Goal: Communication & Community: Answer question/provide support

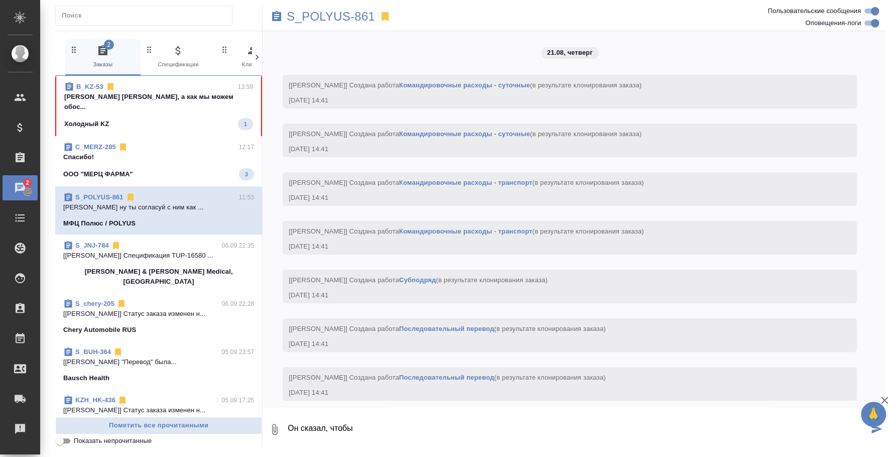
scroll to position [3164, 0]
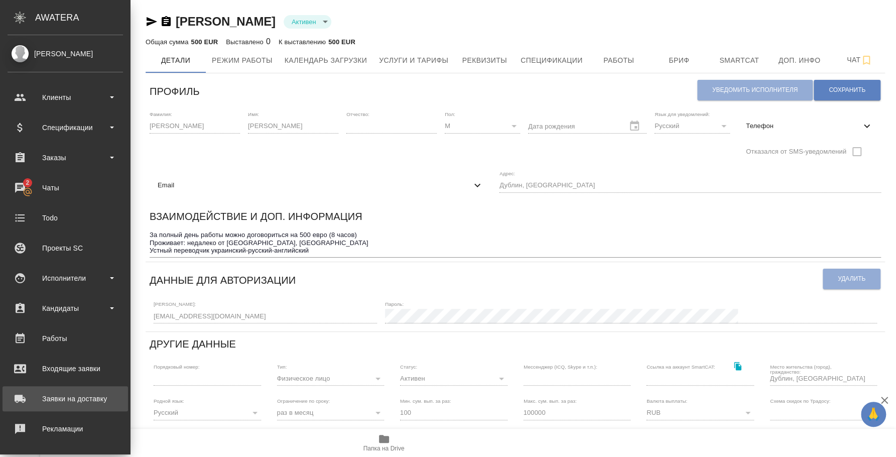
scroll to position [92, 0]
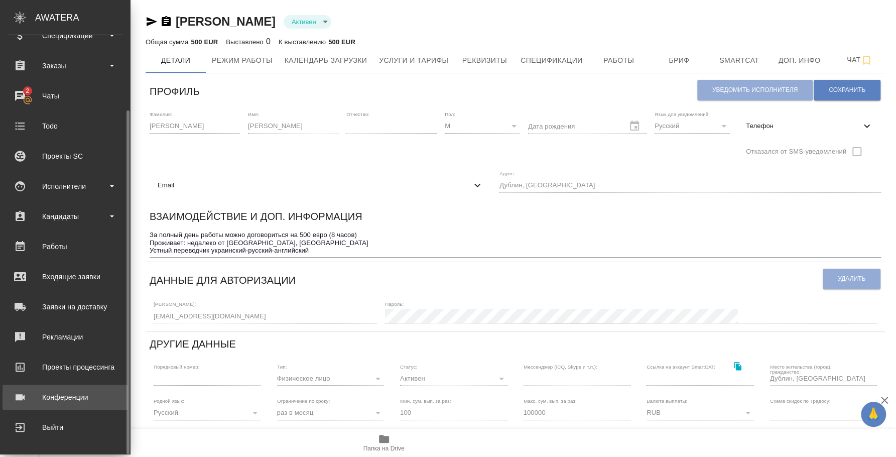
click at [58, 402] on div "Конференции" at bounding box center [65, 397] width 115 height 15
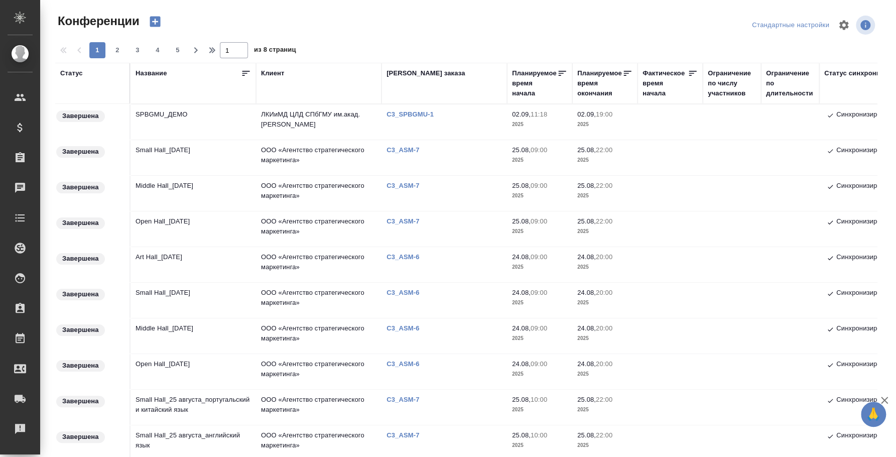
type input "Федотова Ирина"
click at [169, 294] on td "Small Hall_24 August" at bounding box center [194, 300] width 126 height 35
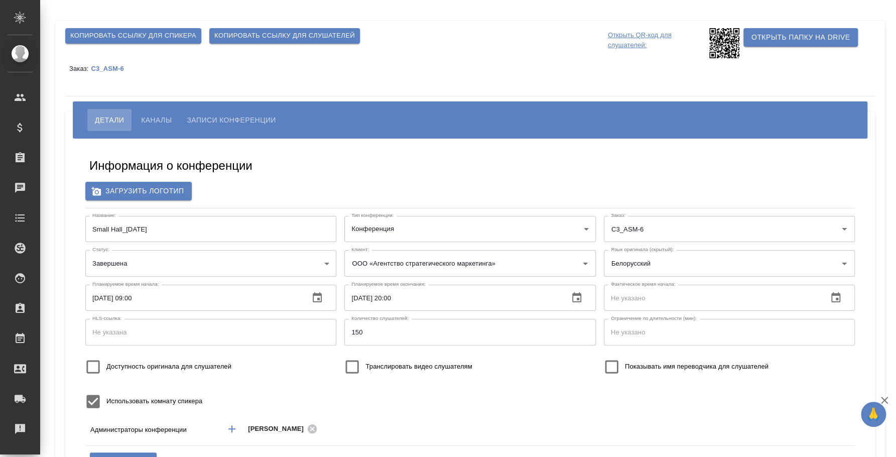
type input "Плеханова Мария"
click at [227, 120] on span "Записи конференции" at bounding box center [231, 120] width 89 height 12
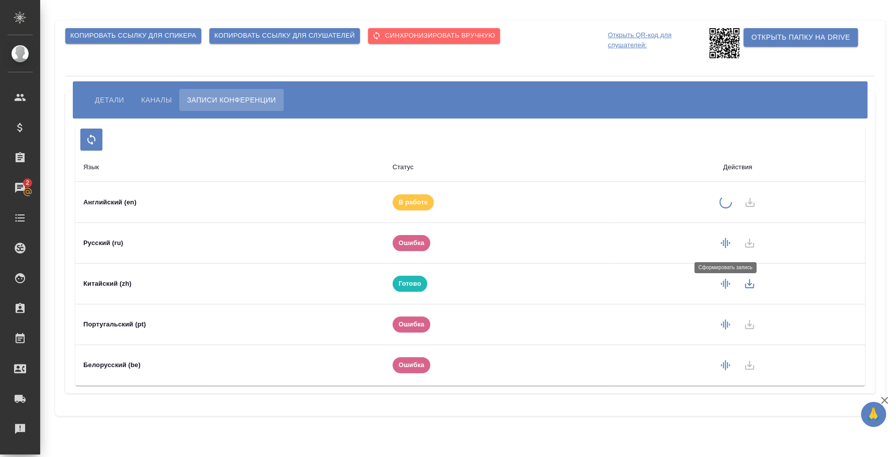
click at [723, 245] on icon "button" at bounding box center [725, 243] width 9 height 10
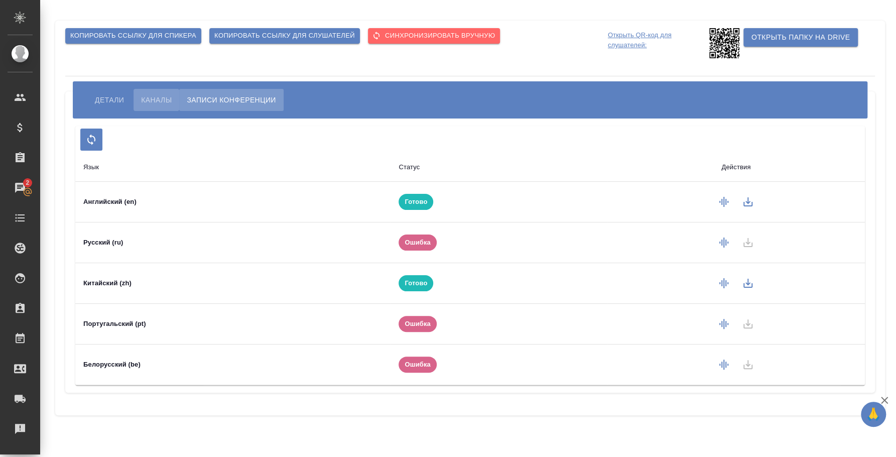
click at [144, 100] on span "Каналы" at bounding box center [156, 100] width 31 height 12
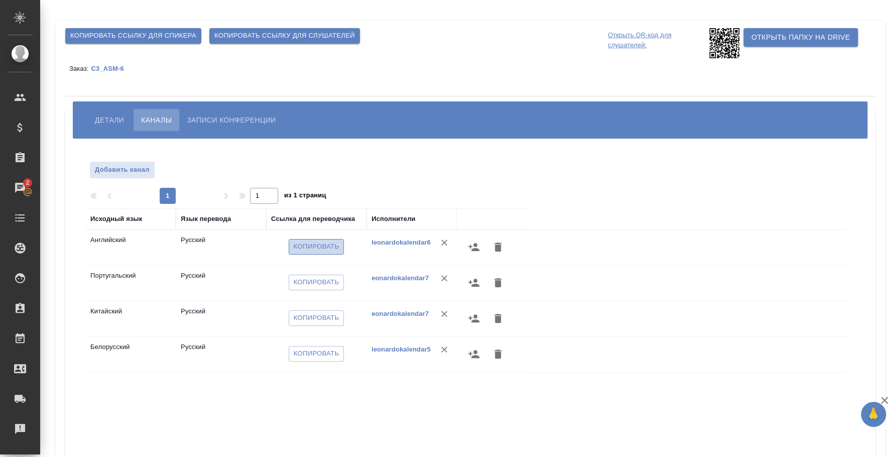
click at [327, 249] on span "Копировать" at bounding box center [317, 247] width 46 height 12
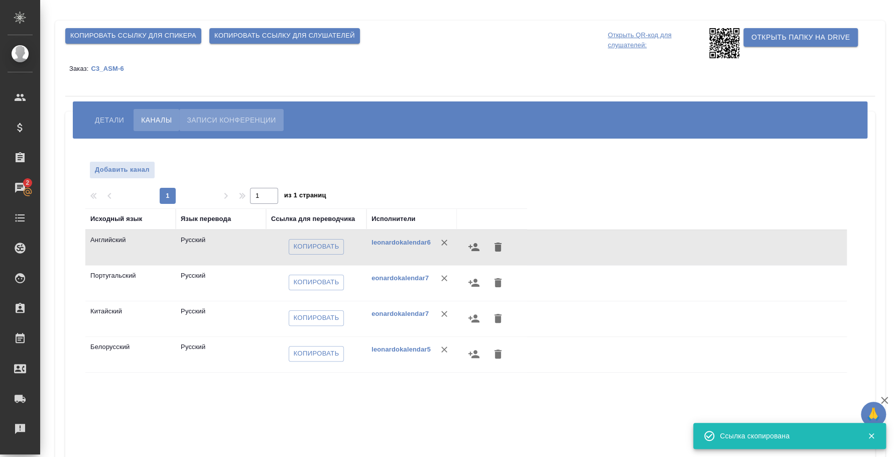
click at [238, 124] on span "Записи конференции" at bounding box center [231, 120] width 89 height 12
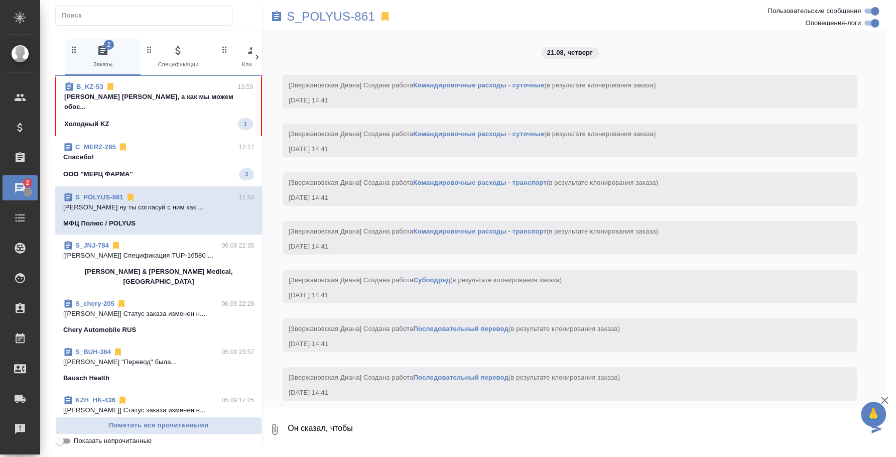
scroll to position [3164, 0]
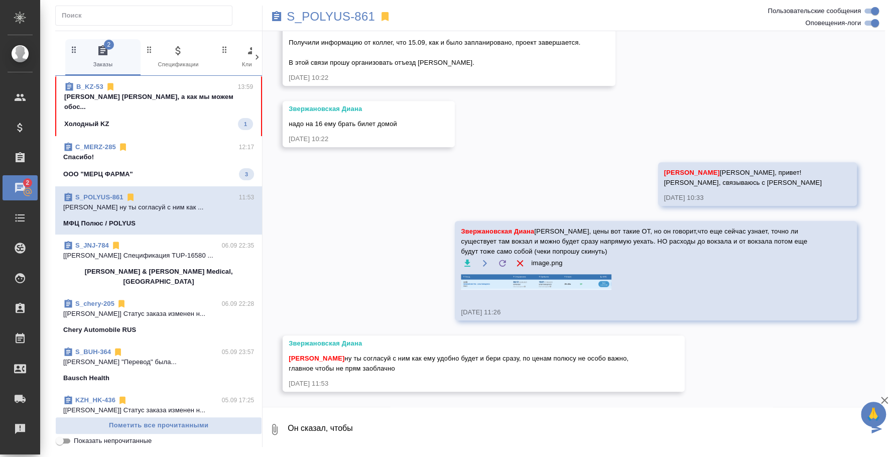
drag, startPoint x: 380, startPoint y: 425, endPoint x: 234, endPoint y: 412, distance: 145.7
click at [234, 412] on div "2 Заказы 0 Спецификации 0 Клиенты 0 Входящие 0 Тендеры 0 Исполнители 0 Подбор и…" at bounding box center [470, 239] width 830 height 416
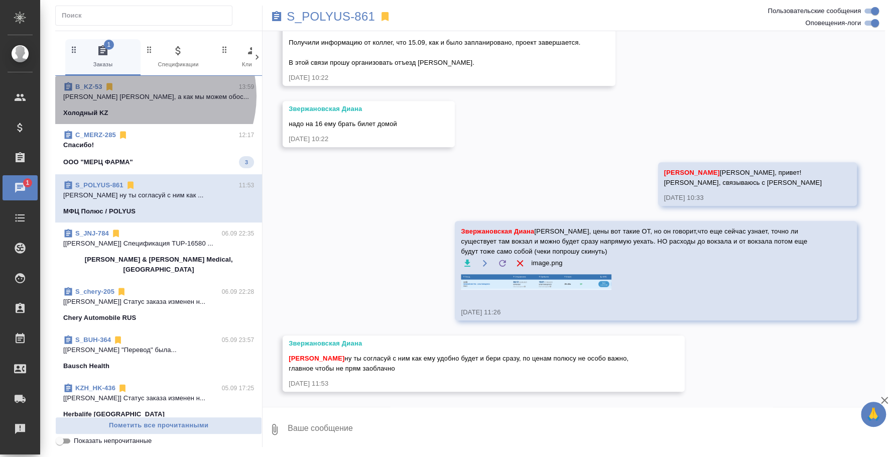
click at [145, 96] on p "[PERSON_NAME] [PERSON_NAME], а как мы можем обос..." at bounding box center [158, 97] width 191 height 10
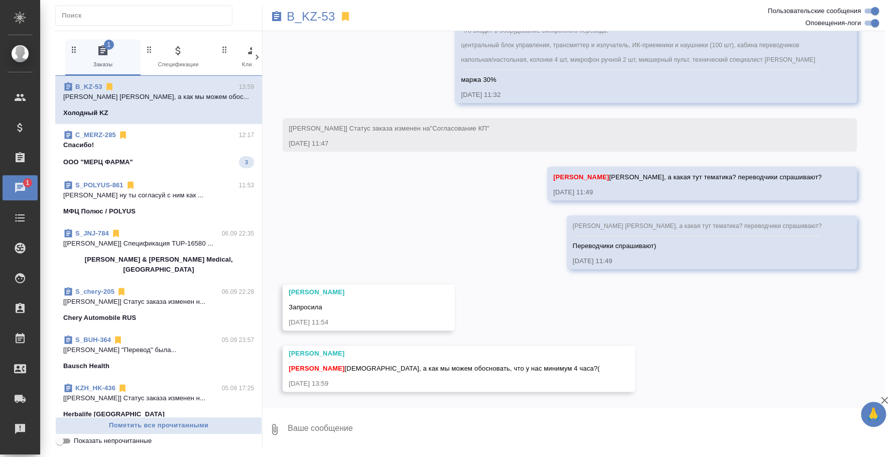
scroll to position [668, 0]
click at [454, 417] on textarea at bounding box center [586, 429] width 598 height 34
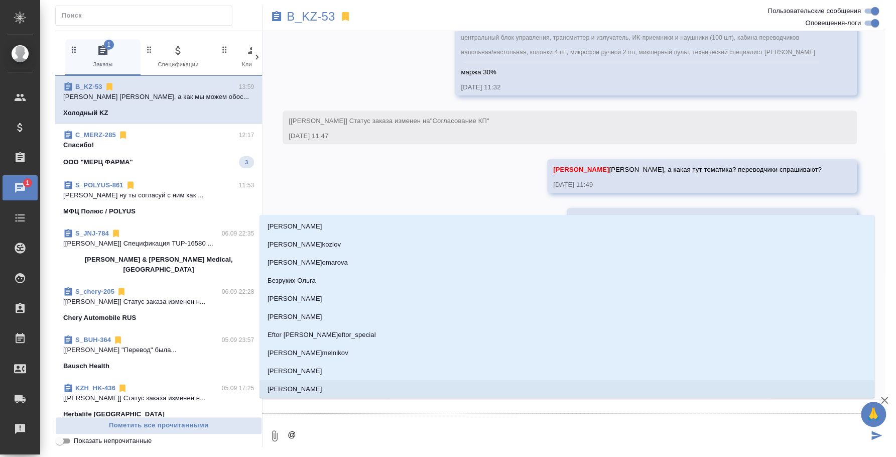
type textarea "@,"
type input ","
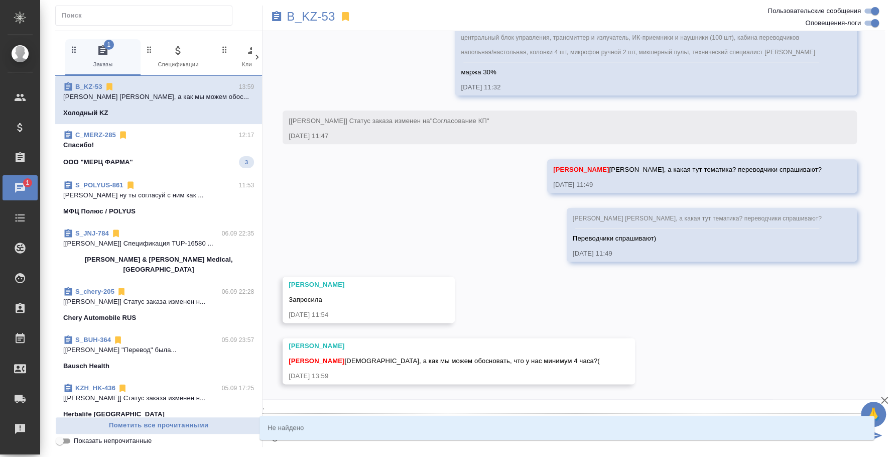
type textarea "@,j"
type input ",j"
type textarea "@,ju"
type input ",ju"
type textarea "@,j"
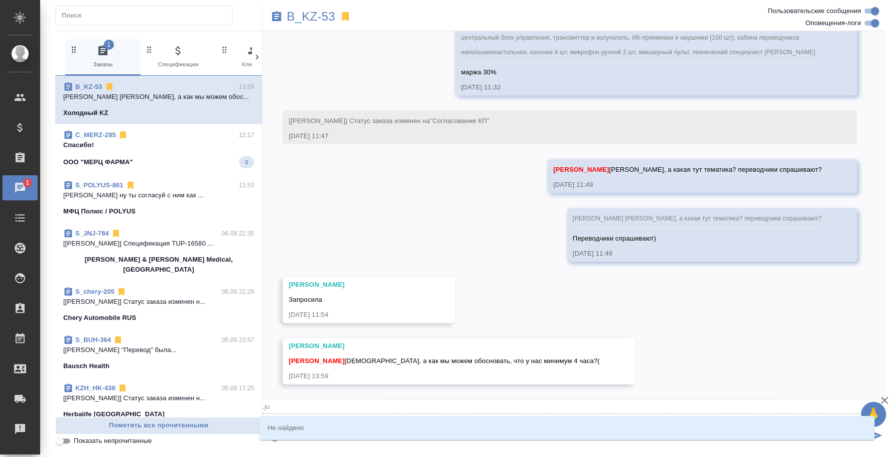
type input ",j"
type textarea "@,"
type input ","
type textarea "@"
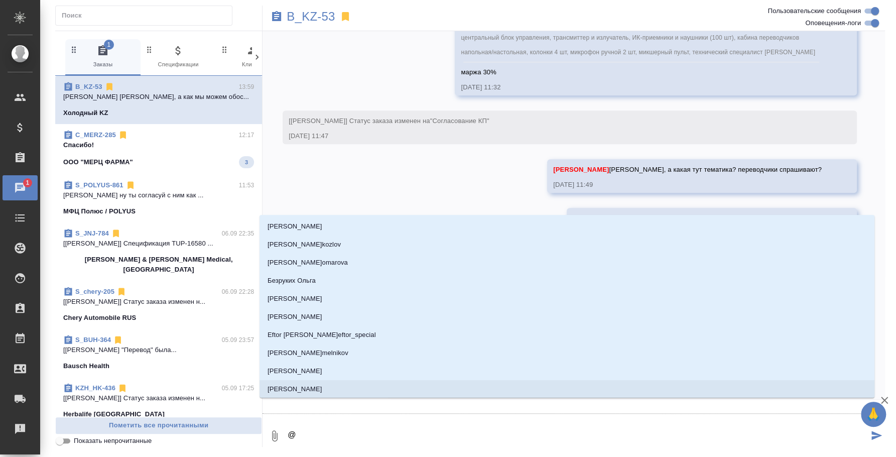
type textarea "@，"
type input "，"
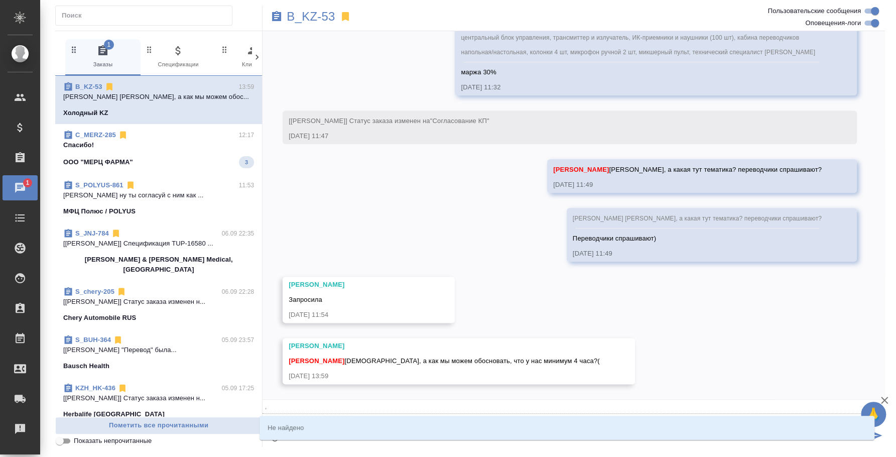
type textarea "@，ju"
type input "，ju"
type textarea "@，j"
type input "，j"
type textarea "@，"
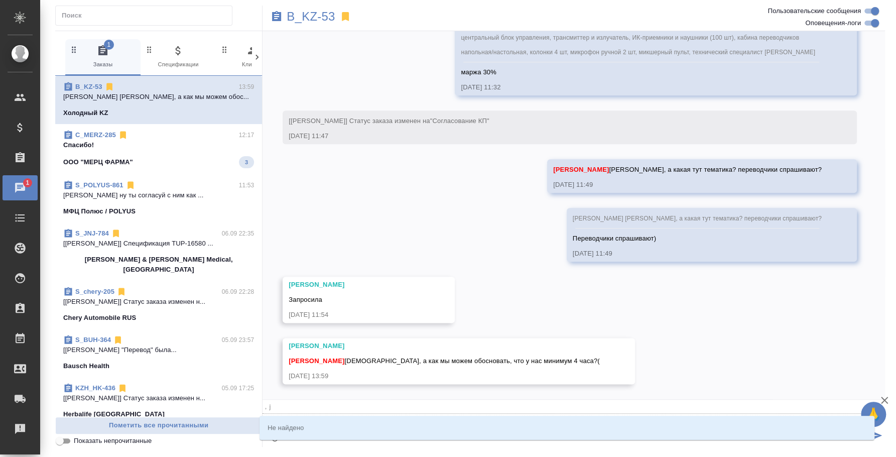
type input "，"
type textarea "@"
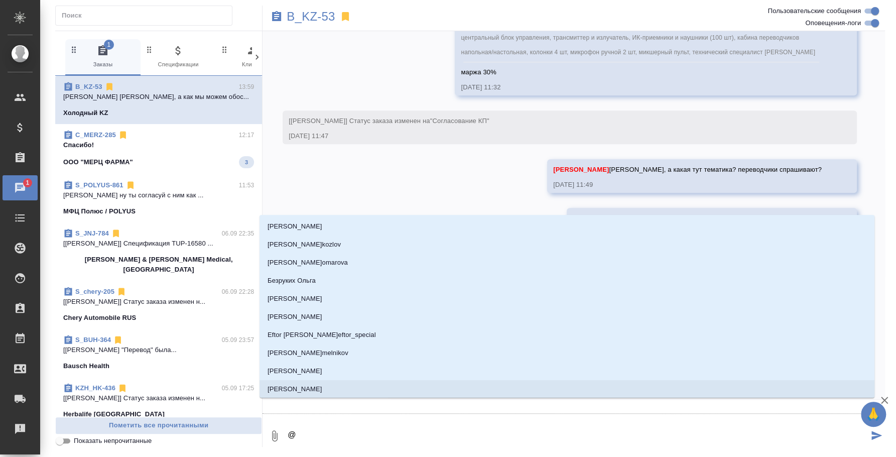
type textarea "@б"
type input "б"
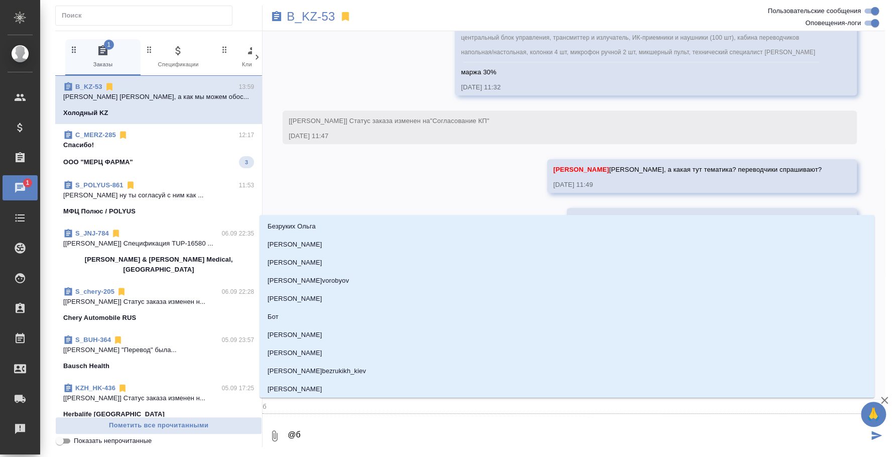
type textarea "@бо"
type input "бо"
type textarea "@бог"
type input "бог"
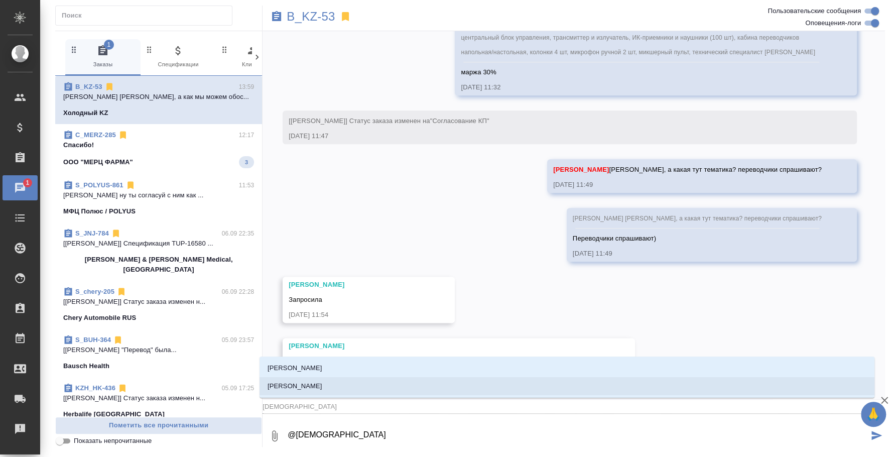
type textarea "@бого"
type input "бого"
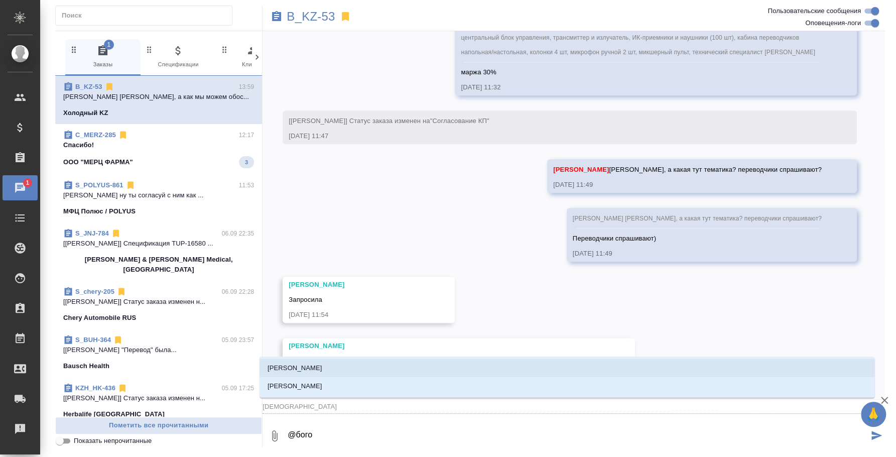
click at [464, 360] on li "Богомолова Анастасия" at bounding box center [567, 368] width 615 height 18
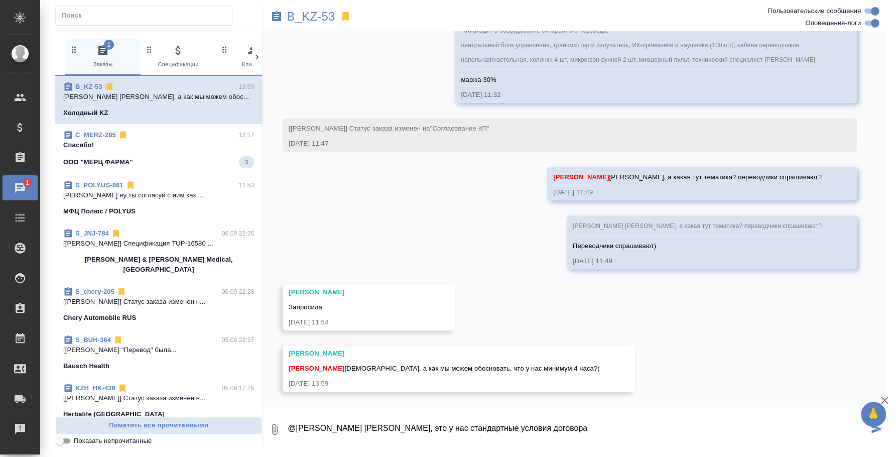
click at [591, 425] on textarea "@Богомолова Анастасия Настя, это у нас стандартные условия договора" at bounding box center [578, 429] width 582 height 34
type textarea "@Богомолова Анастасия Настя, это у нас стандартные условия договора, которые пр…"
click at [159, 139] on div "C_MERZ-285 12:17" at bounding box center [158, 135] width 191 height 10
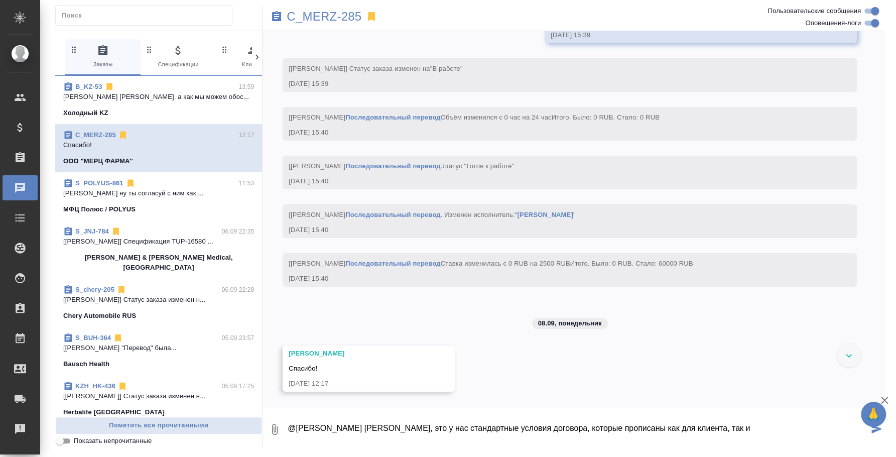
scroll to position [1935, 0]
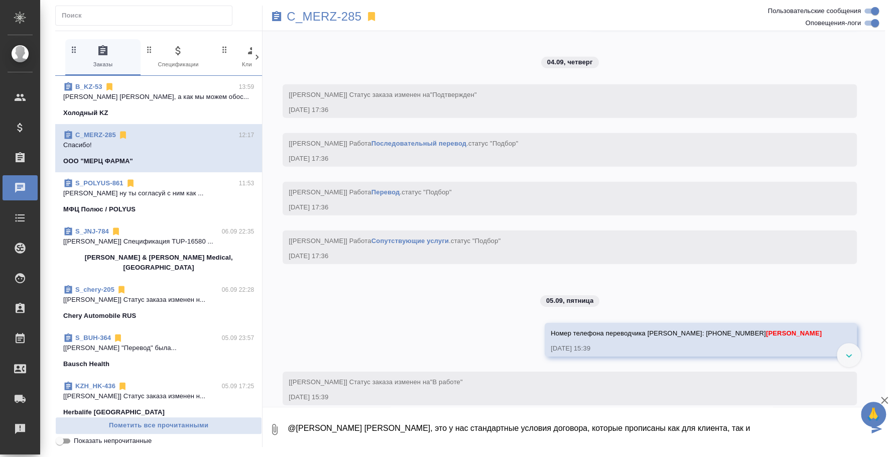
click at [136, 96] on p "Федотова Ирина Ира, а как мы можем обос..." at bounding box center [158, 97] width 191 height 10
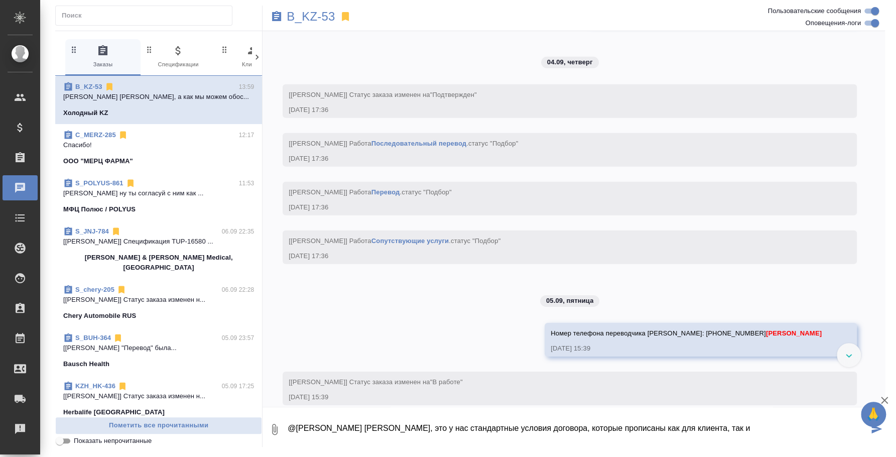
scroll to position [668, 0]
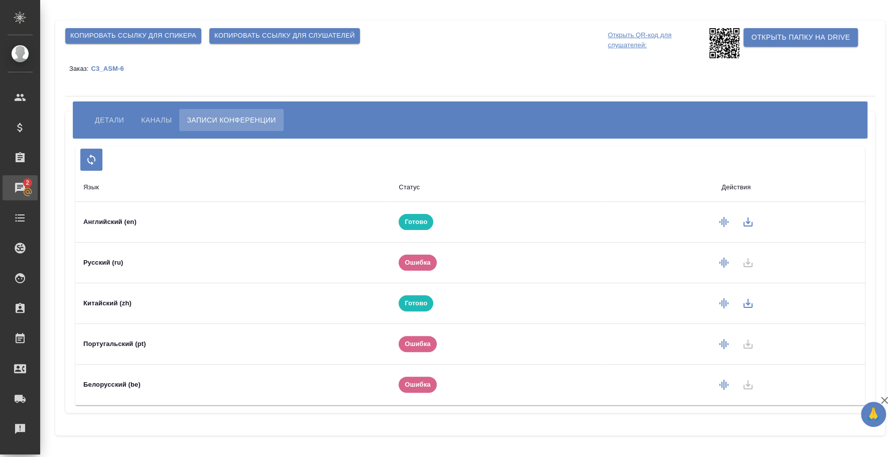
click at [20, 185] on div "Чаты" at bounding box center [7, 187] width 25 height 15
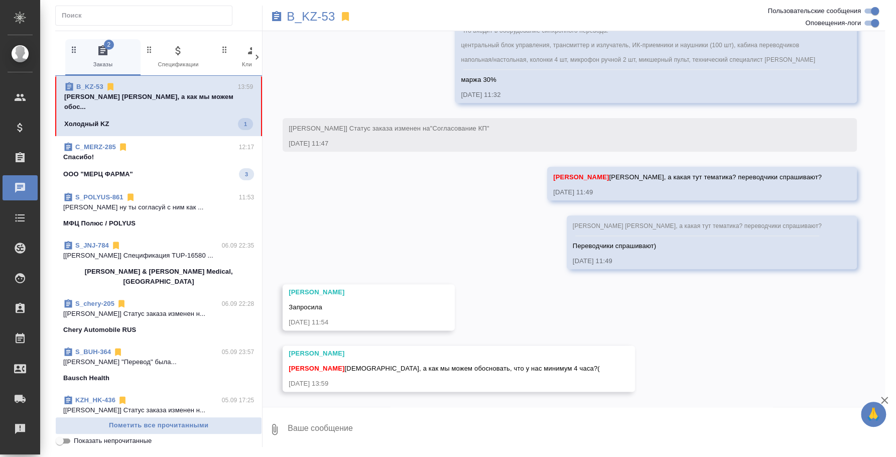
scroll to position [668, 0]
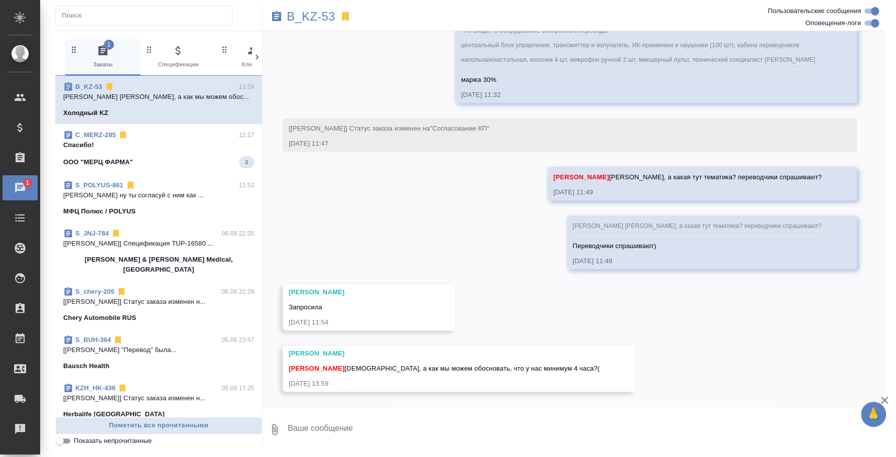
click at [495, 429] on textarea at bounding box center [586, 429] width 598 height 34
click at [415, 366] on span "Федотова Ирина Ира, а как мы можем обосновать, что у нас минимум 4 часа?(" at bounding box center [444, 368] width 311 height 8
drag, startPoint x: 347, startPoint y: 366, endPoint x: 551, endPoint y: 360, distance: 204.4
click at [551, 360] on div "Богомолова Анастасия Федотова Ирина Ира, а как мы можем обосновать, что у нас м…" at bounding box center [459, 368] width 352 height 46
copy span "[DEMOGRAPHIC_DATA], а как мы можем обосновать, что у нас минимум 4 часа?("
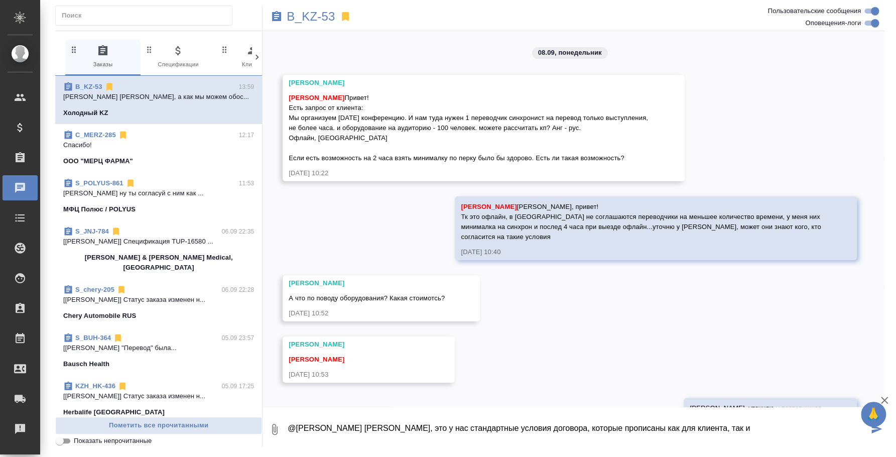
scroll to position [668, 0]
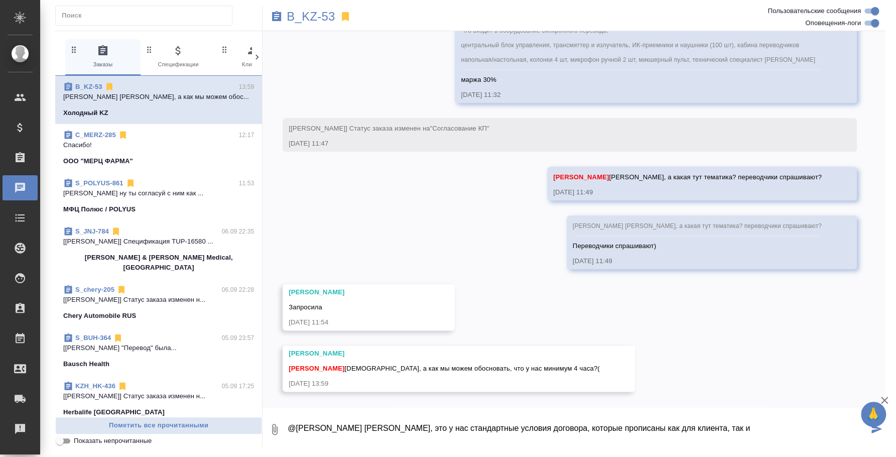
click at [740, 428] on textarea "@[PERSON_NAME] [PERSON_NAME], это у нас стандартные условия договора, которые п…" at bounding box center [578, 429] width 582 height 34
click at [798, 428] on textarea "@[PERSON_NAME] [PERSON_NAME], это у нас стандартные условия договора, которые п…" at bounding box center [578, 429] width 582 height 34
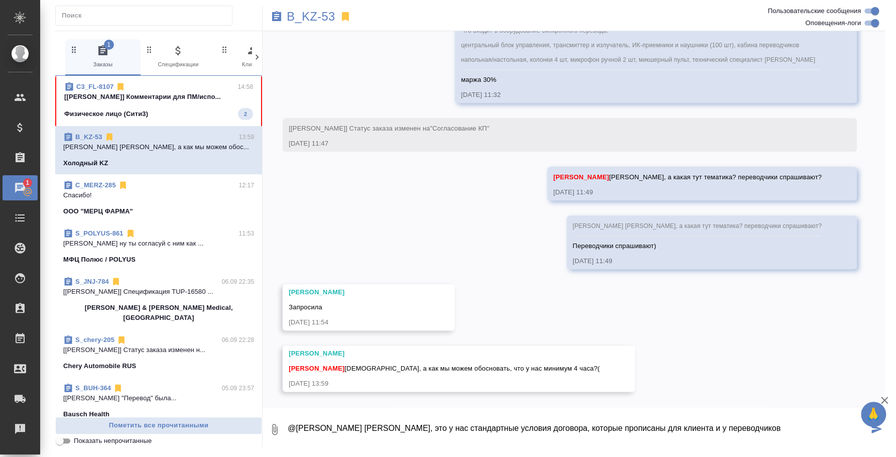
type textarea "@[PERSON_NAME] [PERSON_NAME], это у нас стандартные условия договора, которые п…"
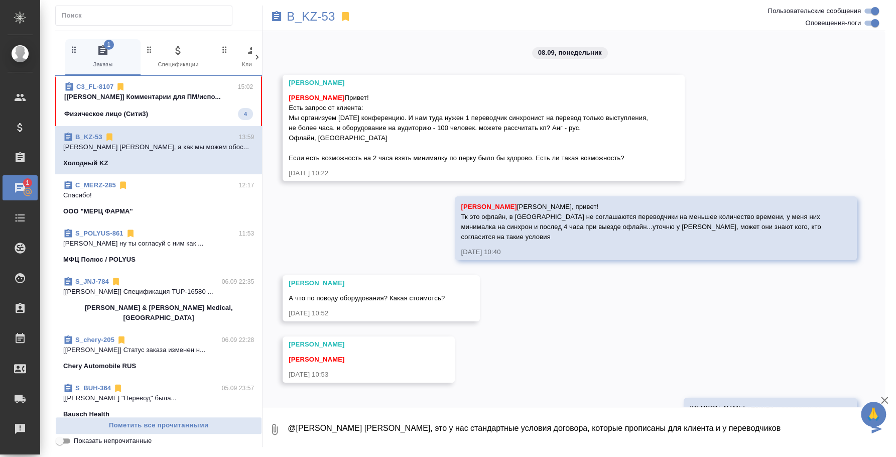
scroll to position [668, 0]
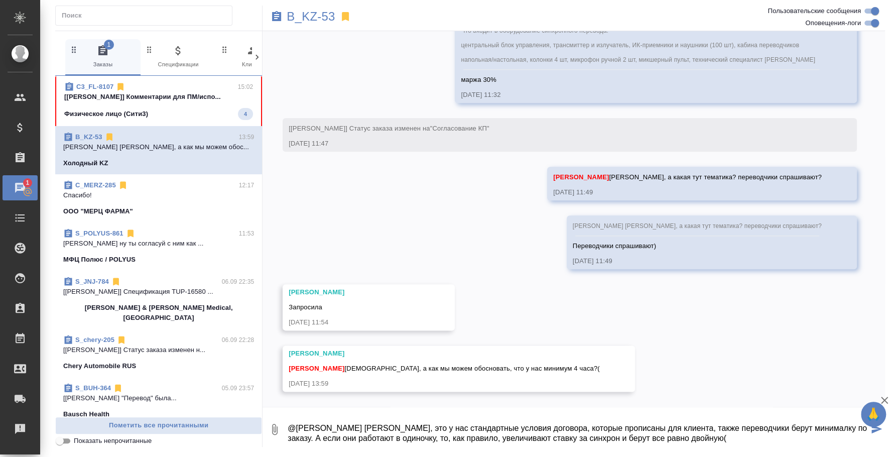
type textarea "@Богомолова Анастасия Настя, это у нас стандартные условия договора, которые пр…"
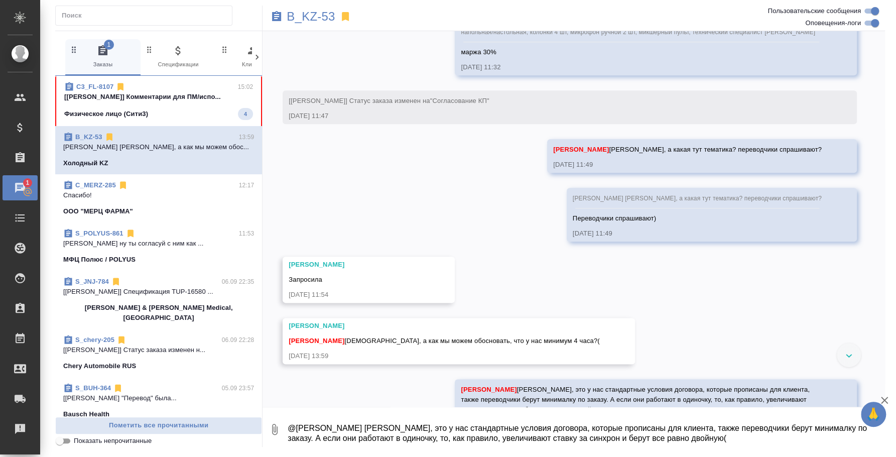
scroll to position [736, 0]
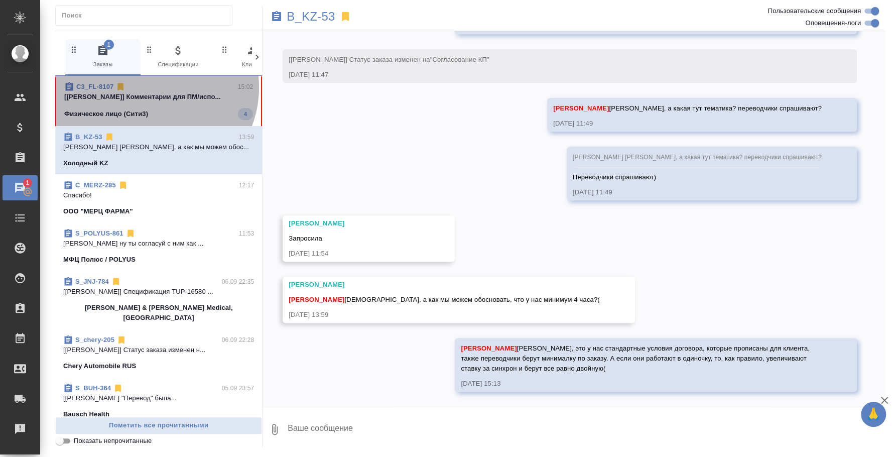
click at [150, 87] on div "C3_FL-8107 15:02" at bounding box center [158, 87] width 189 height 10
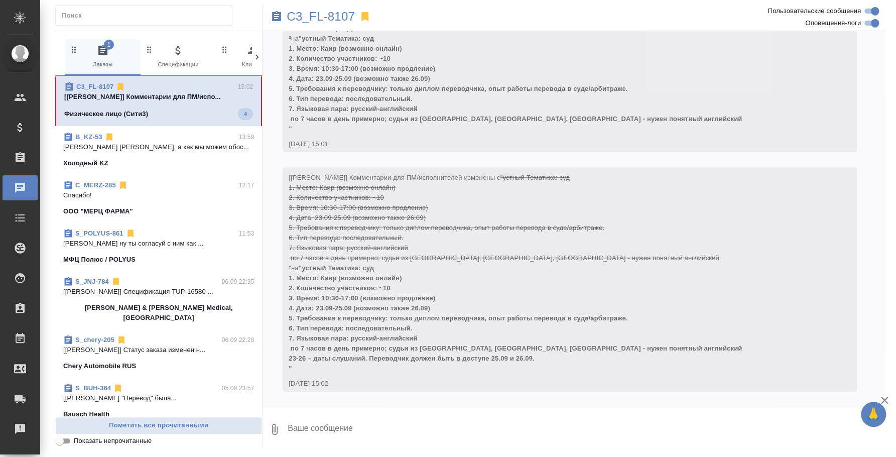
scroll to position [446, 0]
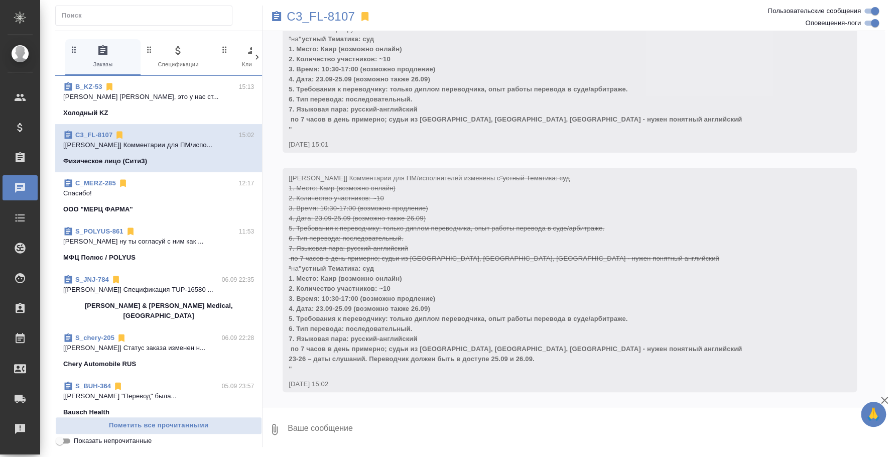
click at [466, 421] on textarea at bounding box center [586, 429] width 598 height 34
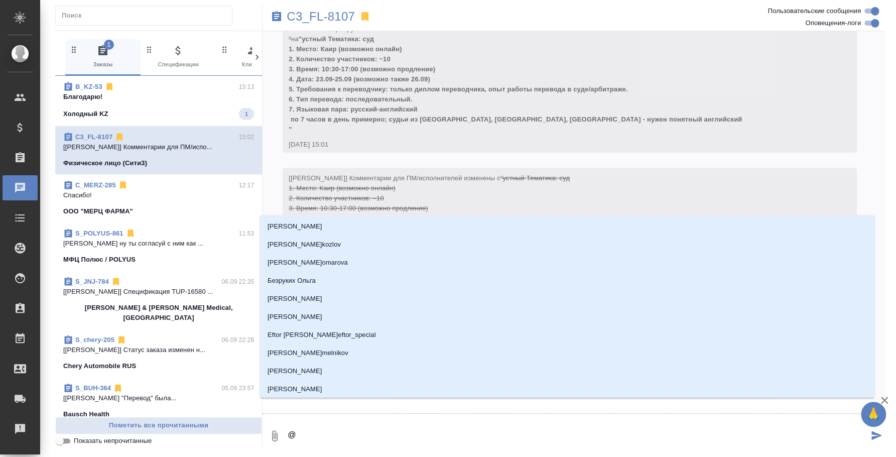
type textarea "@c"
type input "c"
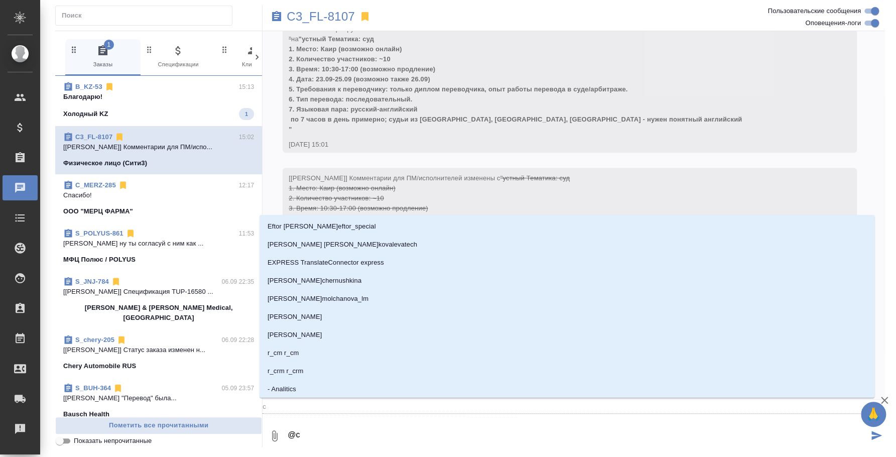
type textarea "@"
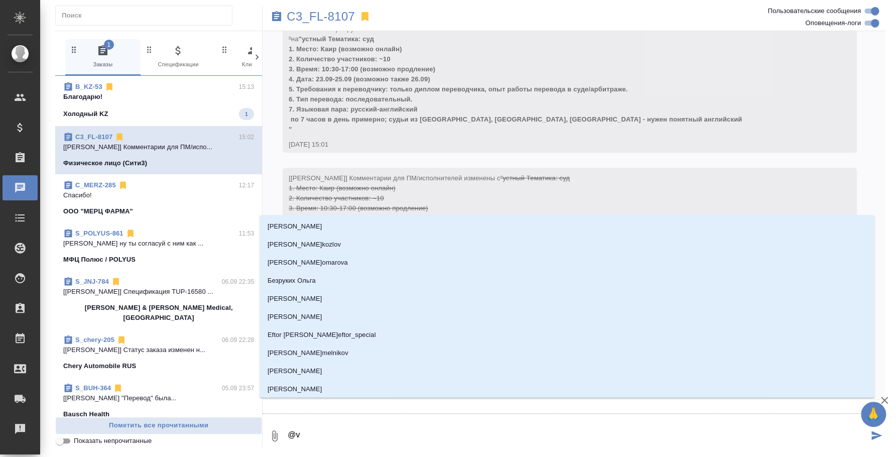
type textarea "@vj"
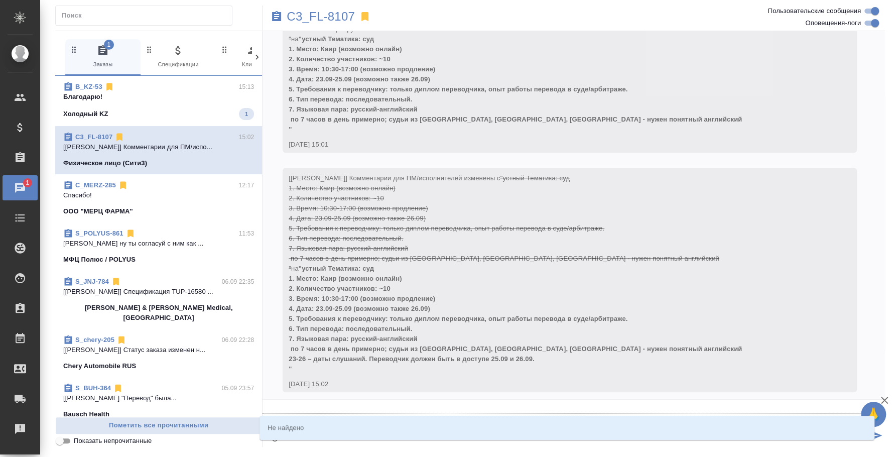
type input "vj"
type textarea "@vjc"
type input "vjc"
type textarea "@vj"
type input "vj"
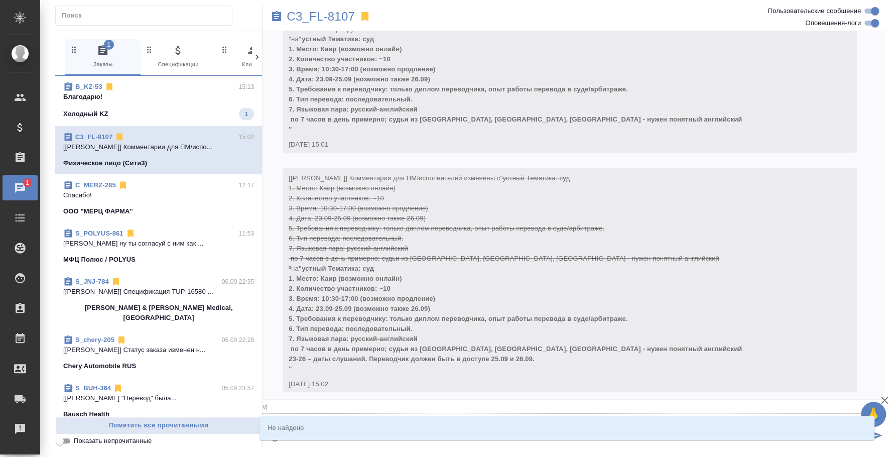
type textarea "@v"
type input "v"
type textarea "@"
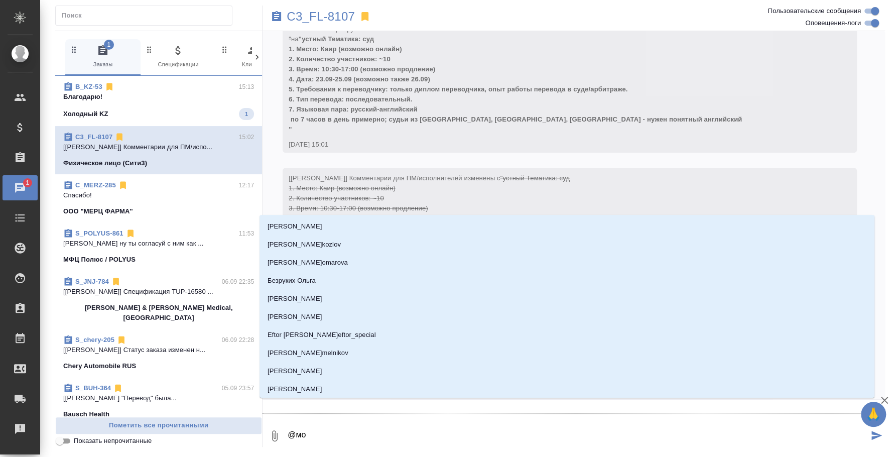
type textarea "@мос"
type input "мос"
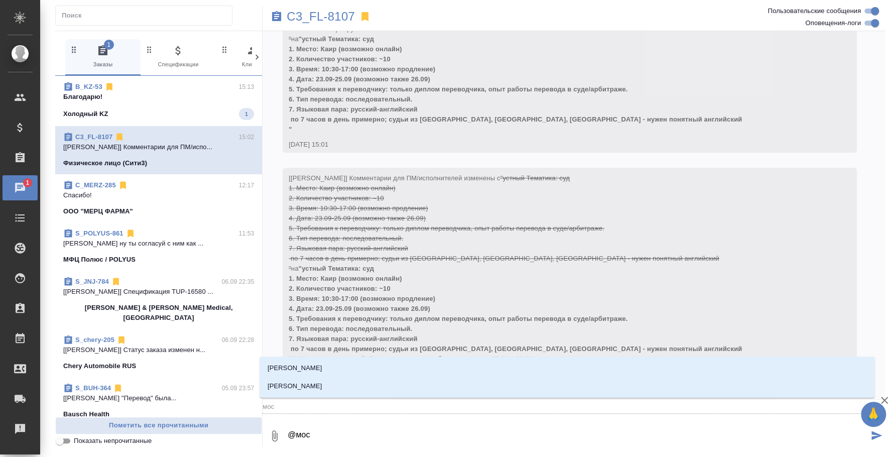
type textarea "@моск"
type input "моск"
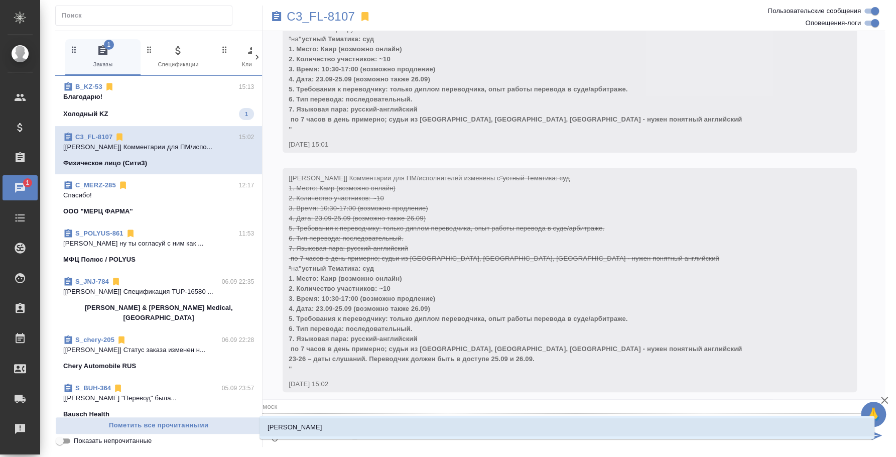
click at [470, 423] on li "Москалец Алина" at bounding box center [567, 427] width 615 height 18
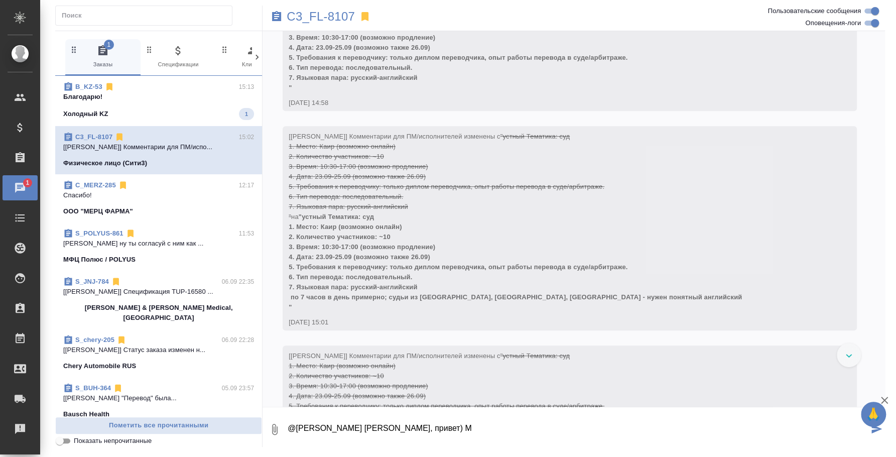
scroll to position [313, 0]
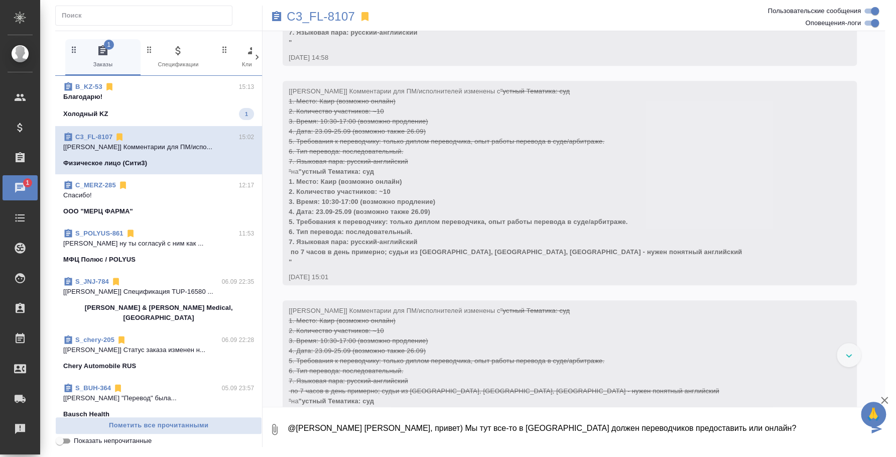
type textarea "@Москалец Алина Алина, привет) Мы тут все-то в Каире должен переводчиков предос…"
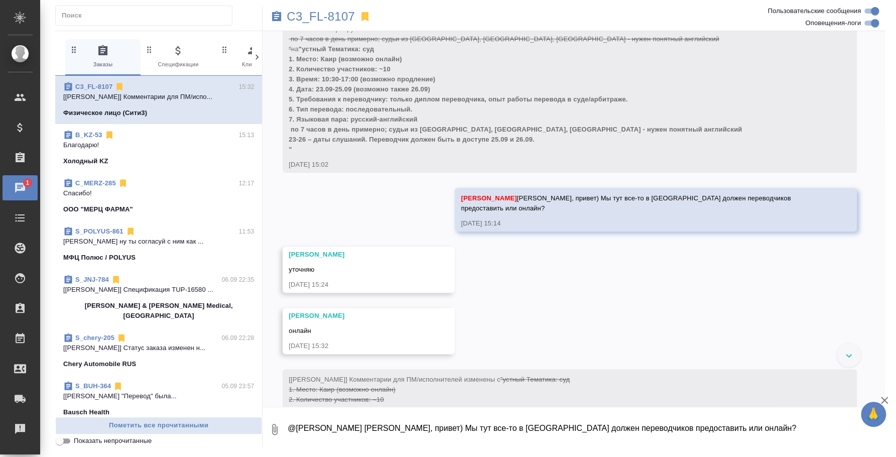
scroll to position [916, 0]
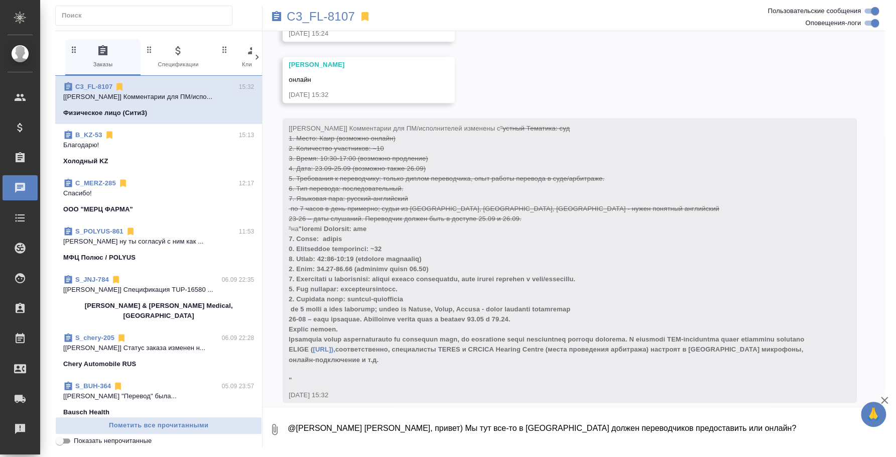
click at [436, 425] on textarea "@Москалец Алина Алина, привет) Мы тут все-то в Каире должен переводчиков предос…" at bounding box center [586, 429] width 598 height 34
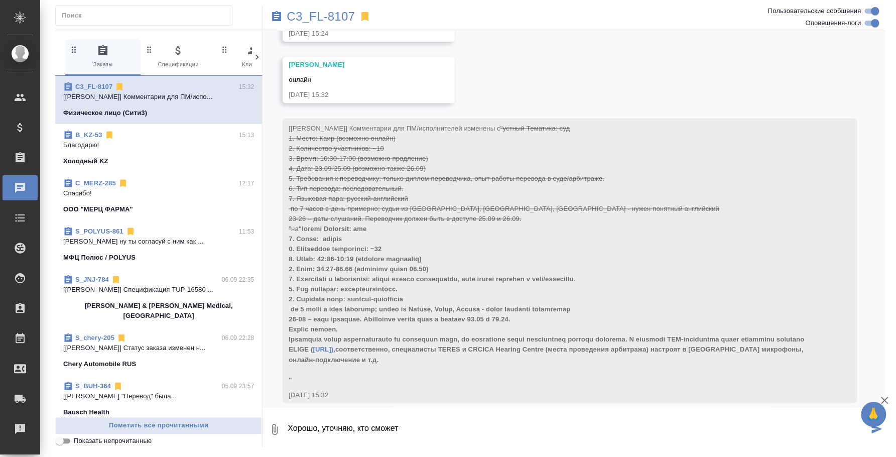
type textarea "Хорошо, уточняю, кто сможет"
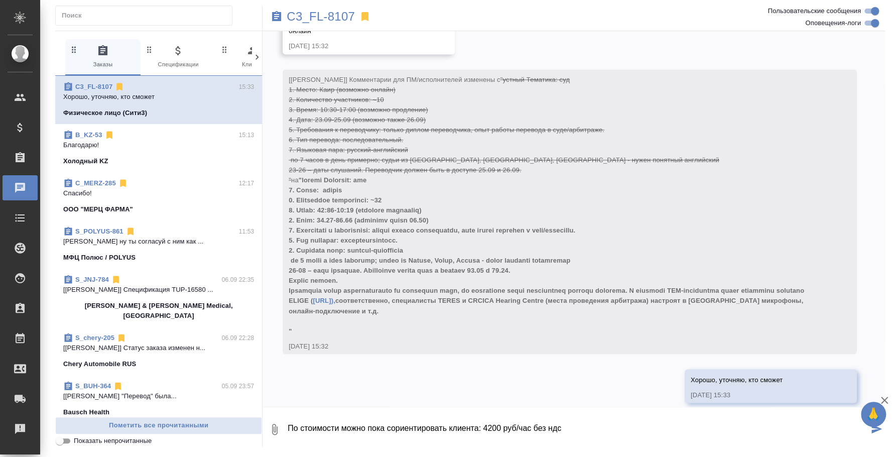
type textarea "По стоимости можно пока сориентировать клиента: 4200 руб/час без ндс"
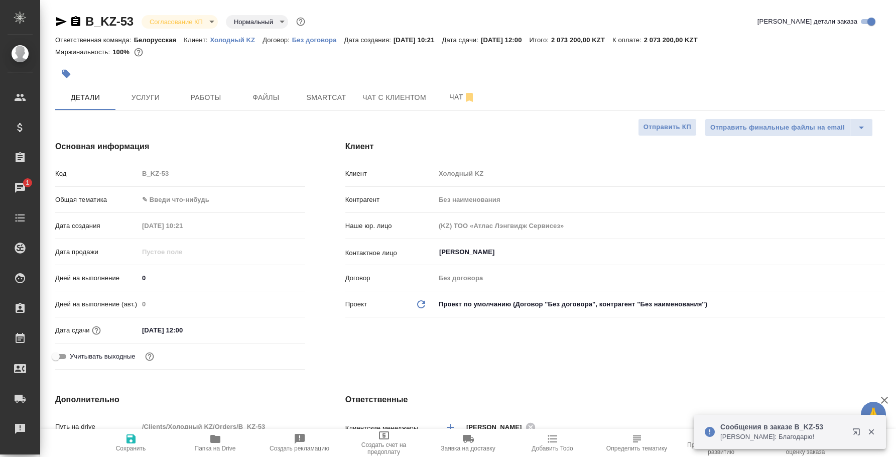
select select "RU"
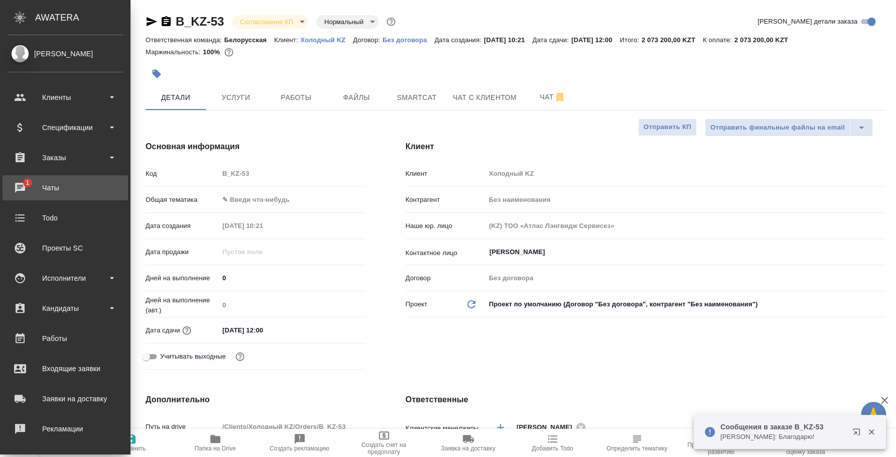
click at [20, 185] on div "Чаты" at bounding box center [65, 187] width 115 height 15
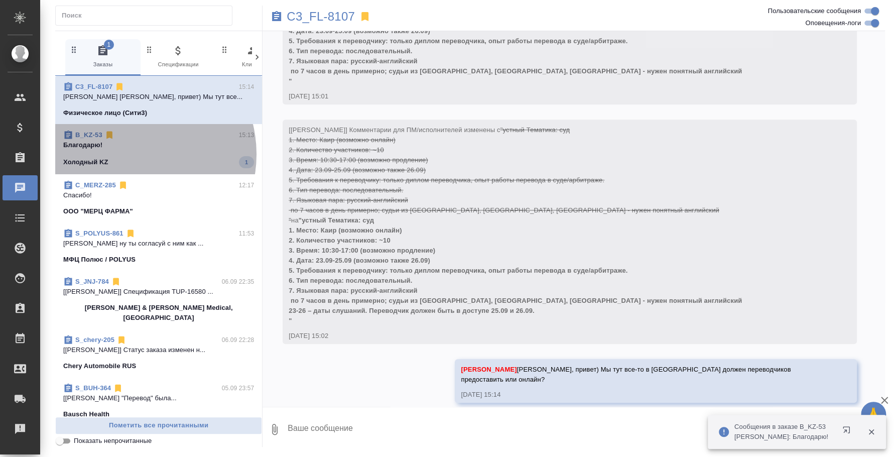
click at [129, 154] on span "B_KZ-53 15:13 Благодарю! Холодный KZ 1" at bounding box center [158, 149] width 191 height 38
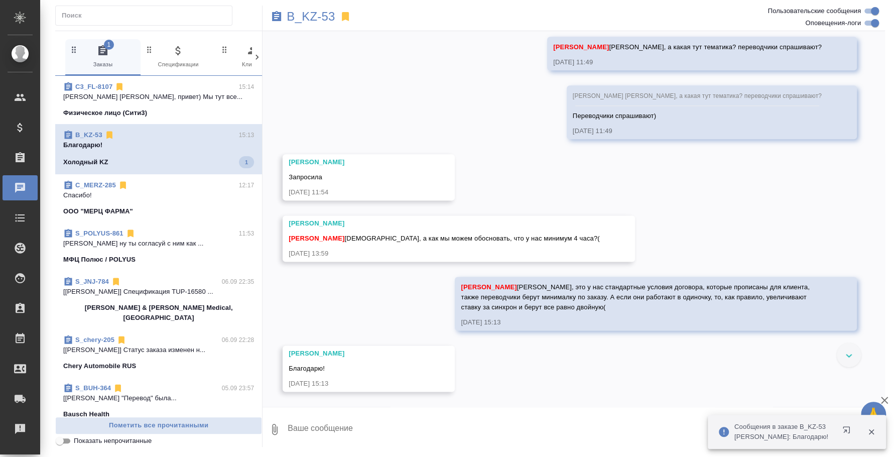
scroll to position [798, 0]
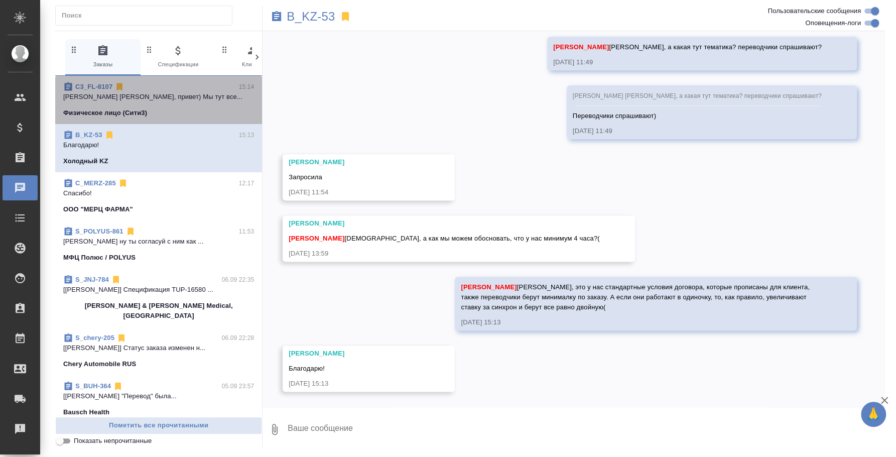
click at [180, 99] on p "Москалец Алина Алина, привет) Мы тут все..." at bounding box center [158, 97] width 191 height 10
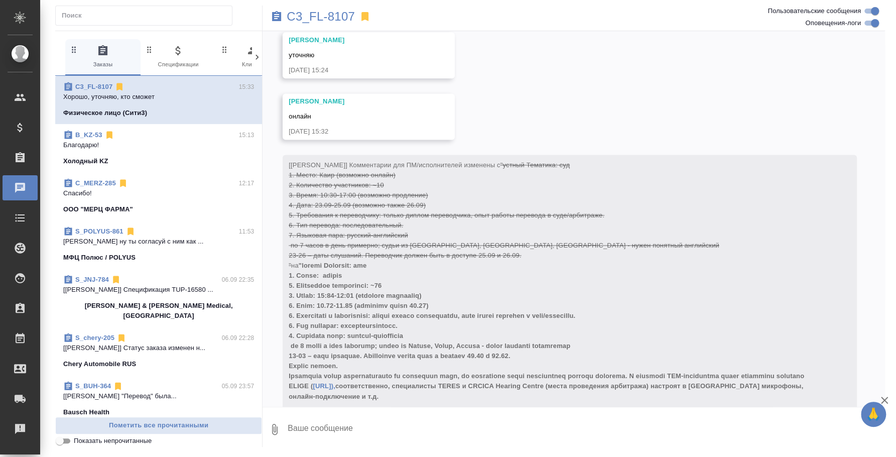
scroll to position [965, 0]
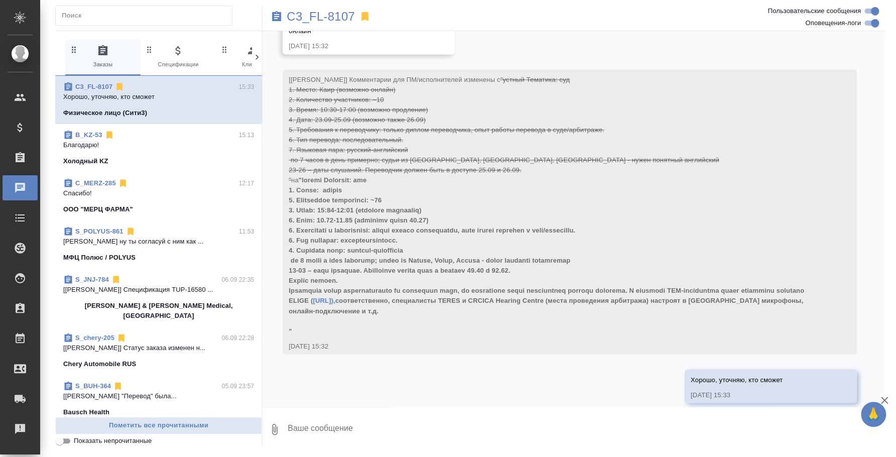
click at [356, 430] on textarea at bounding box center [586, 429] width 598 height 34
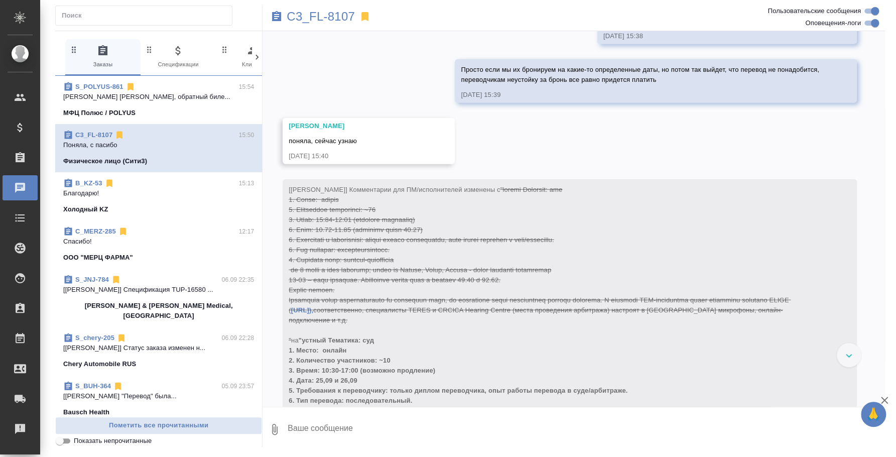
scroll to position [1802, 0]
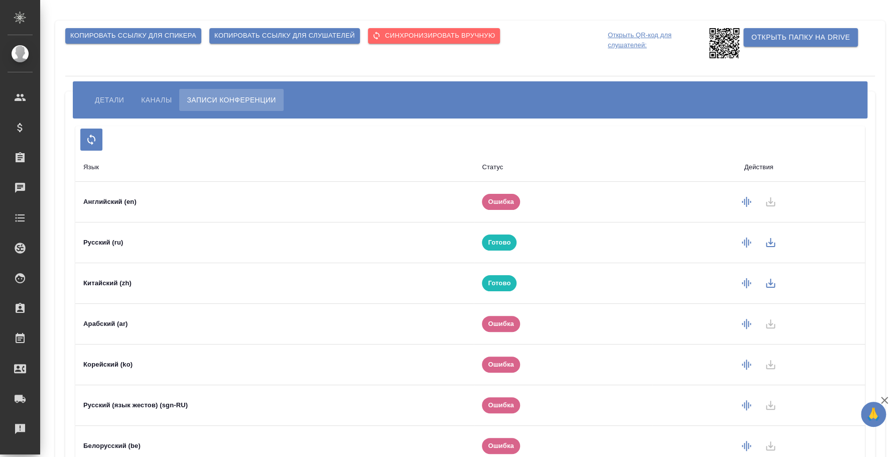
click at [114, 105] on span "Детали" at bounding box center [109, 100] width 29 height 12
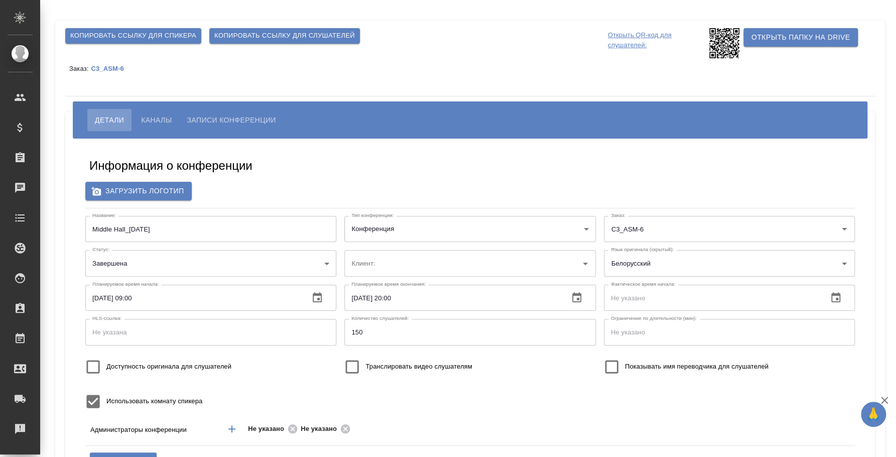
type input "[PERSON_NAME]"
type input "ООО «Агентство стратегического маркетинга»"
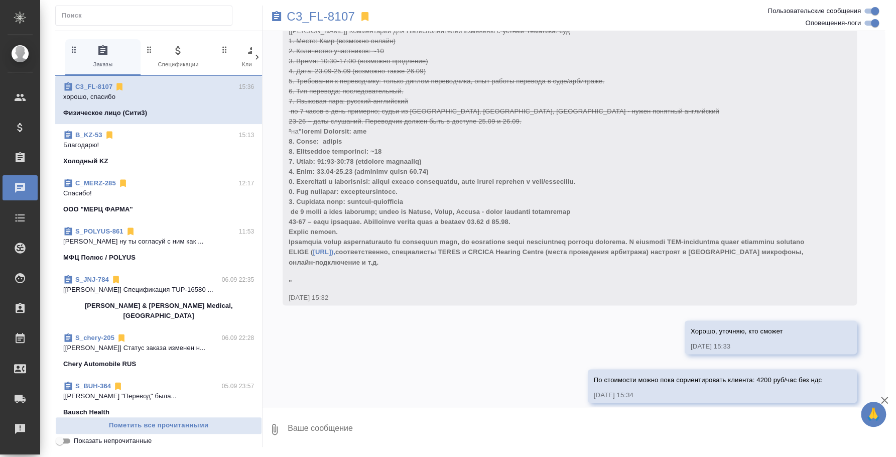
scroll to position [1075, 0]
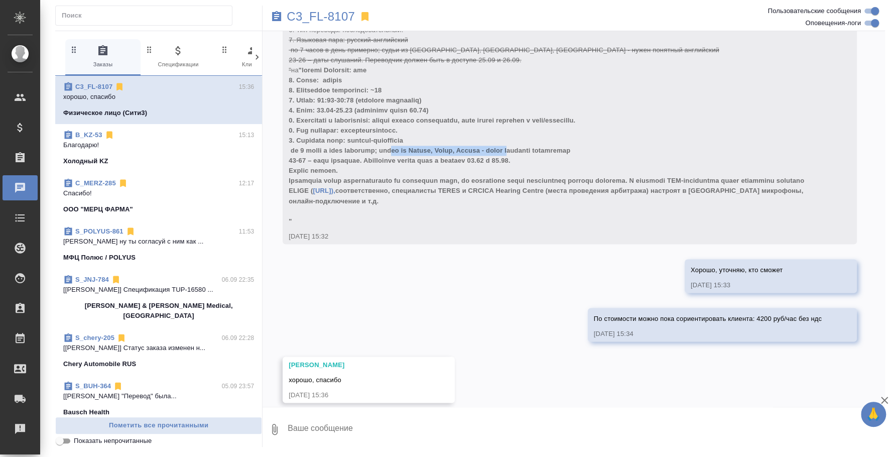
drag, startPoint x: 519, startPoint y: 143, endPoint x: 402, endPoint y: 142, distance: 117.5
click at [402, 142] on div "[Москалец Алина] Комментарии для ПМ/исполнителей изменены с "устный Тематика: с…" at bounding box center [555, 94] width 533 height 264
click at [520, 143] on span "https://teres.ai/), соответственно, специалисты TERES и CRCICA Hearing Centre (…" at bounding box center [548, 145] width 518 height 158
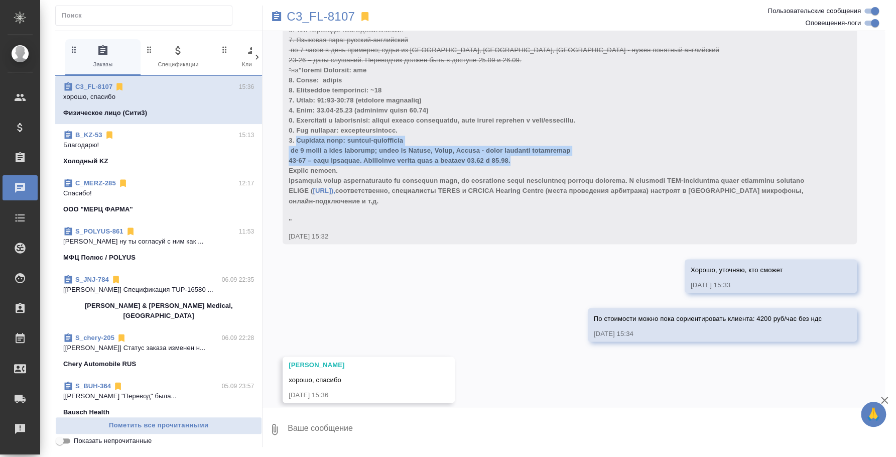
drag, startPoint x: 542, startPoint y: 151, endPoint x: 297, endPoint y: 130, distance: 245.8
click at [297, 130] on div "[Москалец Алина] Комментарии для ПМ/исполнителей изменены с "устный Тематика: с…" at bounding box center [555, 94] width 533 height 264
copy span "Языковая пара: русский-английский по 7 часов в день примерно; судьи из России, …"
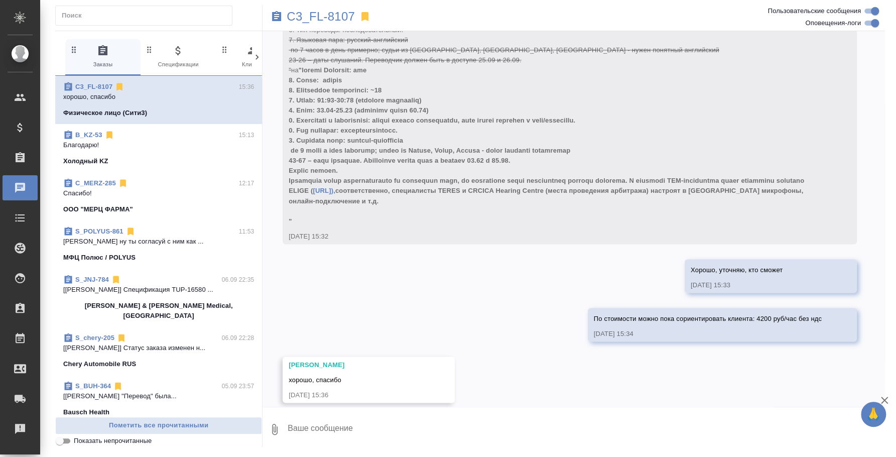
click at [395, 422] on textarea at bounding box center [586, 429] width 598 height 34
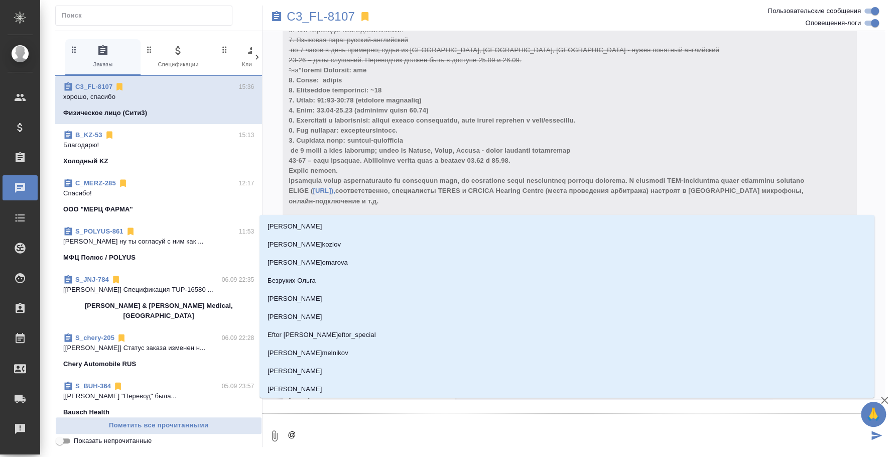
type textarea "@v"
type input "v"
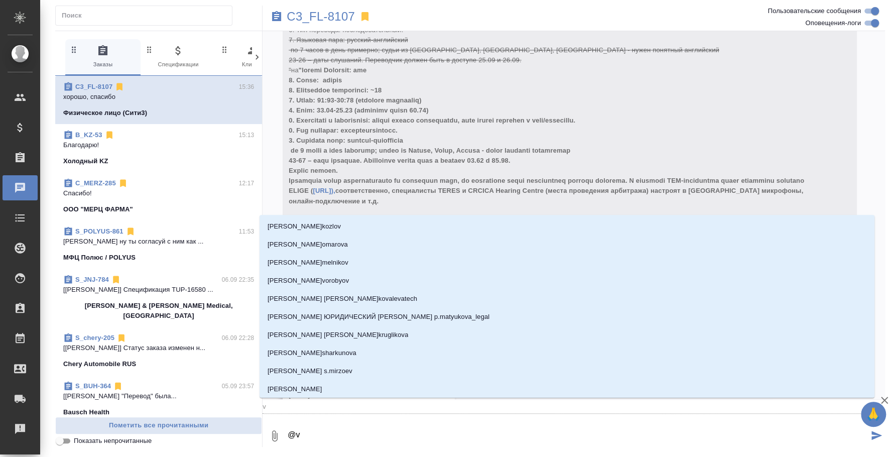
type textarea "@vj"
type input "vj"
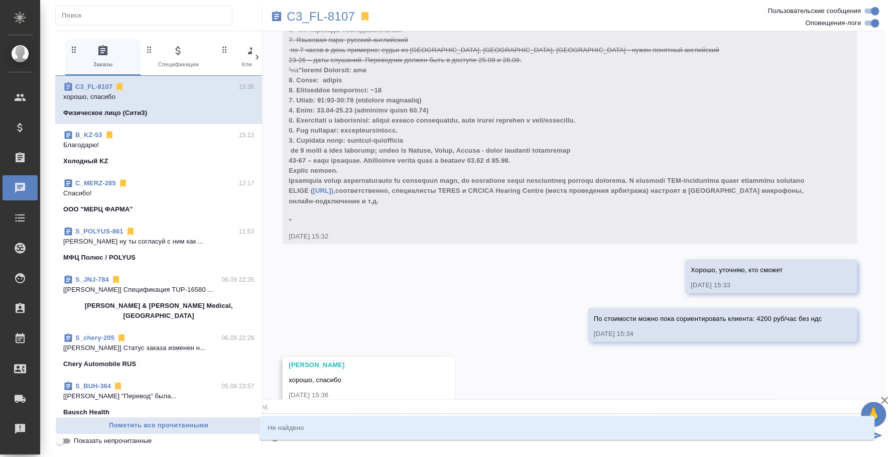
type textarea "@v"
type input "v"
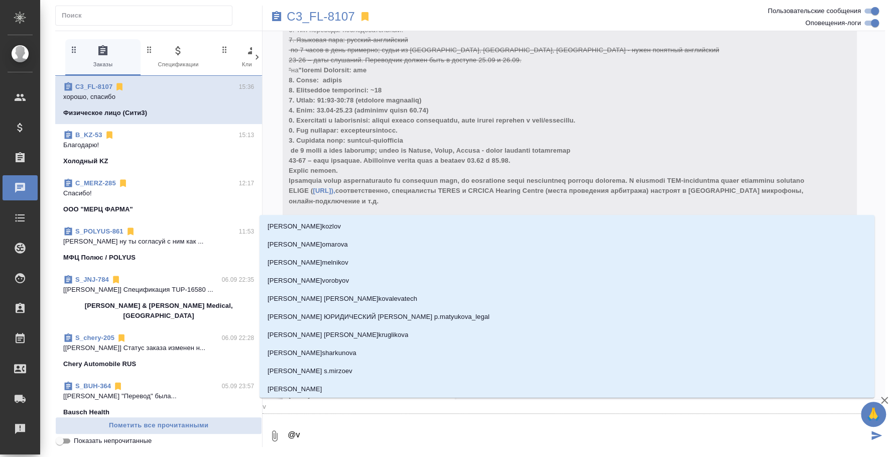
type textarea "@"
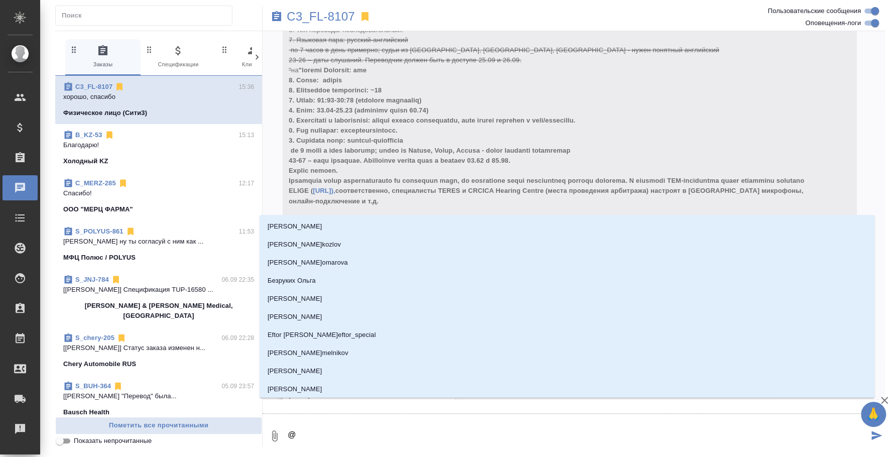
type textarea "@м"
type input "м"
type textarea "@мо"
type input "мо"
type textarea "@мос"
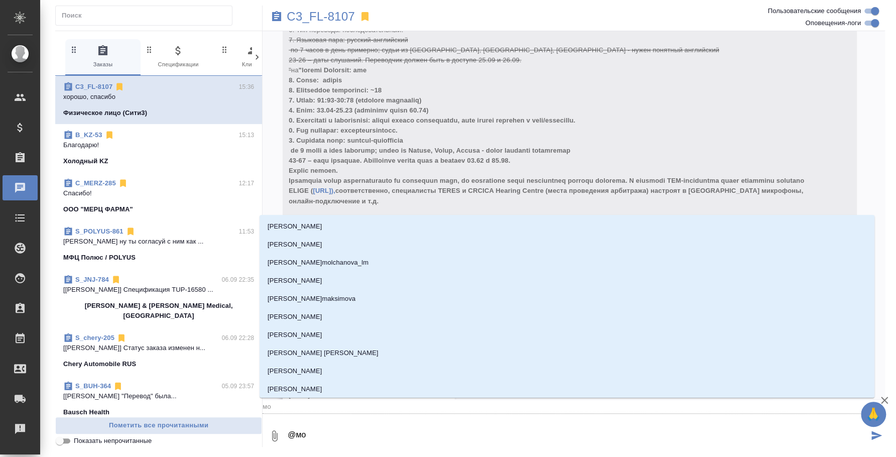
type input "мос"
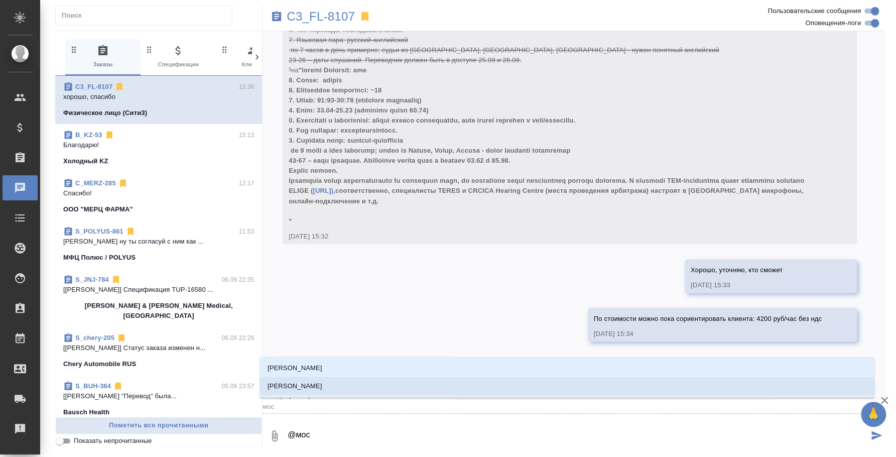
click at [351, 386] on li "Москалец Алина" at bounding box center [567, 386] width 615 height 18
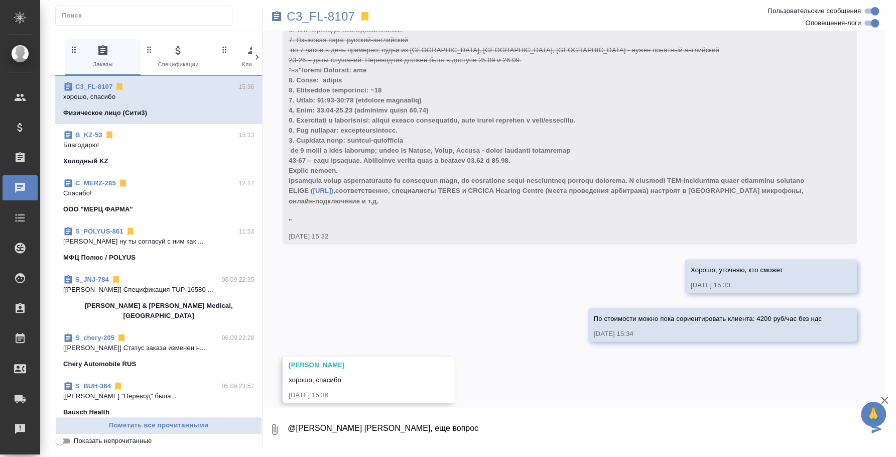
paste textarea "Языковая пара: русский-английский по 7 часов в день примерно; судьи из России, …"
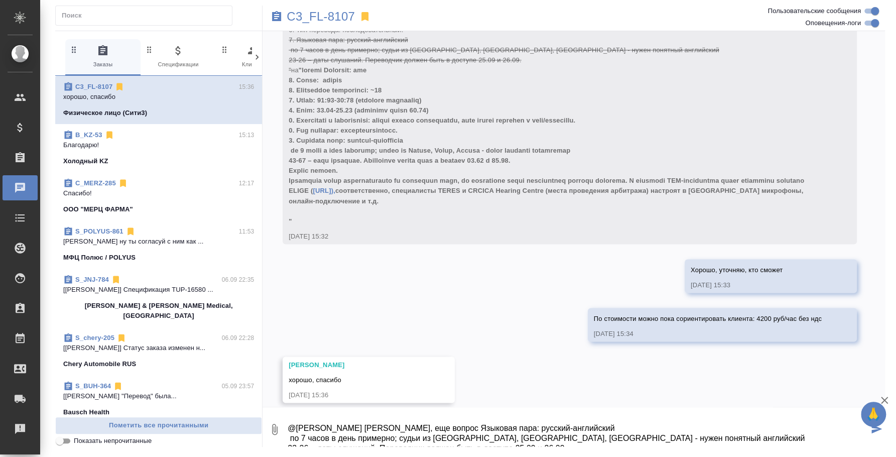
scroll to position [6, 0]
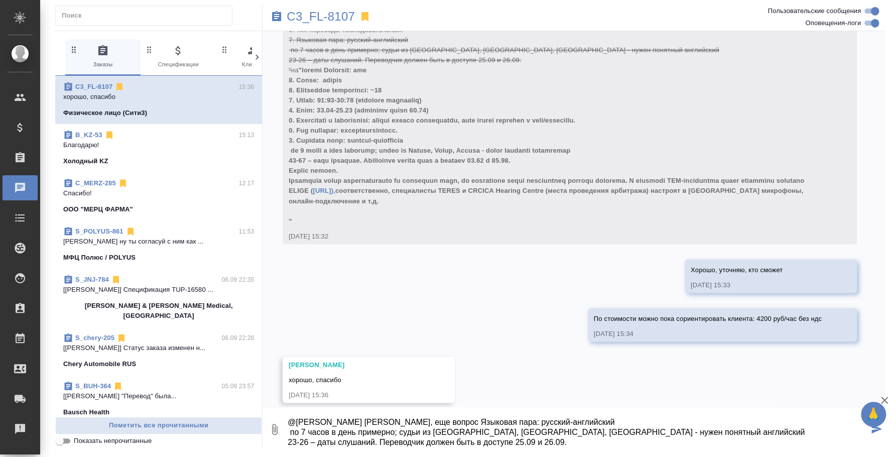
click at [433, 420] on textarea "@Москалец Алина Алина, еще вопрос Языковая пара: русский-английский по 7 часов …" at bounding box center [578, 429] width 582 height 34
click at [439, 420] on textarea "@Москалец Алина Алина, еще вопрос Языковая пара: русский-английский по 7 часов …" at bounding box center [578, 429] width 582 height 34
click at [435, 418] on textarea "@Москалец Алина Алина, еще вопрос Языковая пара: русский-английский по 7 часов …" at bounding box center [578, 429] width 582 height 34
type textarea "@Москалец Алина Алина, еще вопрос Языковая пара: русский-английский по 7 часов …"
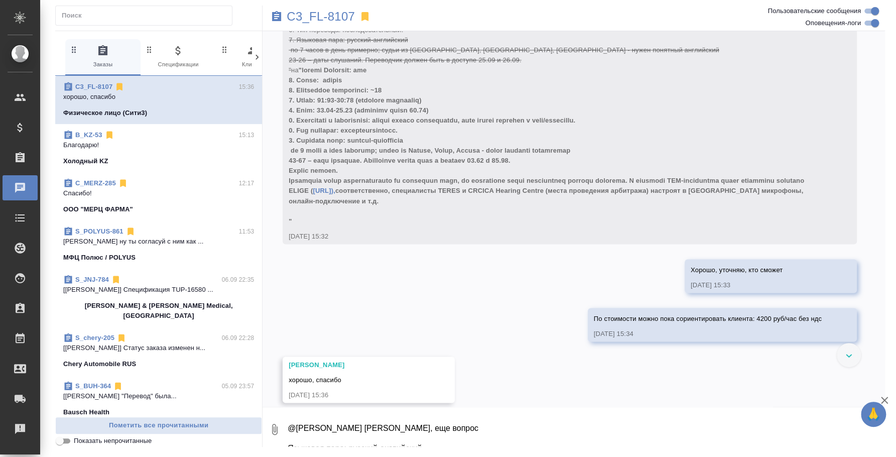
scroll to position [1164, 0]
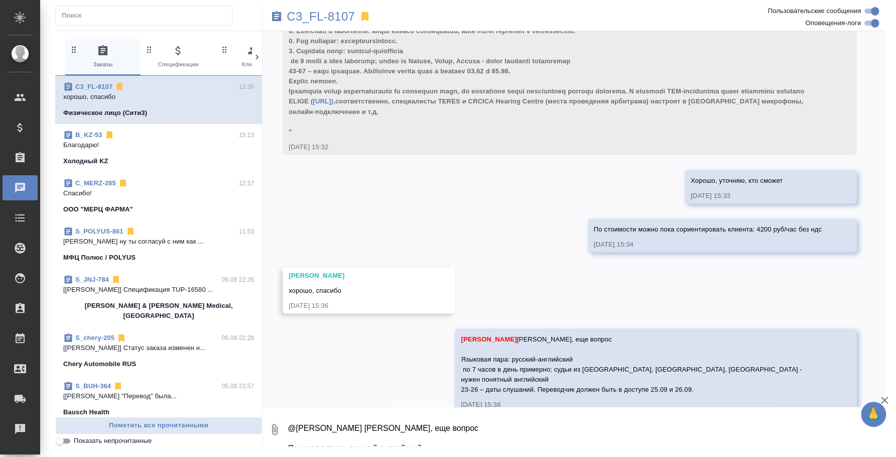
click at [538, 417] on textarea "@Москалец Алина Алина, еще вопрос Языковая пара: русский-английский по 7 часов …" at bounding box center [586, 429] width 598 height 34
type textarea "Нам все-таки переводчик нужен на 25 и 26 или на все дни с 23 по 26?"
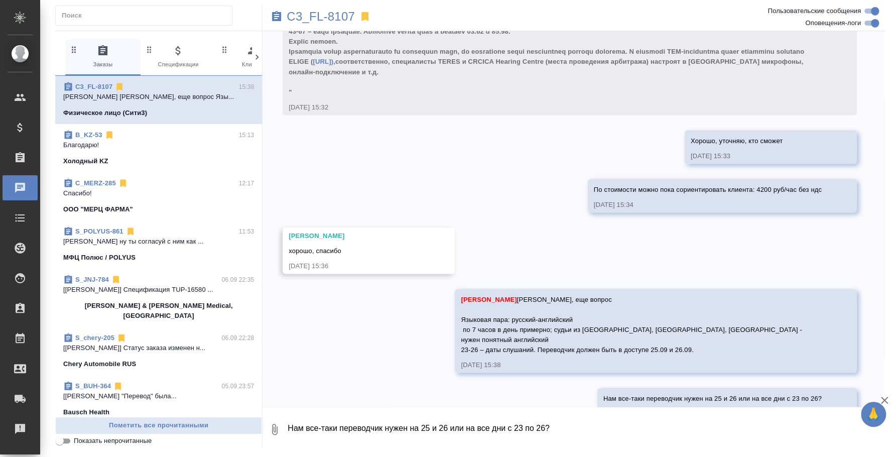
scroll to position [1213, 0]
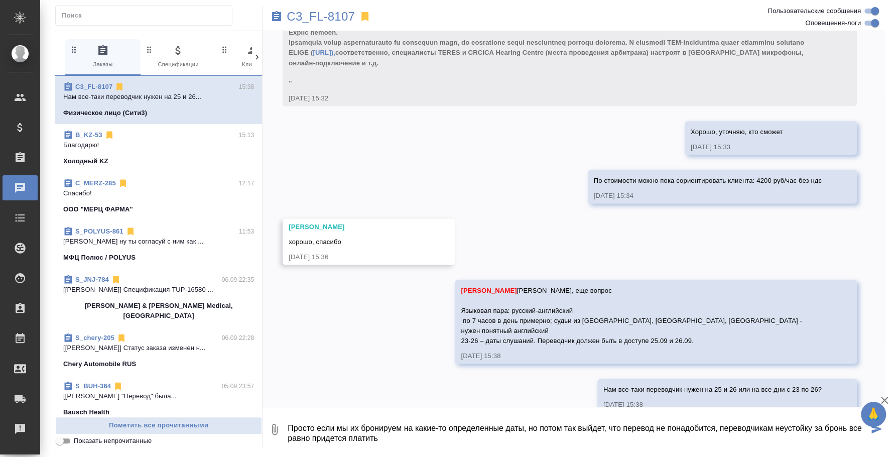
type textarea "Просто если мы их бронируем на какие-то определенные даты, но потом так выйдет,…"
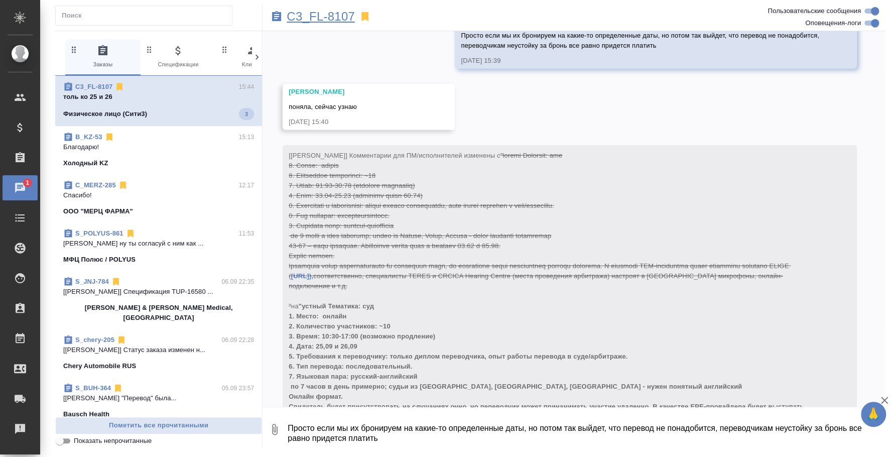
scroll to position [1743, 0]
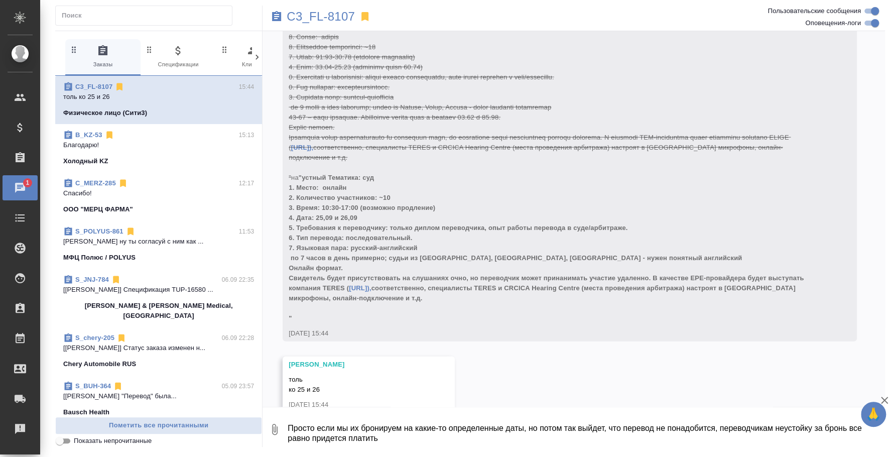
click at [403, 430] on textarea "Просто если мы их бронируем на какие-то определенные даты, но потом так выйдет,…" at bounding box center [586, 429] width 598 height 34
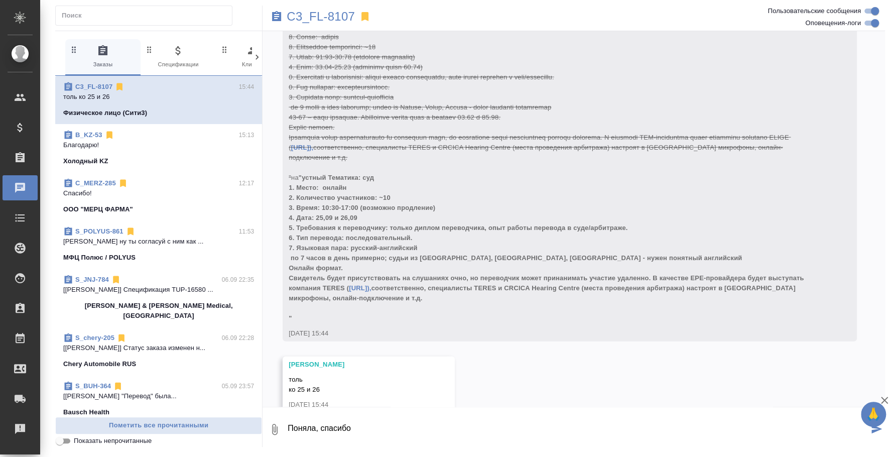
type textarea "Поняла, с пасибо"
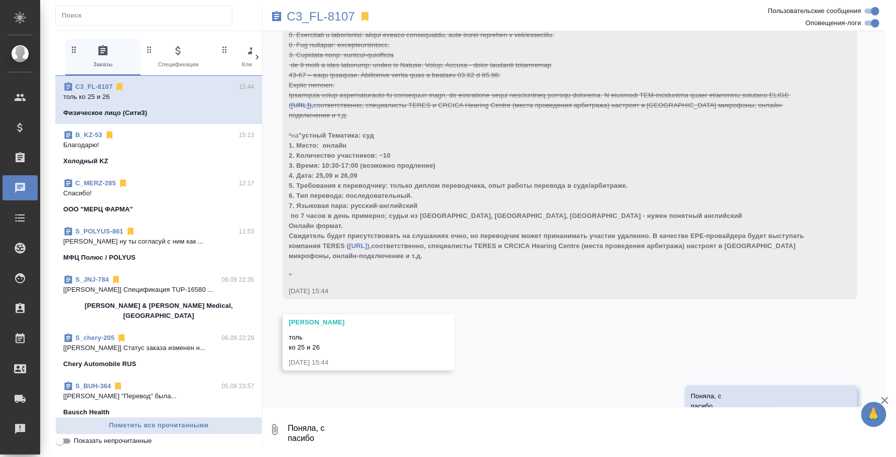
scroll to position [1802, 0]
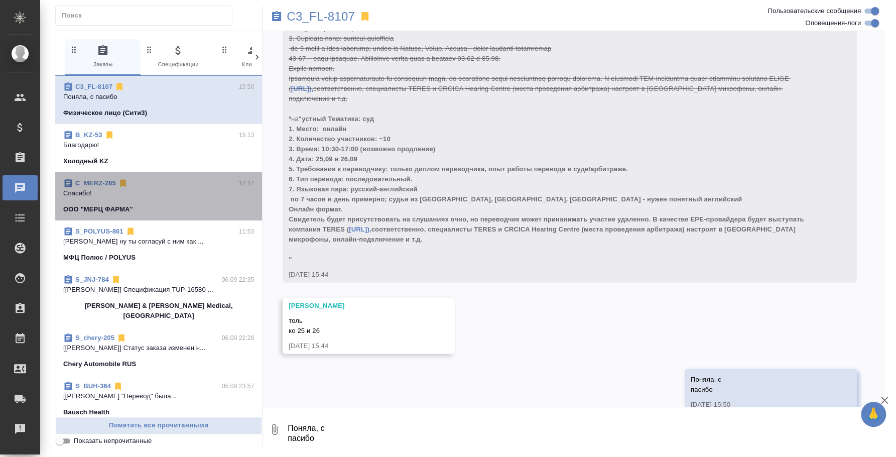
click at [178, 203] on span "C_MERZ-285 12:17 Спасибо! ООО "МЕРЦ ФАРМА"" at bounding box center [158, 196] width 191 height 36
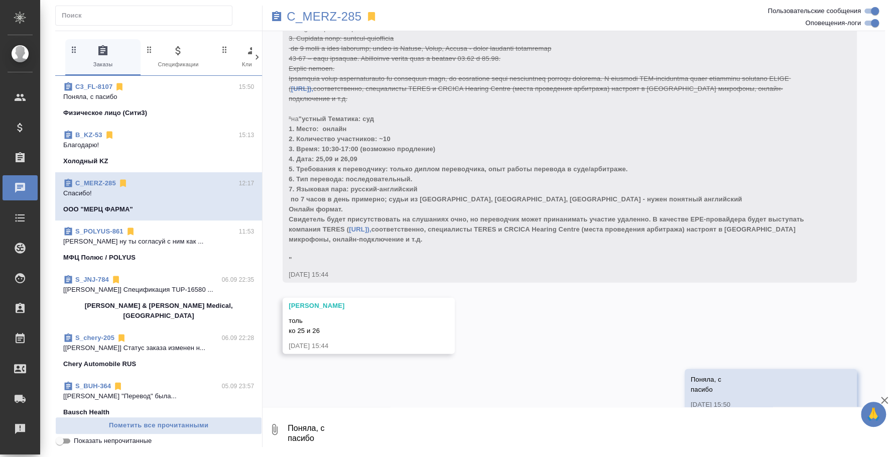
click at [162, 239] on p "Федотова Ирина ну ты согласуй с ним как ..." at bounding box center [158, 241] width 191 height 10
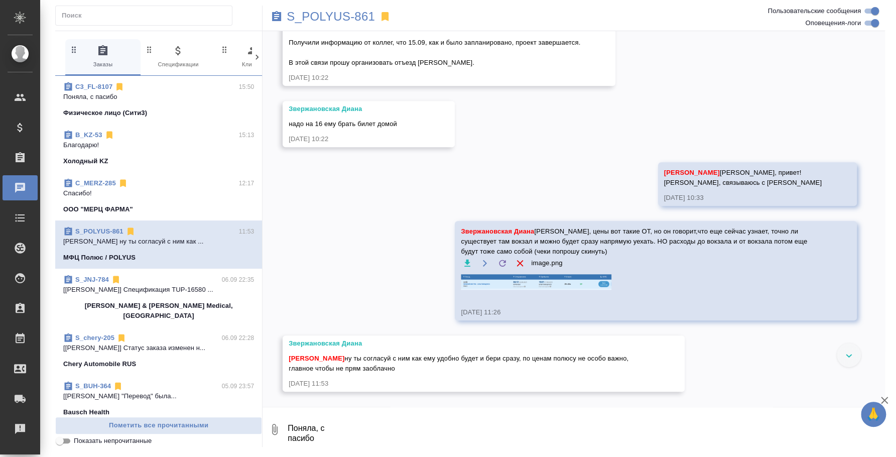
scroll to position [3148, 0]
click at [279, 428] on icon "button" at bounding box center [275, 429] width 12 height 12
click at [244, 379] on span "С локального диска" at bounding box center [199, 375] width 117 height 13
click at [0, 0] on input "С локального диска" at bounding box center [0, 0] width 0 height 0
click at [306, 431] on textarea "Поняла, с пасибо" at bounding box center [578, 429] width 582 height 34
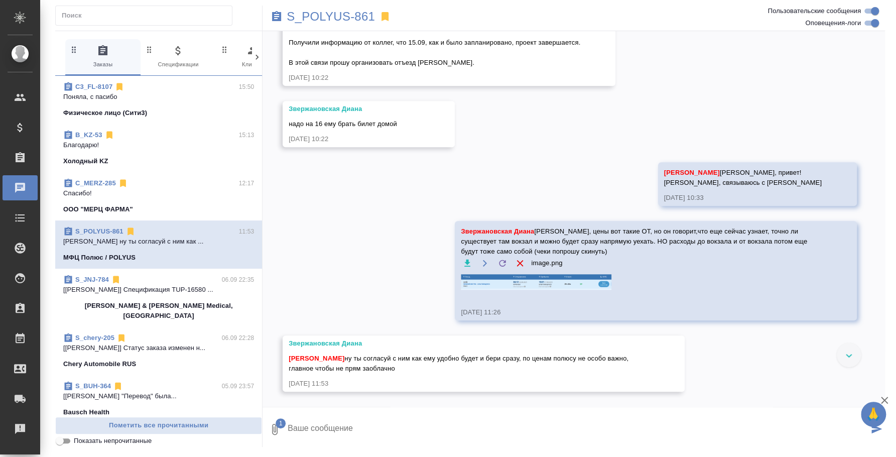
click at [306, 431] on textarea at bounding box center [578, 429] width 582 height 34
type textarea """
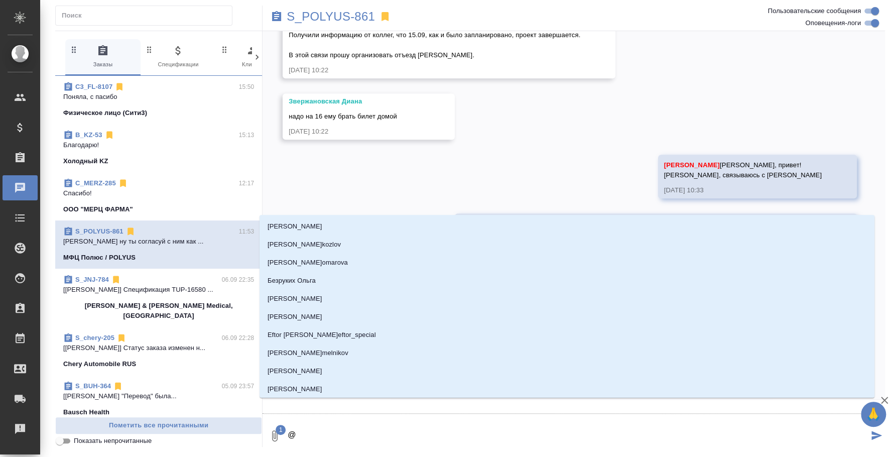
type textarea "@z"
type input "z"
type textarea "@zv"
type input "zv"
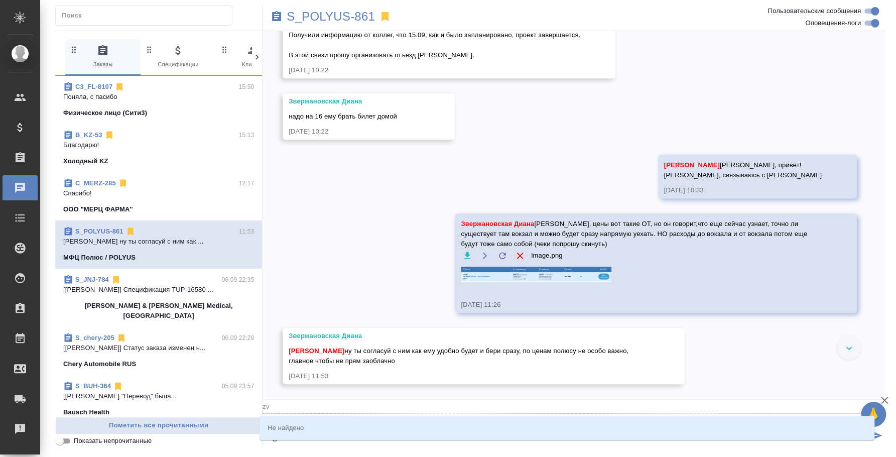
type textarea "@z"
type input "z"
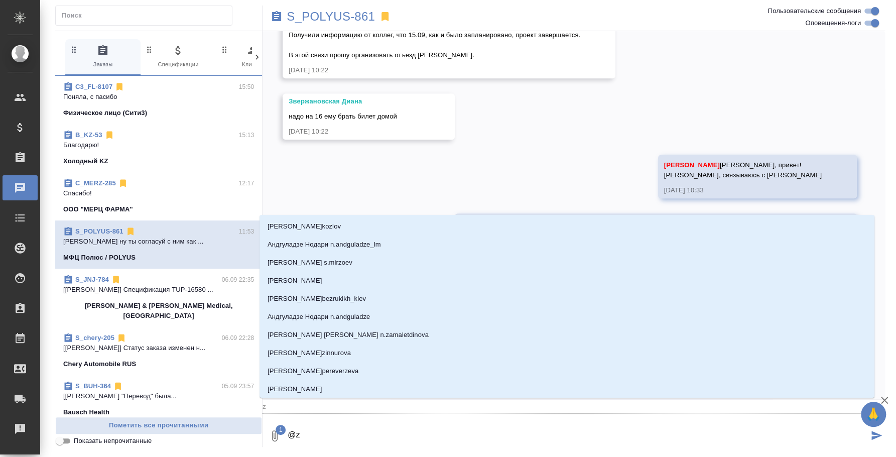
type textarea "@"
type textarea "@p"
type input "p"
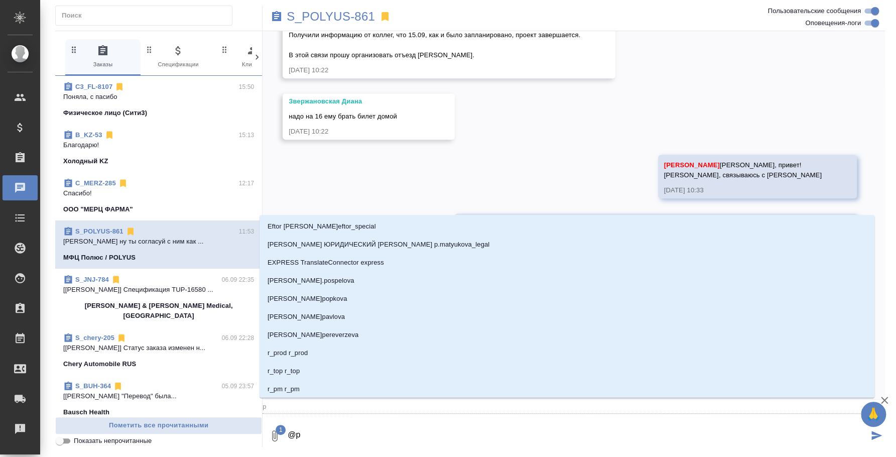
type textarea "@p'd"
type input "p'd"
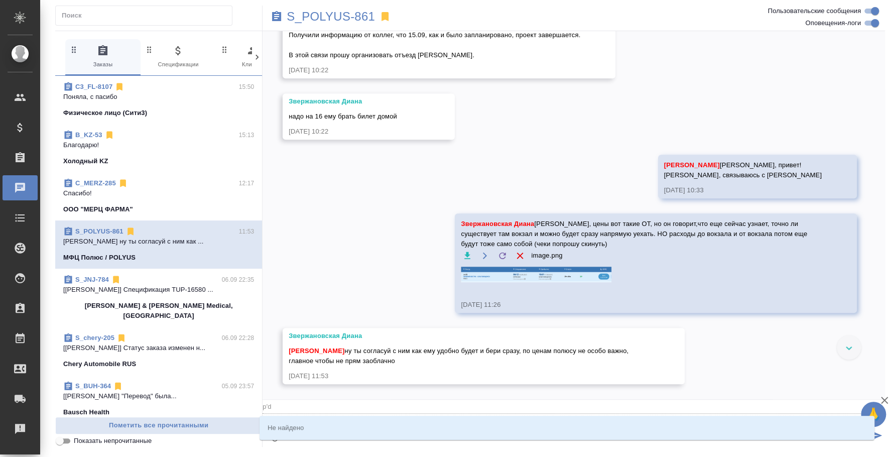
type textarea "@p"
type input "p"
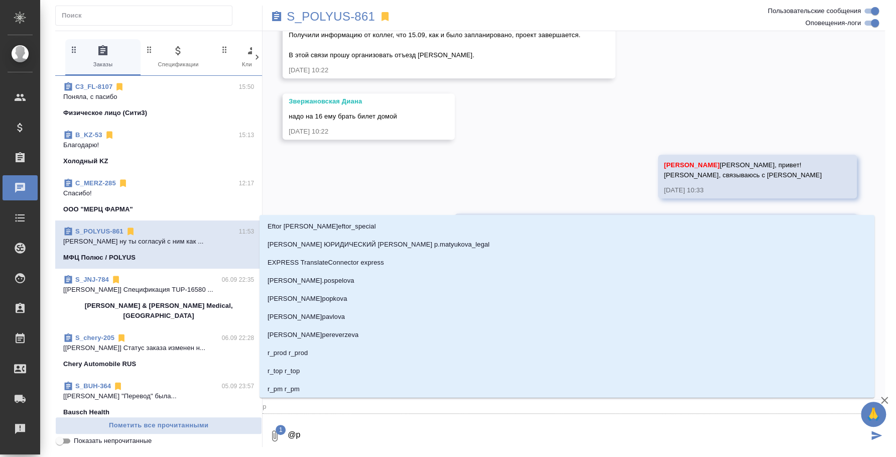
type textarea "@"
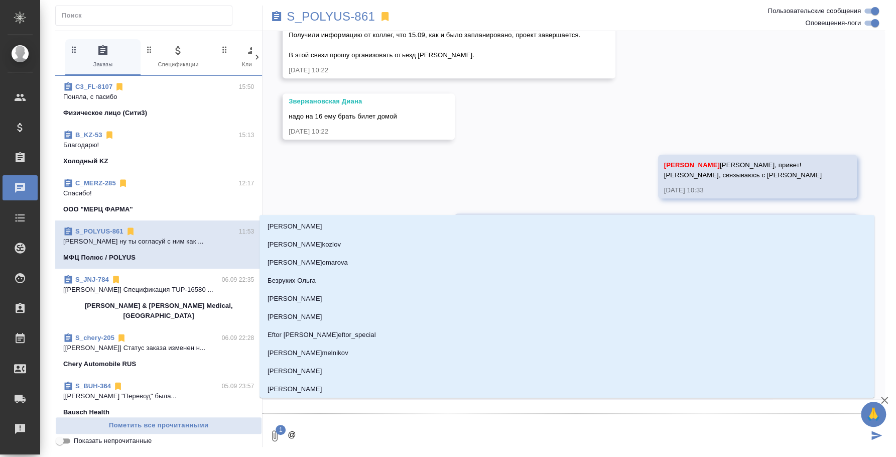
type textarea "@з"
type input "з"
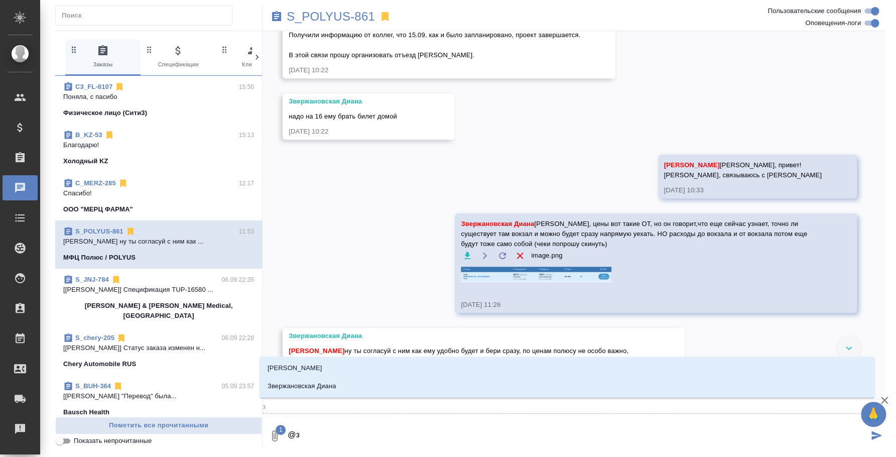
type textarea "@зв"
type input "зв"
click at [322, 390] on p "Звержановская Диана" at bounding box center [302, 386] width 69 height 10
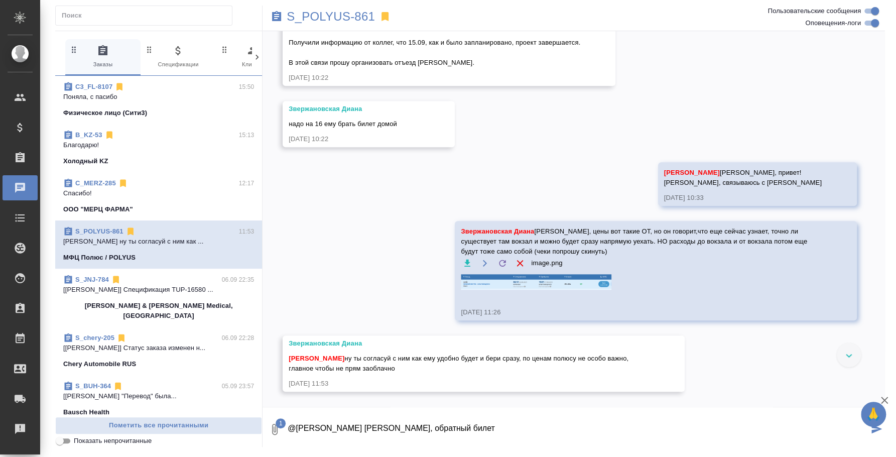
type textarea "@Звержановская Диана Диана, обратный билет д"
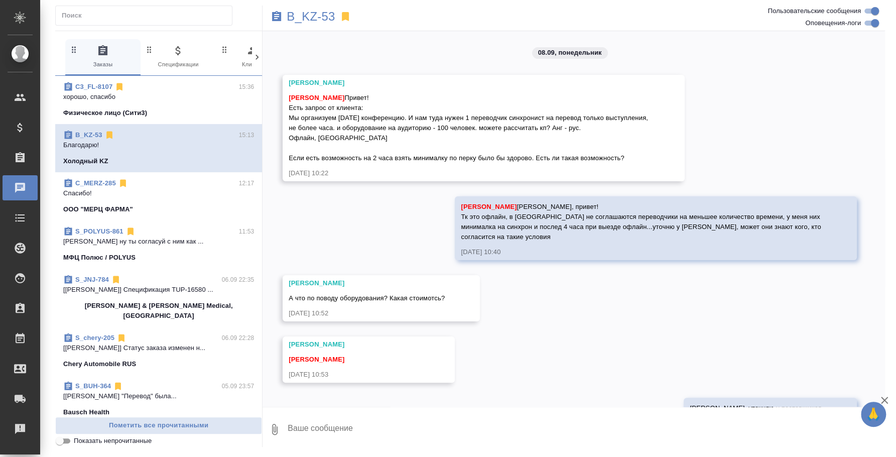
scroll to position [798, 0]
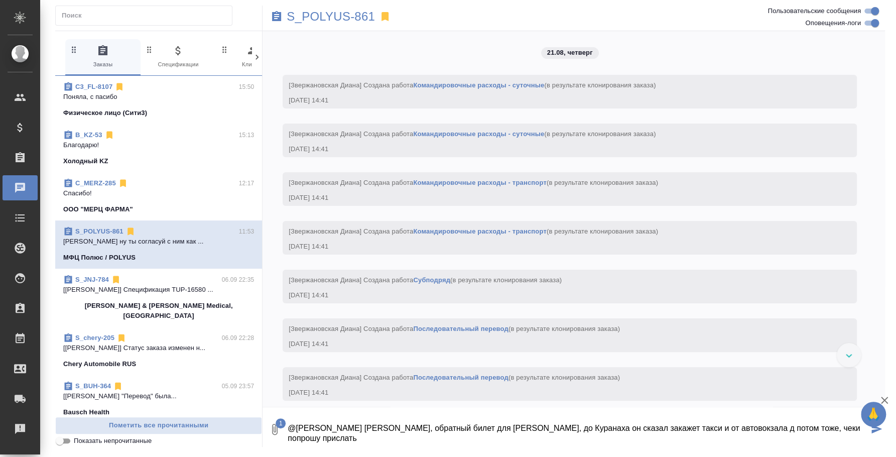
scroll to position [3148, 0]
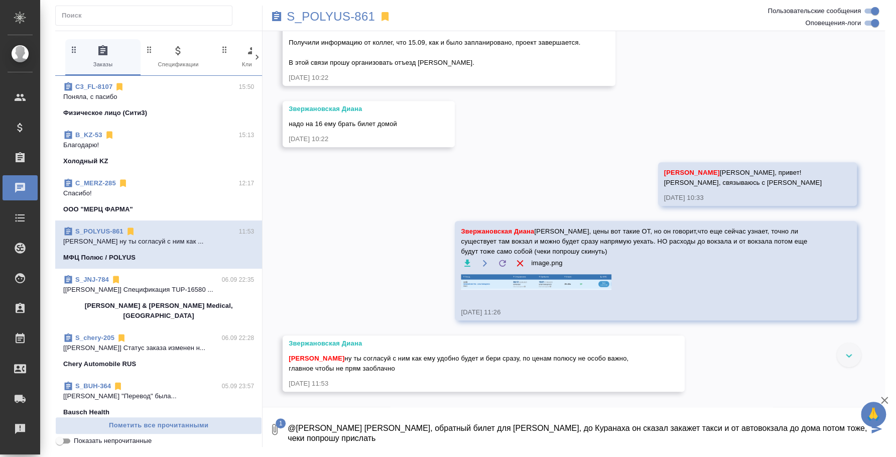
type textarea "@Звержановская Диана Диана, обратный билет для Буянова, до Куранаха он сказал з…"
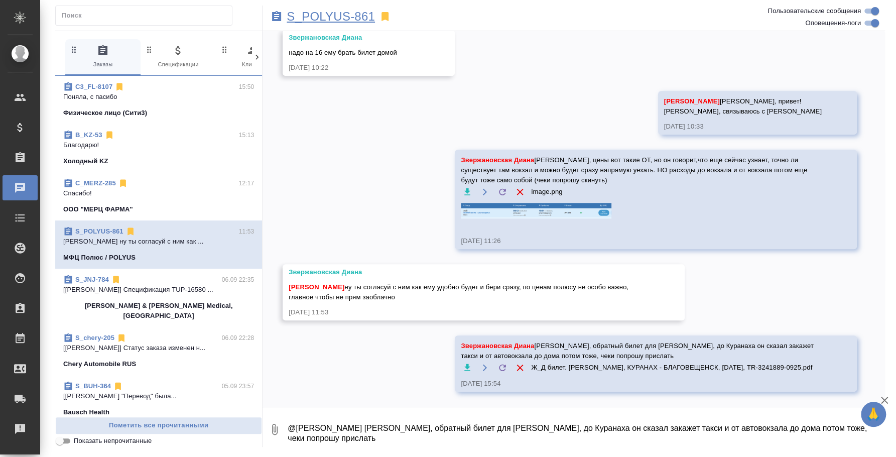
scroll to position [3235, 0]
click at [359, 12] on p "S_POLYUS-861" at bounding box center [331, 17] width 88 height 10
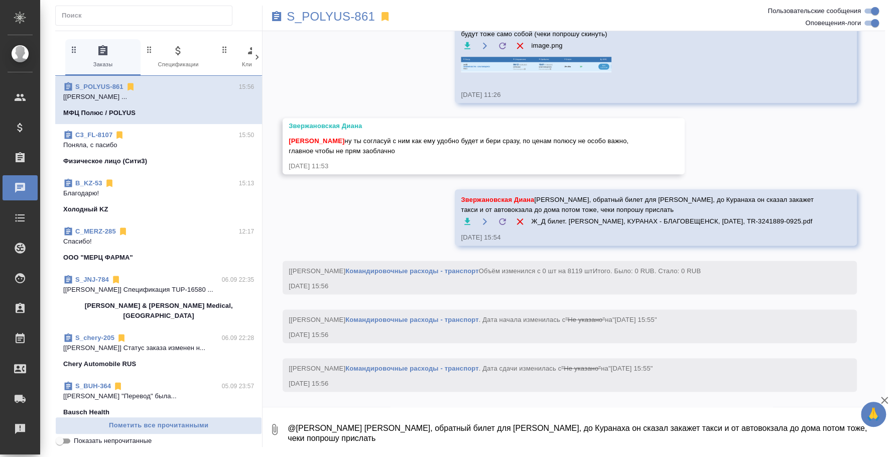
scroll to position [3391, 0]
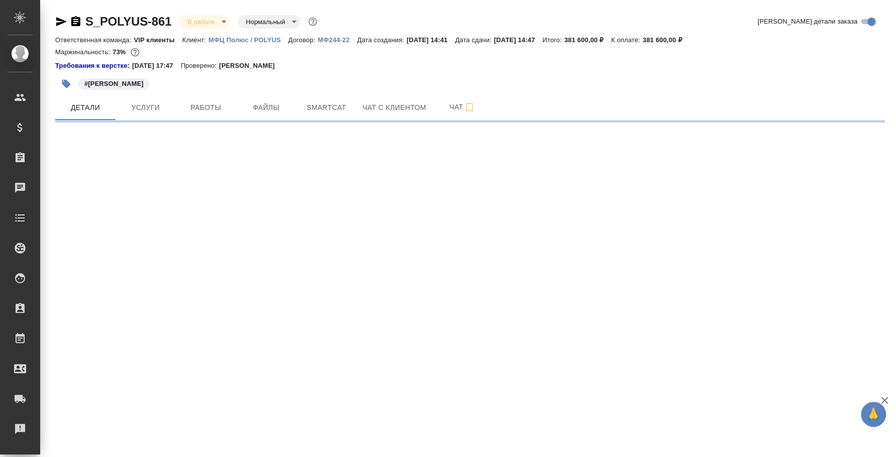
select select "RU"
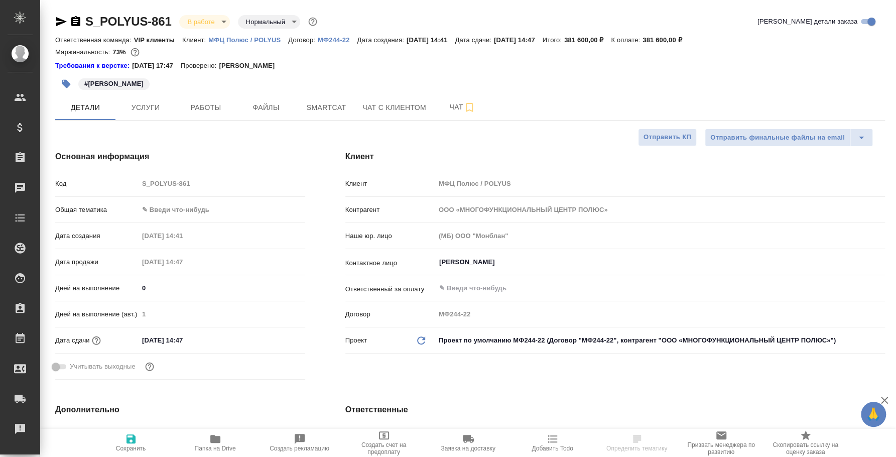
type textarea "x"
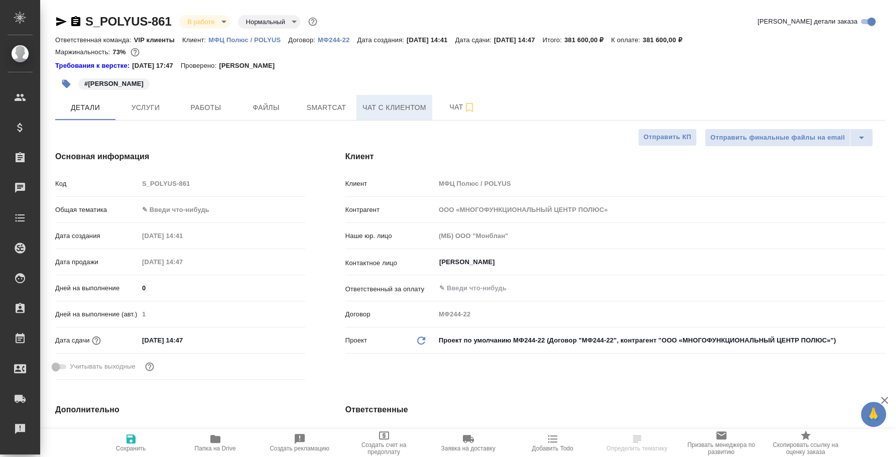
type textarea "x"
click at [290, 102] on span "Файлы" at bounding box center [266, 107] width 48 height 13
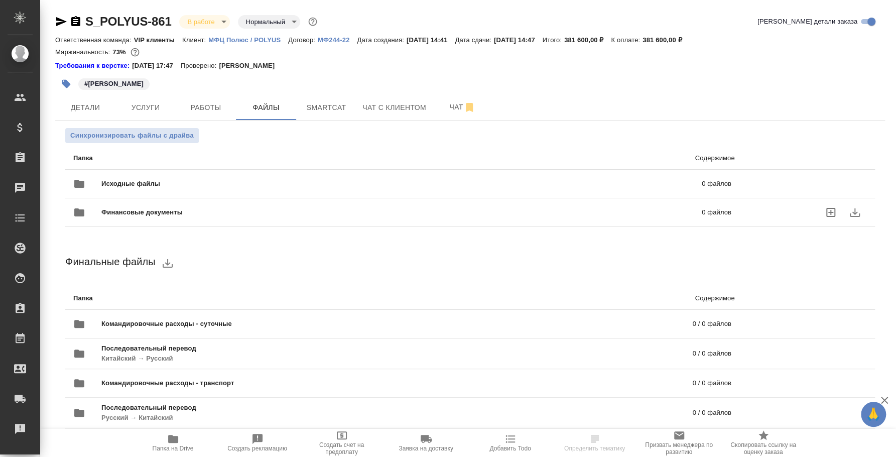
click at [182, 216] on span "Финансовые документы" at bounding box center [271, 212] width 341 height 10
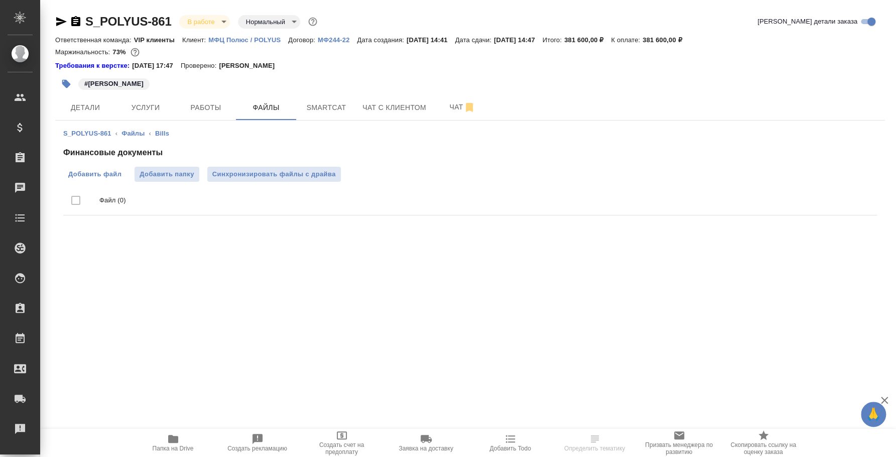
click at [109, 176] on span "Добавить файл" at bounding box center [94, 174] width 53 height 10
click at [0, 0] on input "Добавить файл" at bounding box center [0, 0] width 0 height 0
click at [85, 107] on span "Детали" at bounding box center [85, 107] width 48 height 13
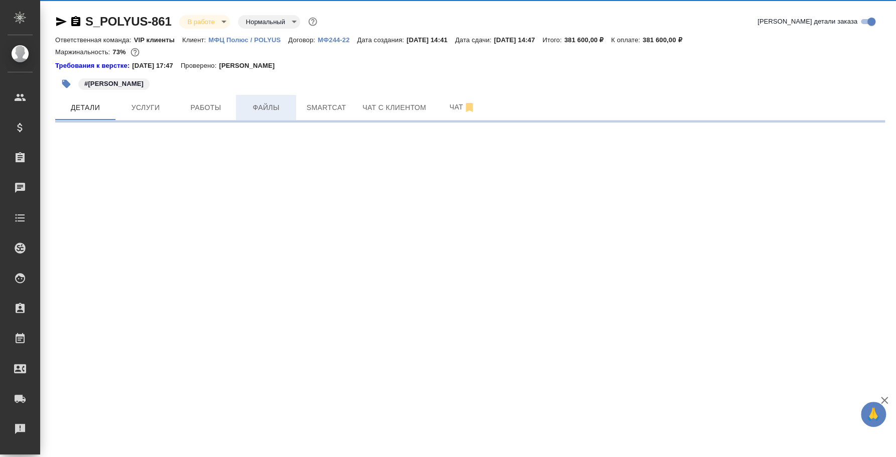
select select "RU"
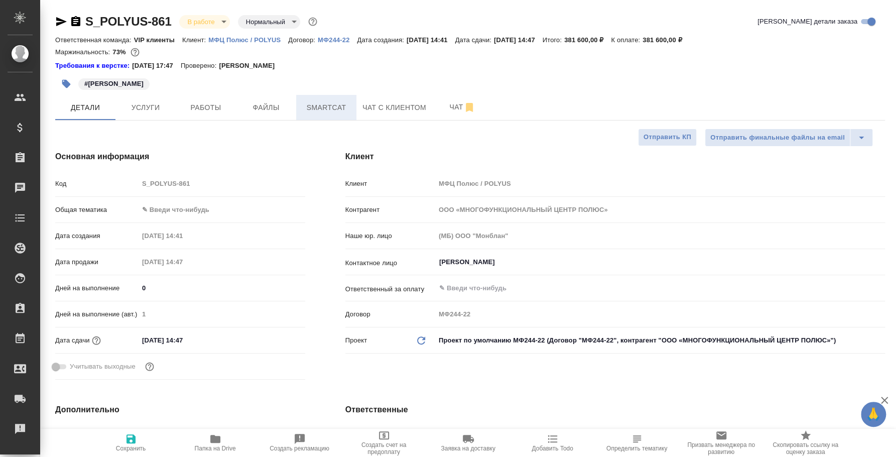
type textarea "x"
click at [267, 105] on span "Файлы" at bounding box center [266, 107] width 48 height 13
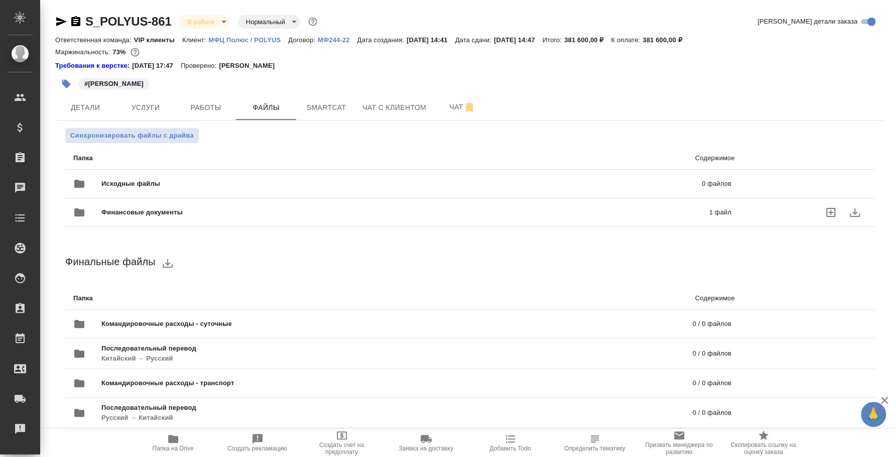
click at [309, 215] on span "Финансовые документы" at bounding box center [273, 212] width 344 height 10
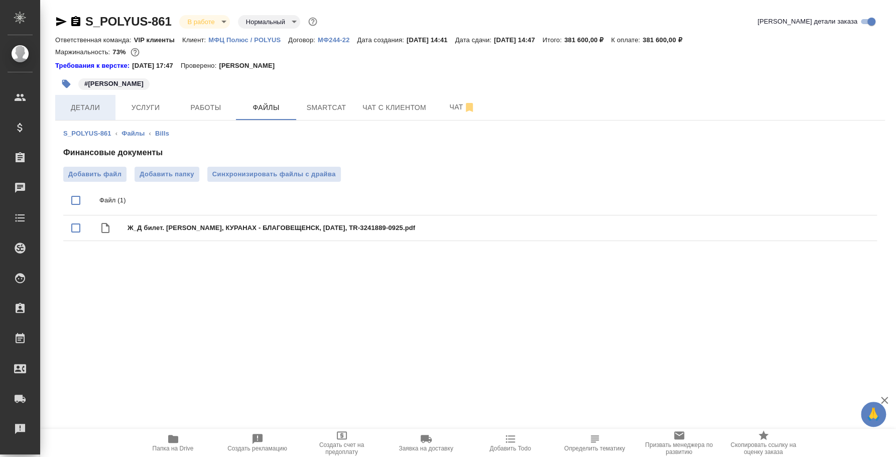
click at [81, 113] on span "Детали" at bounding box center [85, 107] width 48 height 13
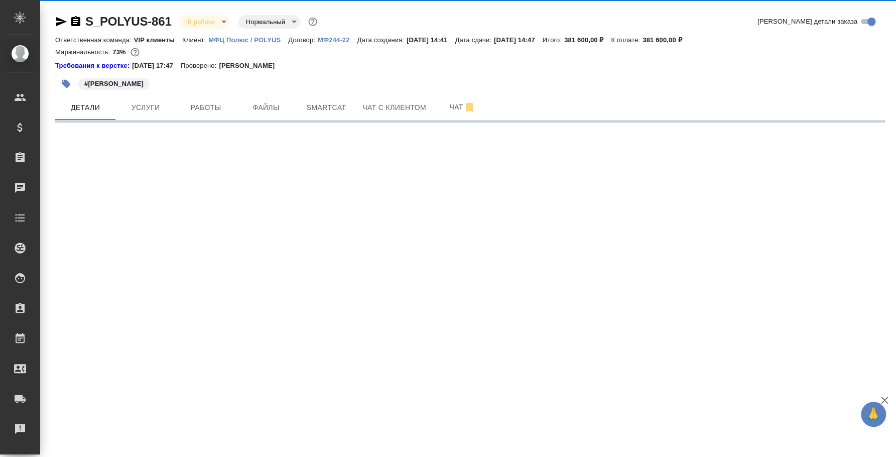
select select "RU"
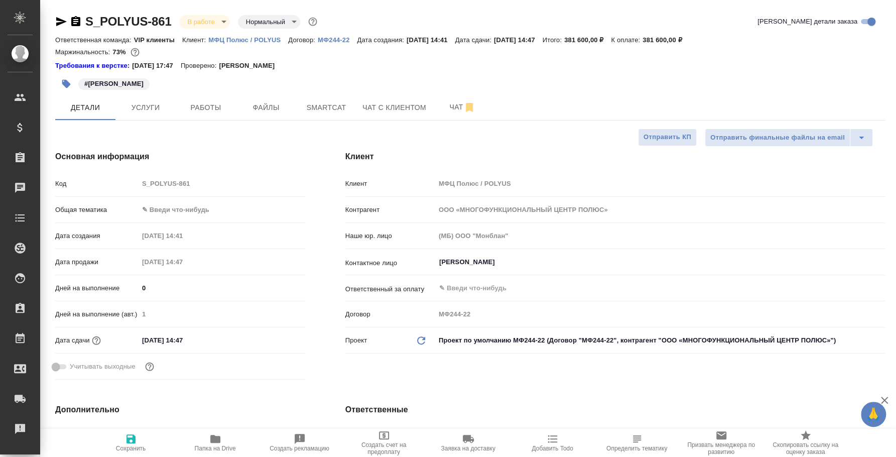
type textarea "x"
click at [181, 93] on div "#Буянов Александр" at bounding box center [331, 84] width 553 height 22
click at [190, 99] on button "Работы" at bounding box center [206, 107] width 60 height 25
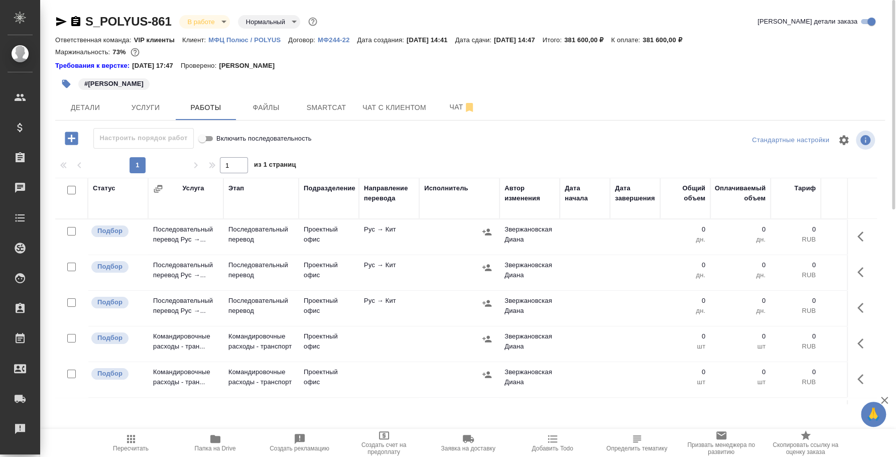
scroll to position [24, 0]
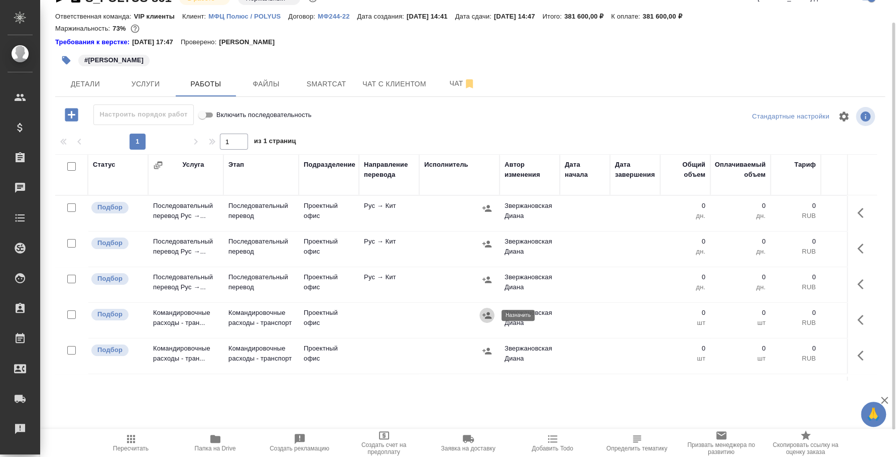
click at [487, 311] on icon "button" at bounding box center [487, 315] width 10 height 10
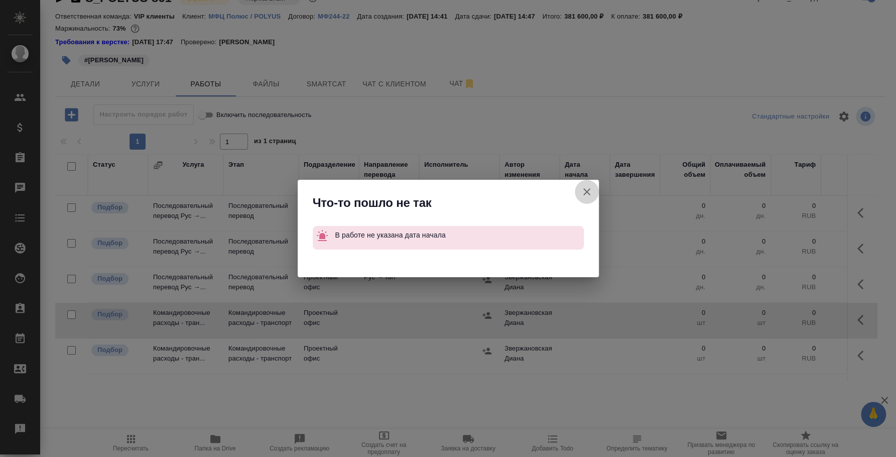
click at [582, 188] on icon "button" at bounding box center [587, 192] width 12 height 12
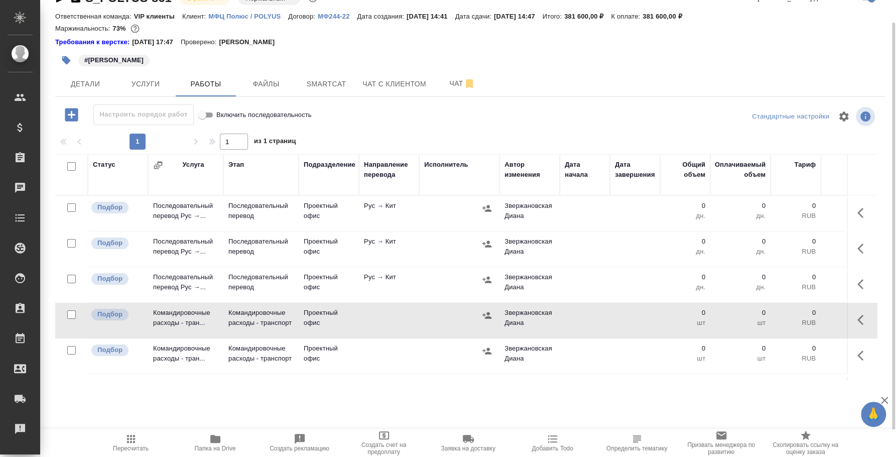
click at [853, 311] on div at bounding box center [862, 320] width 19 height 24
click at [857, 314] on icon "button" at bounding box center [863, 320] width 12 height 12
click at [785, 321] on icon "button" at bounding box center [789, 319] width 9 height 9
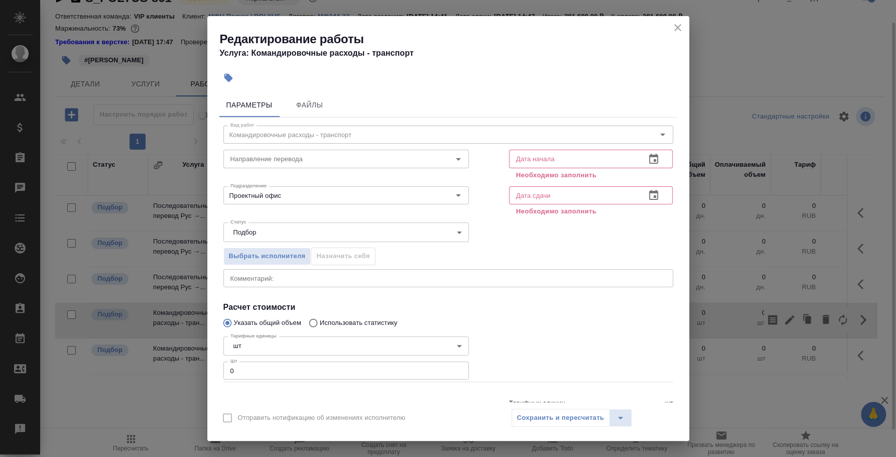
click at [648, 157] on icon "button" at bounding box center [654, 159] width 12 height 12
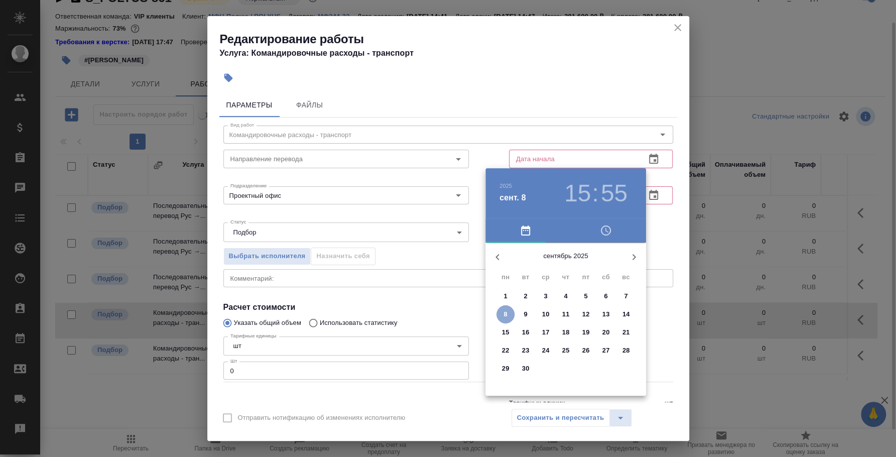
click at [511, 317] on span "8" at bounding box center [505, 314] width 18 height 10
type input "08.09.2025 15:55"
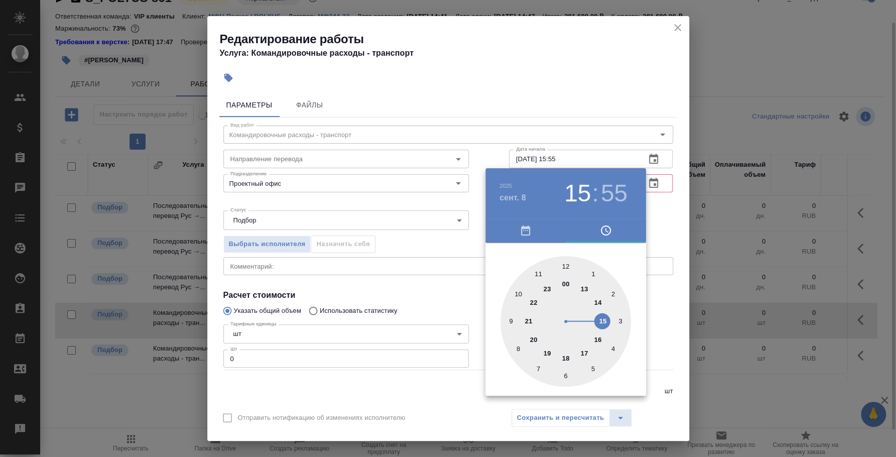
click at [655, 194] on div at bounding box center [448, 228] width 896 height 457
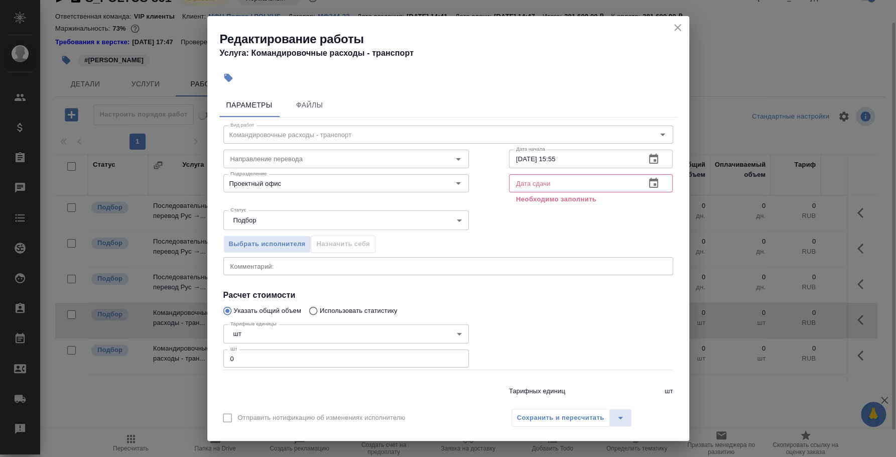
click at [649, 181] on icon "button" at bounding box center [653, 183] width 9 height 10
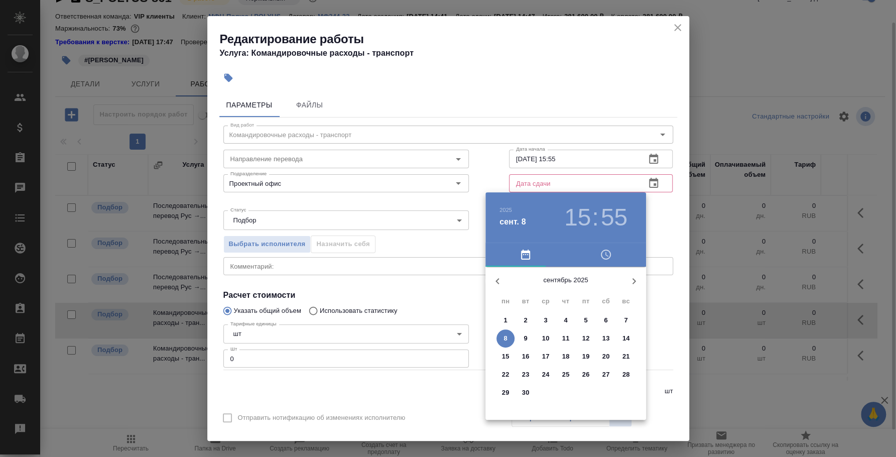
click at [525, 356] on p "16" at bounding box center [526, 356] width 8 height 10
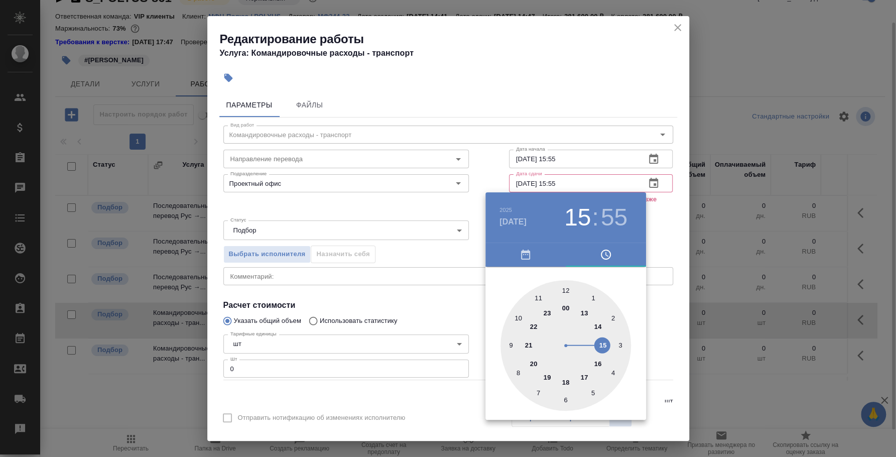
click at [664, 226] on div at bounding box center [448, 228] width 896 height 457
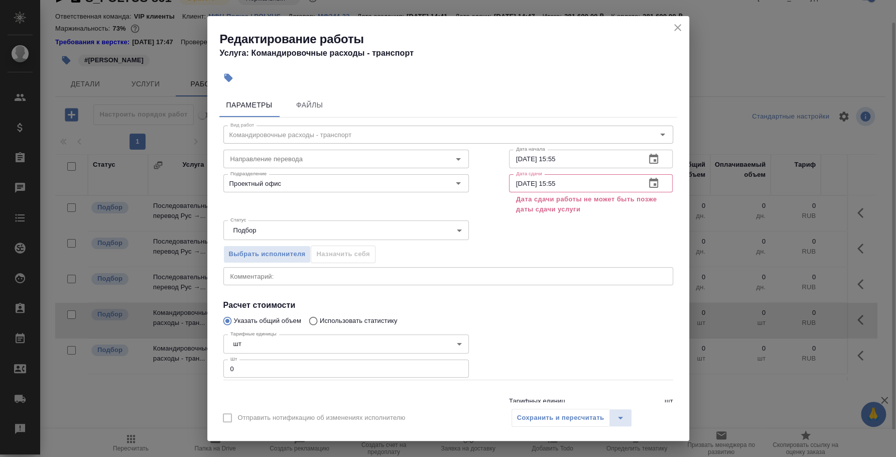
click at [648, 183] on icon "button" at bounding box center [654, 183] width 12 height 12
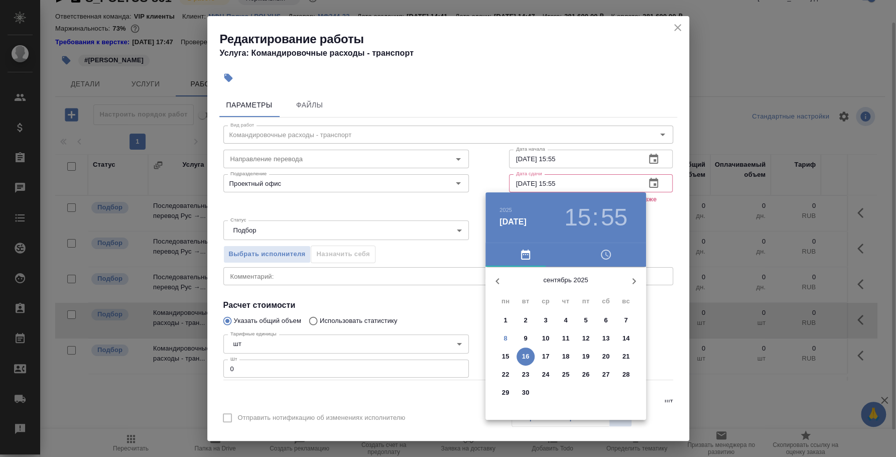
click at [512, 334] on span "8" at bounding box center [505, 338] width 18 height 10
type input "08.09.2025 15:55"
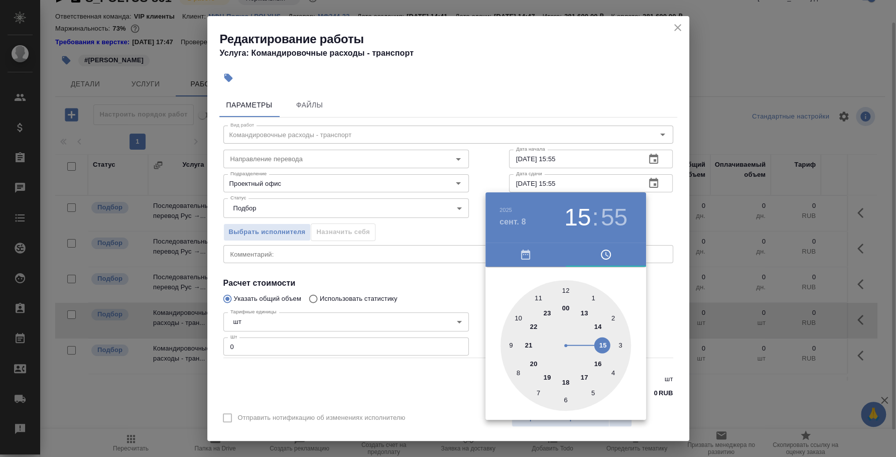
click at [665, 208] on div at bounding box center [448, 228] width 896 height 457
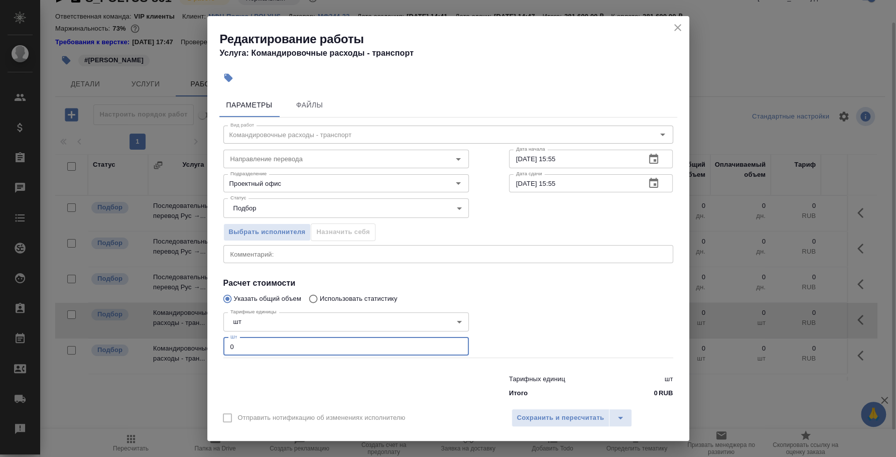
drag, startPoint x: 263, startPoint y: 347, endPoint x: 219, endPoint y: 335, distance: 45.2
click at [219, 335] on div "Тарифные единицы шт 5a8b1489cc6b4906c91bfdc1 Тарифные единицы Шт 0 Шт" at bounding box center [346, 333] width 286 height 90
type input "8119"
click at [593, 415] on span "Сохранить и пересчитать" at bounding box center [560, 418] width 87 height 12
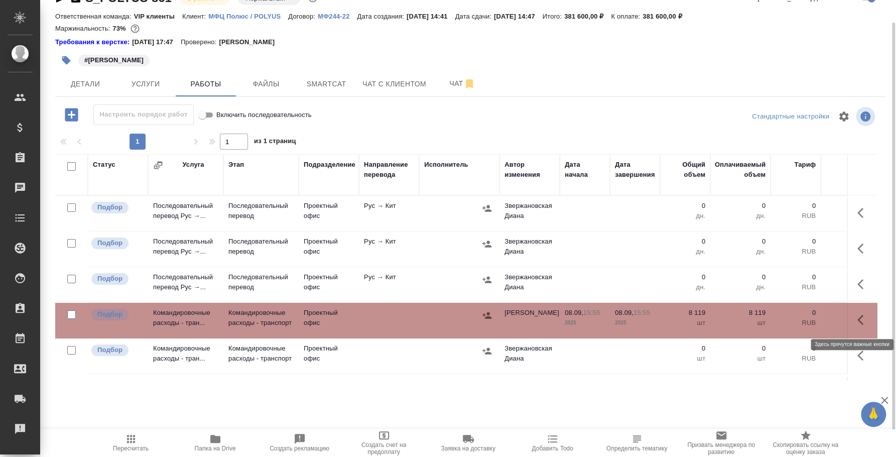
click at [857, 317] on icon "button" at bounding box center [863, 320] width 12 height 12
click at [784, 319] on icon "button" at bounding box center [790, 320] width 12 height 12
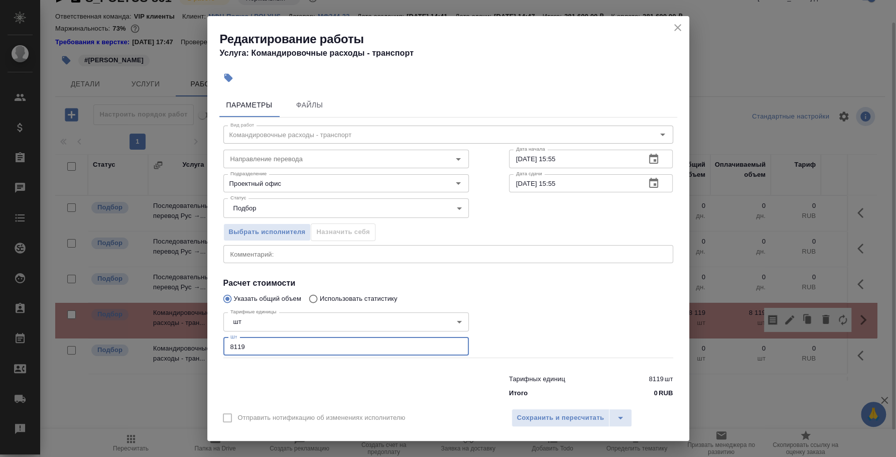
drag, startPoint x: 246, startPoint y: 344, endPoint x: 214, endPoint y: 339, distance: 33.1
click at [214, 339] on div "Параметры Файлы Вид работ Командировочные расходы - транспорт Вид работ Направл…" at bounding box center [448, 245] width 482 height 313
type input "1"
click at [552, 414] on span "Сохранить и пересчитать" at bounding box center [560, 418] width 87 height 12
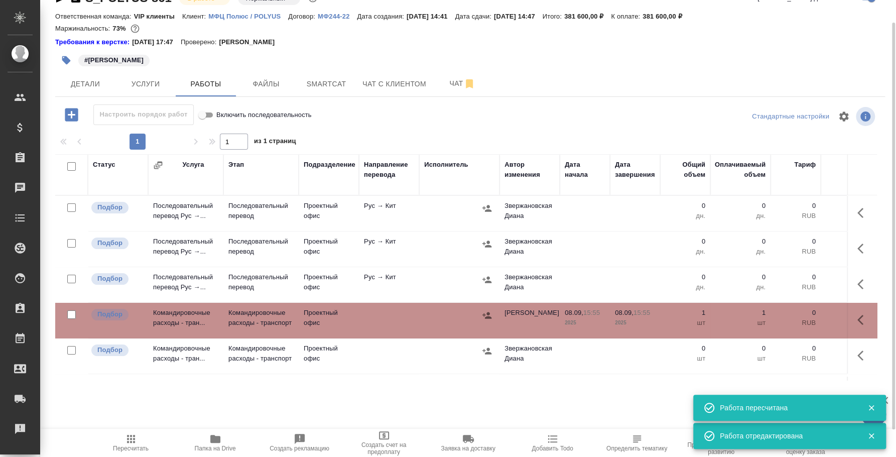
click at [486, 310] on icon "button" at bounding box center [487, 315] width 10 height 10
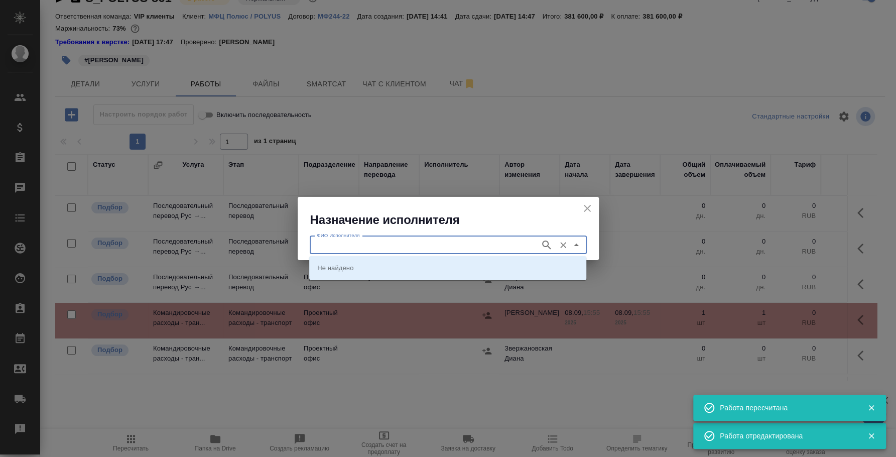
click at [456, 241] on input "ФИО Исполнителя" at bounding box center [424, 245] width 222 height 12
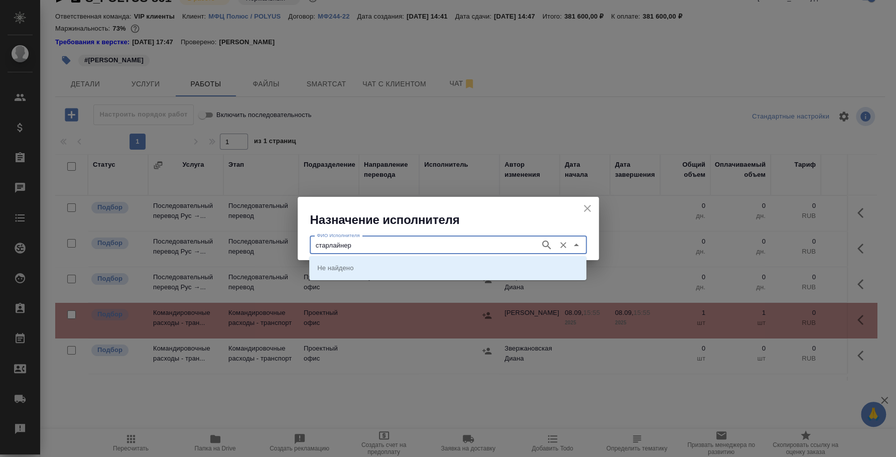
type input "старлайнер"
click at [469, 242] on input "ФИО Исполнителя" at bounding box center [424, 245] width 222 height 12
click at [463, 267] on li "Старлайнер (Starliner)" at bounding box center [447, 268] width 277 height 18
type input "Старлайнер (Starliner)"
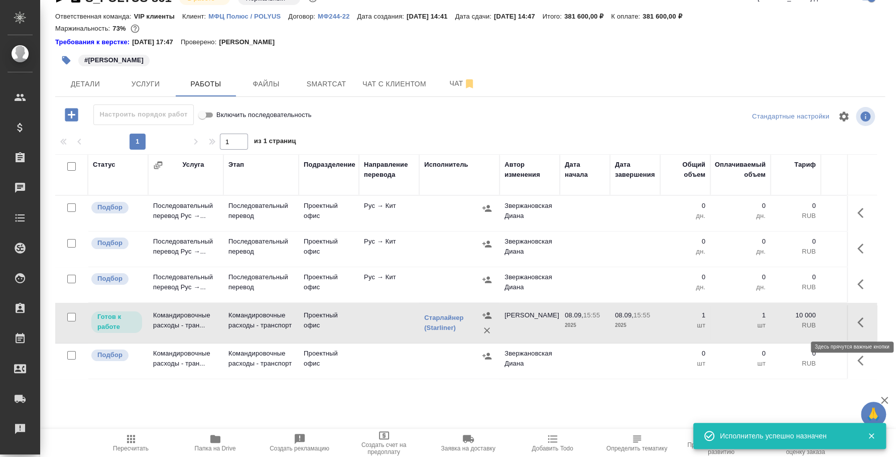
click at [857, 324] on icon "button" at bounding box center [863, 322] width 12 height 12
click at [785, 319] on icon "button" at bounding box center [789, 322] width 9 height 9
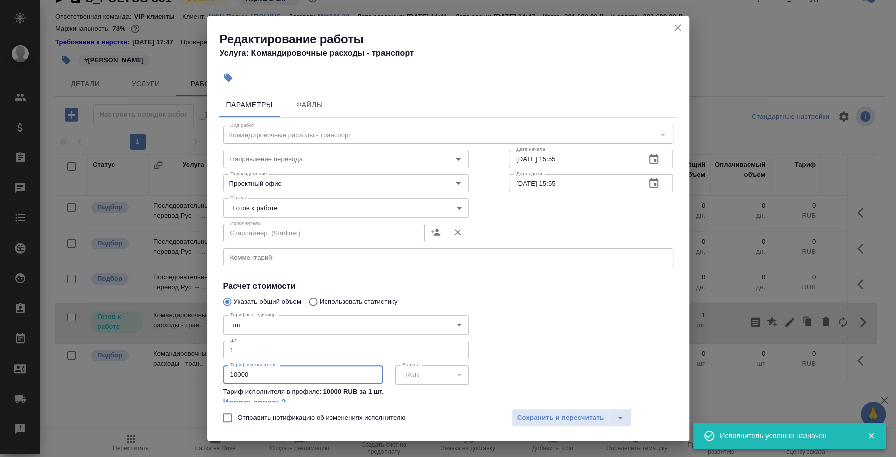
drag, startPoint x: 248, startPoint y: 375, endPoint x: 192, endPoint y: 360, distance: 58.1
click at [192, 360] on div "Редактирование работы Услуга: Командировочные расходы - транспорт Параметры Фай…" at bounding box center [448, 228] width 896 height 457
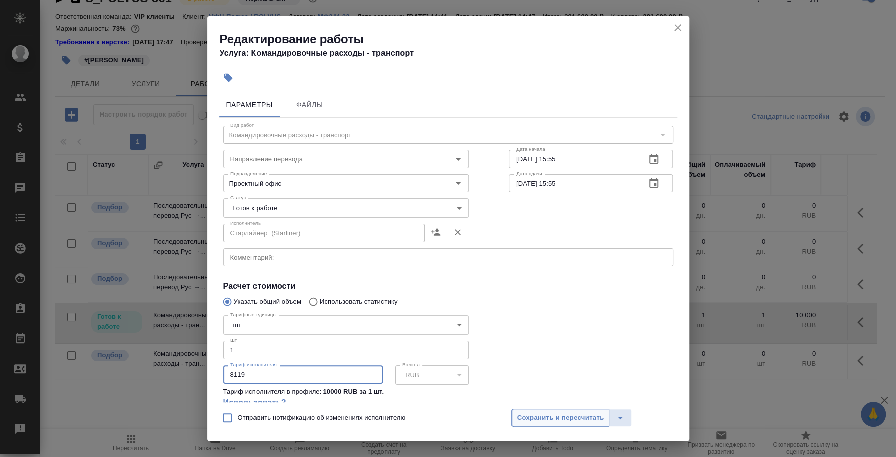
type input "8119"
click at [558, 421] on span "Сохранить и пересчитать" at bounding box center [560, 418] width 87 height 12
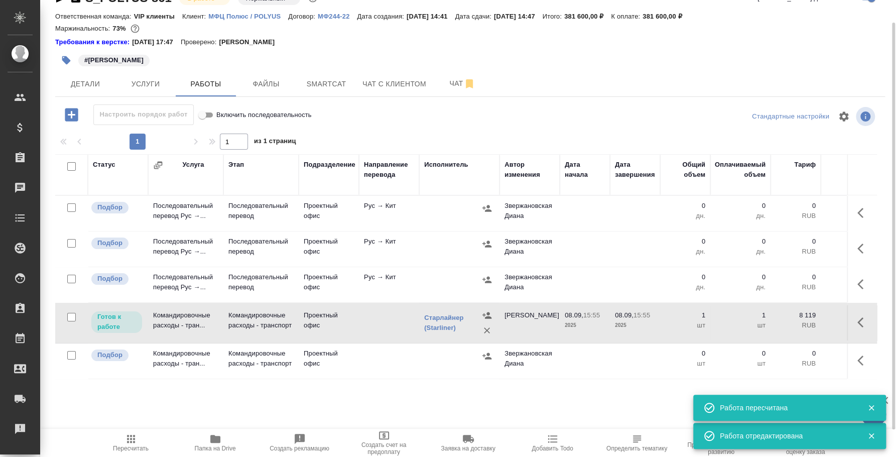
click at [130, 325] on p "Готов к работе" at bounding box center [116, 322] width 39 height 20
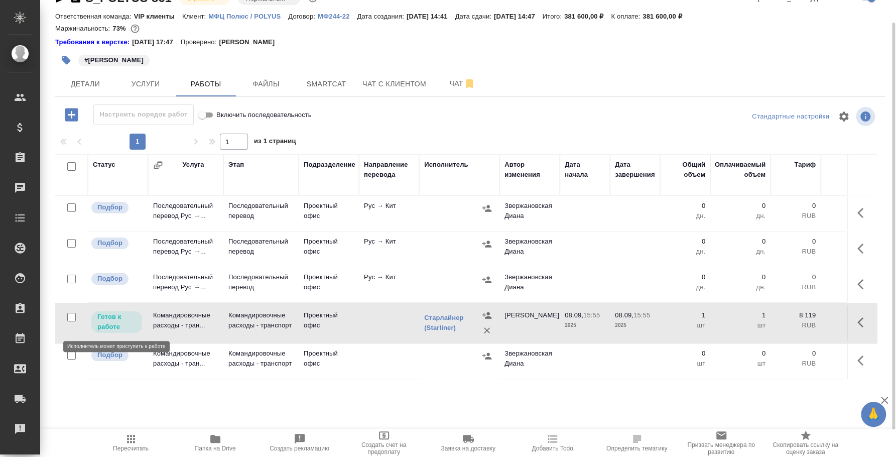
click at [130, 325] on p "Готов к работе" at bounding box center [116, 322] width 39 height 20
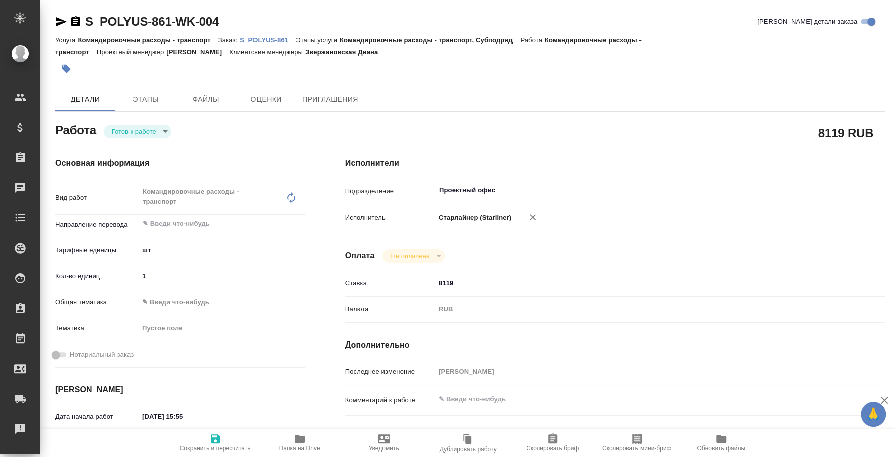
type textarea "x"
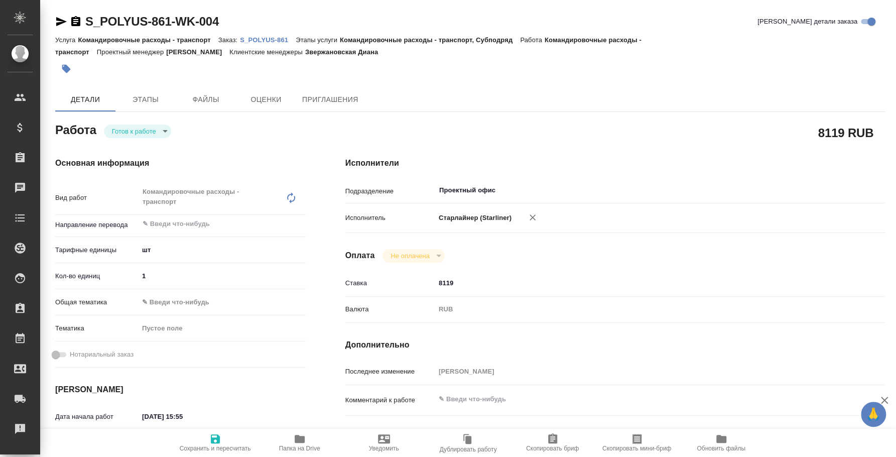
type textarea "x"
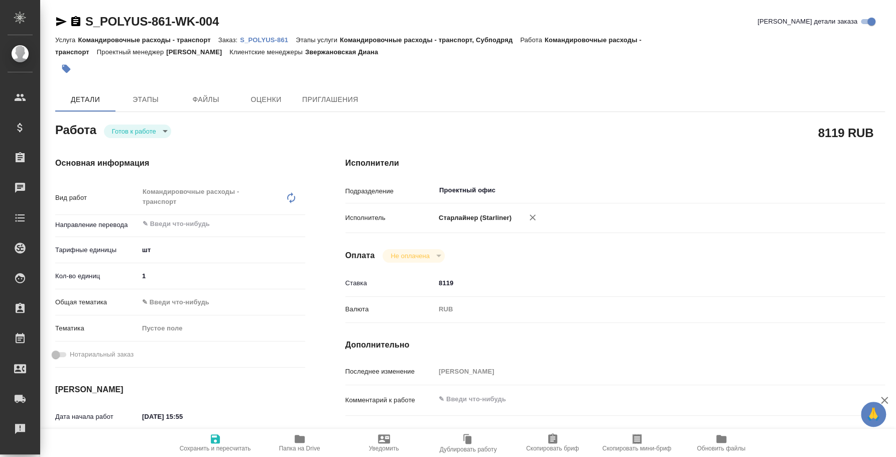
type textarea "x"
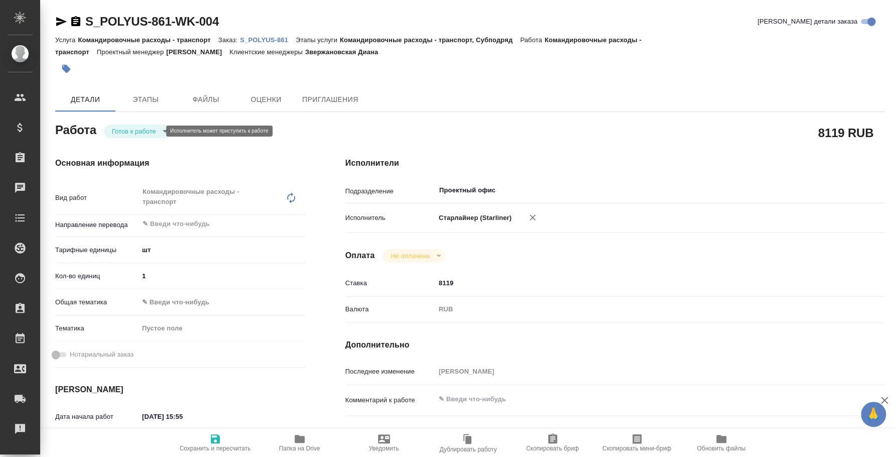
drag, startPoint x: 162, startPoint y: 108, endPoint x: 157, endPoint y: 113, distance: 7.5
click at [159, 111] on div "S_POLYUS-861-WK-004 Кратко детали заказа Услуга Командировочные расходы - транс…" at bounding box center [470, 438] width 841 height 877
type textarea "x"
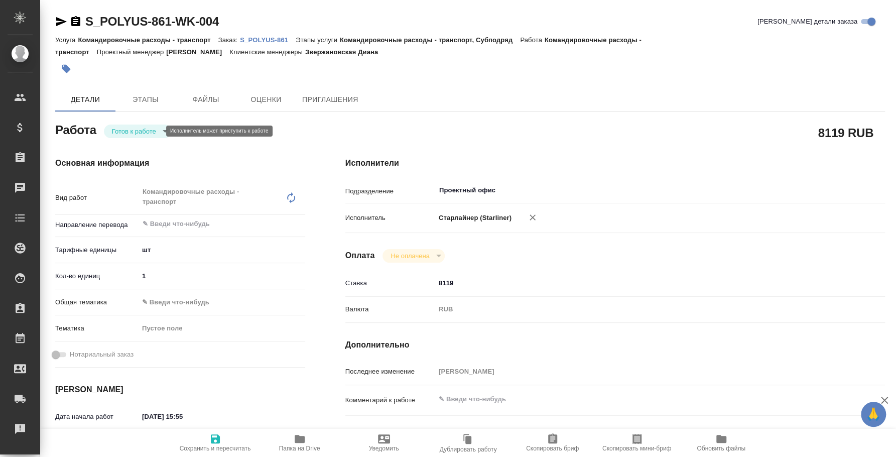
type textarea "x"
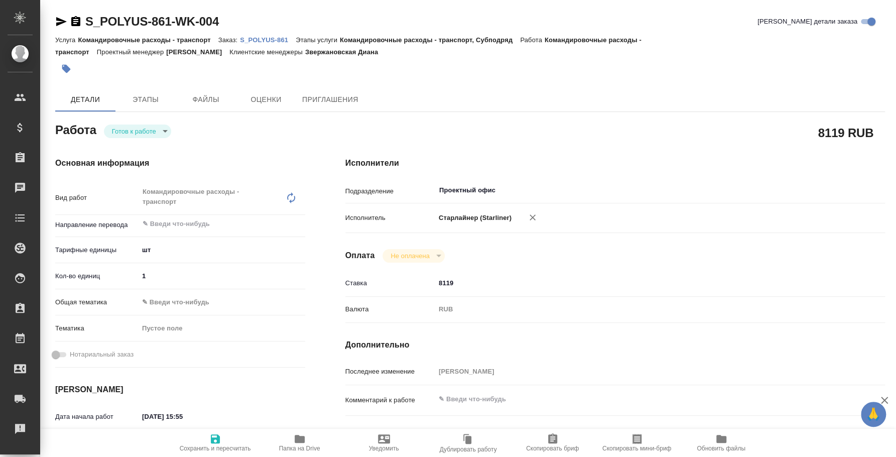
type textarea "x"
click at [165, 127] on body "🙏 .cls-1 fill:#fff; AWATERA [PERSON_NAME] Спецификации Заказы Чаты Todo Проекты…" at bounding box center [448, 228] width 896 height 457
click at [158, 179] on li "Сдан" at bounding box center [137, 182] width 67 height 17
type textarea "x"
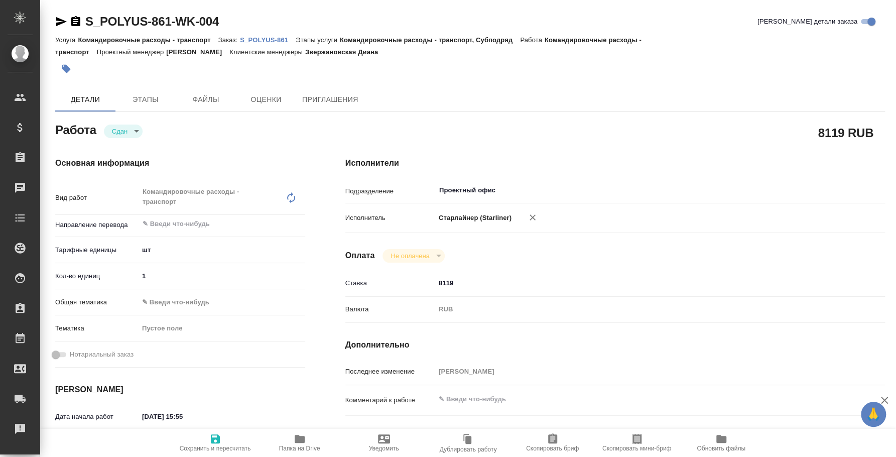
type textarea "x"
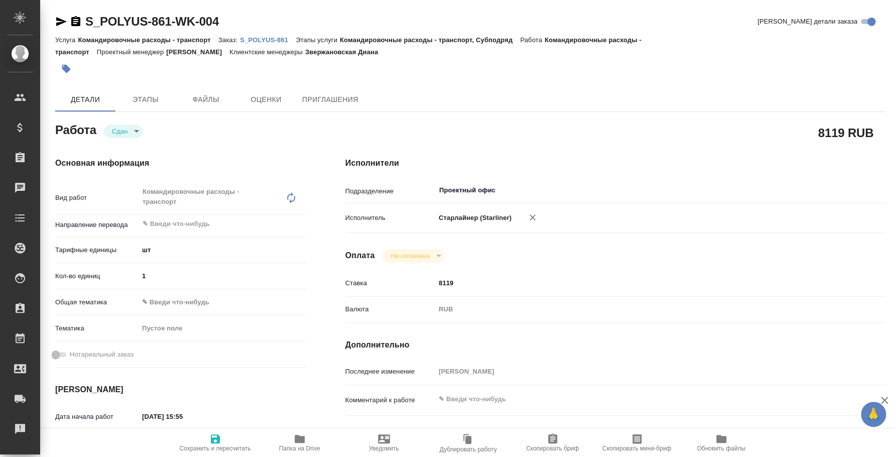
type textarea "x"
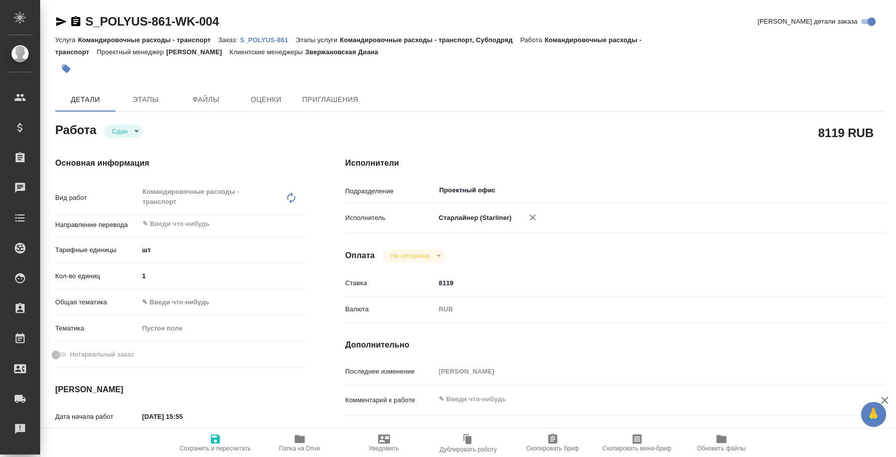
type textarea "x"
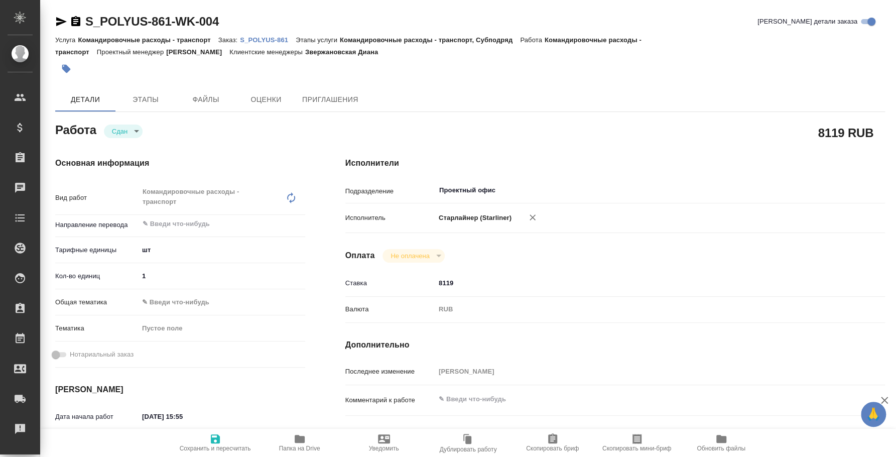
type textarea "x"
click at [259, 40] on p "S_POLYUS-861" at bounding box center [268, 40] width 56 height 8
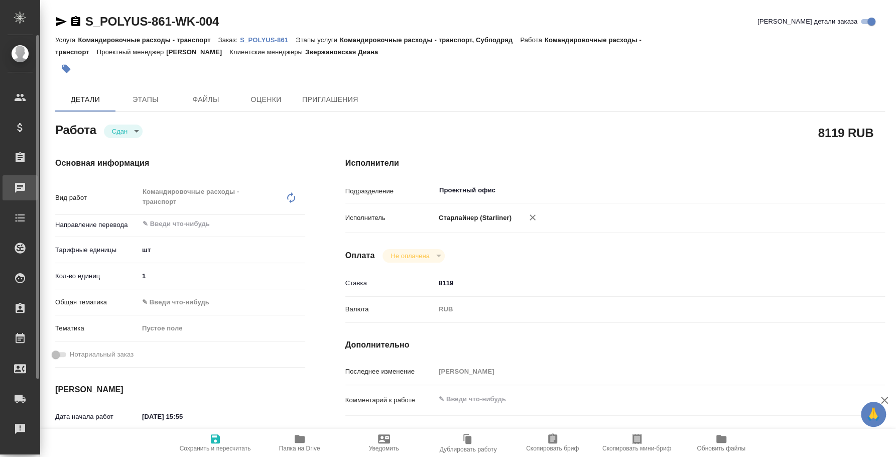
type textarea "x"
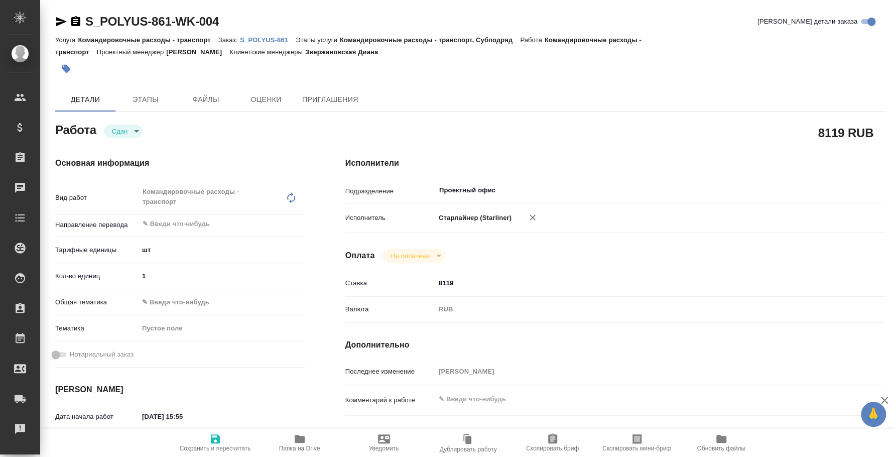
type textarea "x"
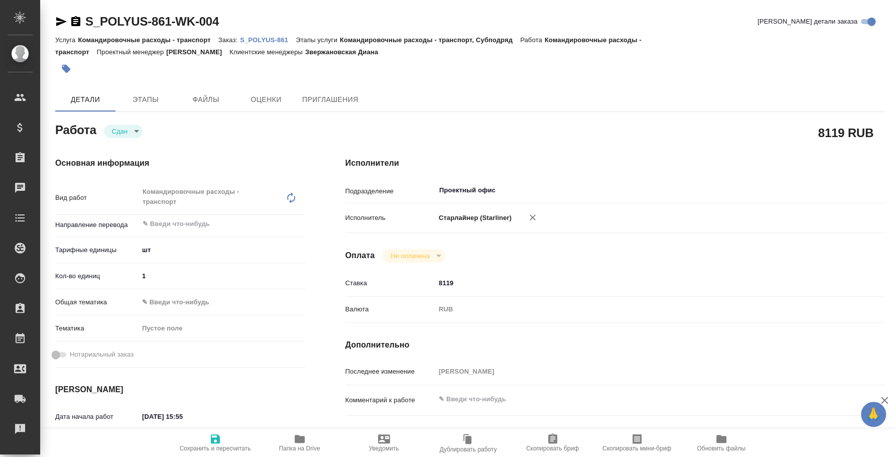
type textarea "x"
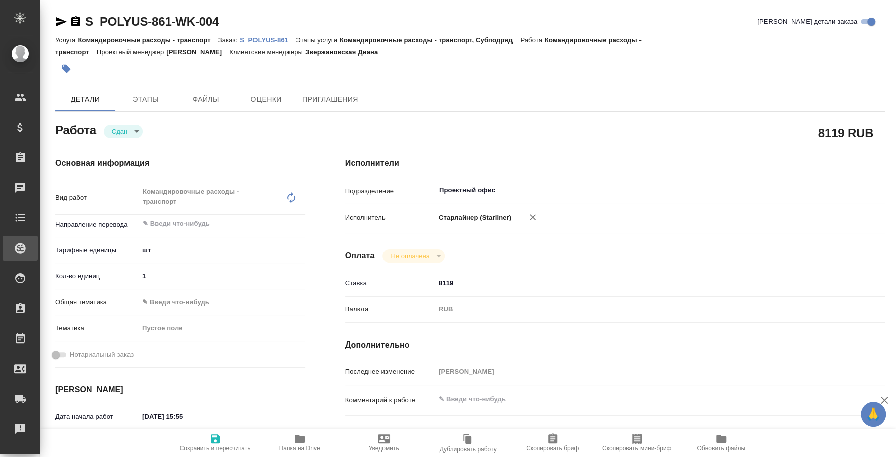
type textarea "x"
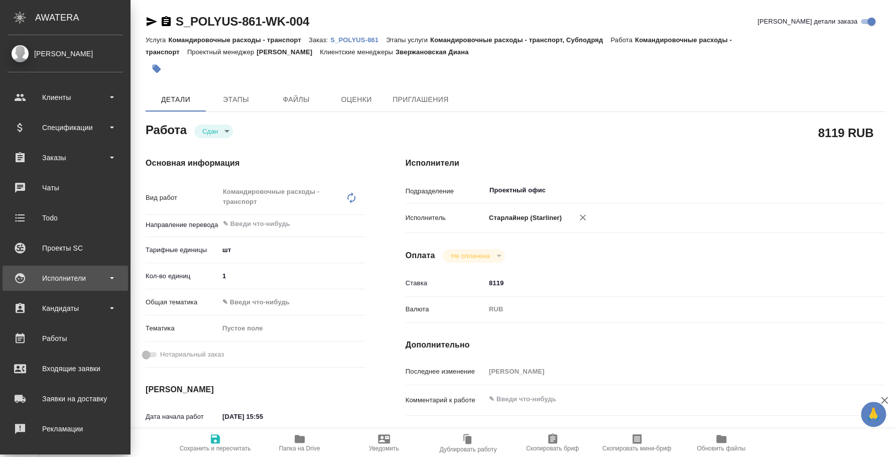
click at [66, 277] on div "Исполнители" at bounding box center [65, 278] width 115 height 15
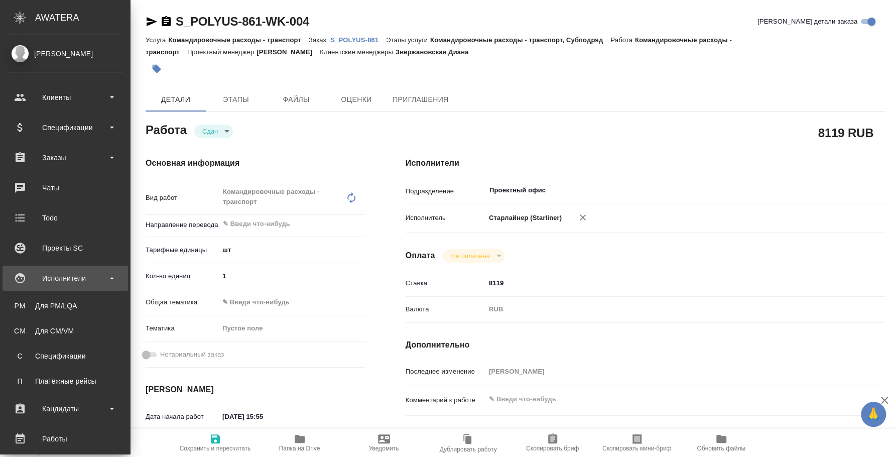
click at [72, 268] on div "Исполнители" at bounding box center [66, 278] width 126 height 25
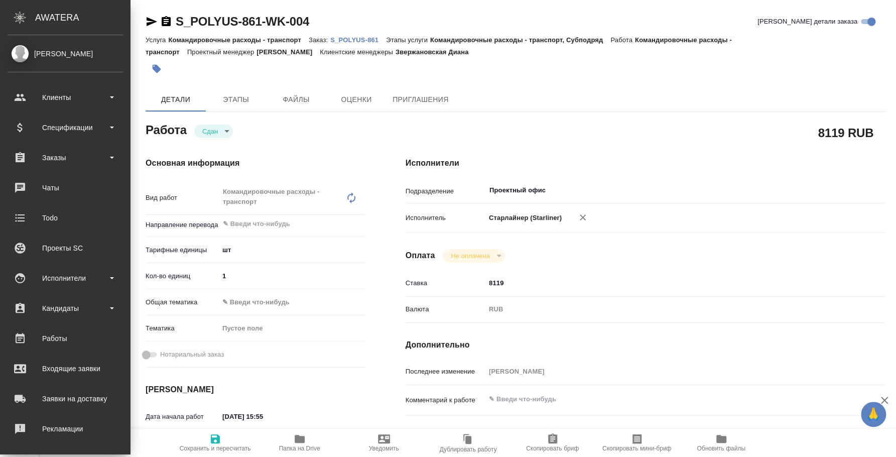
type textarea "x"
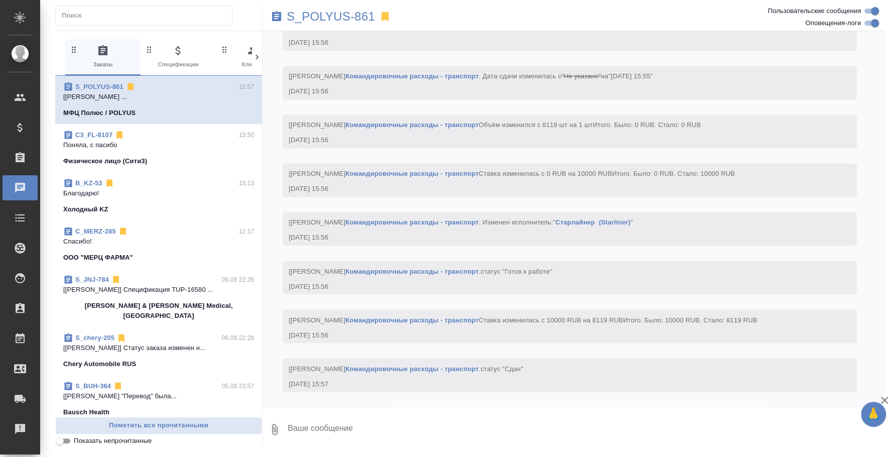
scroll to position [3713, 0]
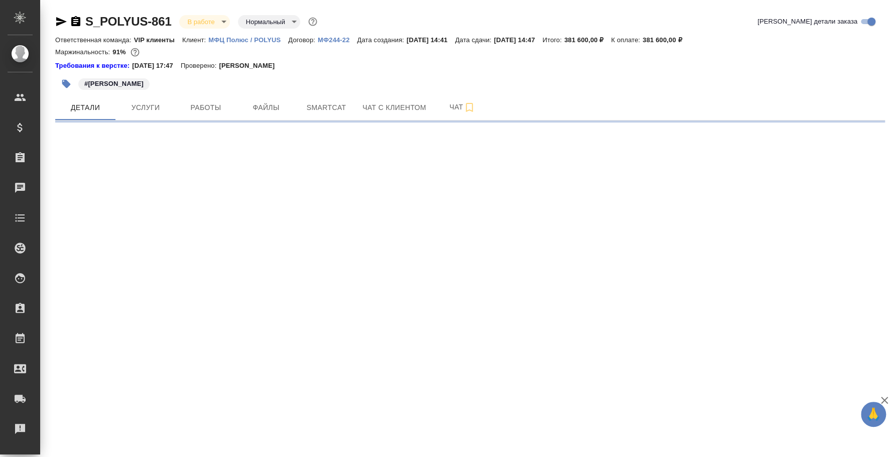
select select "RU"
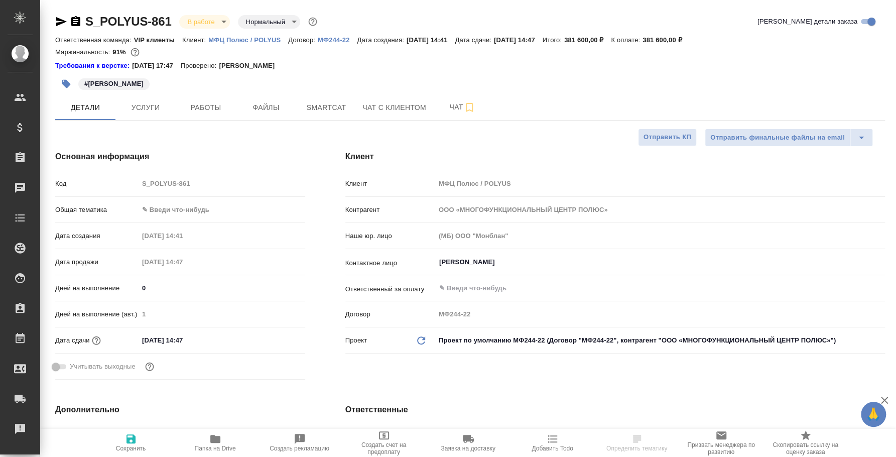
type textarea "x"
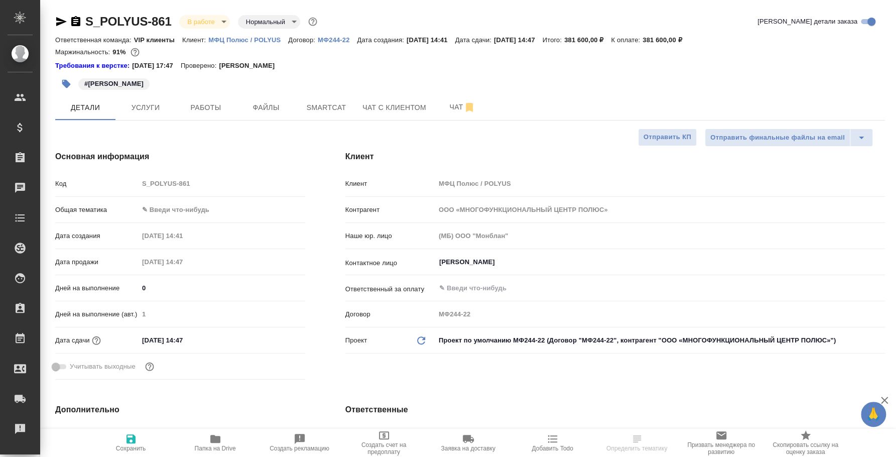
type textarea "x"
select select "RU"
type textarea "x"
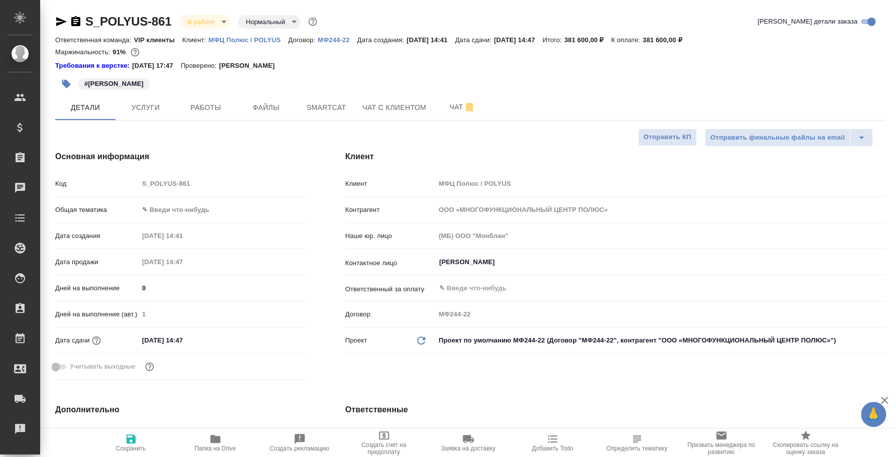
type textarea "x"
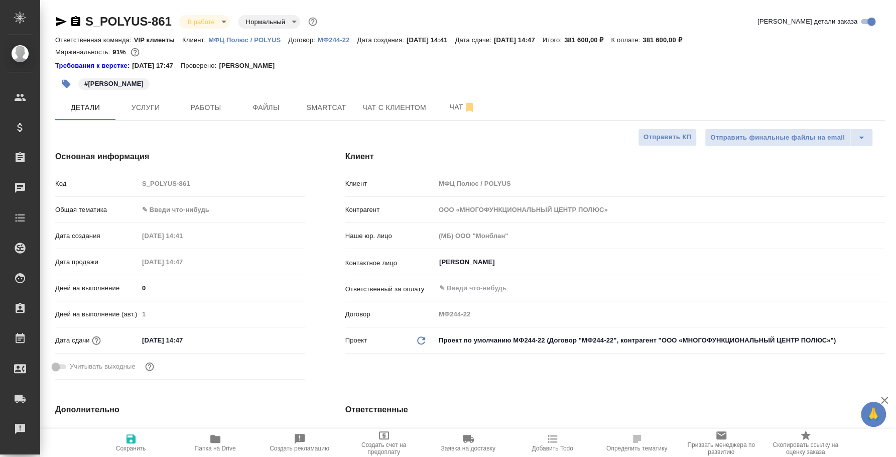
type textarea "x"
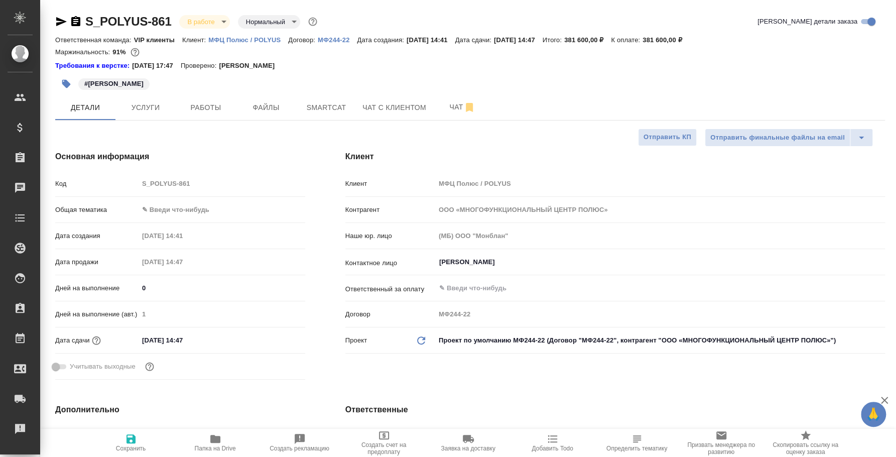
type textarea "x"
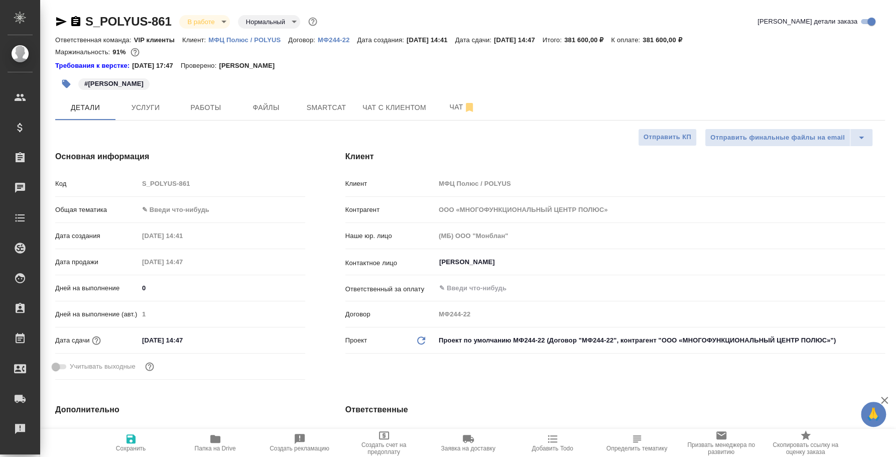
type textarea "x"
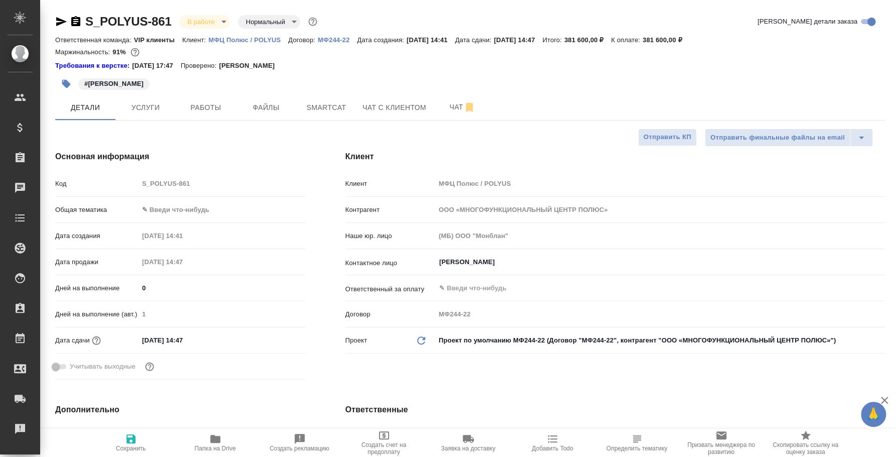
type textarea "x"
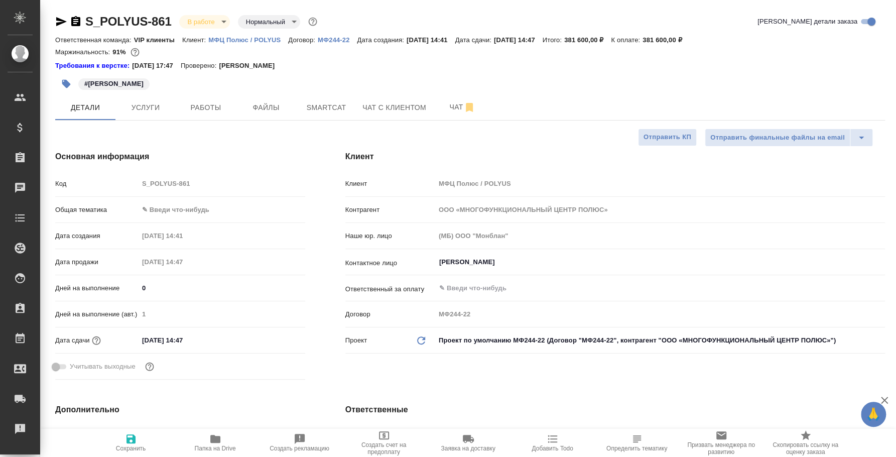
type textarea "x"
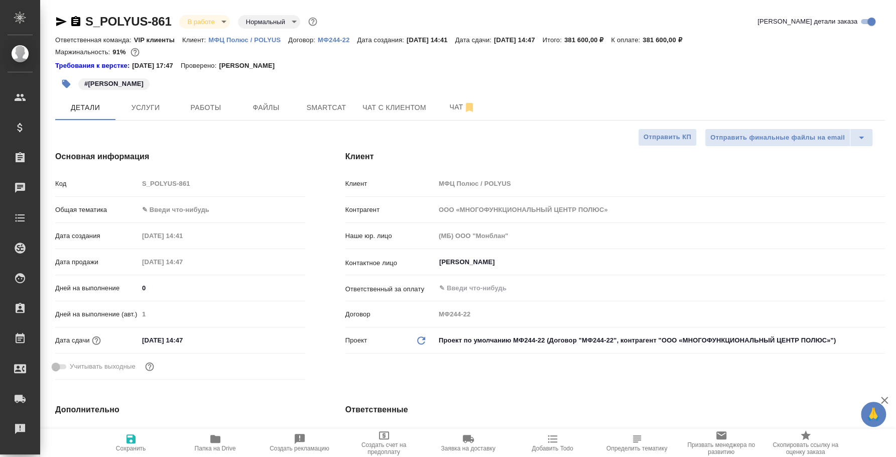
type textarea "x"
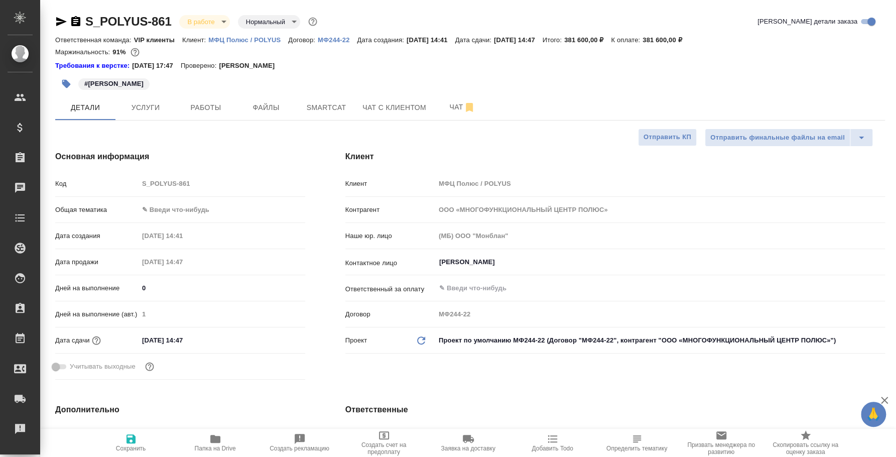
type textarea "x"
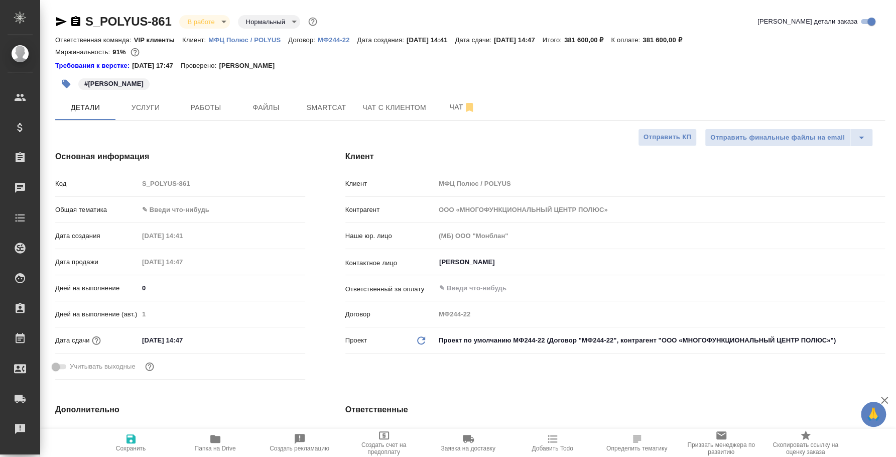
type textarea "x"
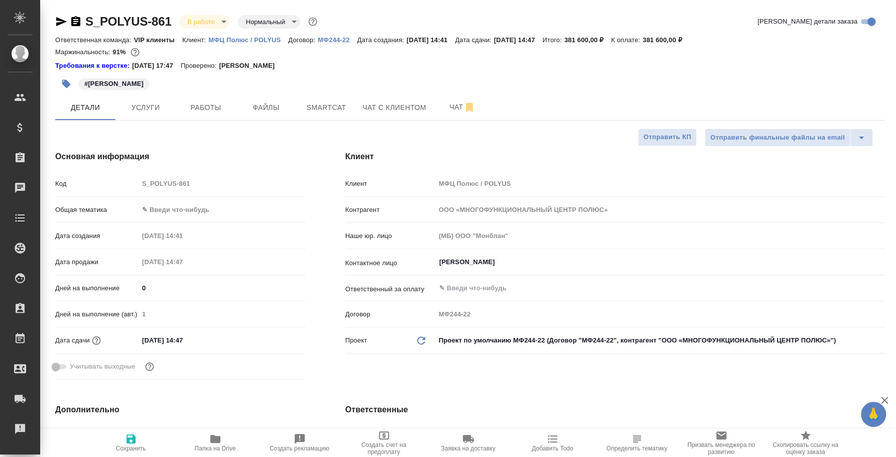
type textarea "x"
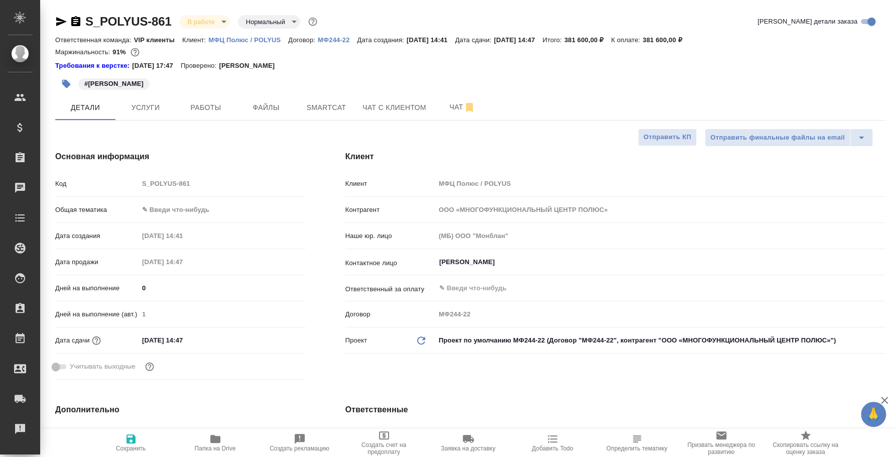
type textarea "x"
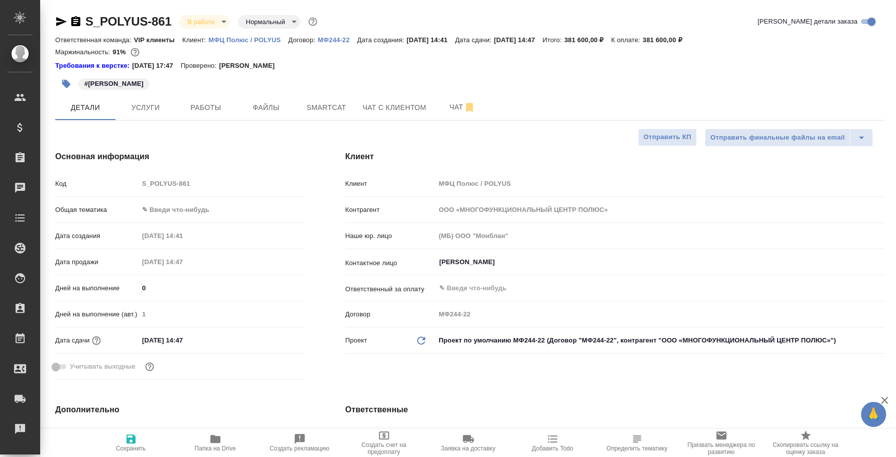
type textarea "x"
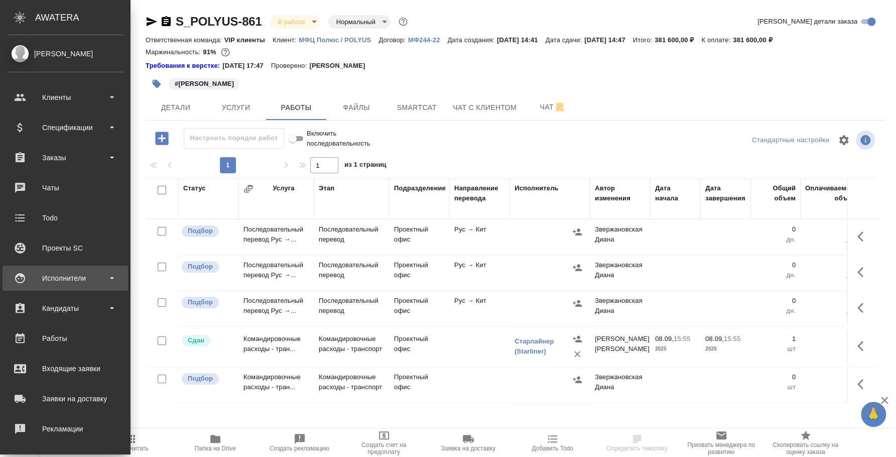
click at [66, 285] on div "Исполнители" at bounding box center [65, 278] width 115 height 15
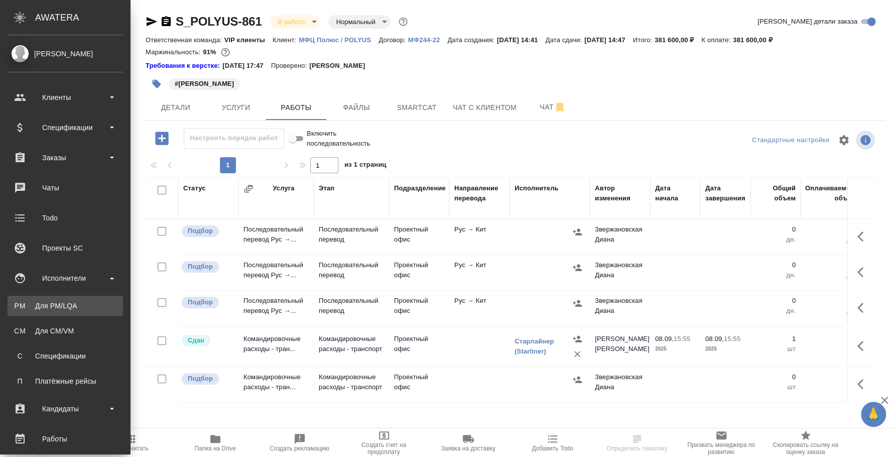
click at [65, 309] on div "Для PM/LQA" at bounding box center [65, 306] width 105 height 10
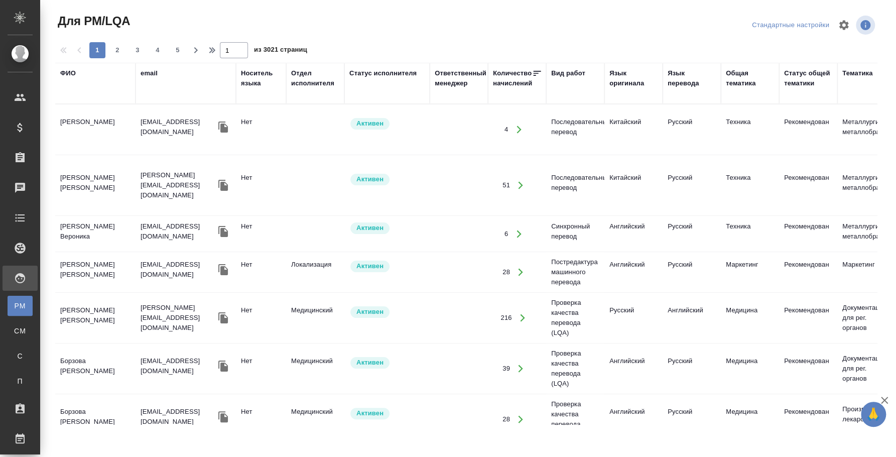
click at [68, 75] on div "ФИО" at bounding box center [68, 73] width 16 height 10
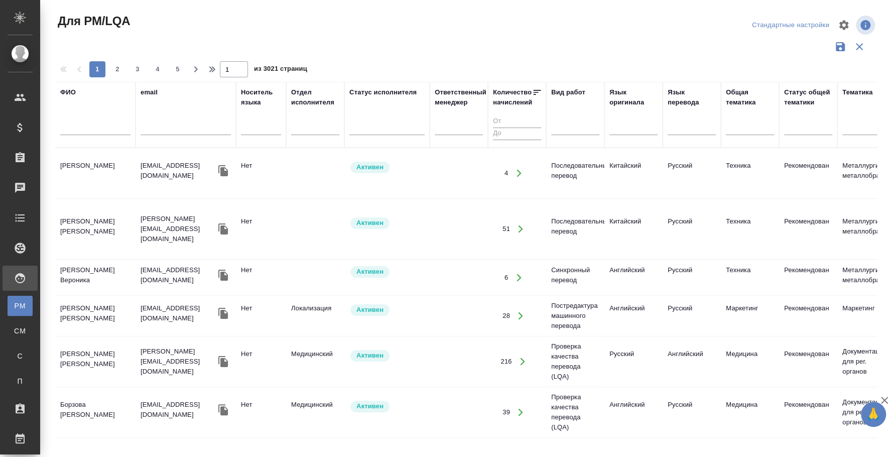
click at [78, 123] on input "text" at bounding box center [95, 128] width 70 height 13
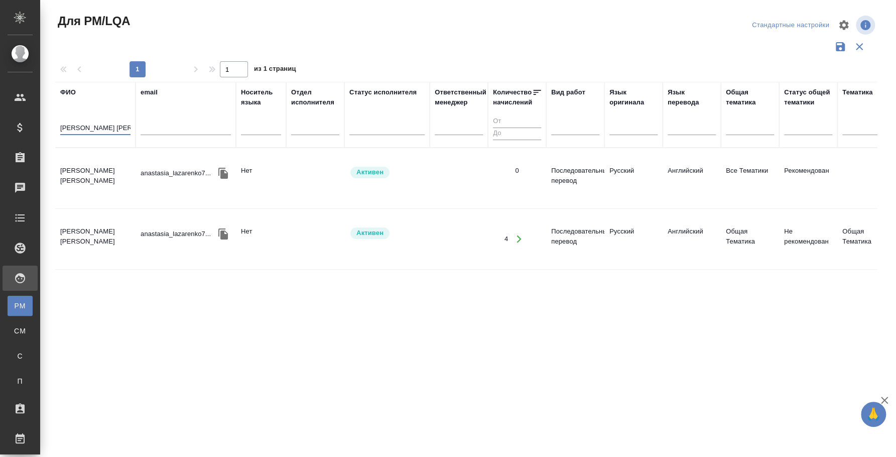
click at [109, 170] on td "[PERSON_NAME] [PERSON_NAME]" at bounding box center [95, 178] width 80 height 35
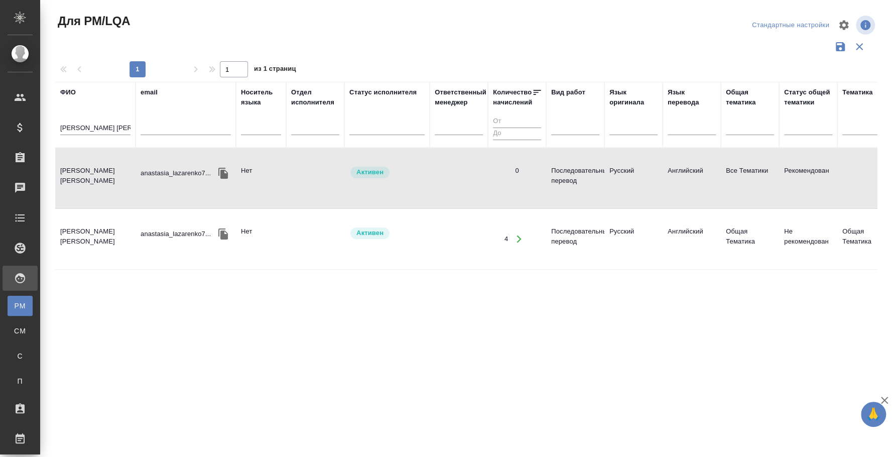
click at [109, 170] on td "[PERSON_NAME] [PERSON_NAME]" at bounding box center [95, 178] width 80 height 35
click at [89, 121] on div "[PERSON_NAME] [PERSON_NAME]" at bounding box center [95, 129] width 70 height 25
click at [90, 124] on input "[PERSON_NAME] [PERSON_NAME]" at bounding box center [95, 128] width 70 height 13
click at [90, 124] on input "лазаренко Анастасия" at bounding box center [95, 128] width 70 height 13
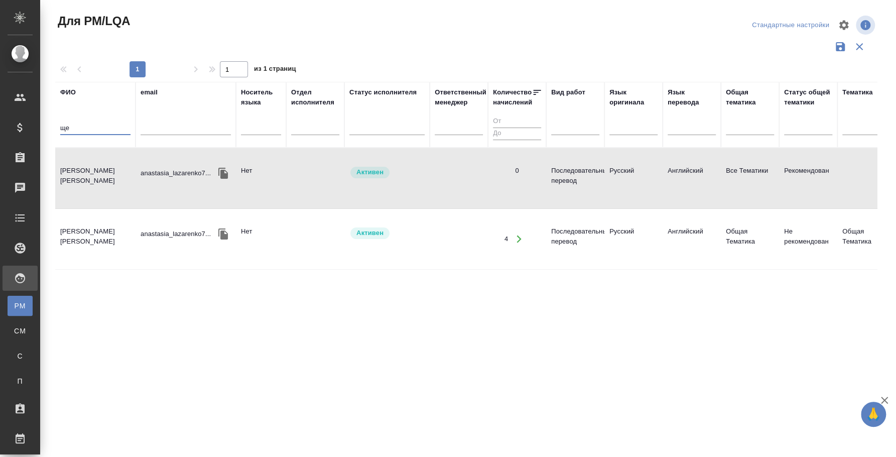
type input "щ"
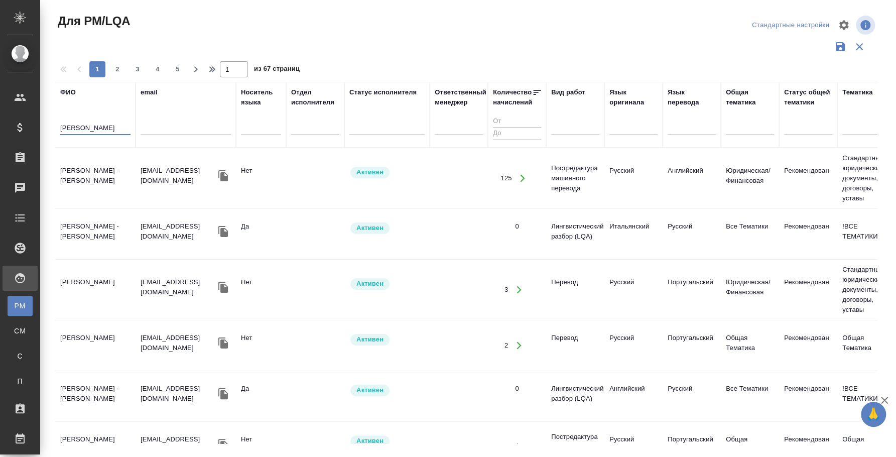
type input "шебаршина"
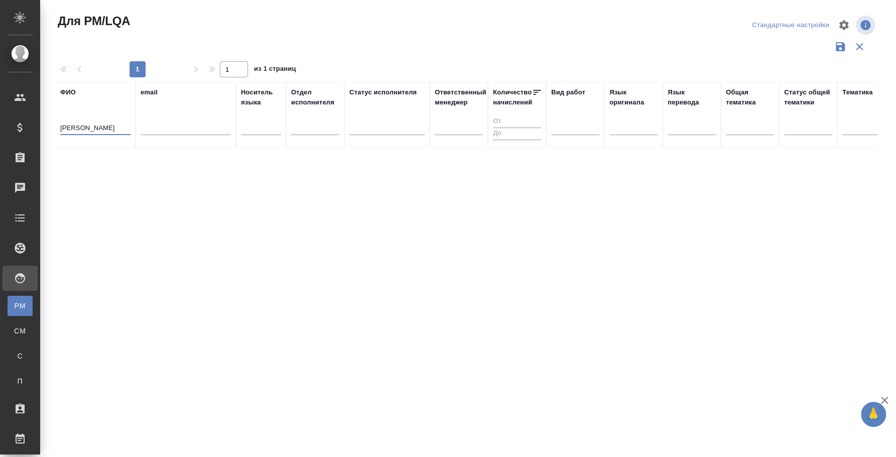
click at [86, 130] on input "шебаршина" at bounding box center [95, 128] width 70 height 13
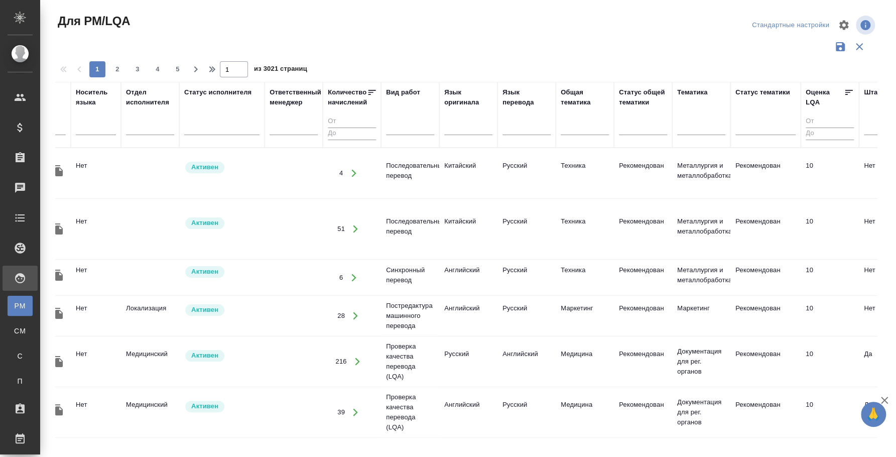
scroll to position [0, 296]
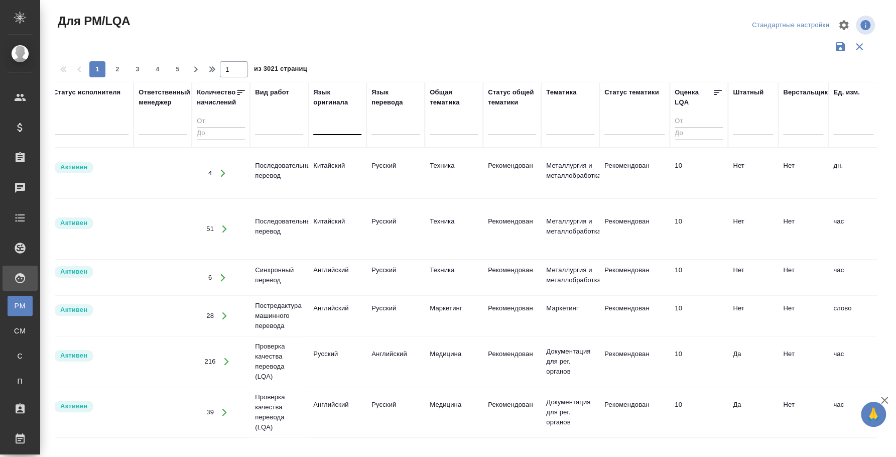
click at [335, 121] on div at bounding box center [337, 125] width 48 height 15
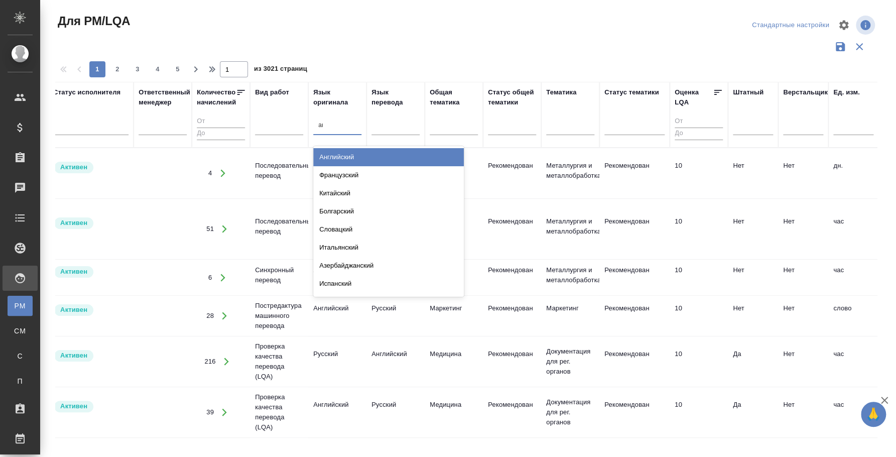
type input "анг"
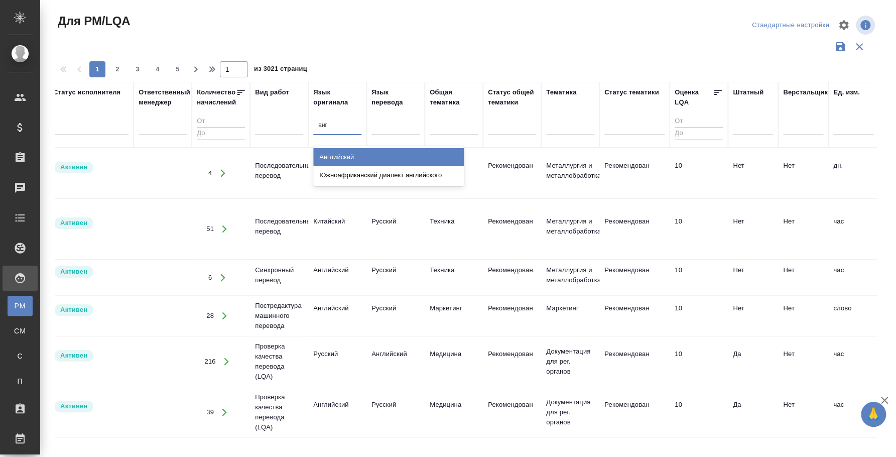
click at [375, 157] on div "Английский" at bounding box center [388, 157] width 151 height 18
click at [389, 130] on div at bounding box center [395, 125] width 48 height 15
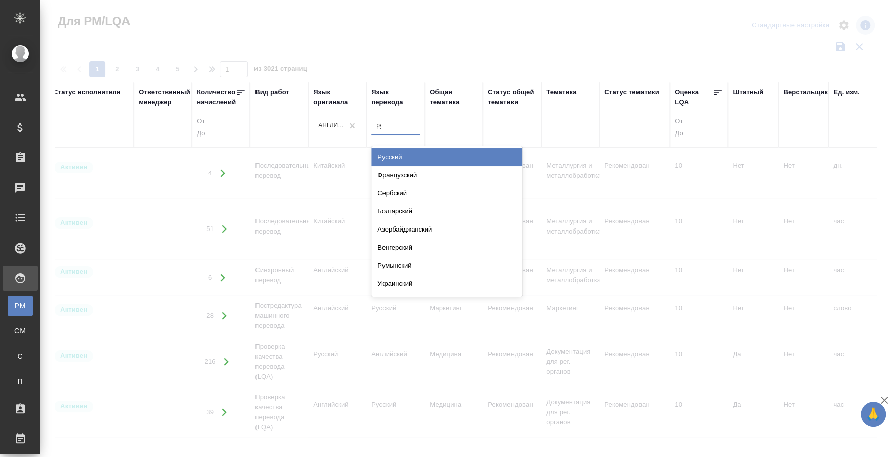
type input "рус"
click at [406, 155] on div "Русский" at bounding box center [446, 157] width 151 height 18
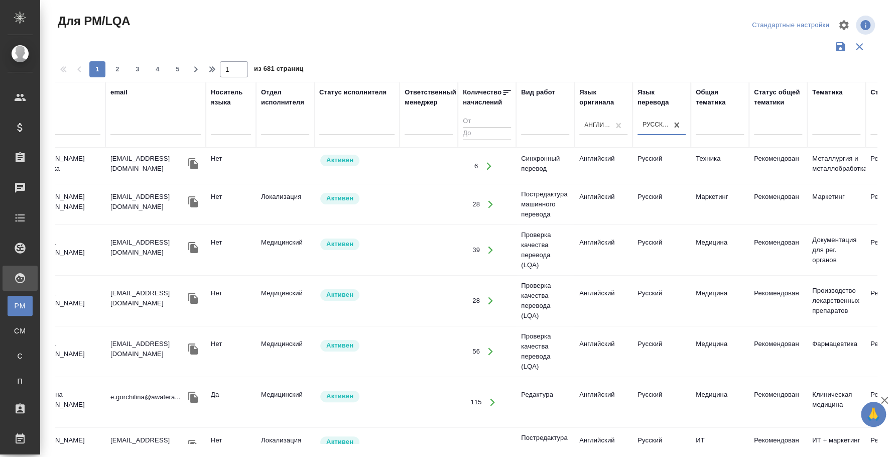
scroll to position [0, 0]
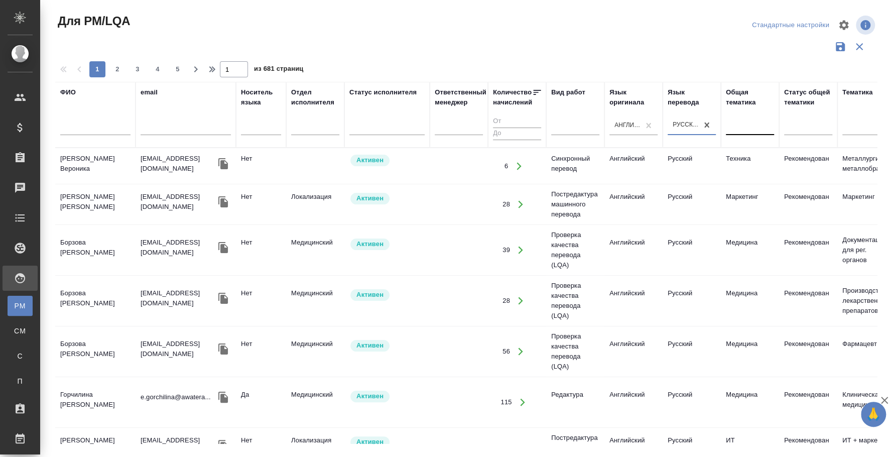
click at [748, 126] on div at bounding box center [750, 125] width 48 height 15
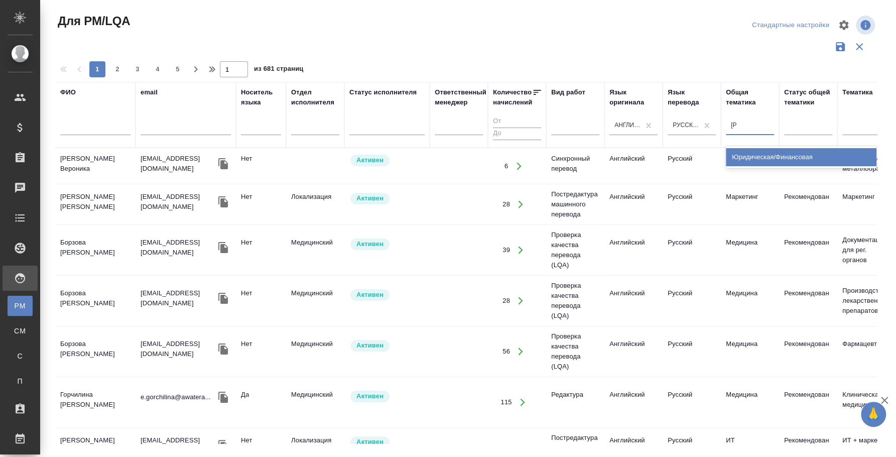
type input "юр"
click at [764, 155] on div "Юридическая/Финансовая" at bounding box center [801, 157] width 151 height 18
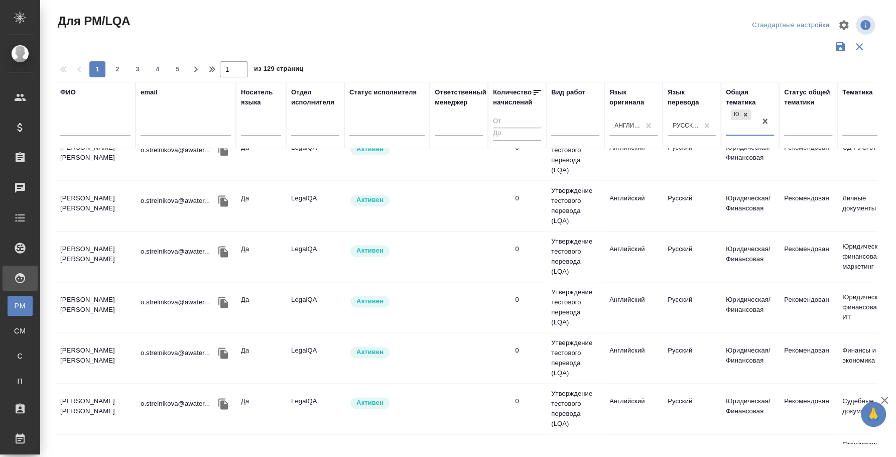
scroll to position [887, 0]
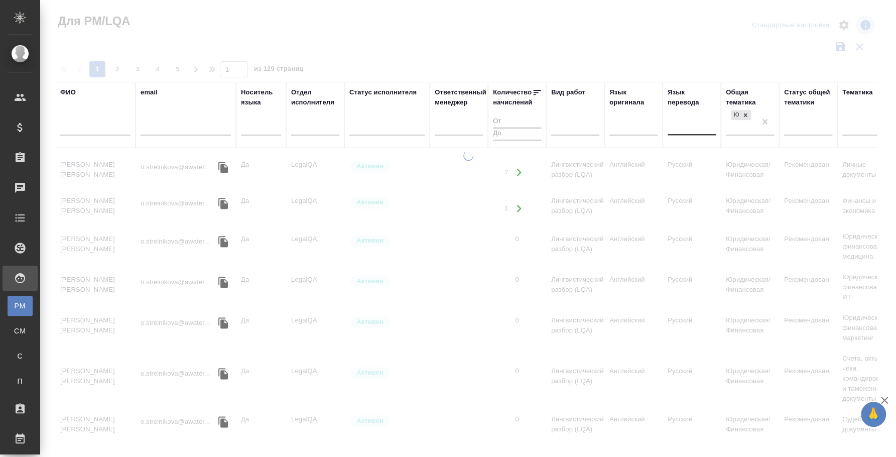
click at [684, 128] on div at bounding box center [692, 125] width 48 height 15
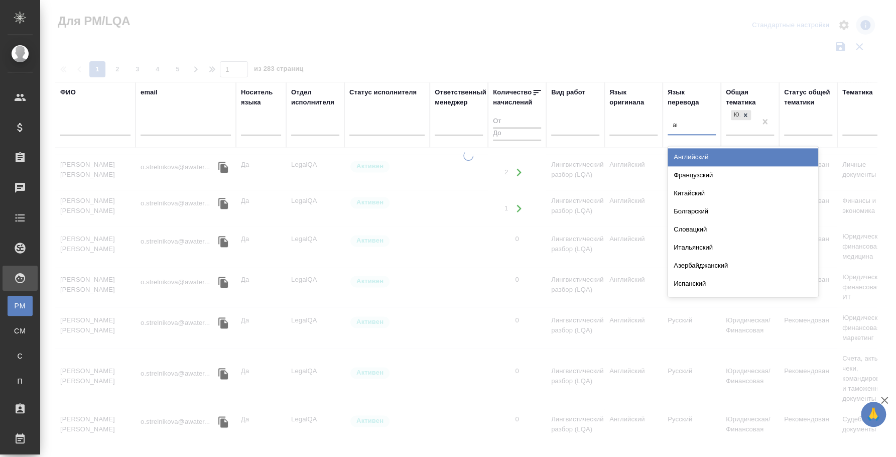
type input "анг"
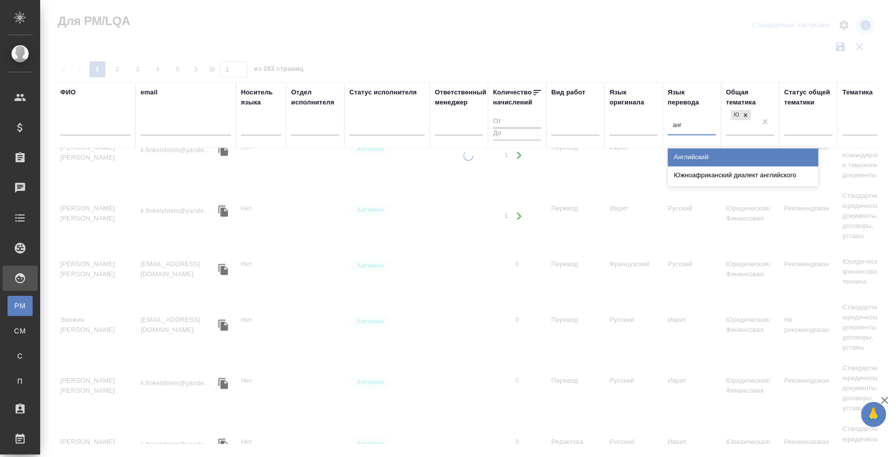
click at [732, 157] on div "Английский" at bounding box center [743, 157] width 151 height 18
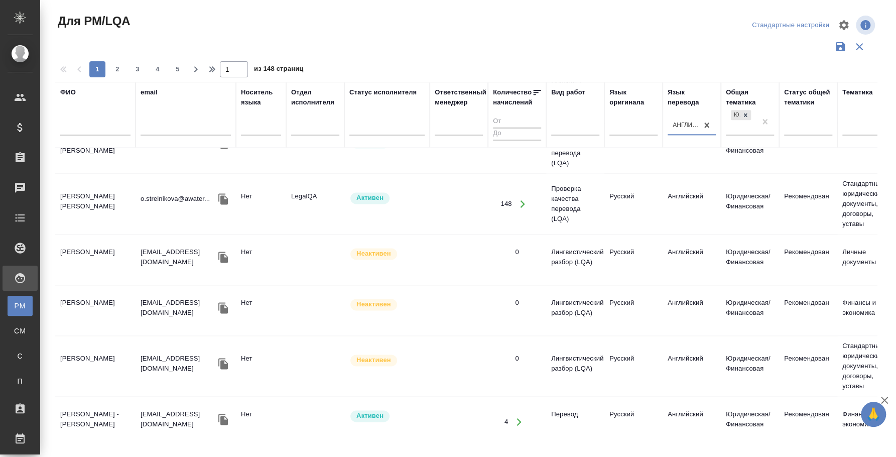
click at [94, 123] on input "text" at bounding box center [95, 128] width 70 height 13
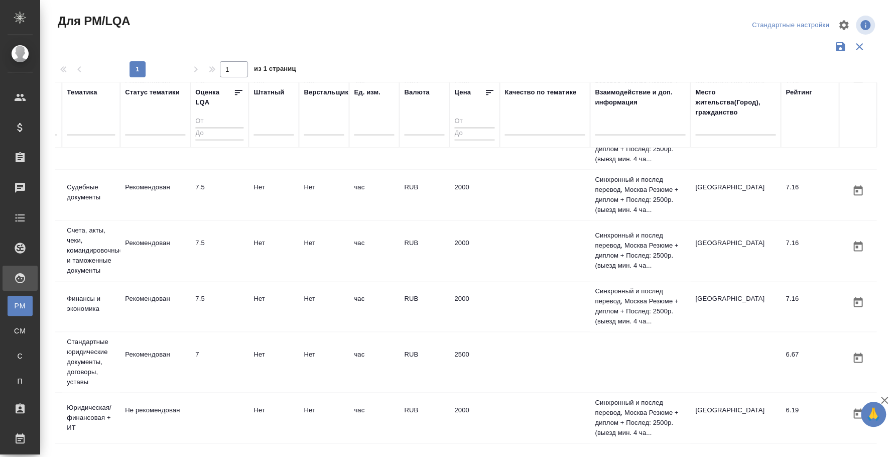
scroll to position [778, 0]
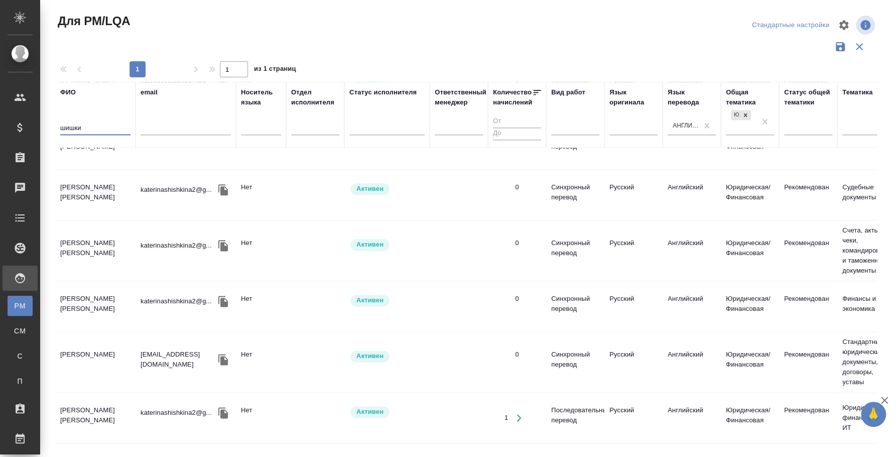
type input "шишки"
click at [74, 181] on td "Шишкина Екатерина Сергеевна" at bounding box center [95, 194] width 80 height 35
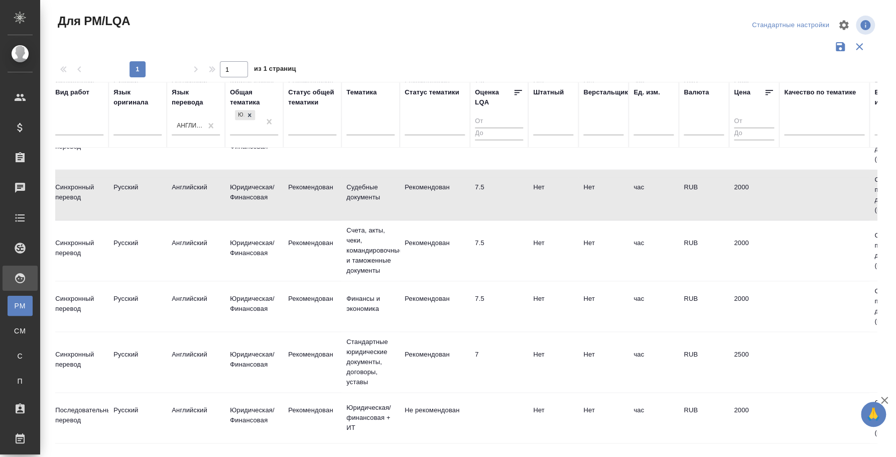
scroll to position [778, 495]
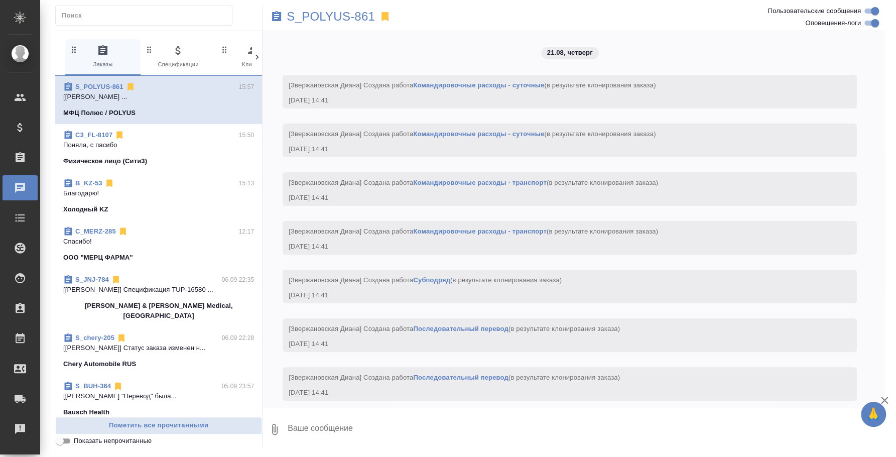
scroll to position [3713, 0]
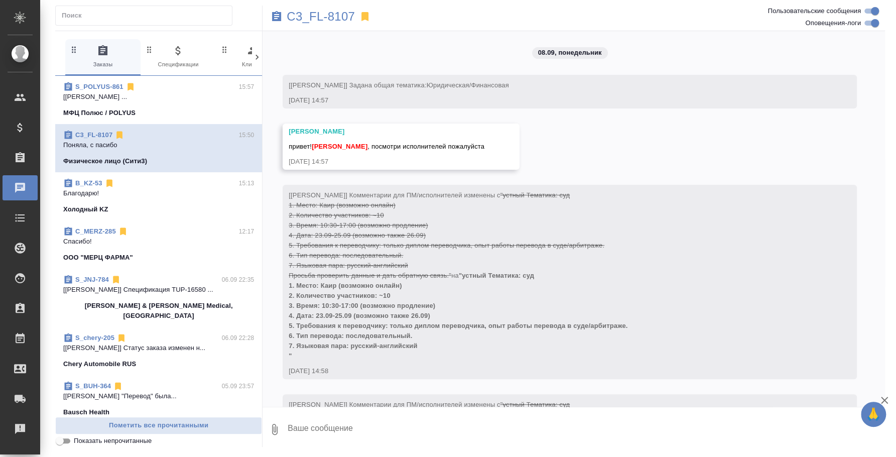
scroll to position [1802, 0]
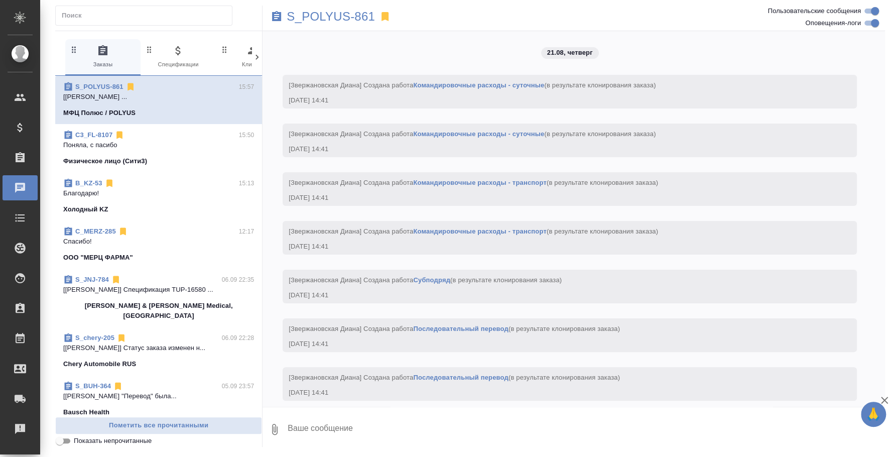
scroll to position [3713, 0]
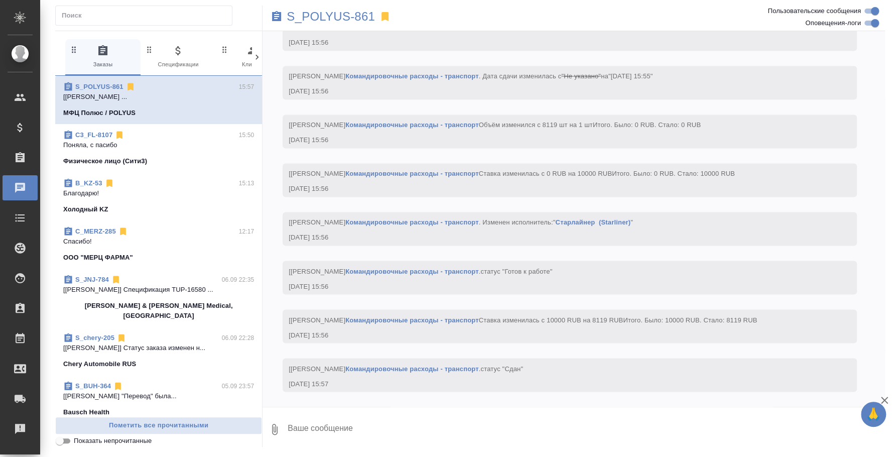
click at [127, 149] on p "Поняла, с пасибо" at bounding box center [158, 145] width 191 height 10
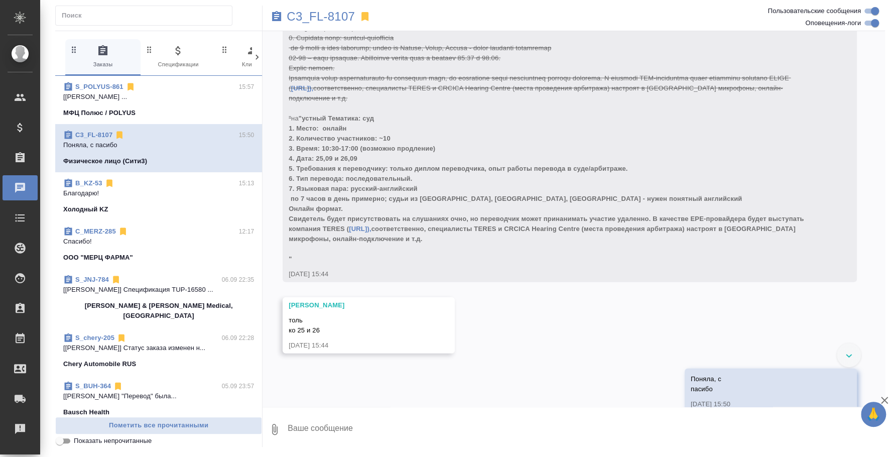
scroll to position [1740, 0]
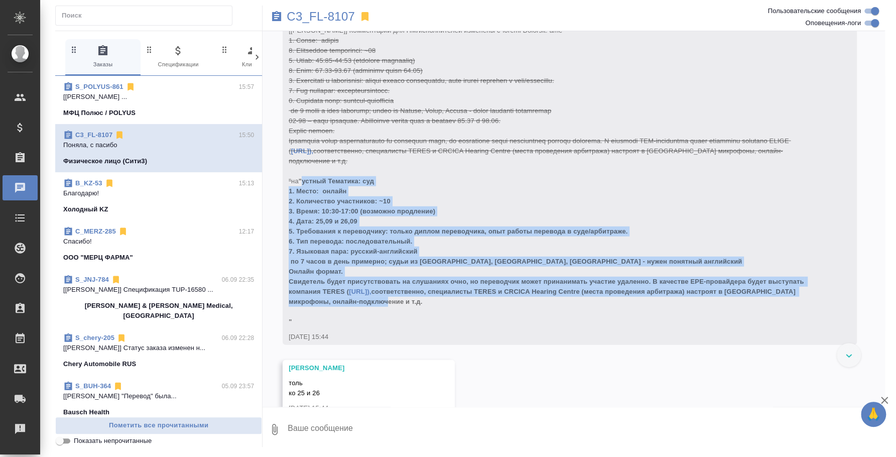
drag, startPoint x: 308, startPoint y: 158, endPoint x: 457, endPoint y: 277, distance: 190.4
click at [457, 277] on div "[[PERSON_NAME]] Комментарии для ПМ/исполнителей изменены с [URL]), соответствен…" at bounding box center [555, 175] width 533 height 304
copy span "loremi Dolorsit: ame 7. Conse: adipis 6. Elitseddoe temporinci: ~78 7. Utlab: 5…"
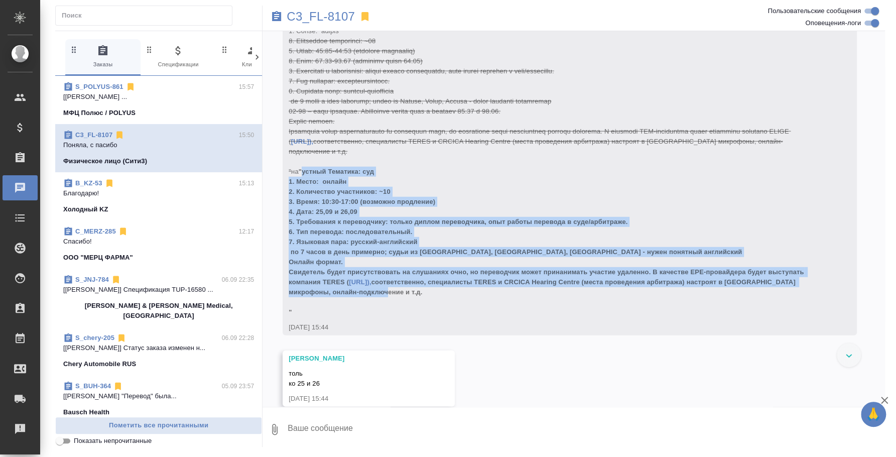
scroll to position [1739, 0]
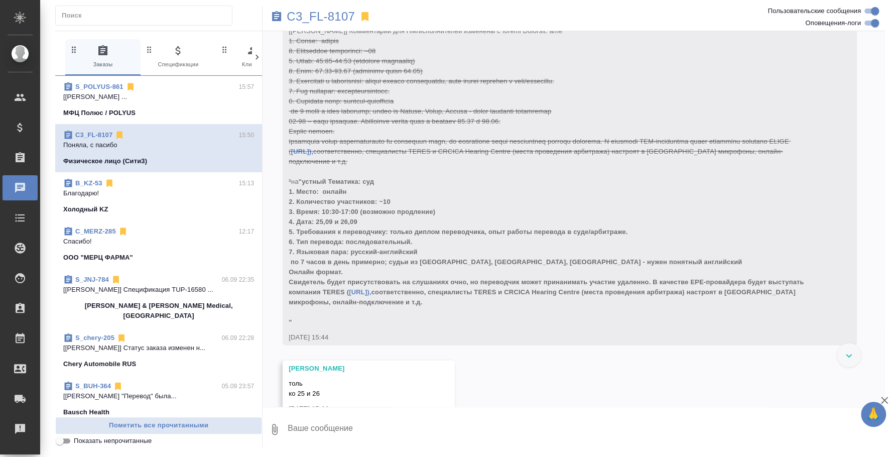
click at [524, 366] on div "08.09, [DATE] [[PERSON_NAME]] Задана общая тематика: Юридическая/Финансовая [DA…" at bounding box center [574, 219] width 622 height 376
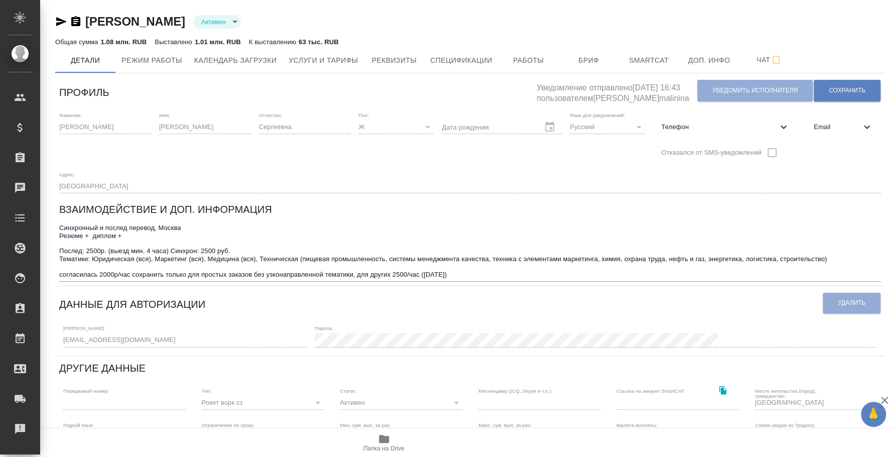
click at [65, 17] on icon "button" at bounding box center [61, 22] width 12 height 12
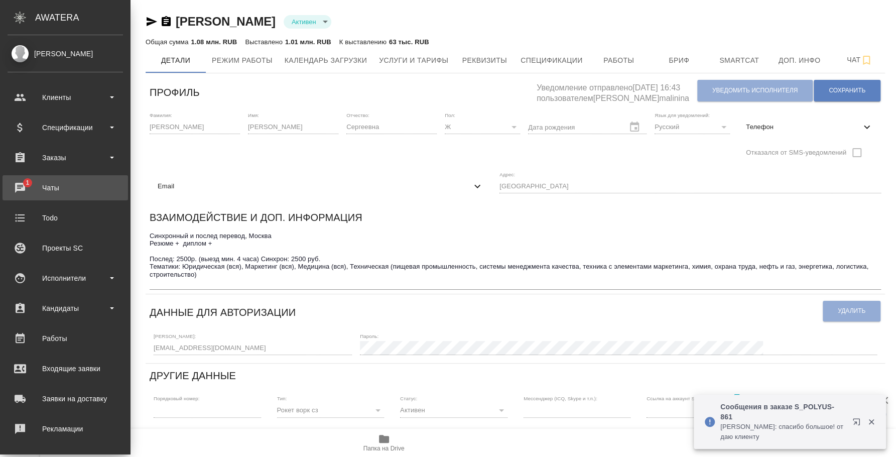
click at [39, 184] on div "Чаты" at bounding box center [65, 187] width 115 height 15
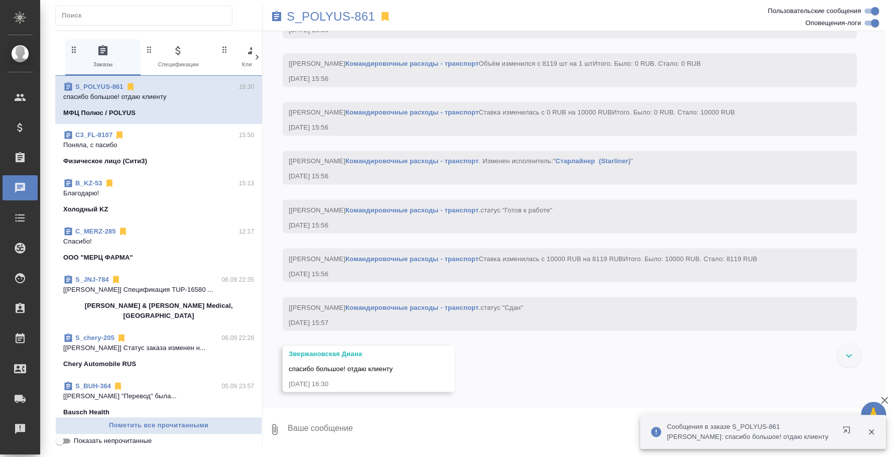
scroll to position [3759, 0]
click at [873, 431] on icon "button" at bounding box center [871, 431] width 9 height 9
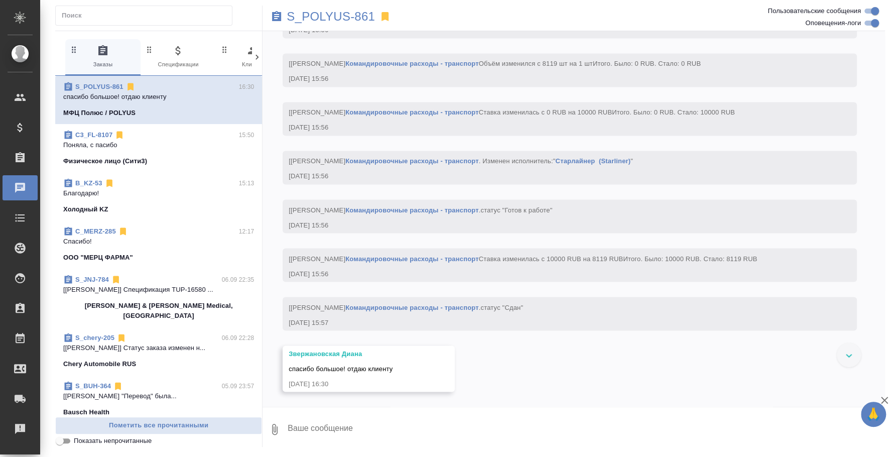
click at [858, 361] on div at bounding box center [849, 355] width 24 height 24
click at [885, 402] on icon "button" at bounding box center [885, 400] width 12 height 12
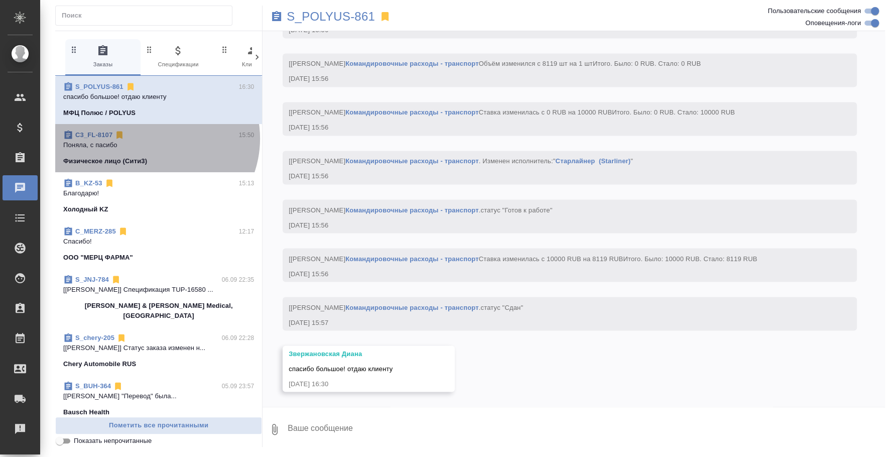
click at [155, 139] on div "C3_FL-8107 15:50" at bounding box center [158, 135] width 191 height 10
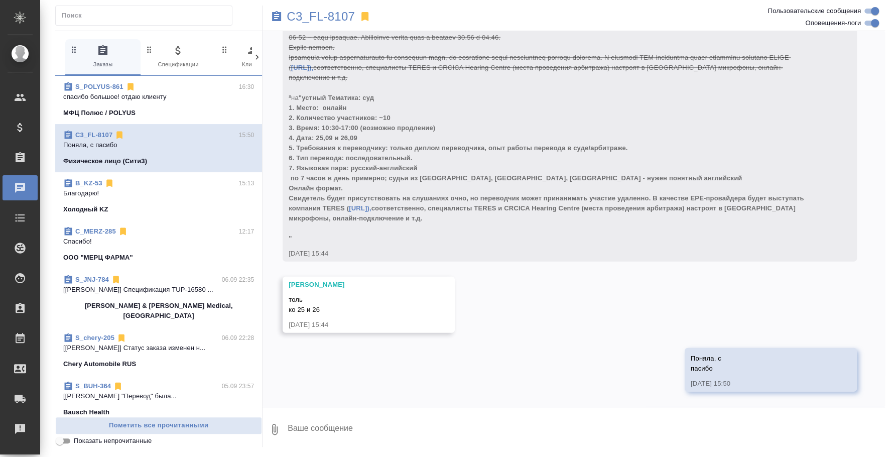
scroll to position [1803, 0]
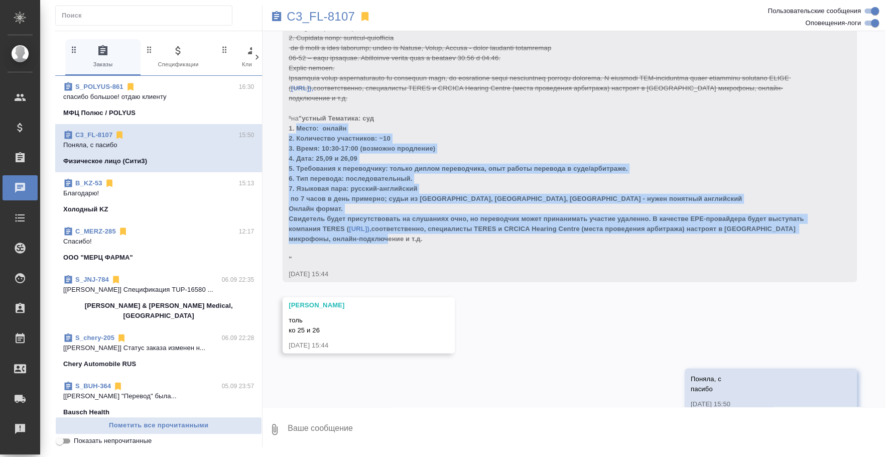
drag, startPoint x: 296, startPoint y: 106, endPoint x: 427, endPoint y: 219, distance: 172.3
click at [427, 219] on div "[Москалец Алина] Комментарии для ПМ/исполнителей изменены с https://teres.ai/),…" at bounding box center [555, 112] width 533 height 304
copy span "Место: онлайн 2. Количество участников: ~10 3. Время: 10:30-17:00 (возможно про…"
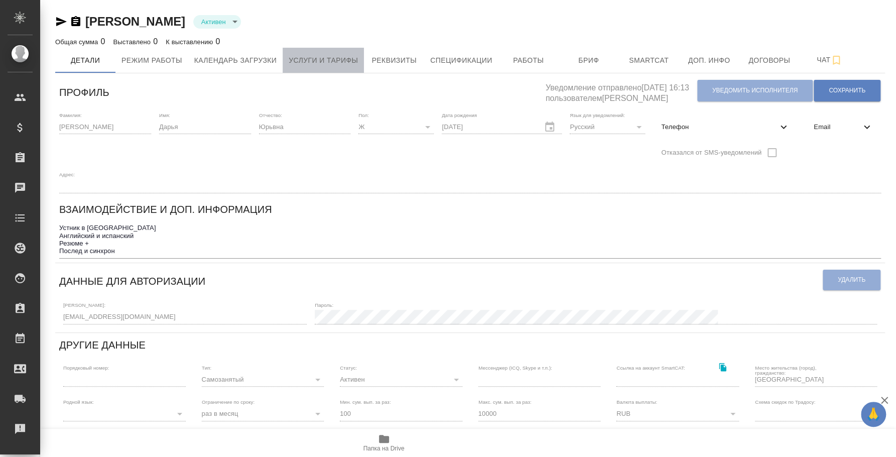
click at [323, 53] on button "Услуги и тарифы" at bounding box center [323, 60] width 81 height 25
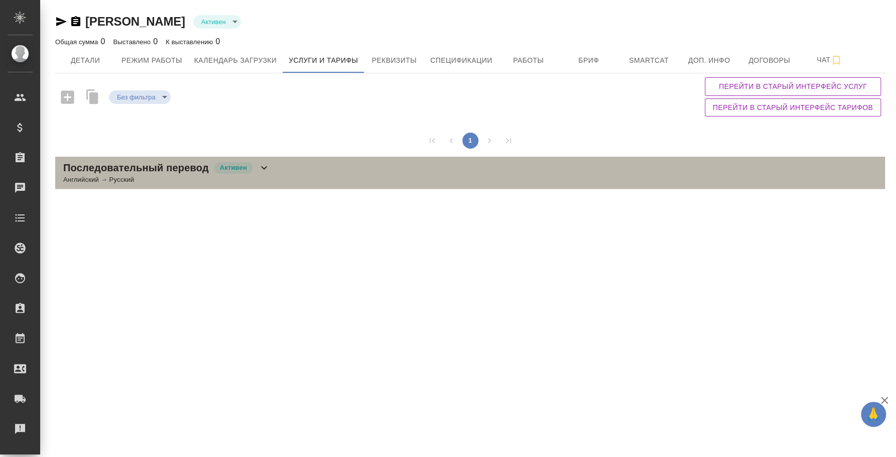
click at [288, 172] on div "Последовательный перевод Активен Английский → Русский" at bounding box center [470, 173] width 830 height 33
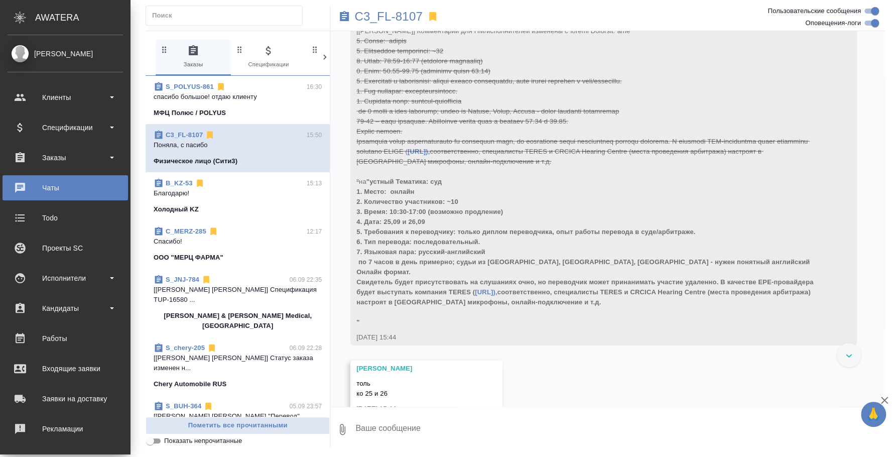
scroll to position [1750, 0]
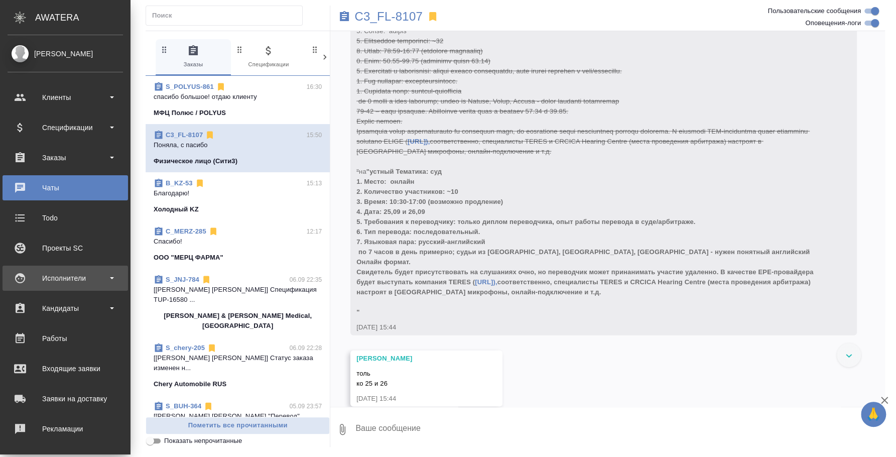
click at [44, 274] on div "Исполнители" at bounding box center [65, 278] width 115 height 15
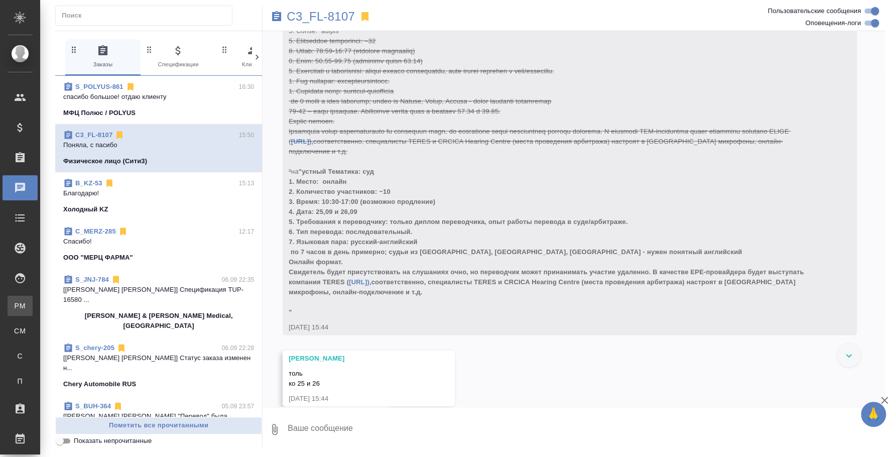
click at [15, 309] on div "Для PM/LQA" at bounding box center [7, 306] width 15 height 10
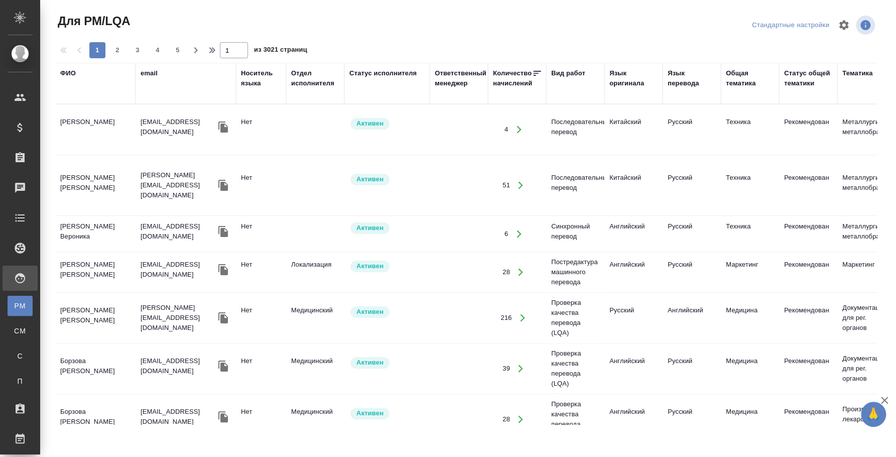
click at [73, 73] on div "ФИО" at bounding box center [68, 73] width 16 height 10
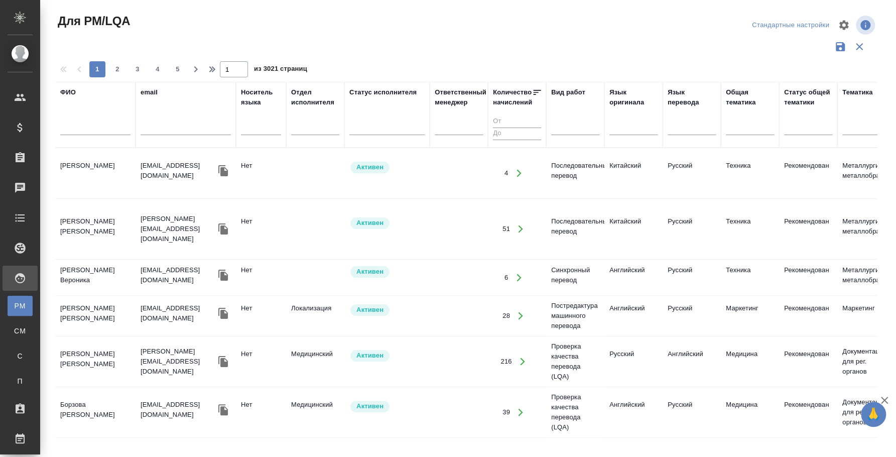
click at [107, 134] on input "text" at bounding box center [95, 128] width 70 height 13
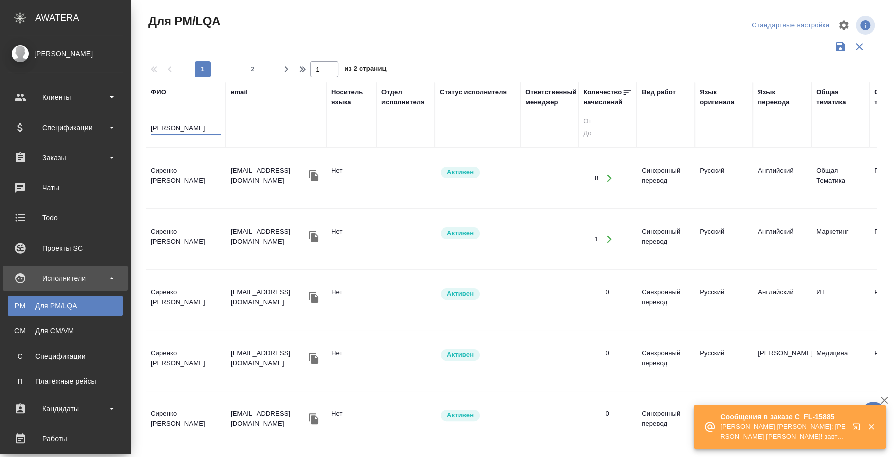
drag, startPoint x: 89, startPoint y: 127, endPoint x: 15, endPoint y: 92, distance: 82.4
click at [21, 112] on div ".cls-1 fill:#fff; AWATERA Fedotova Irina Клиенты Спецификации Заказы 0 Чаты Tod…" at bounding box center [448, 228] width 896 height 457
type input "р"
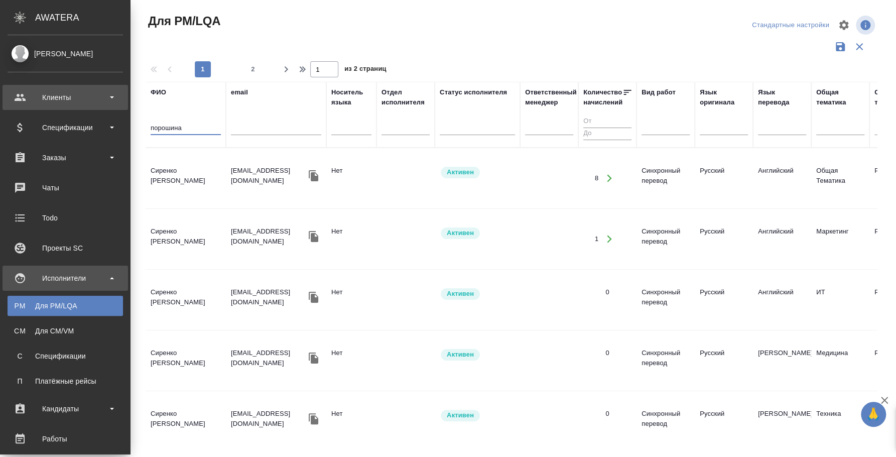
type input "порошина"
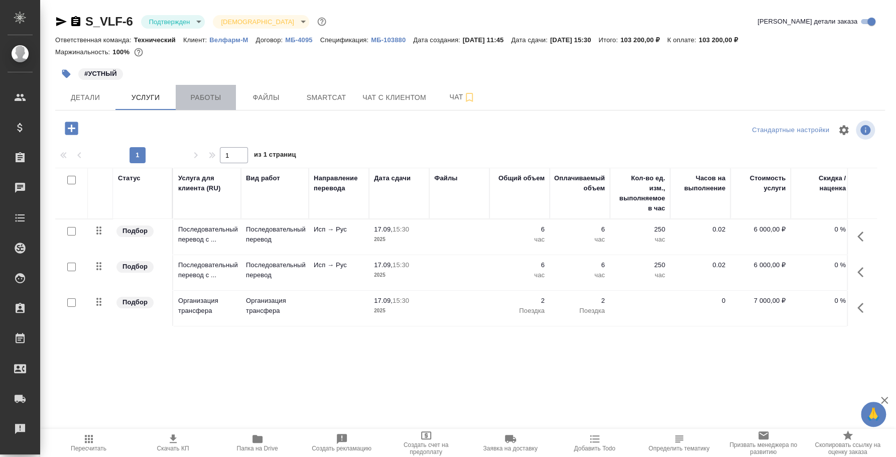
click at [208, 104] on button "Работы" at bounding box center [206, 97] width 60 height 25
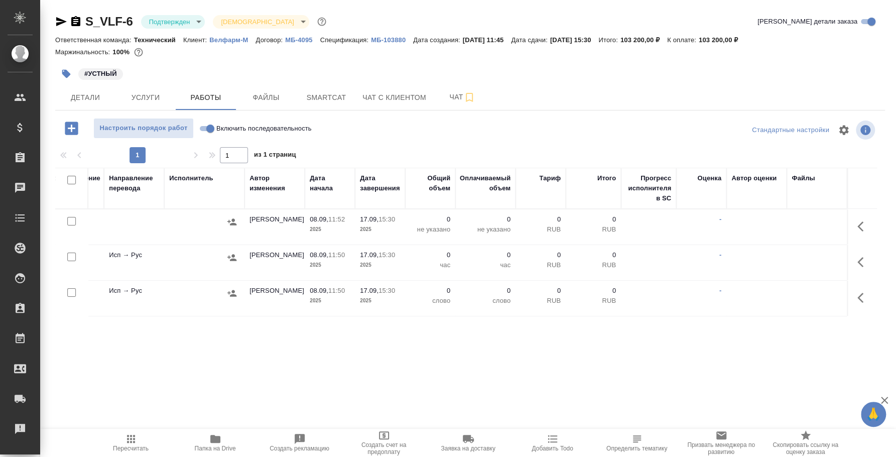
scroll to position [0, 126]
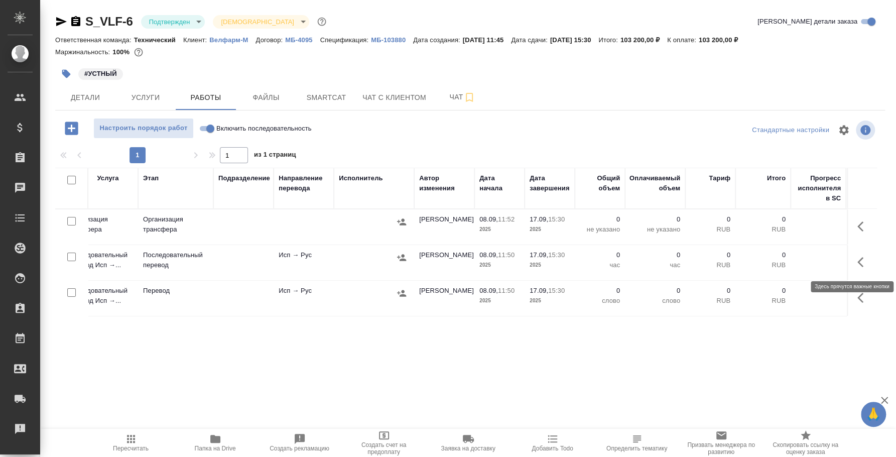
click at [860, 264] on icon "button" at bounding box center [860, 262] width 6 height 10
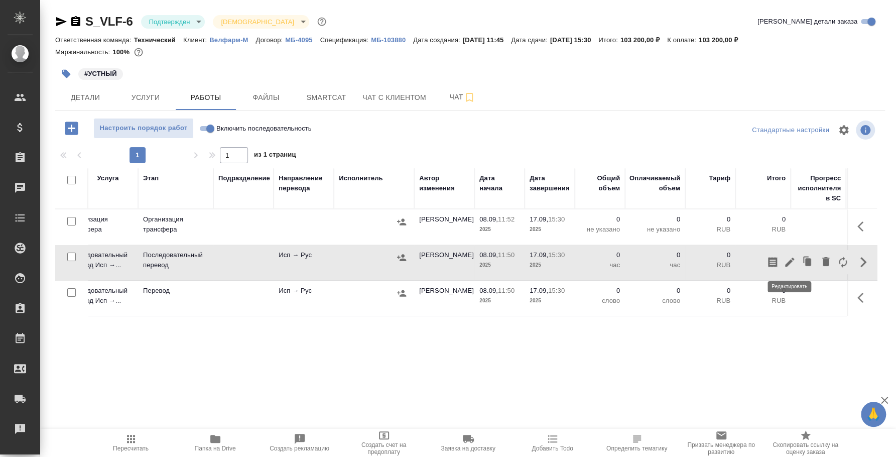
click at [791, 264] on icon "button" at bounding box center [790, 262] width 12 height 12
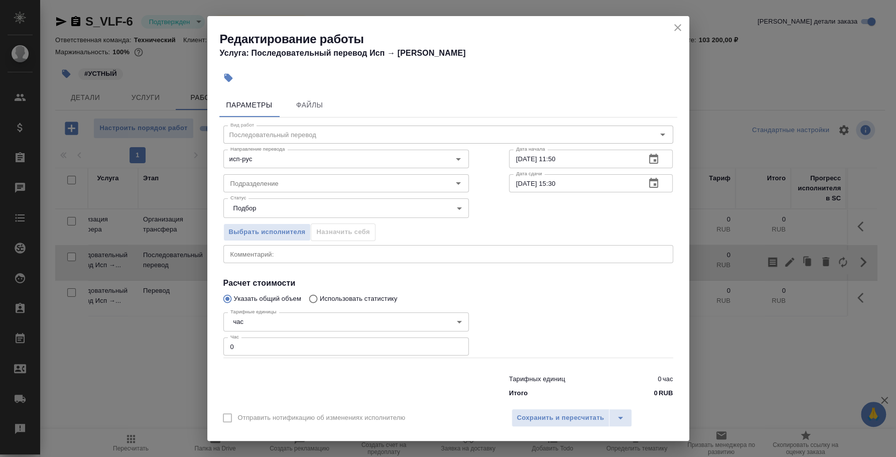
click at [301, 321] on body "🙏 .cls-1 fill:#fff; AWATERA [PERSON_NAME] Спецификации Заказы 0 Чаты Todo Проек…" at bounding box center [448, 228] width 896 height 457
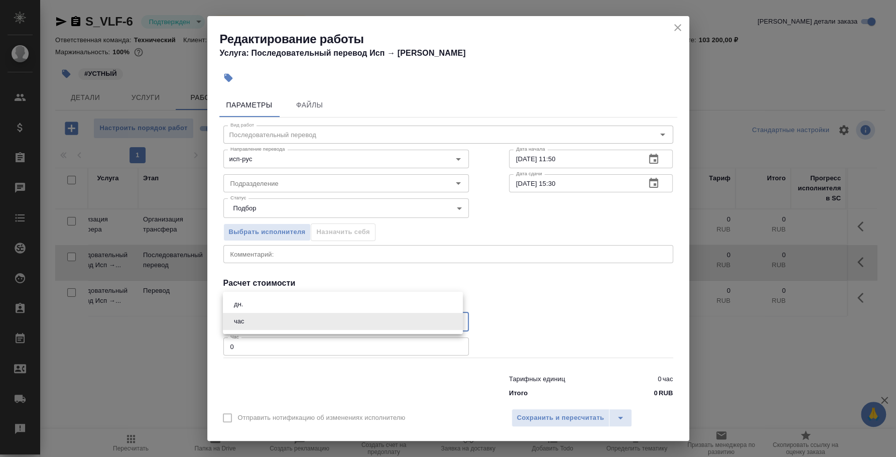
click at [286, 302] on li "дн." at bounding box center [343, 304] width 240 height 17
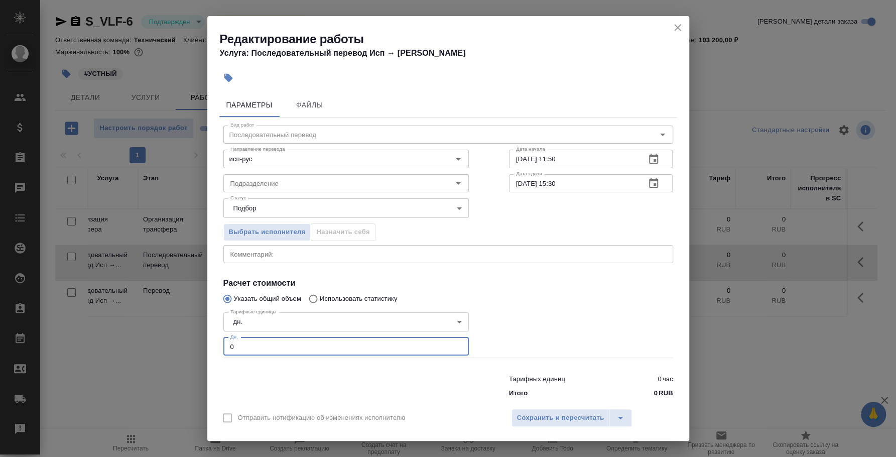
drag, startPoint x: 271, startPoint y: 346, endPoint x: 160, endPoint y: 337, distance: 110.8
click at [160, 337] on div "Редактирование работы Услуга: Последовательный перевод Исп → [PERSON_NAME] Файл…" at bounding box center [448, 228] width 896 height 457
click at [247, 328] on body "🙏 .cls-1 fill:#fff; AWATERA [PERSON_NAME] Спецификации Заказы 0 Чаты Todo Проек…" at bounding box center [448, 228] width 896 height 457
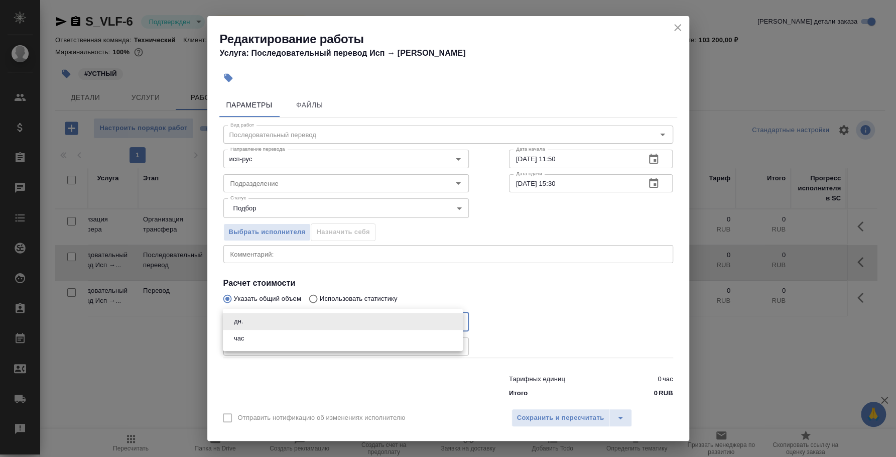
click at [416, 339] on li "час" at bounding box center [343, 338] width 240 height 17
type input "5a8b1489cc6b4906c91bfd93"
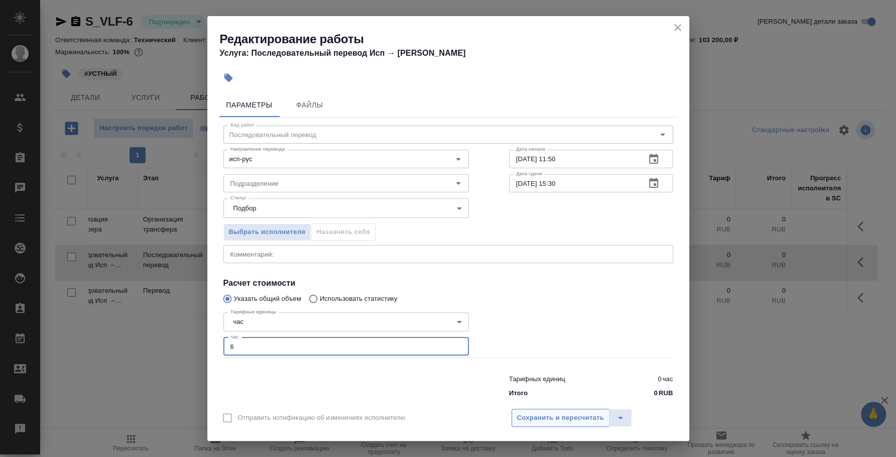
type input "6"
click at [550, 413] on span "Сохранить и пересчитать" at bounding box center [560, 418] width 87 height 12
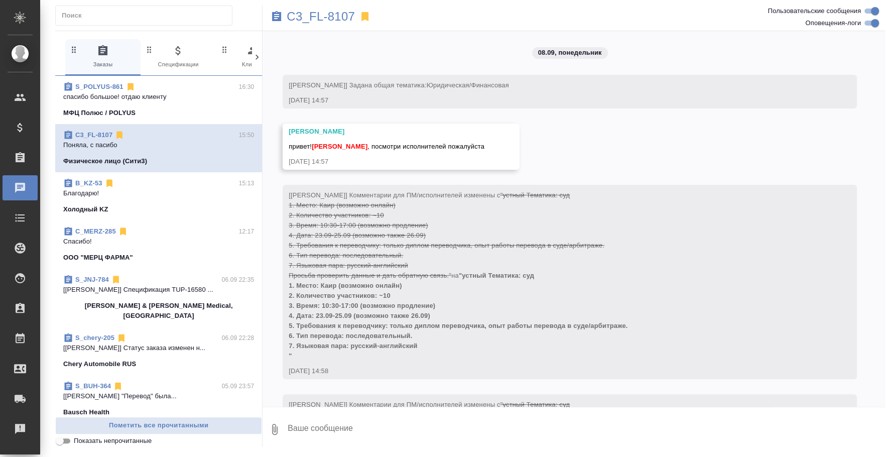
scroll to position [1803, 0]
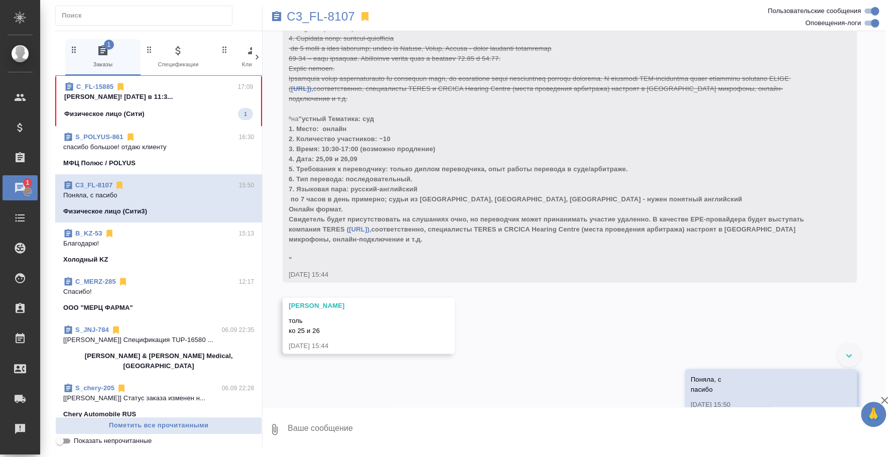
scroll to position [1884, 0]
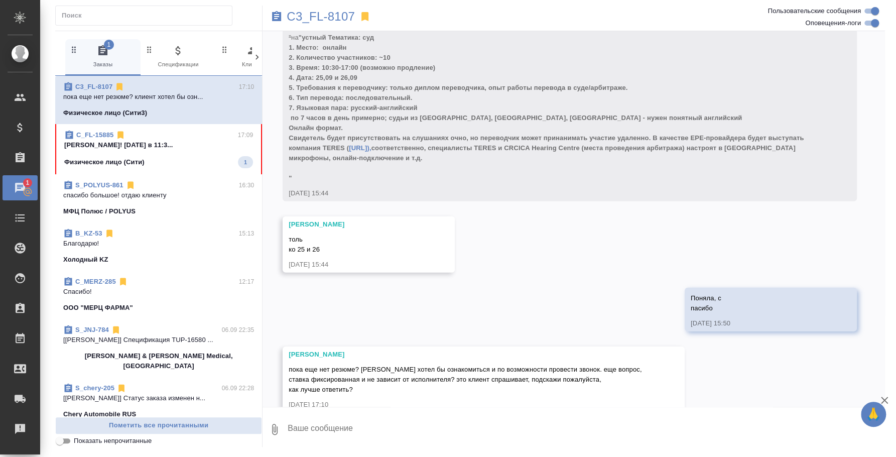
click at [488, 426] on textarea at bounding box center [586, 429] width 598 height 34
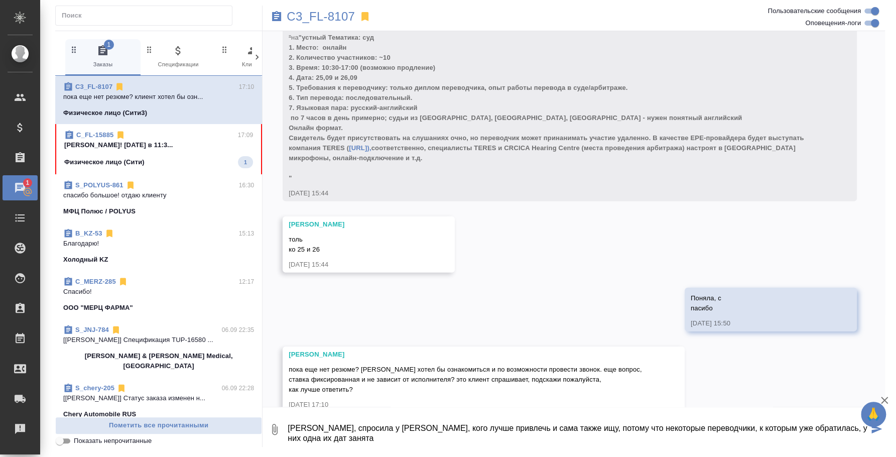
type textarea "Алина, спросила у вендоров, кого лучше привлечь и сама также ищу, потому что не…"
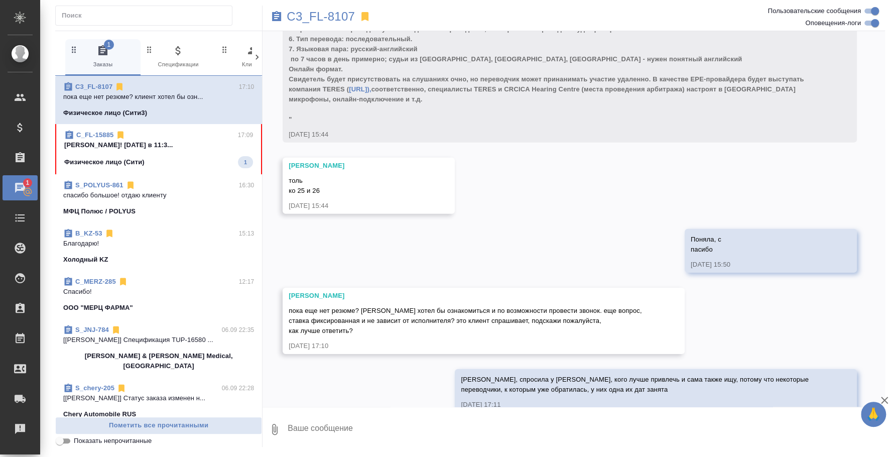
click at [173, 154] on span "C_FL-15885 17:09 Федотова Ирина Привет! завтра в 11:3... Физическое лицо (Сити)…" at bounding box center [158, 149] width 189 height 38
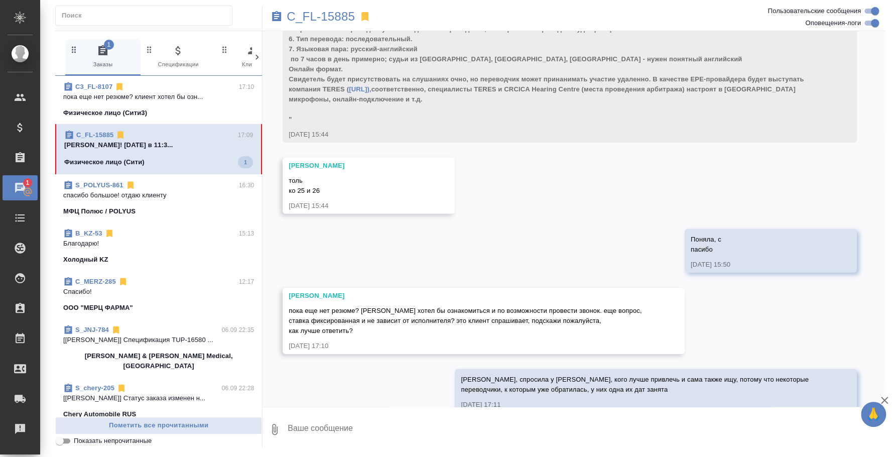
scroll to position [0, 0]
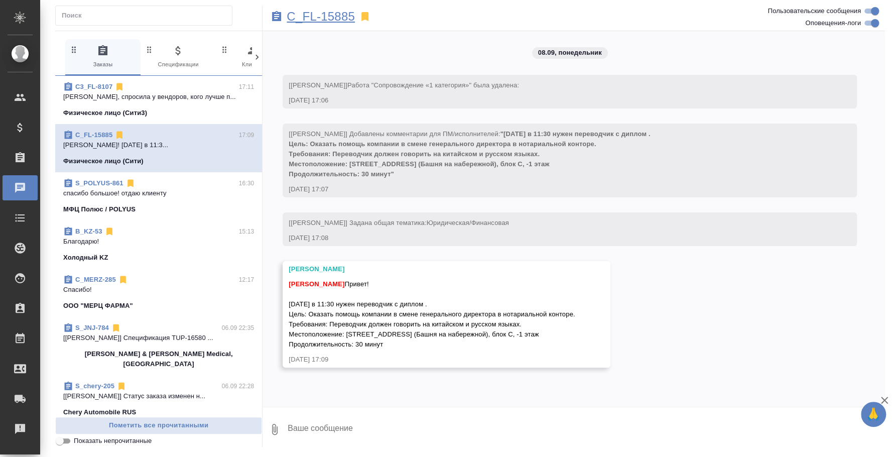
click at [336, 17] on p "C_FL-15885" at bounding box center [321, 17] width 68 height 10
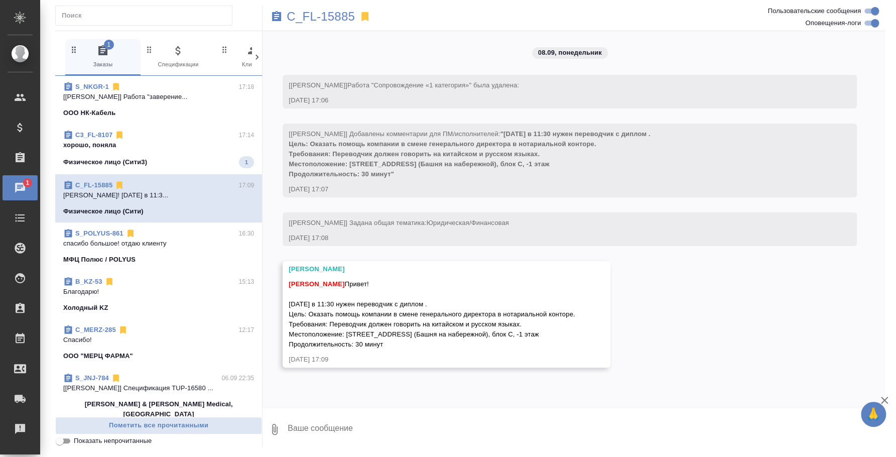
click at [429, 417] on textarea at bounding box center [586, 429] width 598 height 34
type textarea "Привет, спрашиваю переводчико"
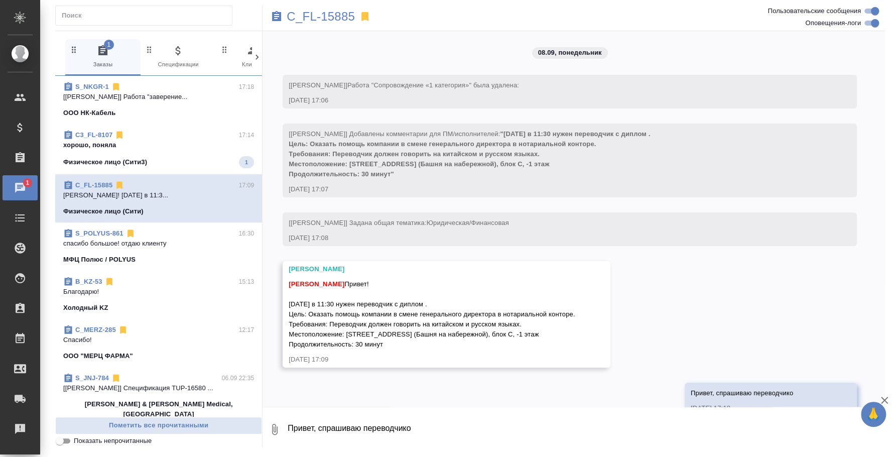
scroll to position [24, 0]
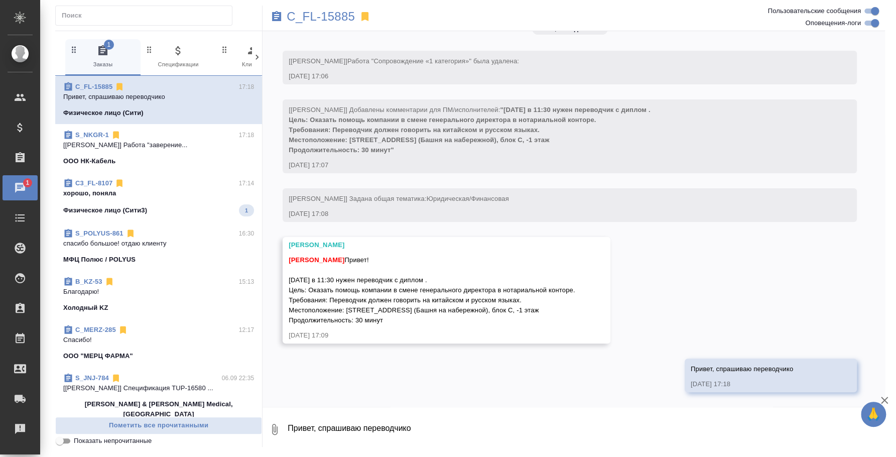
click at [162, 205] on div "Физическое лицо (Сити3) 1" at bounding box center [158, 210] width 191 height 12
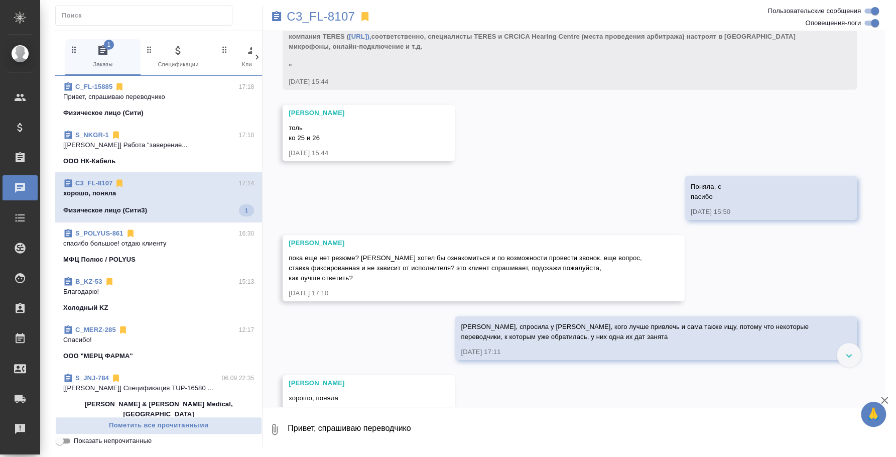
scroll to position [2004, 0]
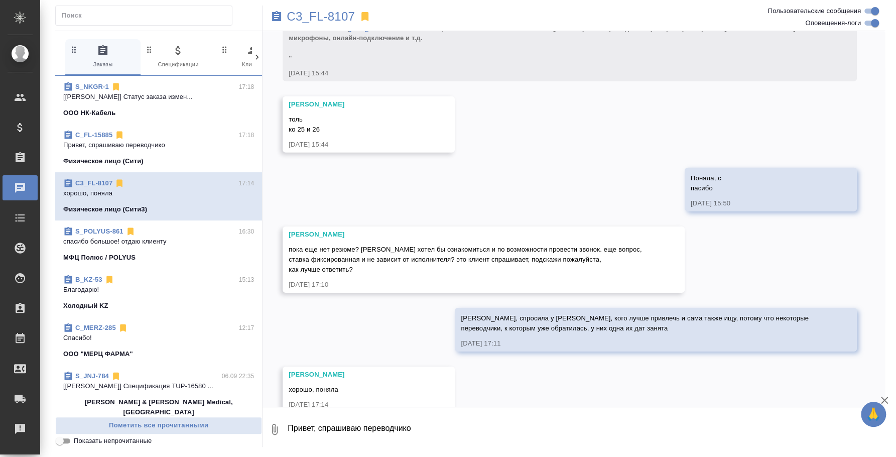
click at [329, 436] on textarea "Привет, спрашиваю переводчико" at bounding box center [586, 429] width 598 height 34
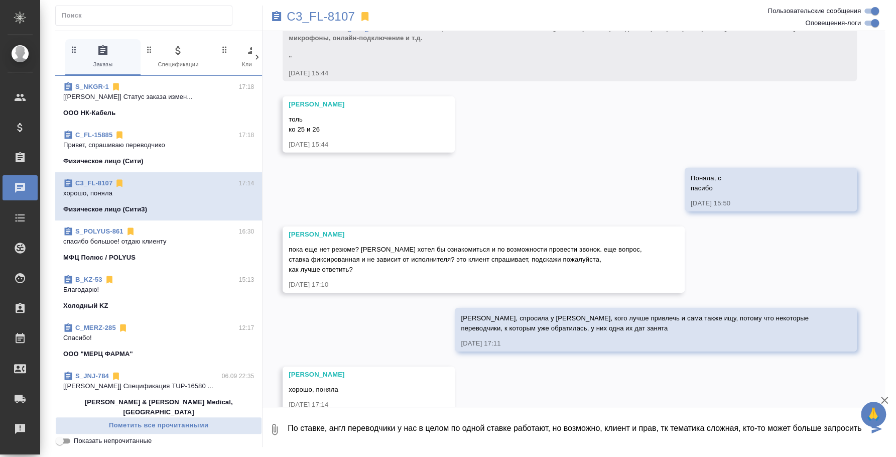
type textarea "По ставке, англ переводчики у нас в целом по одной ставке работают, но возможно…"
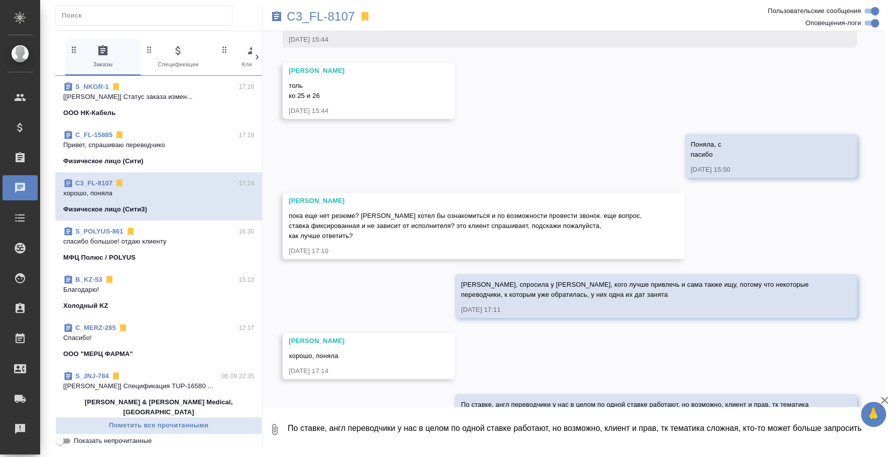
scroll to position [2062, 0]
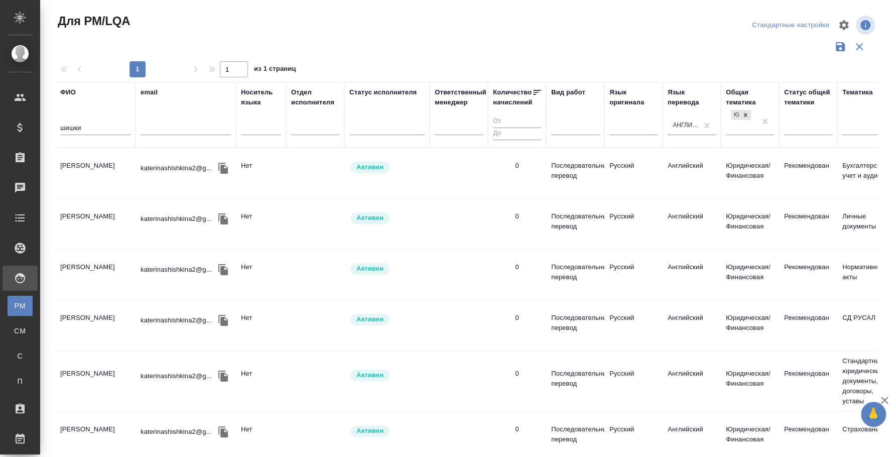
scroll to position [778, 495]
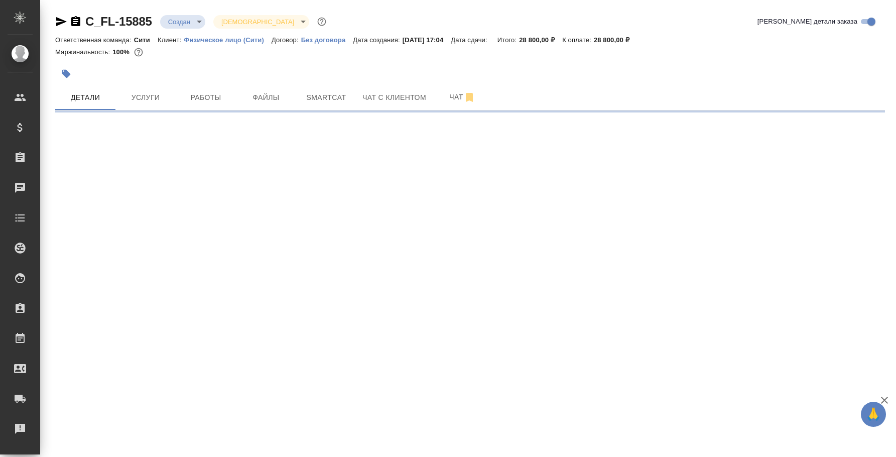
select select "RU"
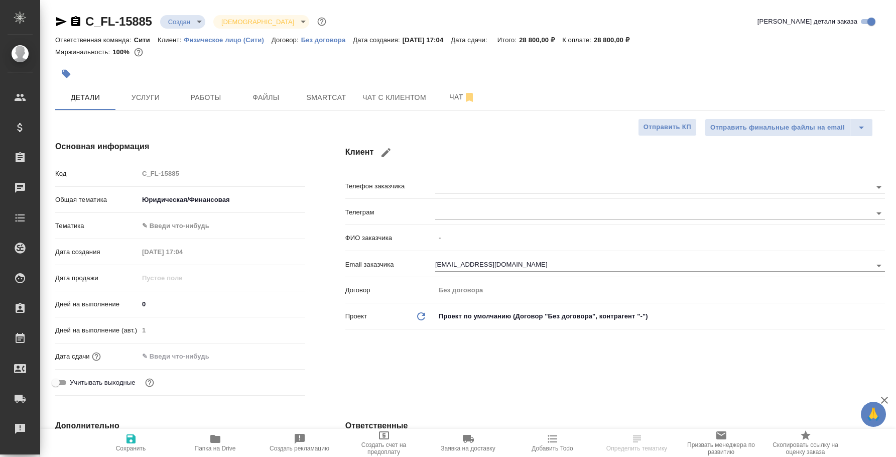
type textarea "x"
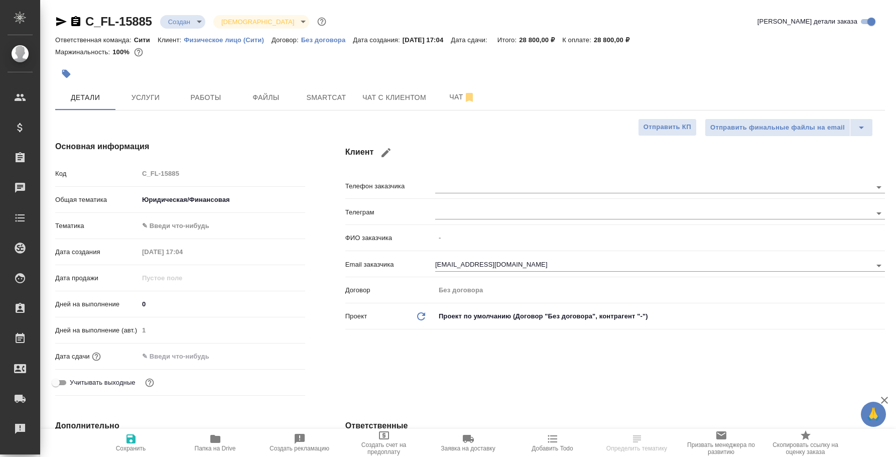
type textarea "x"
click at [159, 83] on div at bounding box center [331, 74] width 553 height 22
click at [151, 94] on span "Услуги" at bounding box center [145, 97] width 48 height 13
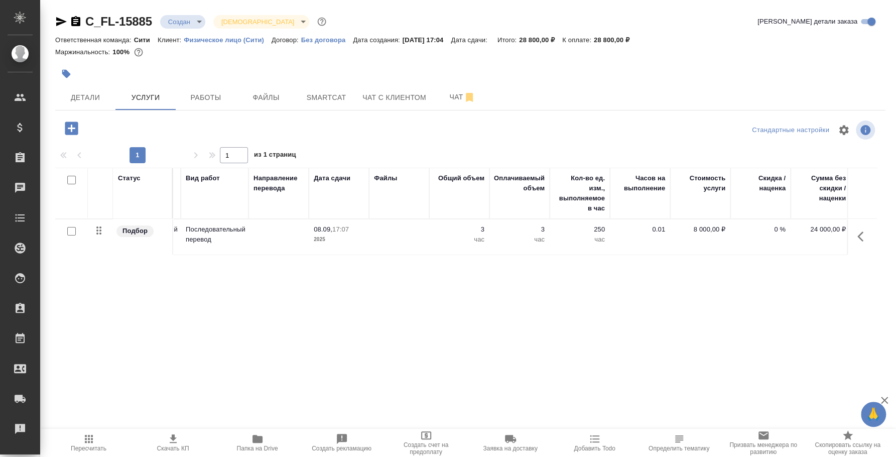
scroll to position [0, 124]
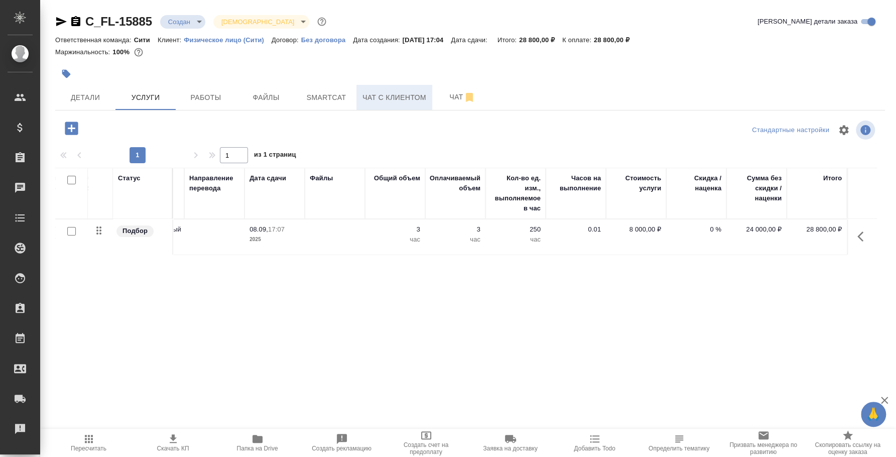
click at [400, 100] on span "Чат с клиентом" at bounding box center [394, 97] width 64 height 13
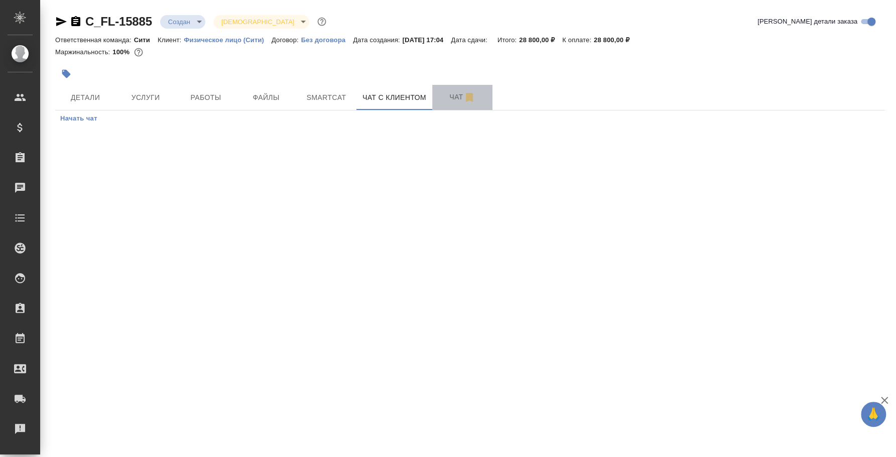
click at [455, 92] on span "Чат" at bounding box center [462, 97] width 48 height 13
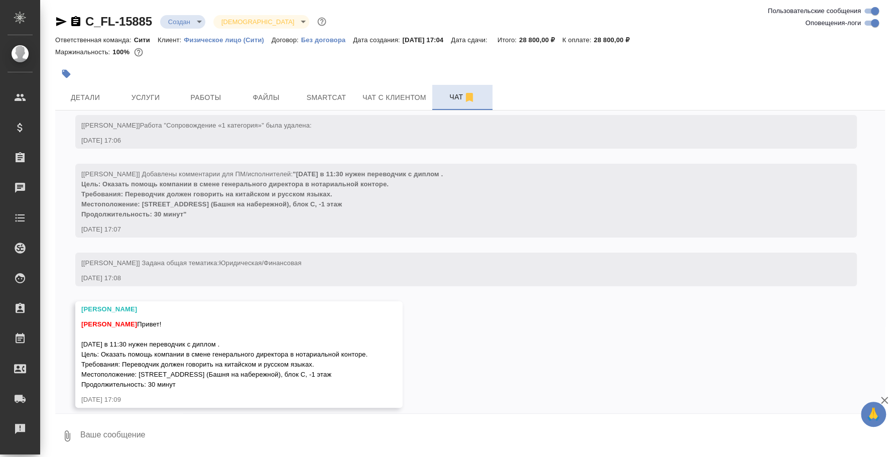
scroll to position [48, 0]
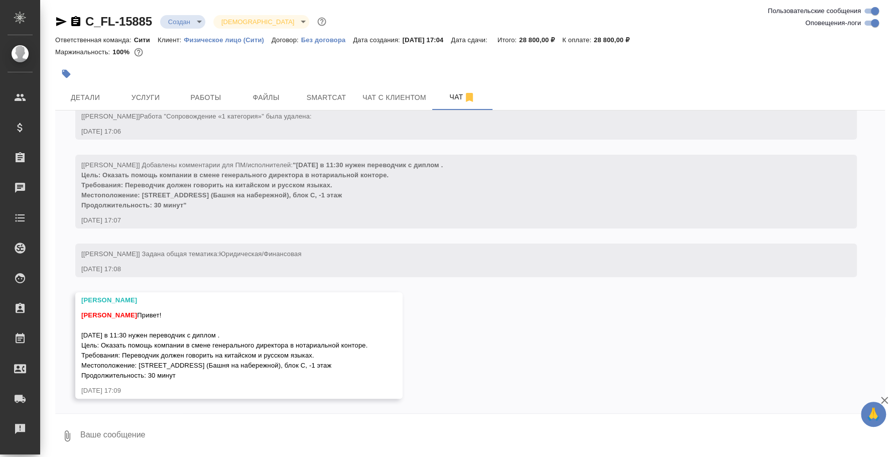
drag, startPoint x: 180, startPoint y: 378, endPoint x: 82, endPoint y: 333, distance: 107.4
click at [82, 333] on div "Федотова Ирина Привет! завтра в 11:30 нужен переводчик с диплом . Цель: Оказать…" at bounding box center [224, 344] width 286 height 73
copy span "завтра в 11:30 нужен переводчик с диплом . Цель: Оказать помощь компании в смен…"
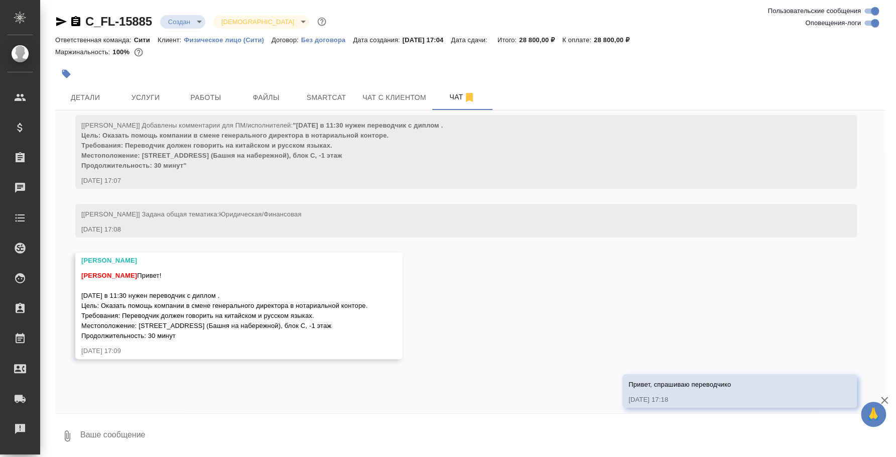
scroll to position [97, 0]
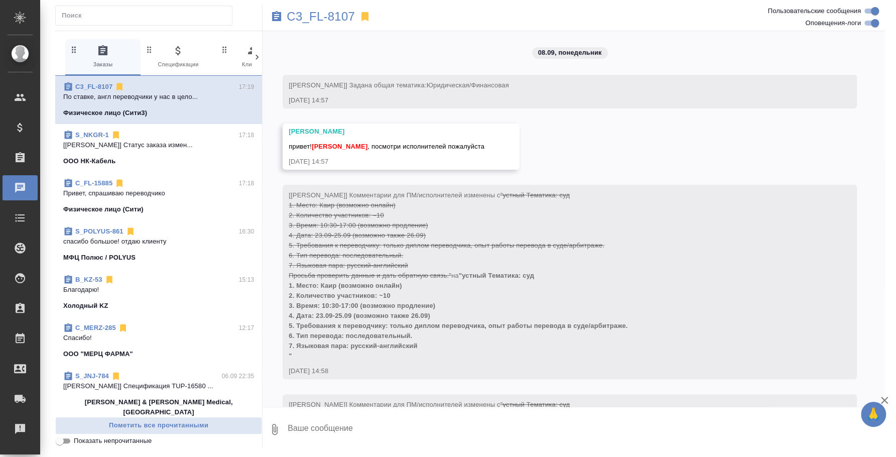
scroll to position [2062, 0]
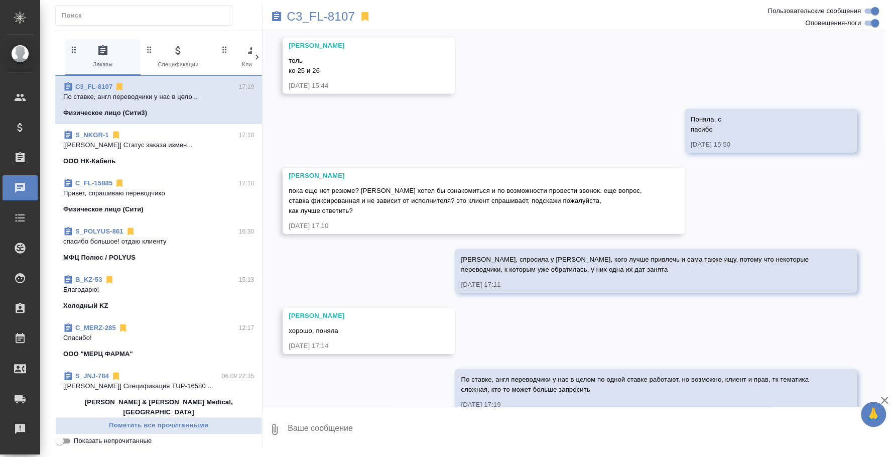
click at [147, 199] on span "C_FL-15885 17:18 Привет, спрашиваю переводчико Физическое лицо (Сити)" at bounding box center [158, 196] width 191 height 36
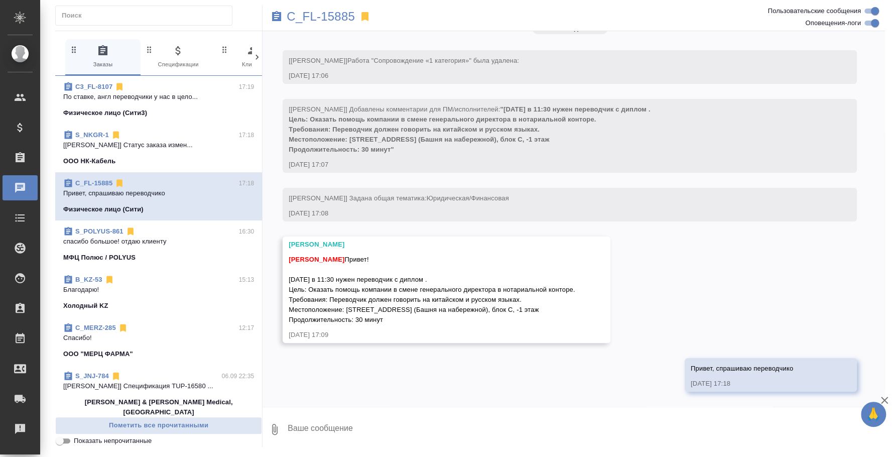
scroll to position [24, 0]
click at [134, 101] on p "По ставке, англ переводчики у нас в цело..." at bounding box center [158, 97] width 191 height 10
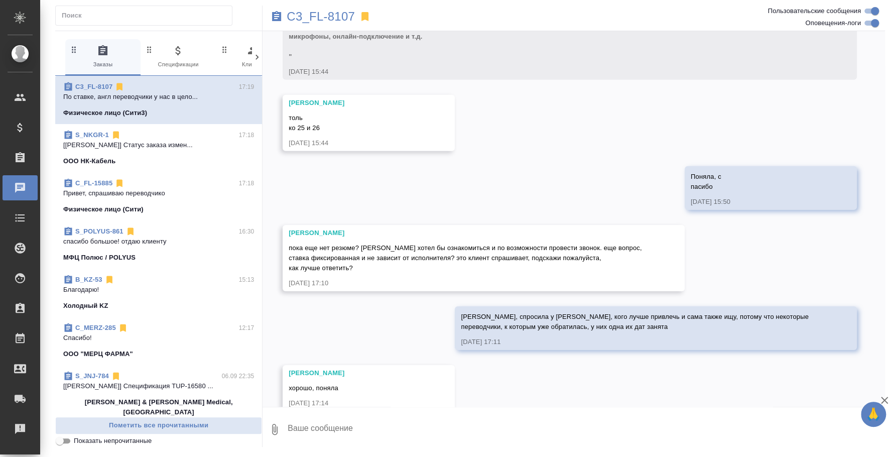
scroll to position [2062, 0]
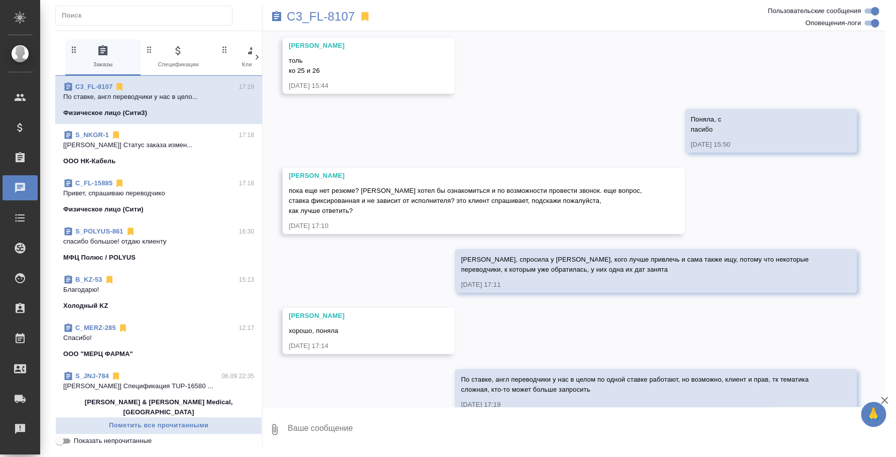
click at [274, 427] on icon "button" at bounding box center [275, 429] width 6 height 11
click at [204, 368] on label "С локального диска" at bounding box center [200, 375] width 126 height 19
click at [0, 0] on input "С локального диска" at bounding box center [0, 0] width 0 height 0
click at [361, 430] on textarea at bounding box center [578, 429] width 582 height 34
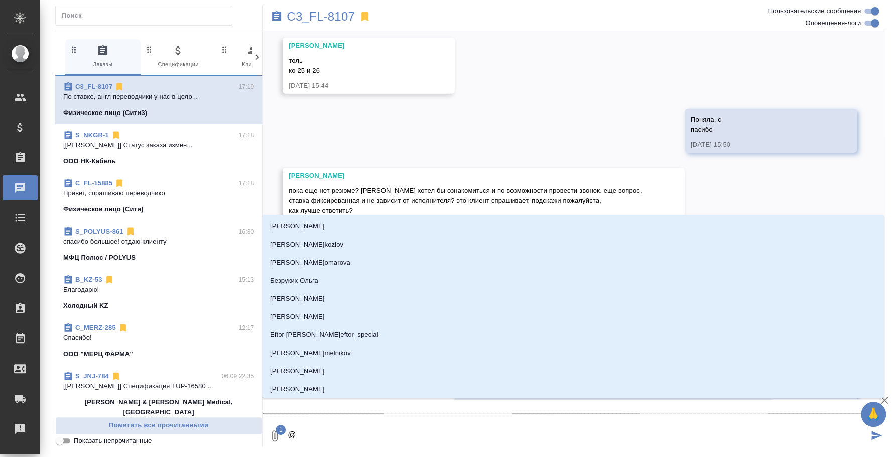
type textarea "@v"
type input "v"
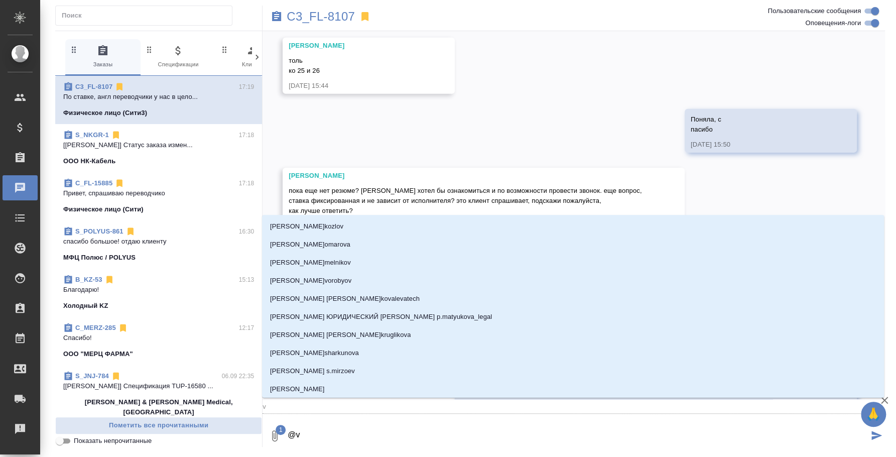
type textarea "@vj"
type input "vj"
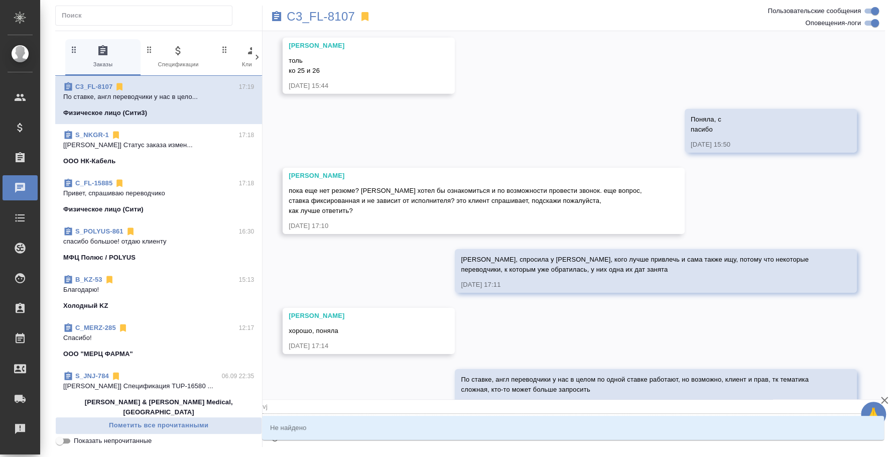
type textarea "@vjc"
type input "vjc"
type textarea "@vj"
type input "vj"
type textarea "@"
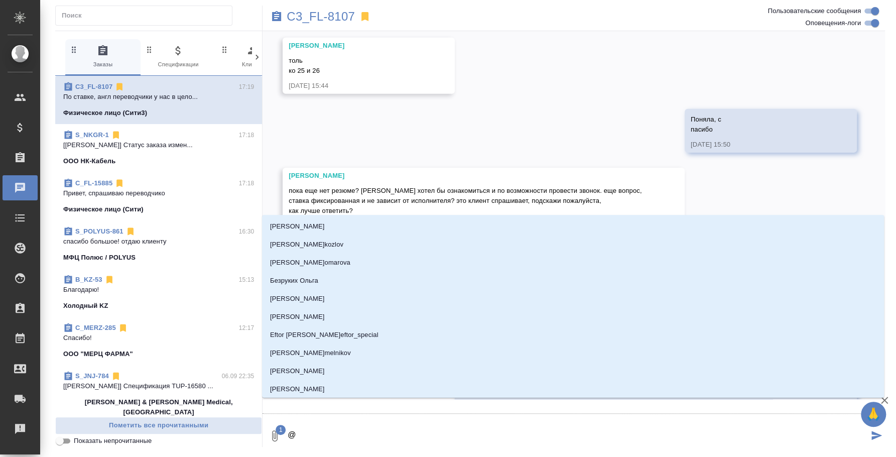
type textarea "@м"
type input "м"
type textarea "@мс"
type input "мс"
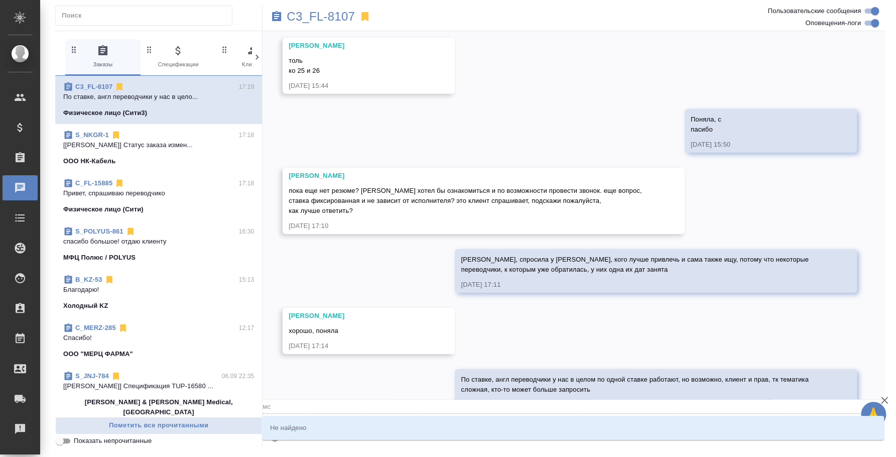
type textarea "@м"
type input "м"
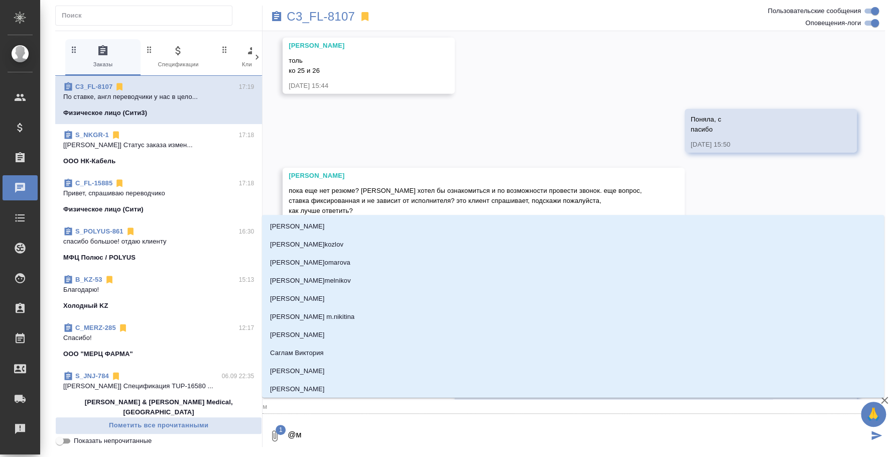
type textarea "@мо"
type input "мо"
type textarea "@мом"
type input "мом"
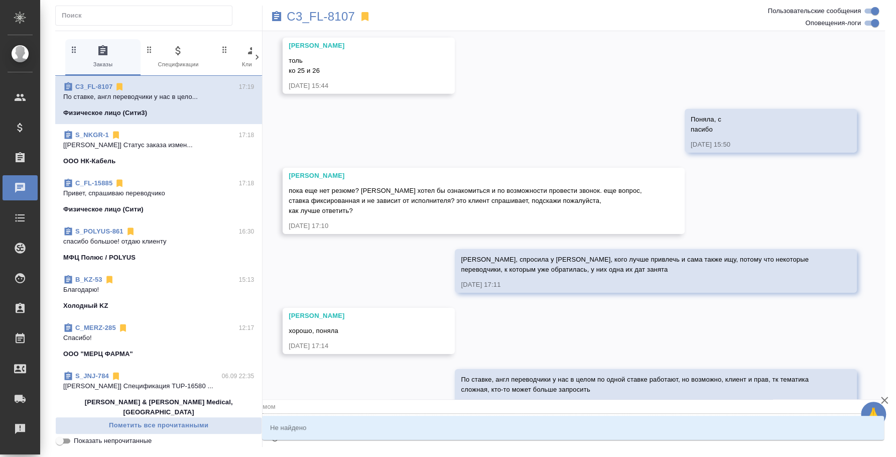
type textarea "@мо"
type input "мо"
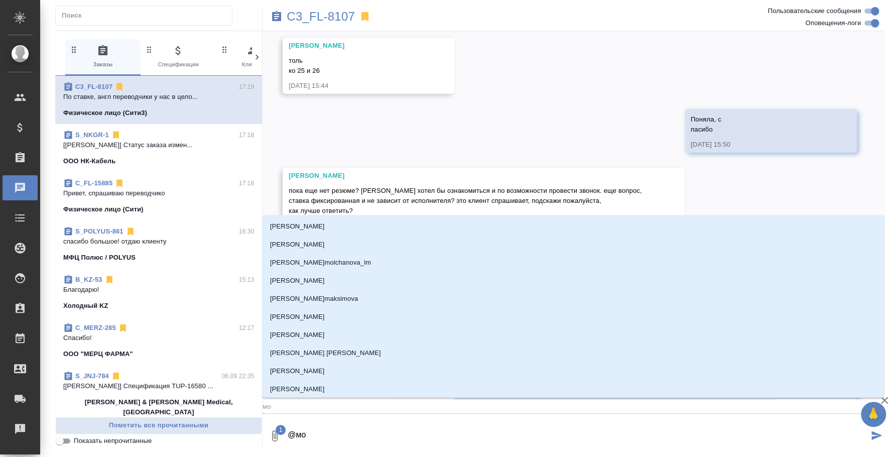
type textarea "@мос"
type input "мос"
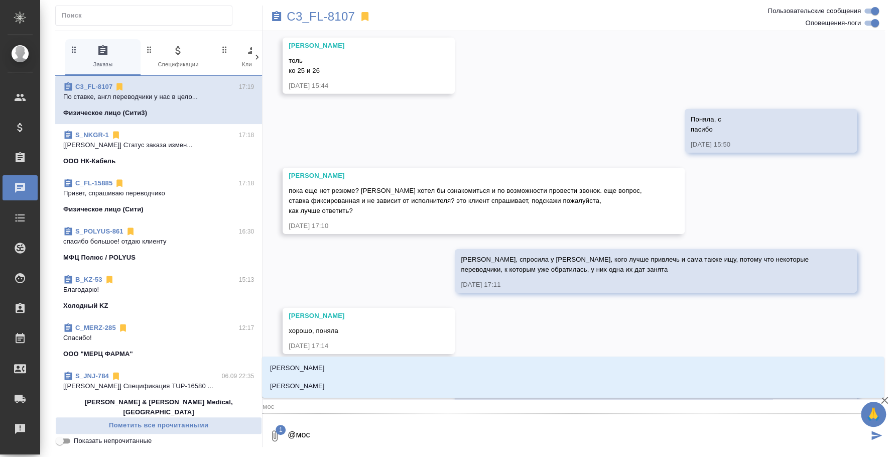
type textarea "@моск"
type input "моск"
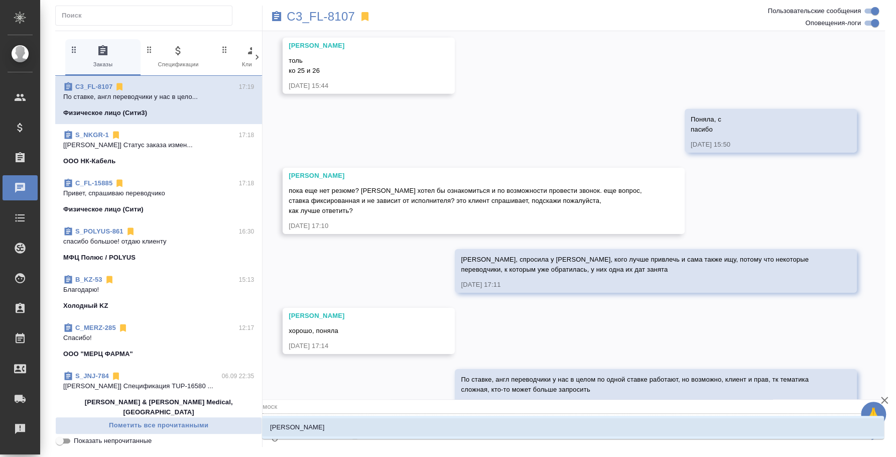
click at [361, 430] on li "Москалец Алина" at bounding box center [573, 427] width 622 height 18
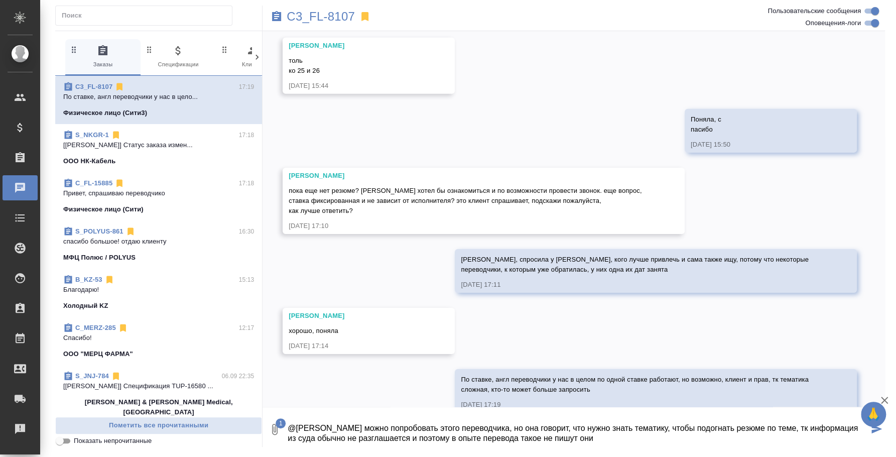
type textarea "@Москалец Алина можно попробовать этого переводчика, но она говорит, что нужно …"
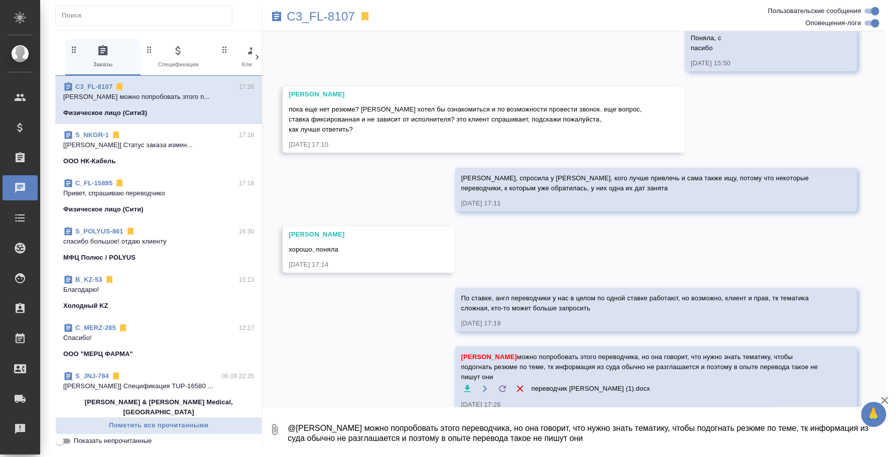
click at [119, 136] on icon at bounding box center [116, 135] width 10 height 10
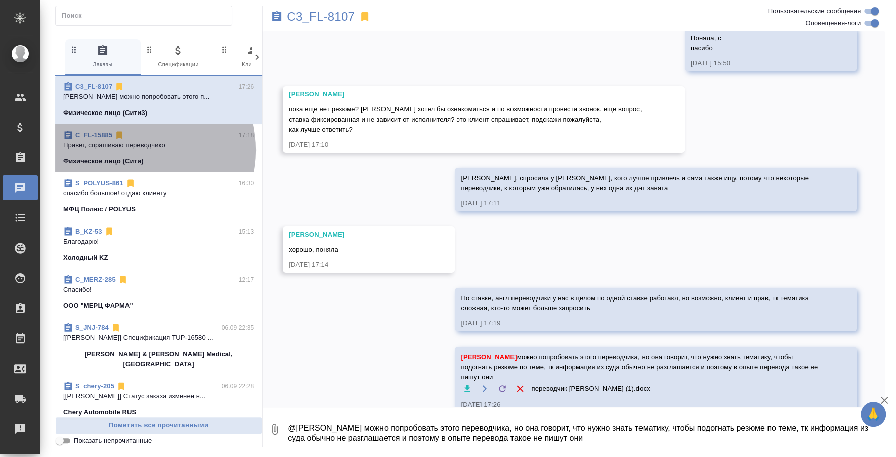
click at [132, 150] on span "C_FL-15885 17:18 Привет, спрашиваю переводчико Физическое лицо (Сити)" at bounding box center [158, 148] width 191 height 36
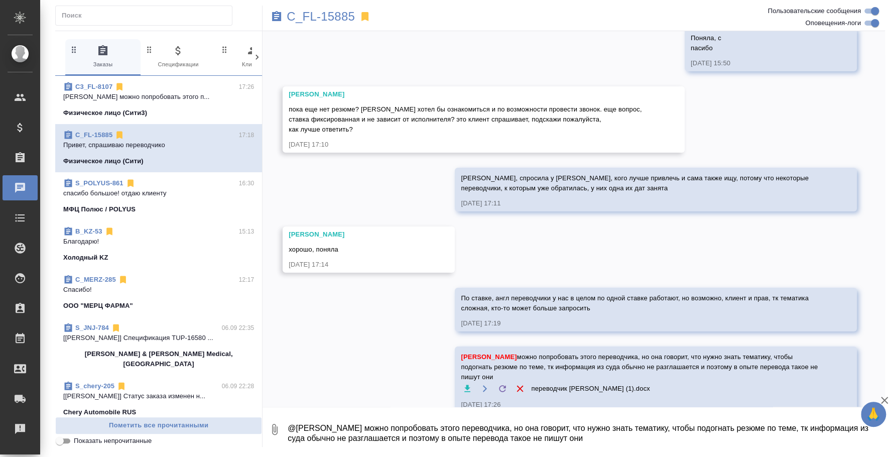
scroll to position [24, 0]
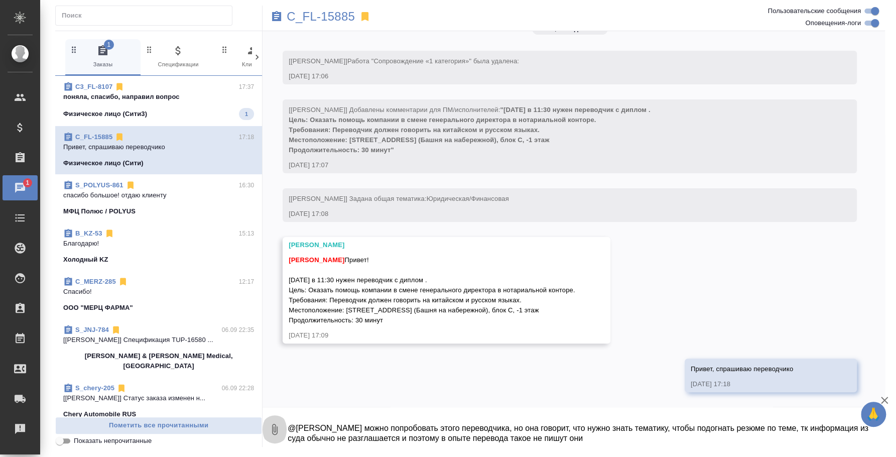
click at [272, 431] on icon "button" at bounding box center [275, 429] width 6 height 11
click at [242, 376] on span "С локального диска" at bounding box center [199, 375] width 117 height 13
click at [0, 0] on input "С локального диска" at bounding box center [0, 0] width 0 height 0
click at [272, 430] on icon "button" at bounding box center [275, 429] width 6 height 11
click at [228, 374] on span "С локального диска" at bounding box center [199, 375] width 117 height 13
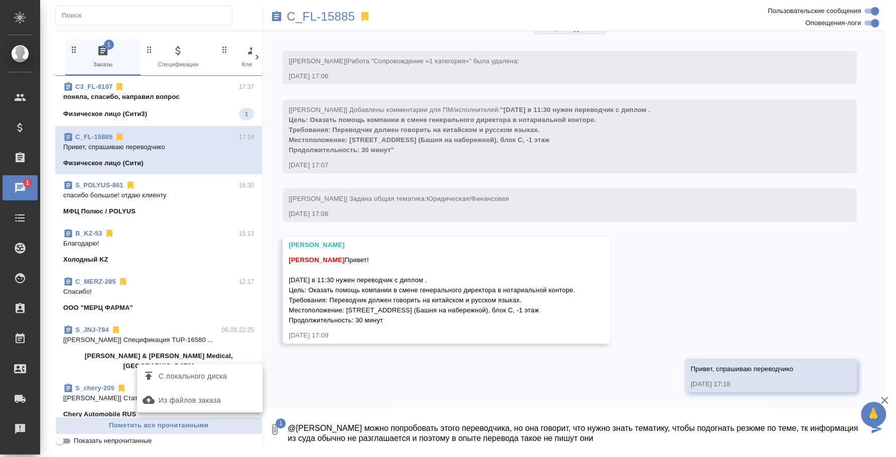
click at [0, 0] on input "С локального диска" at bounding box center [0, 0] width 0 height 0
click at [375, 425] on textarea "@Москалец Алина можно попробовать этого переводчика, но она говорит, что нужно …" at bounding box center [578, 429] width 582 height 34
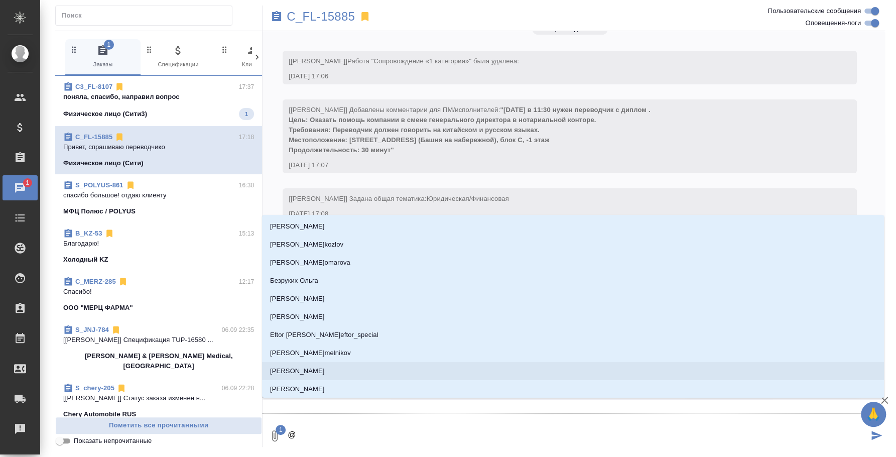
type textarea "@p"
type input "p"
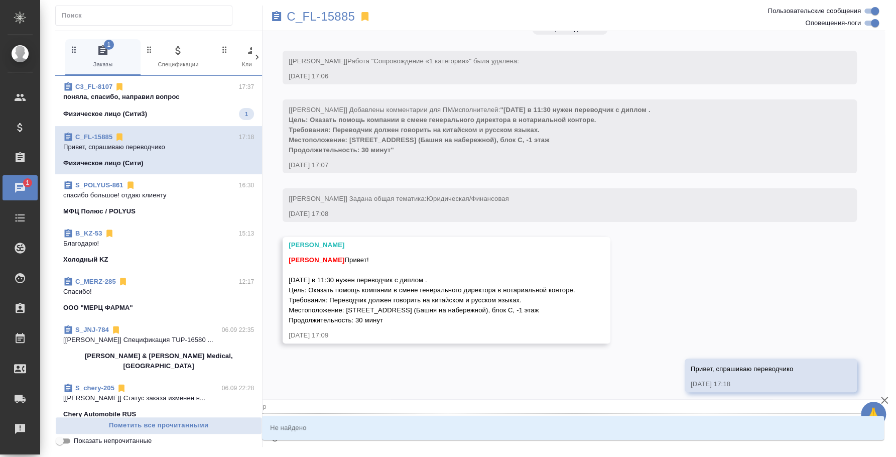
type textarea "@p'f"
type input "p'f"
type textarea "@p"
type input "p"
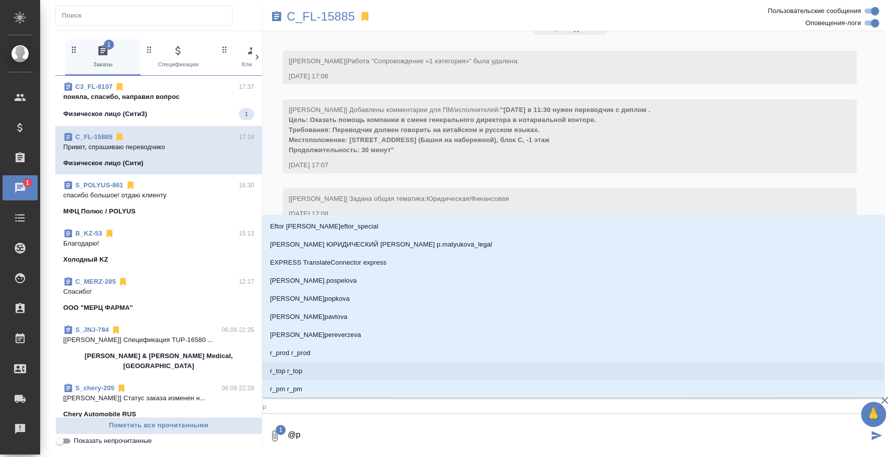
type textarea "@"
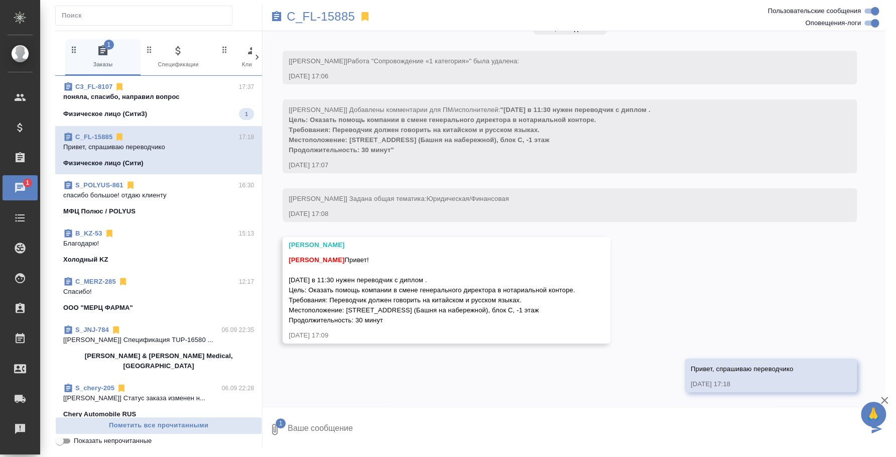
type textarea """
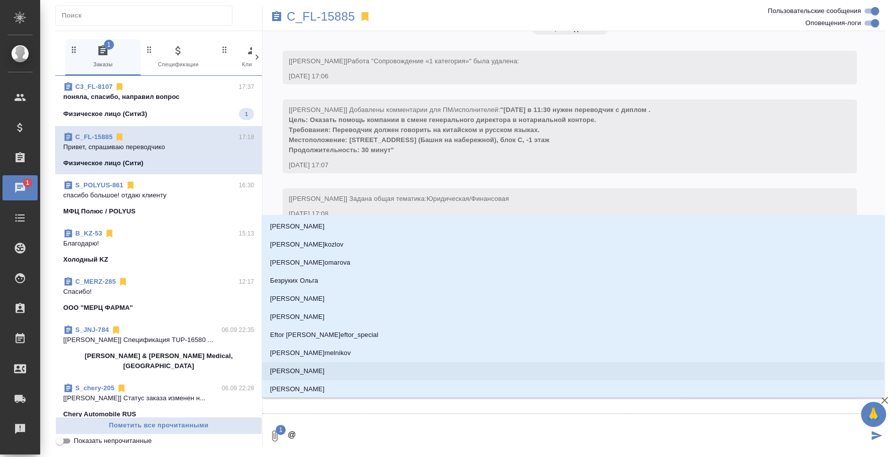
type textarea "@p"
type input "p"
type textarea "@pf"
type input "pf"
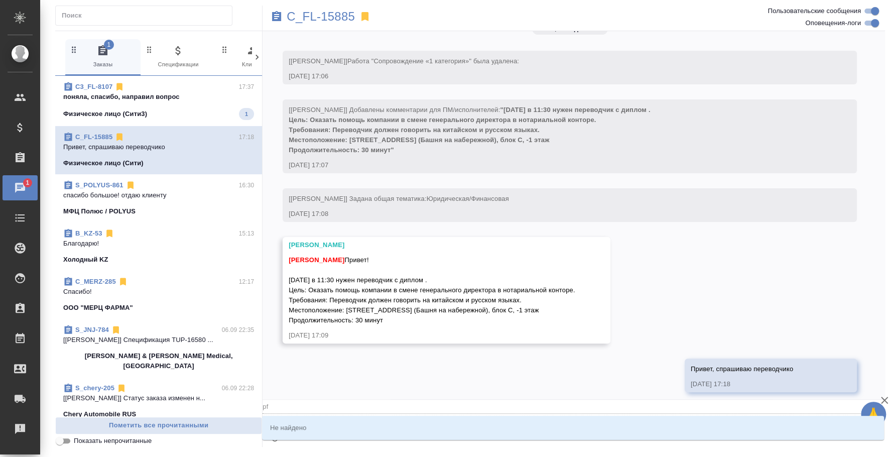
type textarea "@p"
type input "p"
type textarea "@"
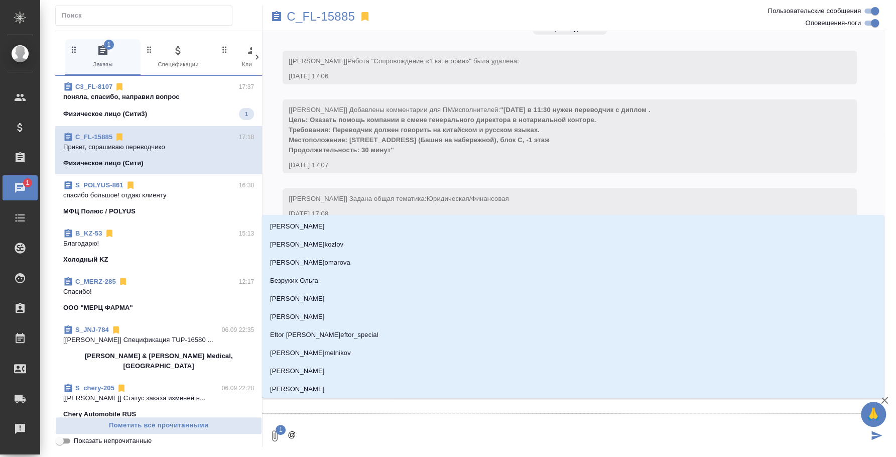
type textarea "@p"
type input "p"
type textarea "@p'f"
type input "p'f"
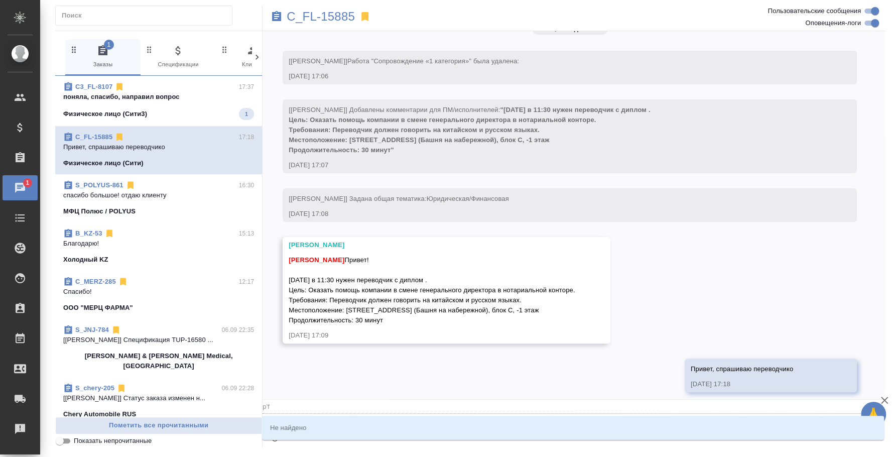
type textarea "@p"
type input "p"
type textarea "@"
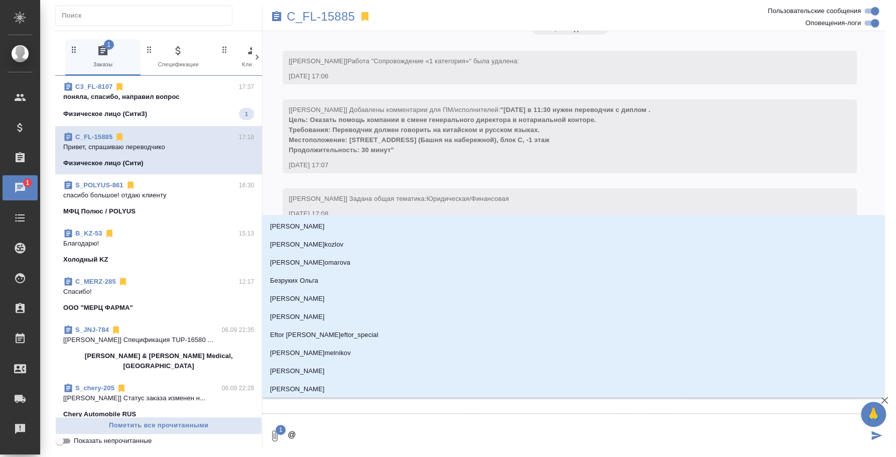
type textarea "@з"
type input "з"
type textarea "@за"
type input "за"
type textarea "@за"
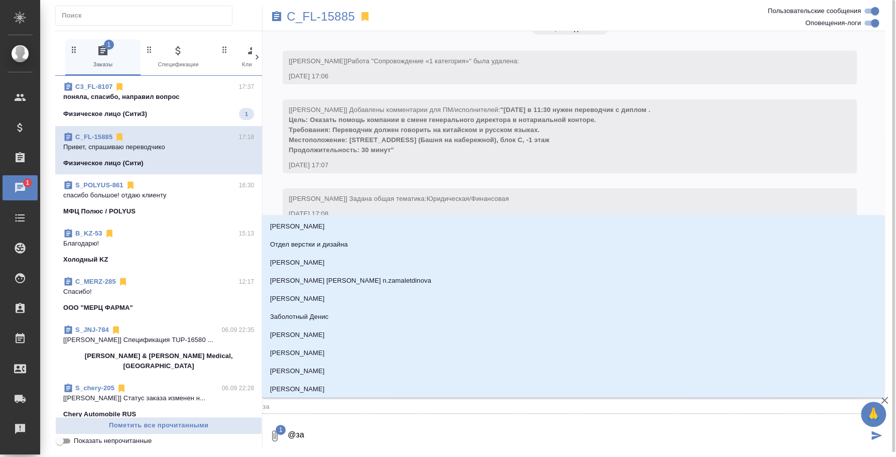
scroll to position [0, 0]
click at [376, 426] on textarea "@за" at bounding box center [578, 436] width 582 height 34
type textarea "@зай"
type input "зай"
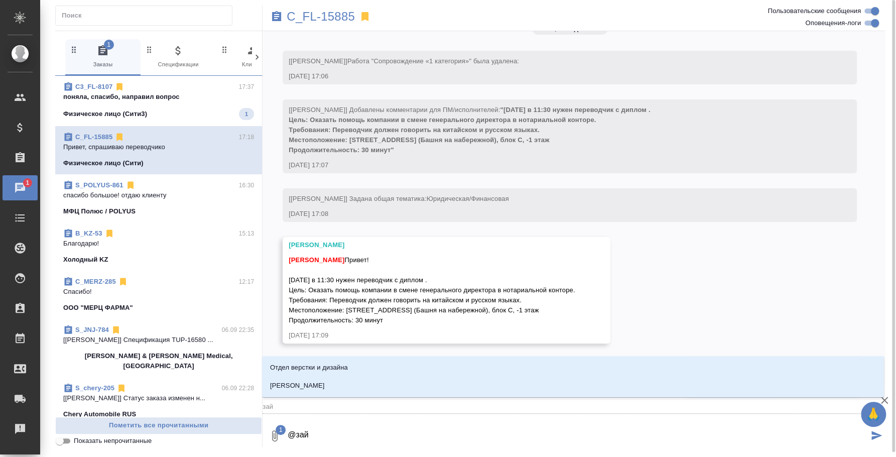
type textarea "@зайв"
type input "зайв"
type textarea "@зайве"
type input "зайве"
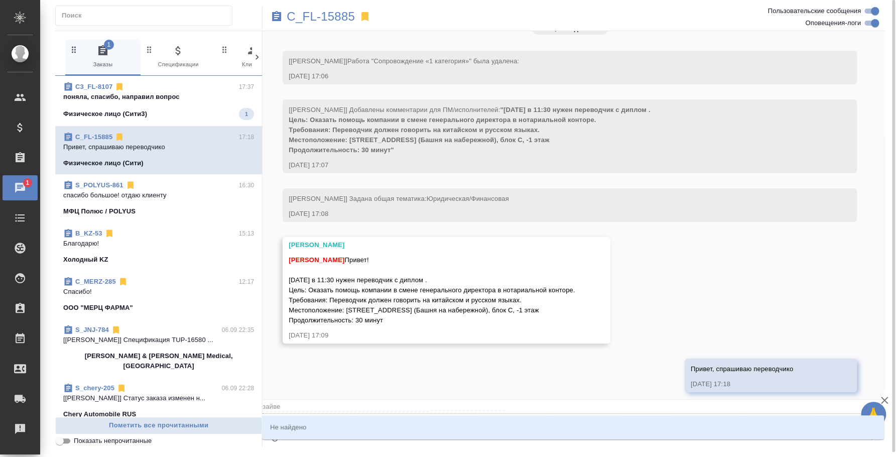
type textarea "@зайв"
type input "зайв"
type textarea "@зай"
type input "зай"
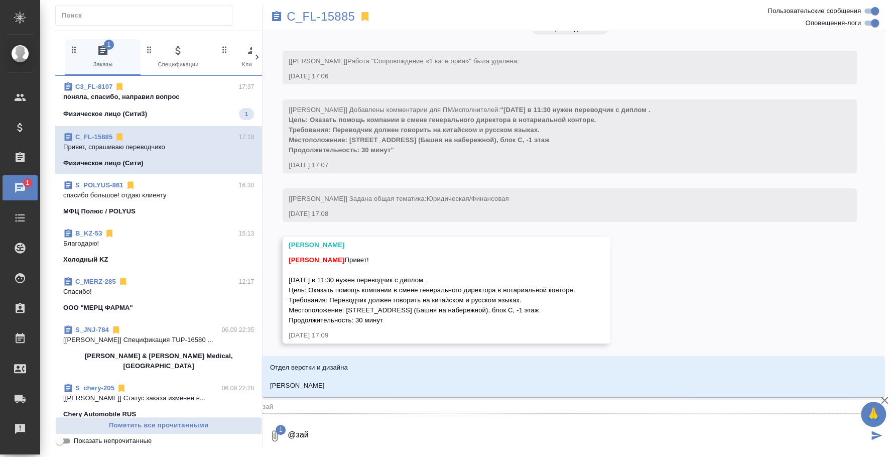
click at [366, 395] on ul "Отдел верстки и дизайна Зайцева Светлана" at bounding box center [573, 384] width 622 height 36
click at [366, 386] on li "Зайцева Светлана" at bounding box center [573, 386] width 622 height 18
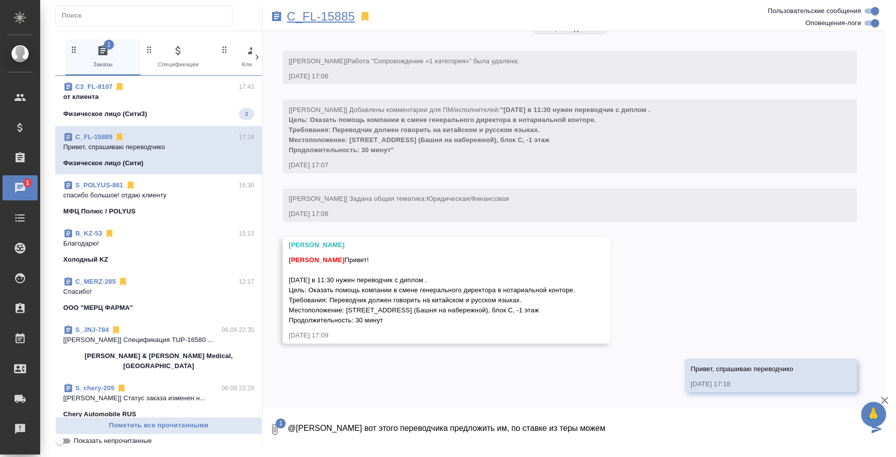
click at [346, 18] on p "C_FL-15885" at bounding box center [321, 17] width 68 height 10
drag, startPoint x: 657, startPoint y: 429, endPoint x: 580, endPoint y: 425, distance: 76.9
click at [580, 425] on textarea "@Зайцева Светлана Можем вот этого переводчика предложить им, по ставке из теры …" at bounding box center [578, 429] width 582 height 34
type textarea "@Зайцева Светлана Можем вот этого переводчика предложить им, по ставке, которая…"
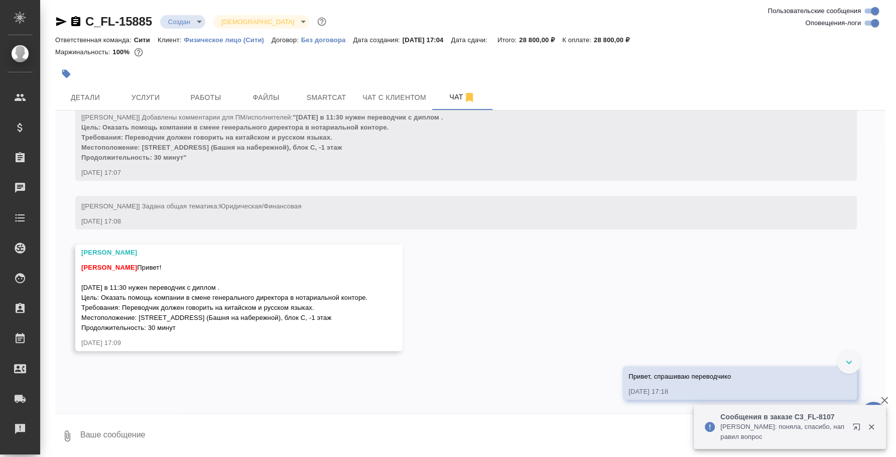
scroll to position [97, 0]
click at [872, 425] on icon "button" at bounding box center [871, 427] width 6 height 6
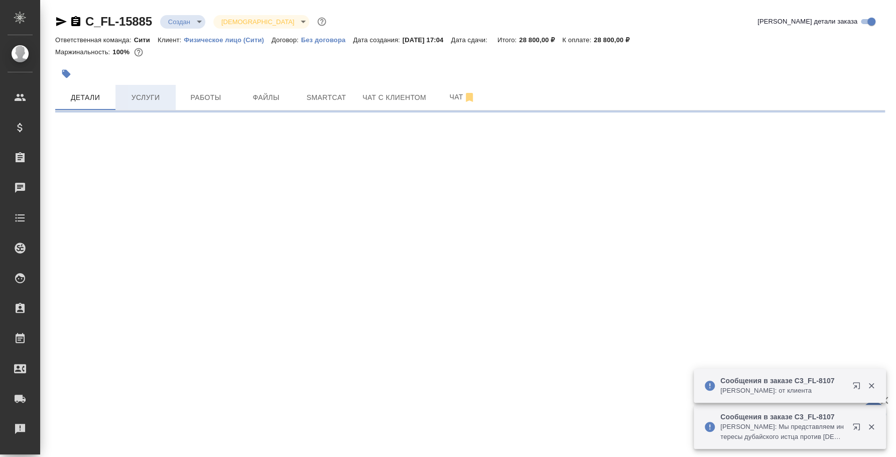
select select "RU"
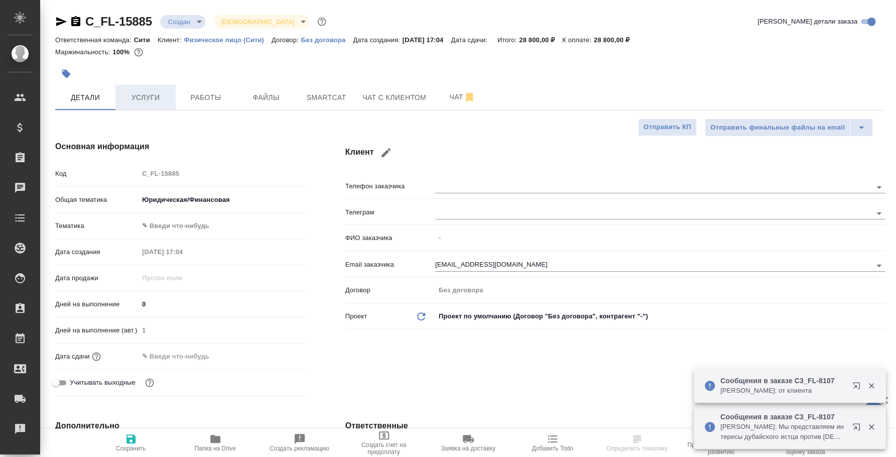
type textarea "x"
click at [135, 86] on button "Услуги" at bounding box center [145, 97] width 60 height 25
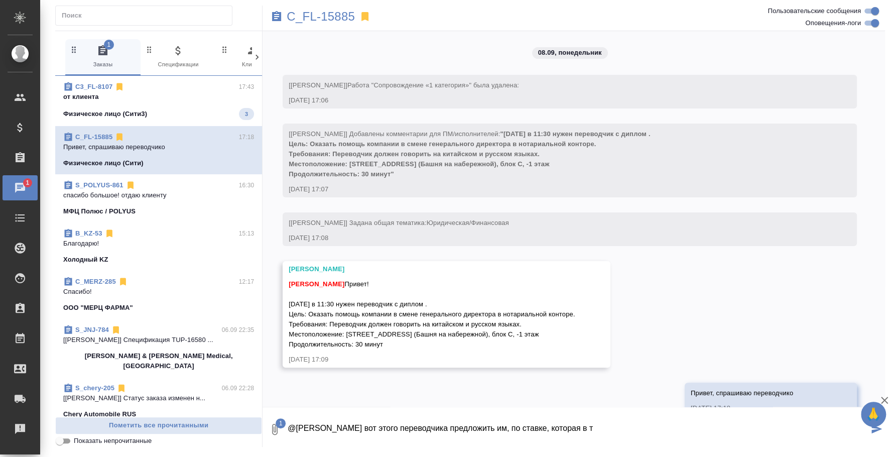
scroll to position [24, 0]
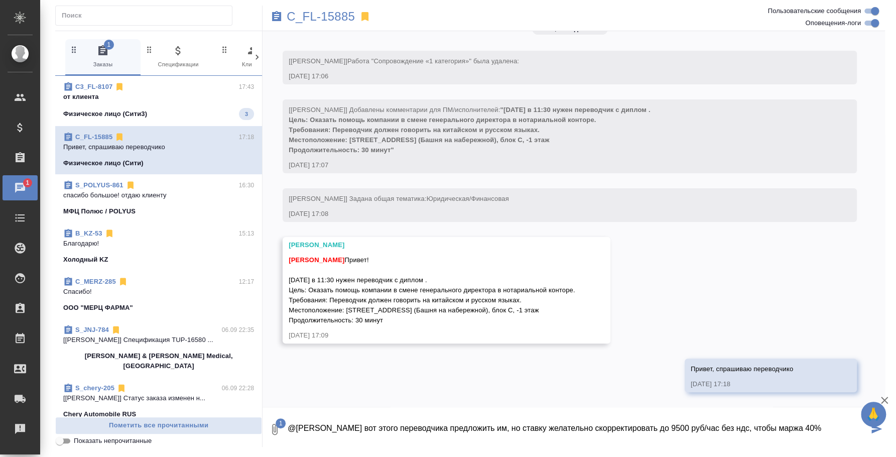
type textarea "@Зайцева Светлана Можем вот этого переводчика предложить им, но ставку желатель…"
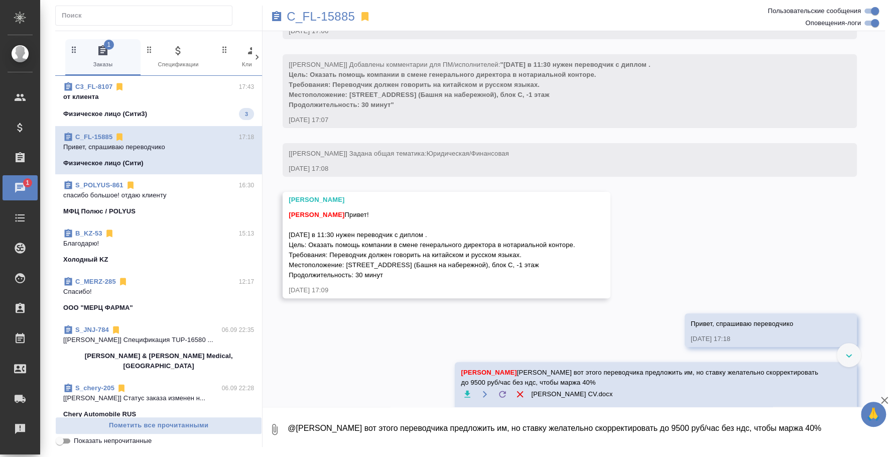
scroll to position [95, 0]
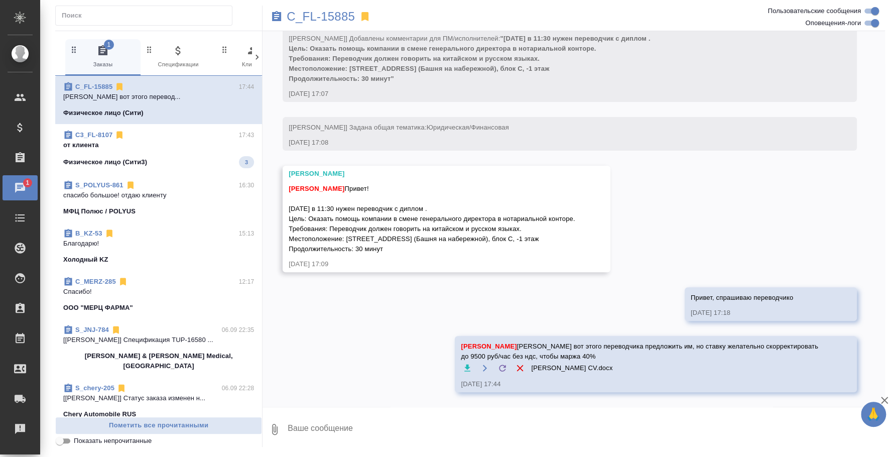
click at [278, 429] on icon "button" at bounding box center [275, 429] width 12 height 12
click at [212, 381] on span "С локального диска" at bounding box center [193, 376] width 68 height 13
click at [0, 0] on input "С локального диска" at bounding box center [0, 0] width 0 height 0
click at [776, 440] on textarea at bounding box center [578, 429] width 582 height 34
type textarea "Диплом переводчика"
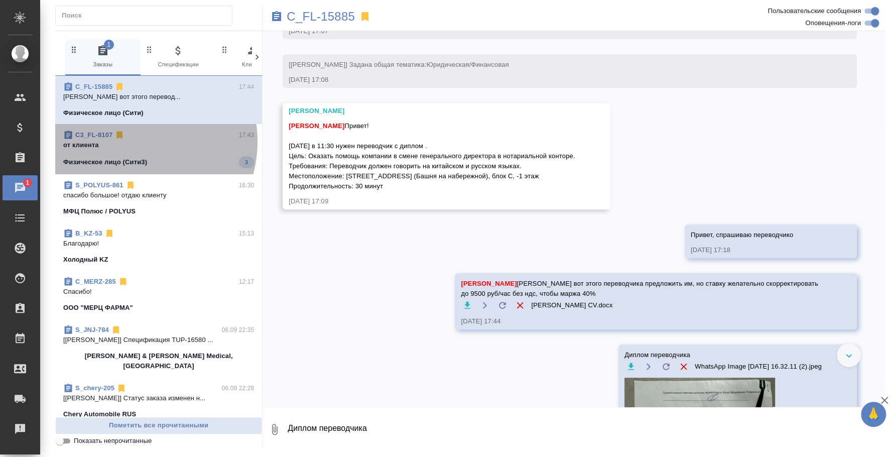
click at [133, 142] on p "от клиента" at bounding box center [158, 145] width 191 height 10
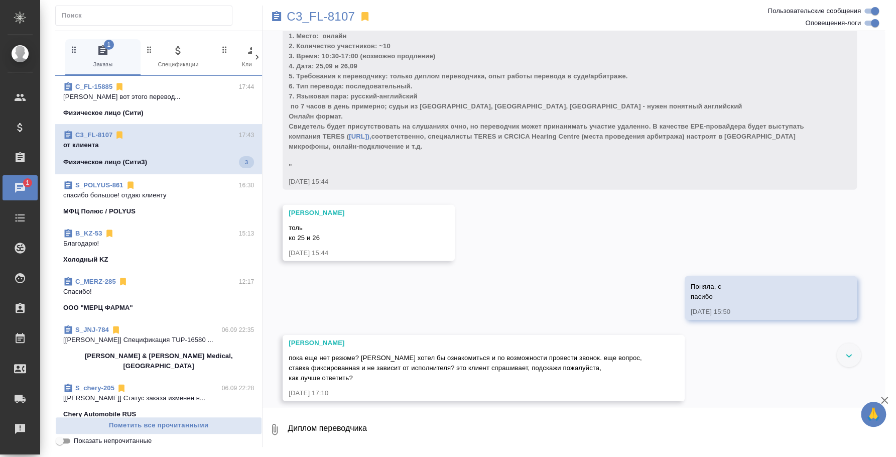
scroll to position [2387, 0]
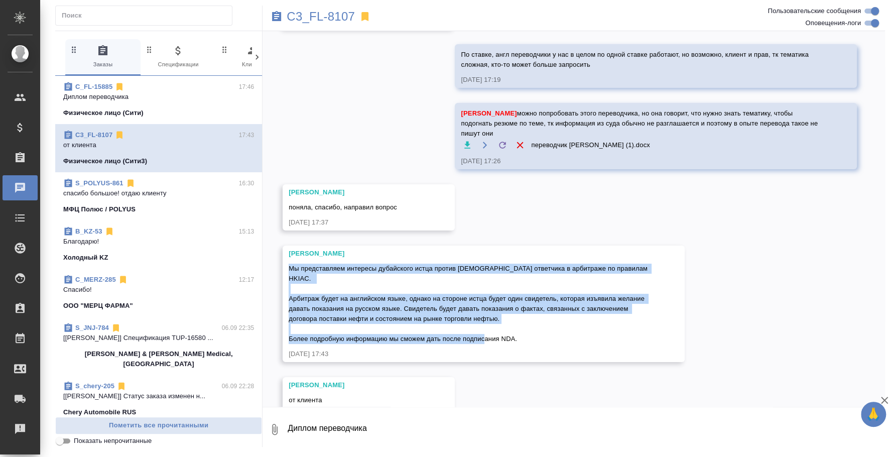
drag, startPoint x: 539, startPoint y: 304, endPoint x: 286, endPoint y: 247, distance: 259.3
click at [286, 247] on div "Москалец Алина Мы представляем интересы дубайского истца против турецкого ответ…" at bounding box center [484, 303] width 402 height 116
copy span "Мы представляем интересы дубайского истца против турецкого ответчика в арбитраж…"
click at [378, 181] on button "Ответить на сообщение" at bounding box center [344, 188] width 110 height 20
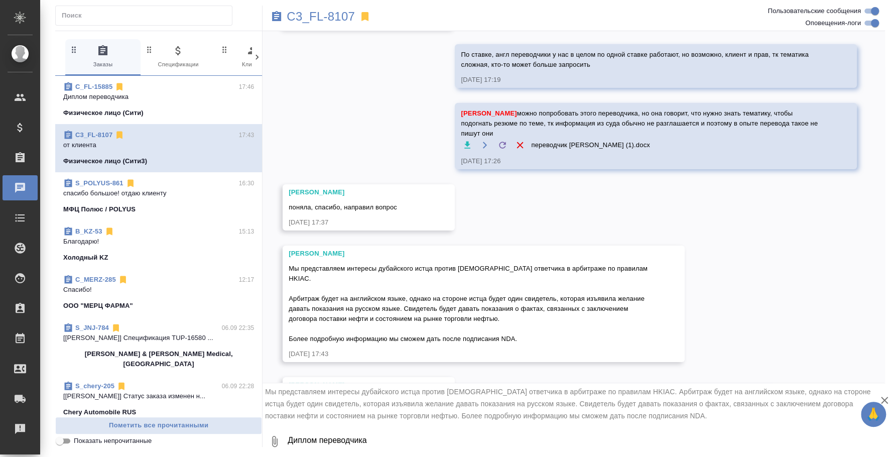
click at [567, 435] on textarea "Диплом переводчика" at bounding box center [586, 441] width 598 height 34
type textarea "Спасибо, передала переводчику информацию"
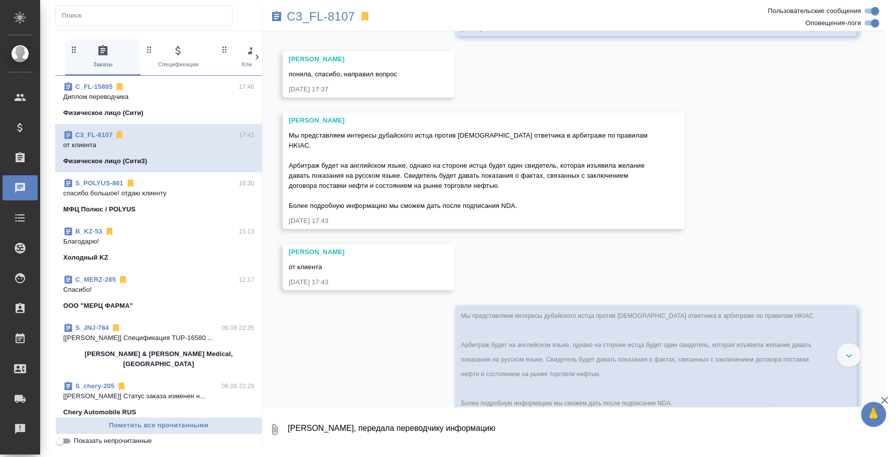
scroll to position [2547, 0]
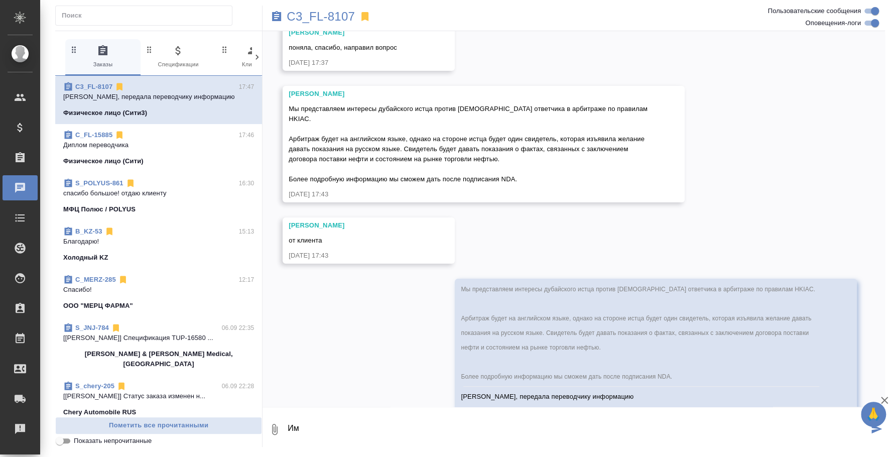
type textarea "И"
type textarea "2"
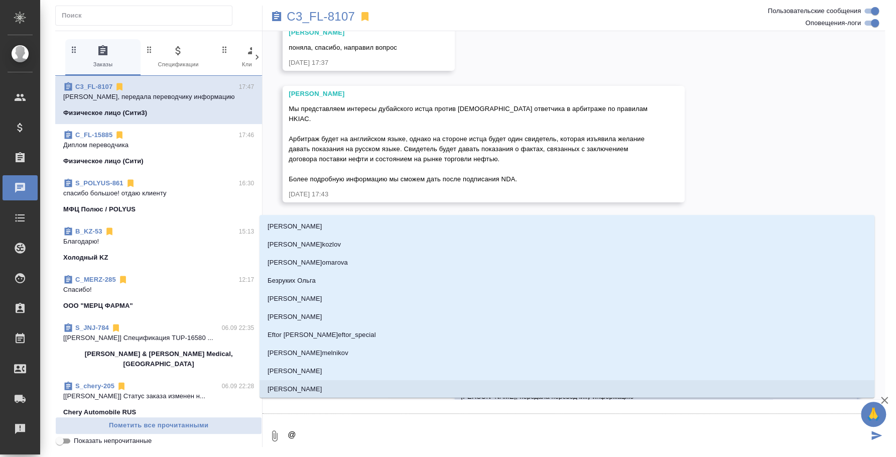
type textarea "@v"
type input "v"
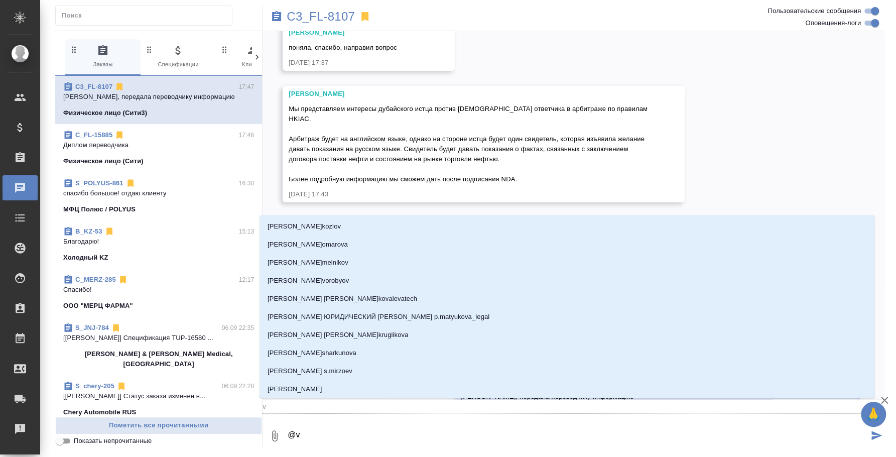
type textarea "@"
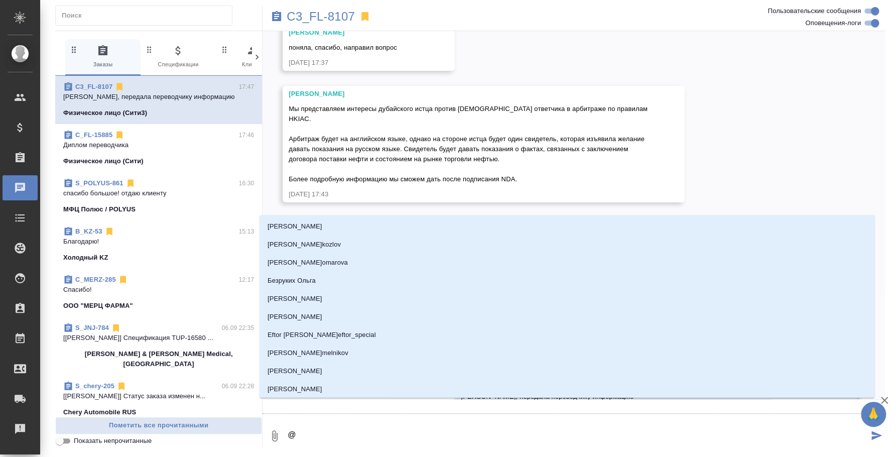
type textarea "@м"
type input "м"
type textarea "@мо"
type input "мо"
type textarea "@мос"
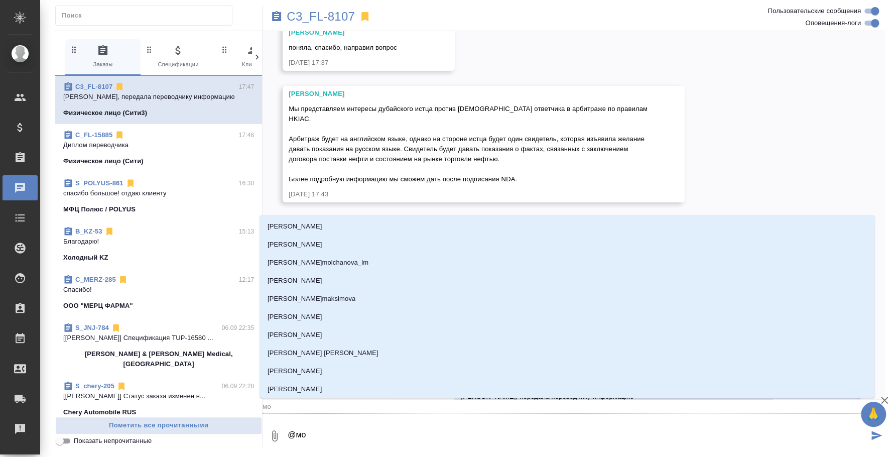
type input "мос"
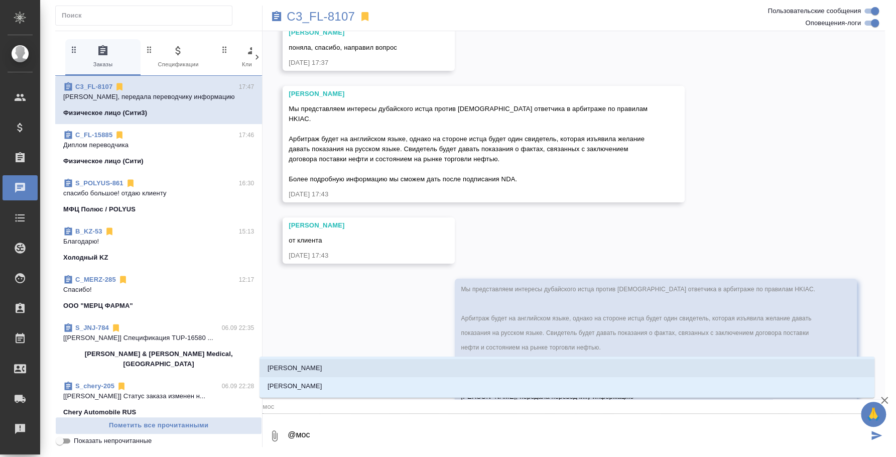
click at [338, 373] on li "Мосина Ирина" at bounding box center [567, 368] width 615 height 18
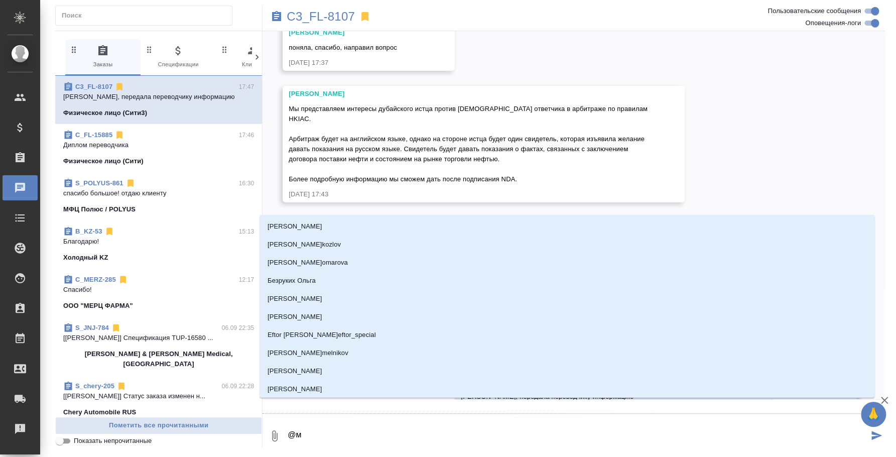
type textarea "@мо"
type input "мо"
type textarea "@мос"
type input "мос"
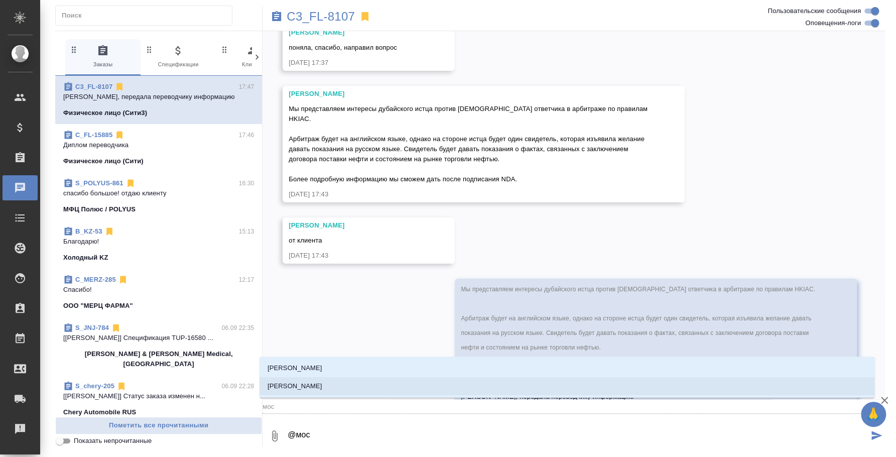
click at [366, 386] on li "Москалец Алина" at bounding box center [567, 386] width 615 height 18
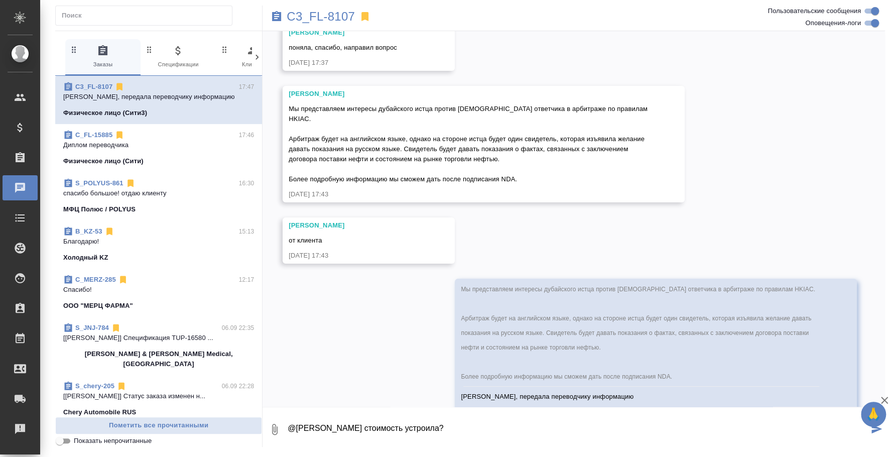
type textarea "@Москалец Алина Их стоимость устроила?"
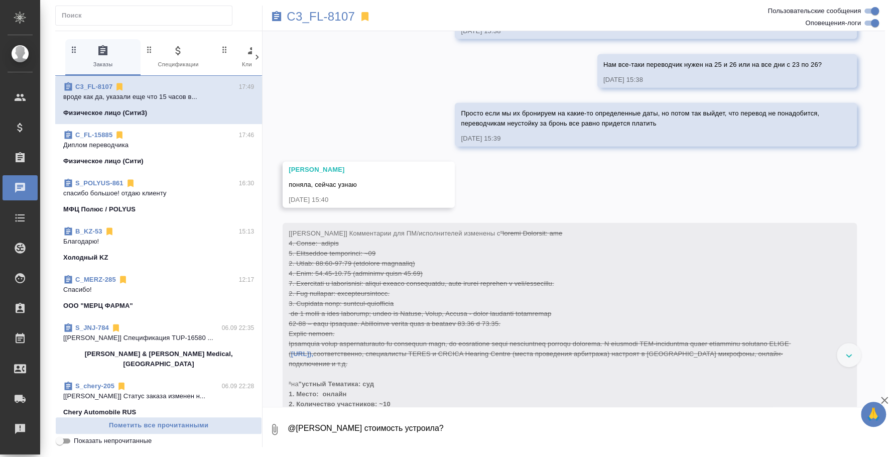
scroll to position [1600, 0]
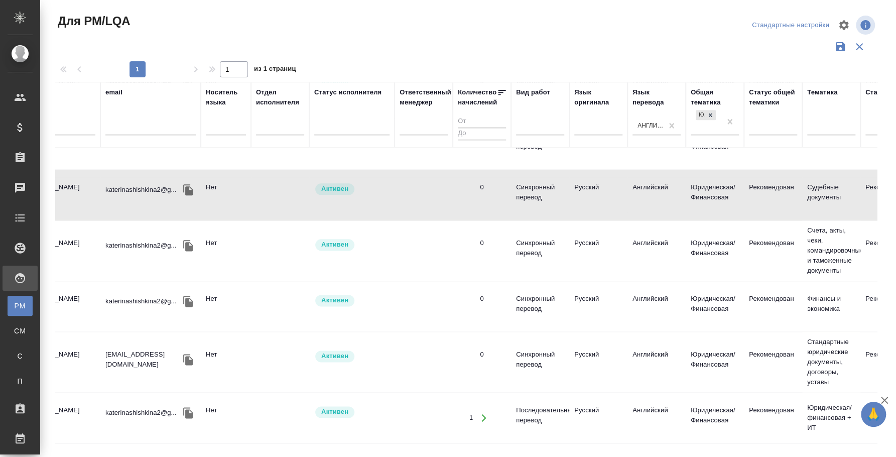
scroll to position [778, 0]
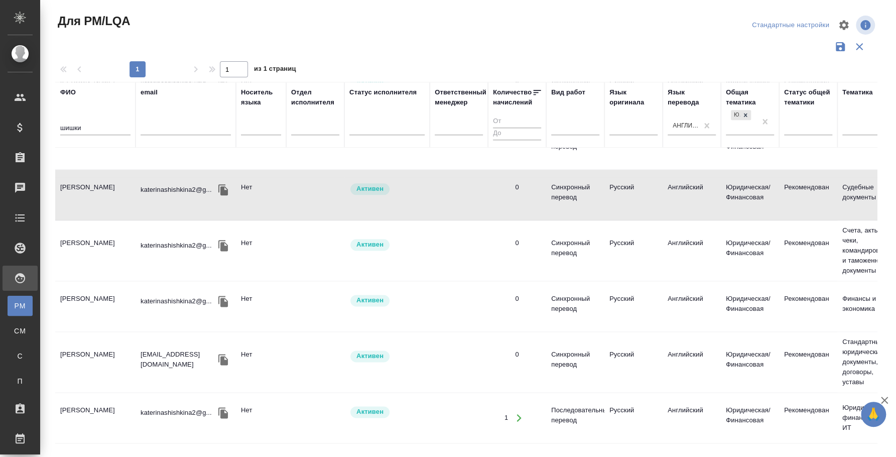
click at [94, 185] on td "Шишкина Екатерина Сергеевна" at bounding box center [95, 194] width 80 height 35
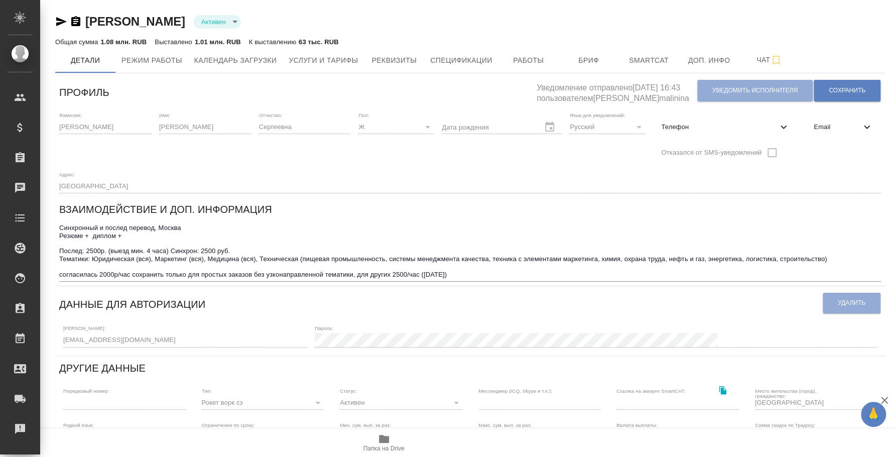
click at [383, 439] on icon "button" at bounding box center [384, 439] width 10 height 8
click at [840, 165] on div "Фамилия: [PERSON_NAME] Имя: [PERSON_NAME] Отчество: [PERSON_NAME]: Ж [DEMOGRAPH…" at bounding box center [470, 152] width 830 height 89
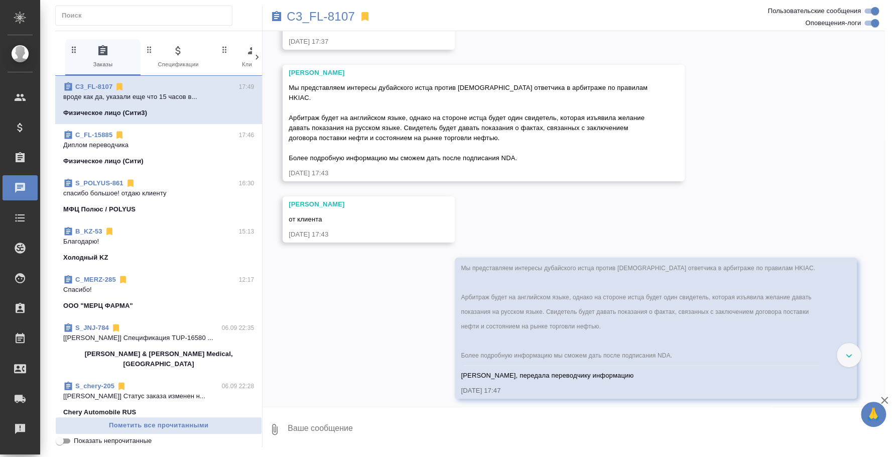
scroll to position [2667, 0]
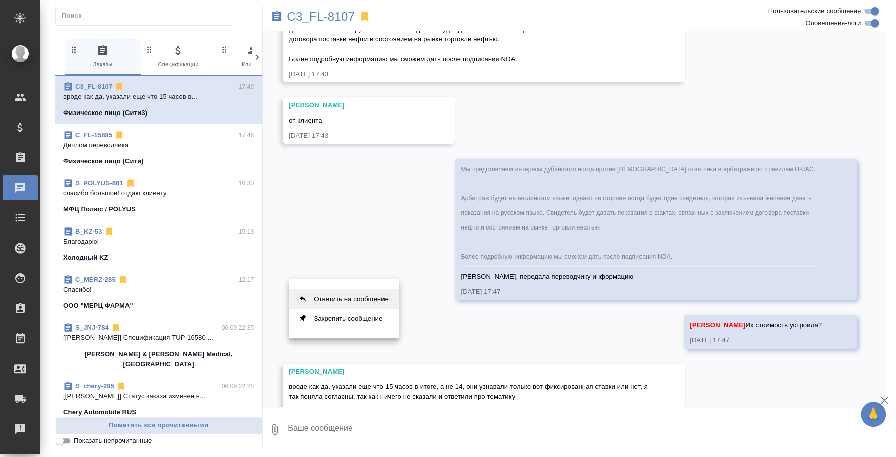
click at [368, 293] on button "Ответить на сообщение" at bounding box center [344, 299] width 110 height 20
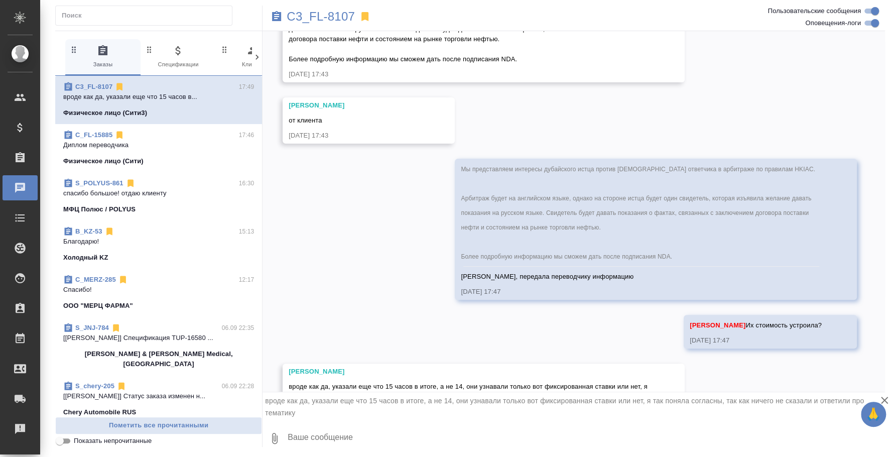
scroll to position [3, 0]
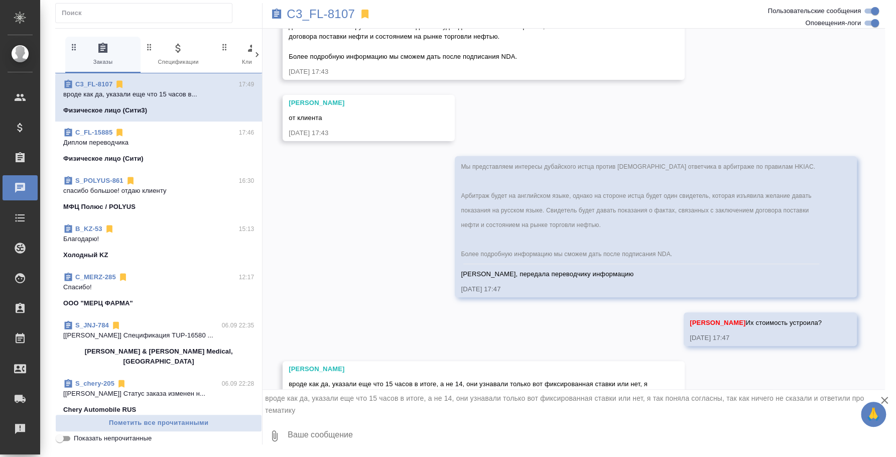
click at [356, 419] on textarea at bounding box center [586, 436] width 598 height 34
type textarea "14 часов это что?"
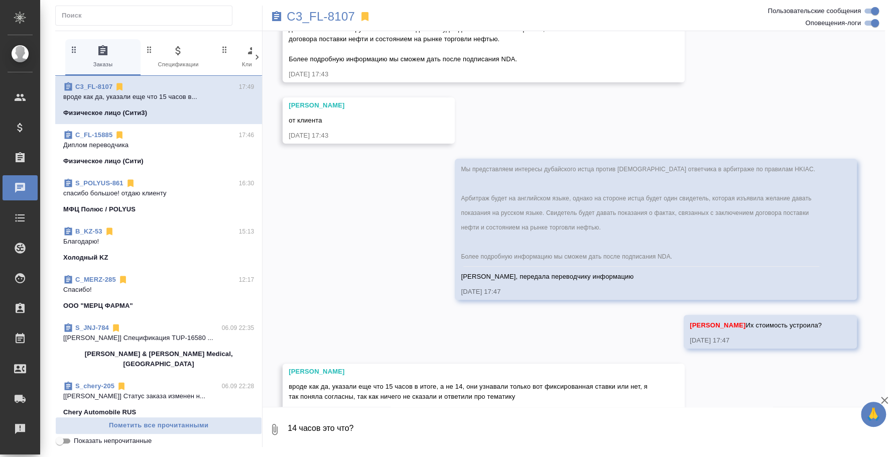
scroll to position [2751, 0]
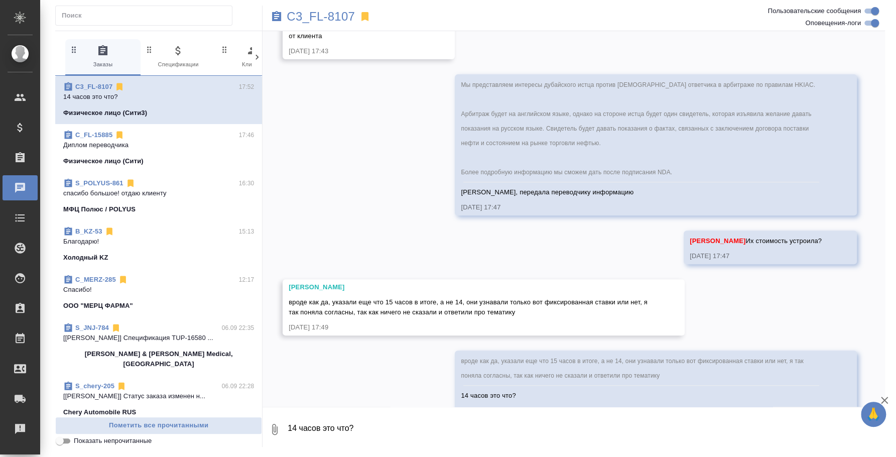
click at [372, 438] on textarea "14 часов это что?" at bounding box center [586, 429] width 598 height 34
type textarea "[PERSON_NAME], мы тогда п"
drag, startPoint x: 369, startPoint y: 428, endPoint x: 191, endPoint y: 386, distance: 183.6
click at [191, 400] on div "0 Заказы 0 Спецификации 0 Клиенты 0 Входящие 0 Тендеры 0 Исполнители 0 Подбор и…" at bounding box center [470, 239] width 830 height 416
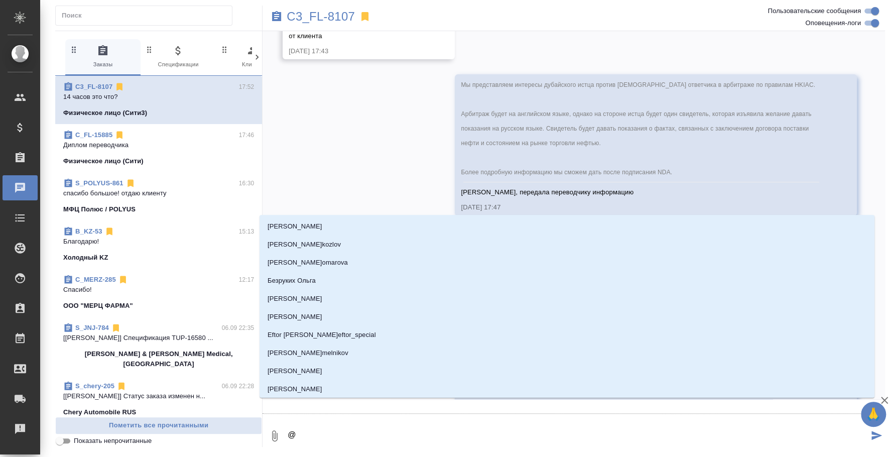
type textarea "@v"
type input "v"
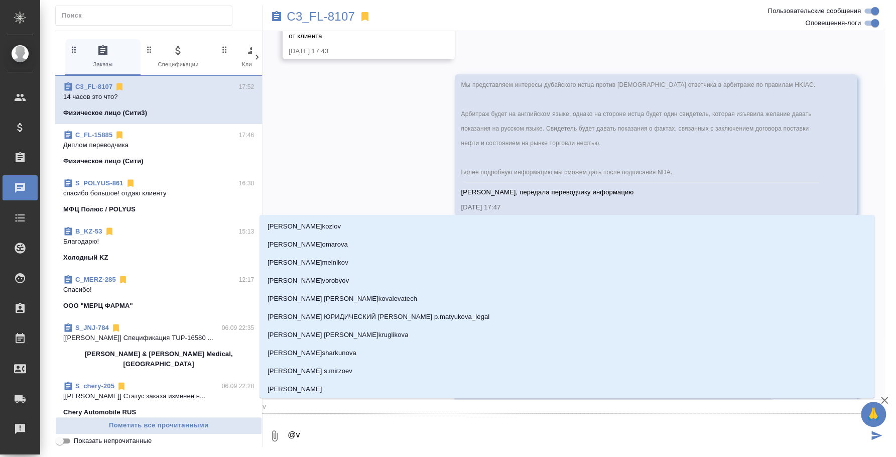
type textarea "@vj"
type input "vj"
type textarea "@vjc"
type input "vjc"
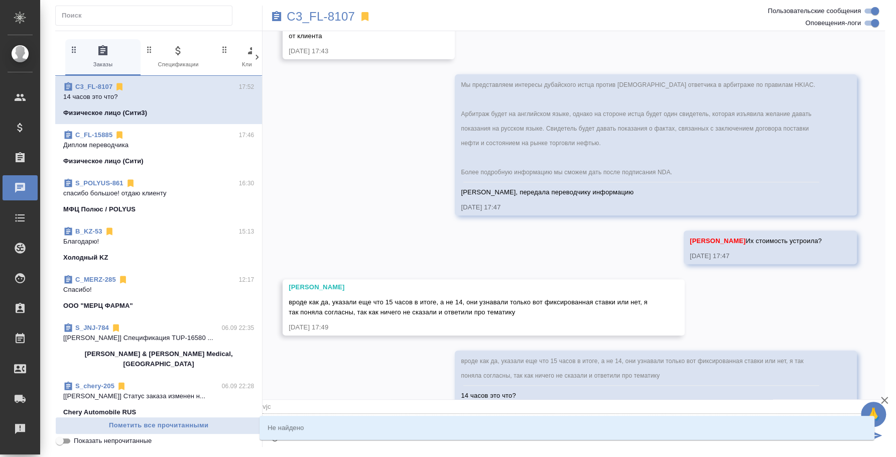
type textarea "@vj"
type input "vj"
type textarea "@v"
type input "v"
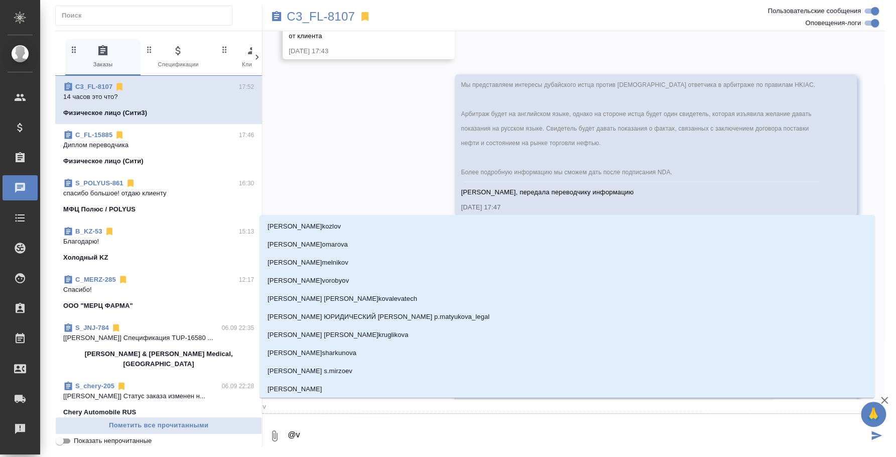
type textarea "@"
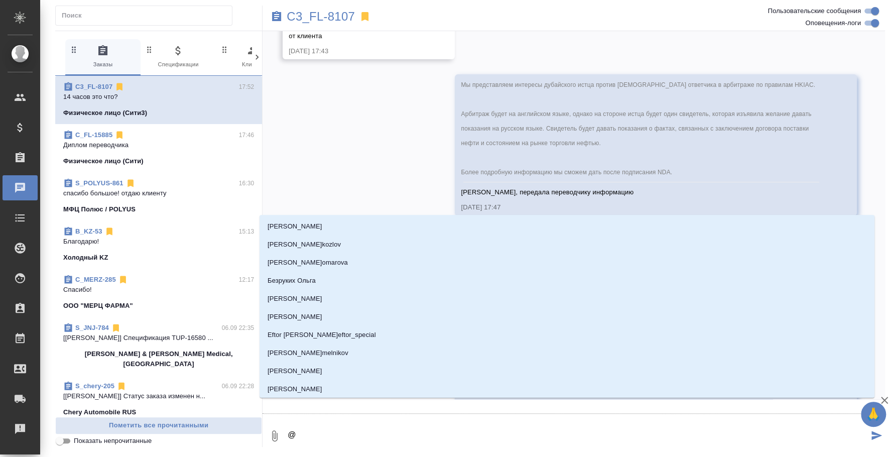
type textarea "@v"
type input "v"
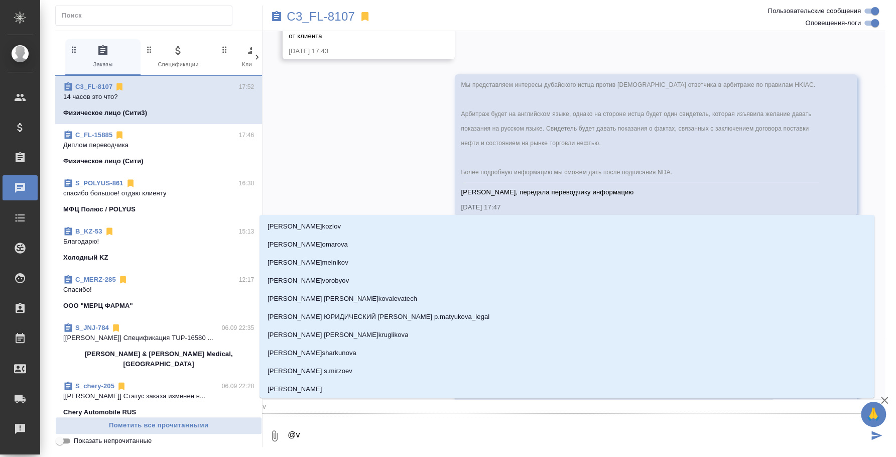
type textarea "@"
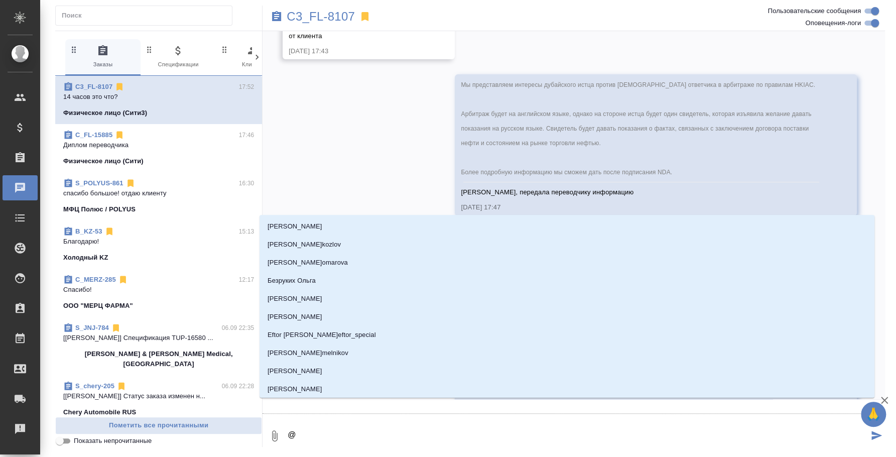
type textarea "@v"
type input "v"
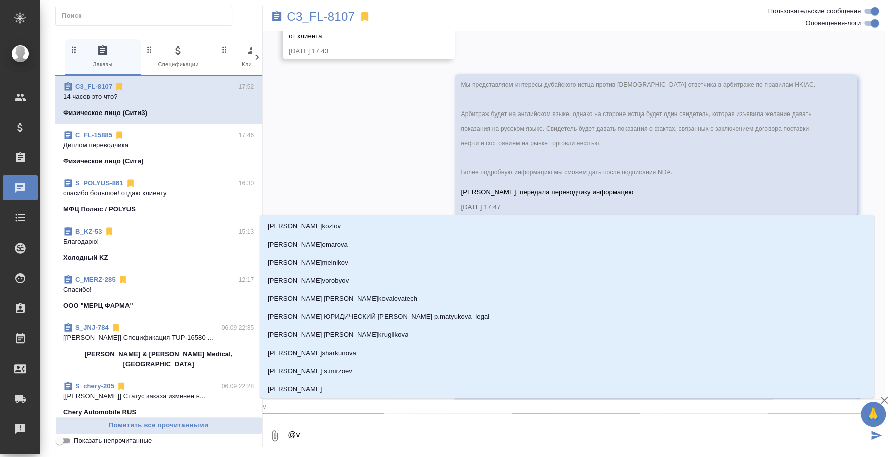
type textarea "@vj"
type input "vj"
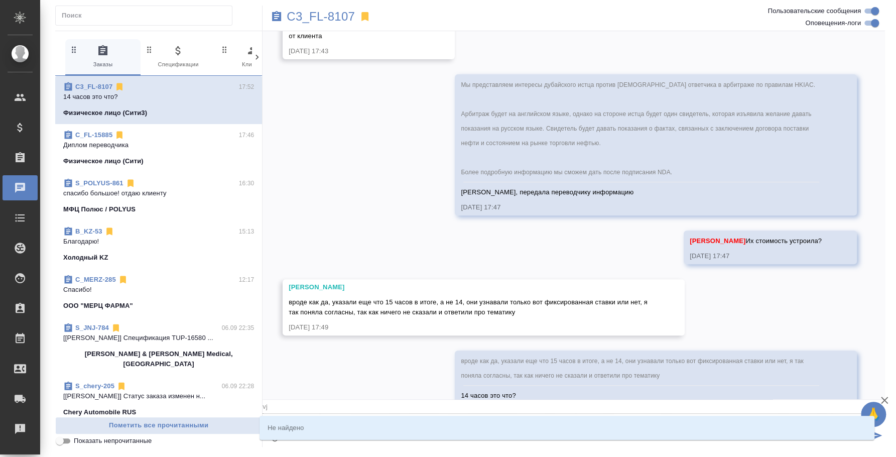
type textarea "@v"
type input "v"
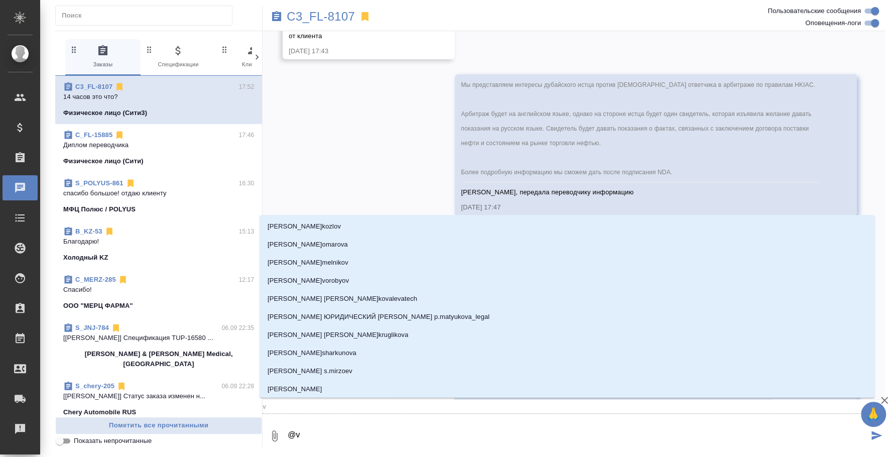
type textarea "@"
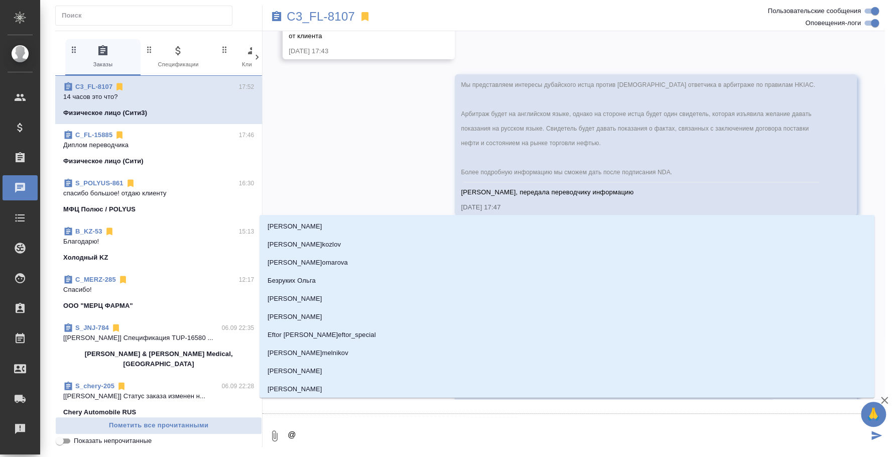
type textarea "@м"
type input "м"
type textarea "@мо"
type input "мо"
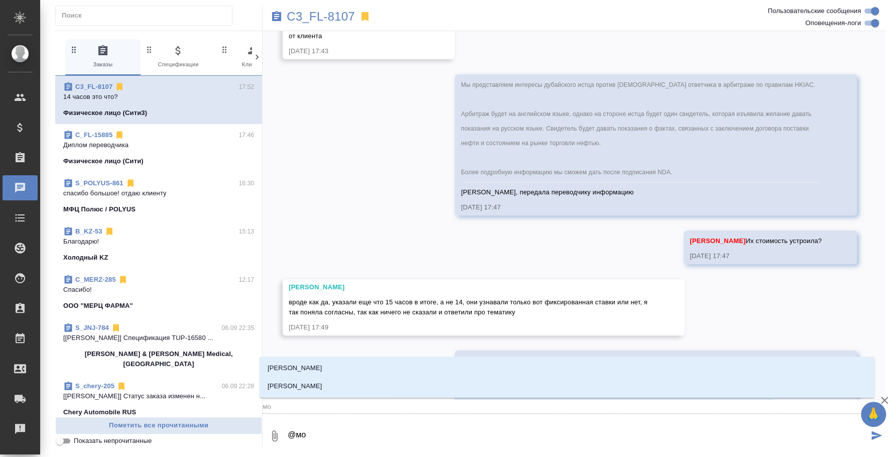
type textarea "@мос"
type input "мос"
click at [316, 378] on li "[PERSON_NAME]" at bounding box center [567, 386] width 615 height 18
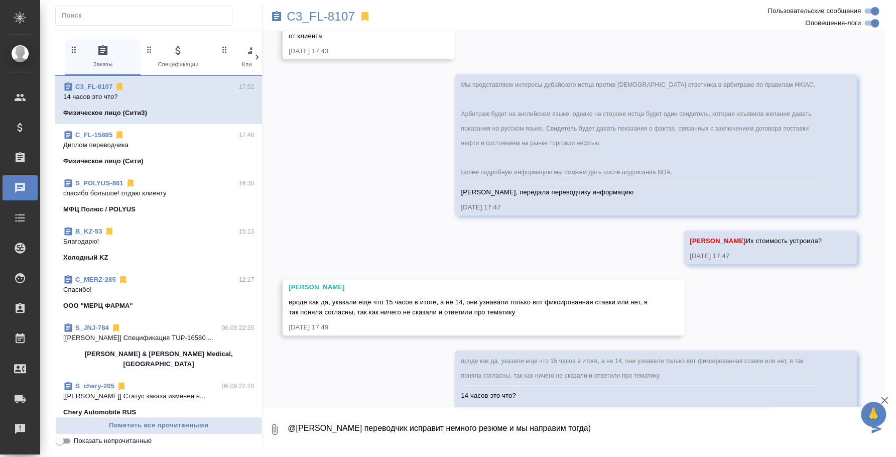
type textarea "@Москалец Алина переводчик исправит немного резюме и мы направим тогда)"
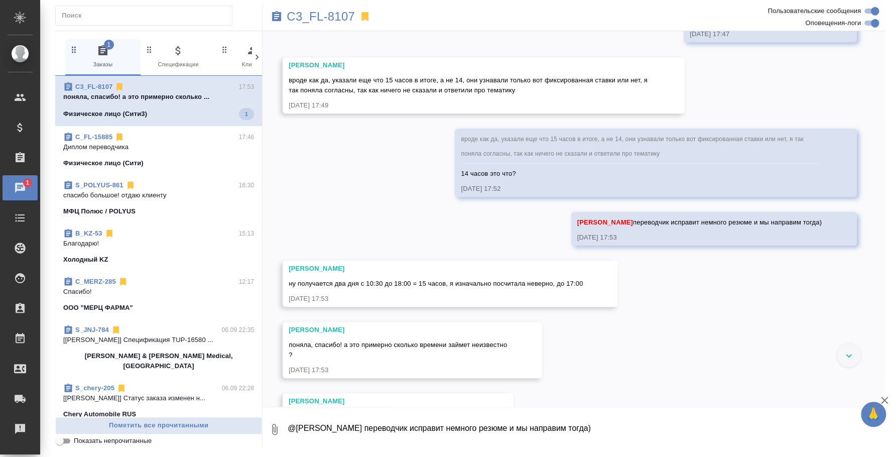
scroll to position [2994, 0]
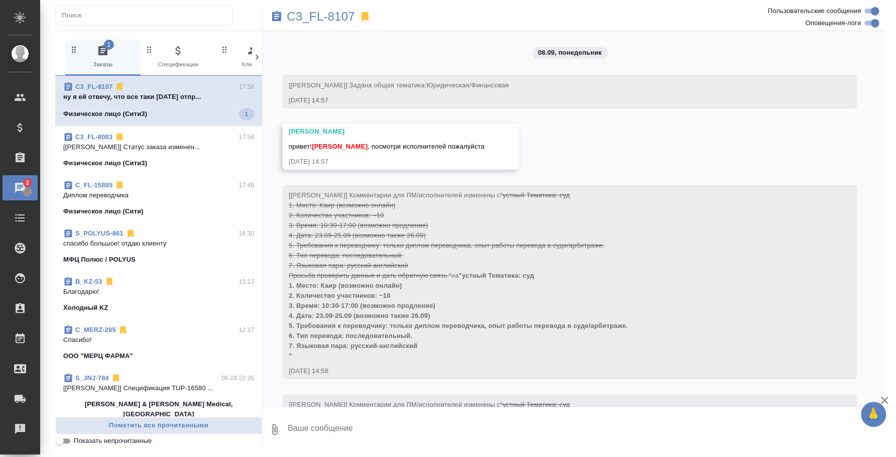
scroll to position [3055, 0]
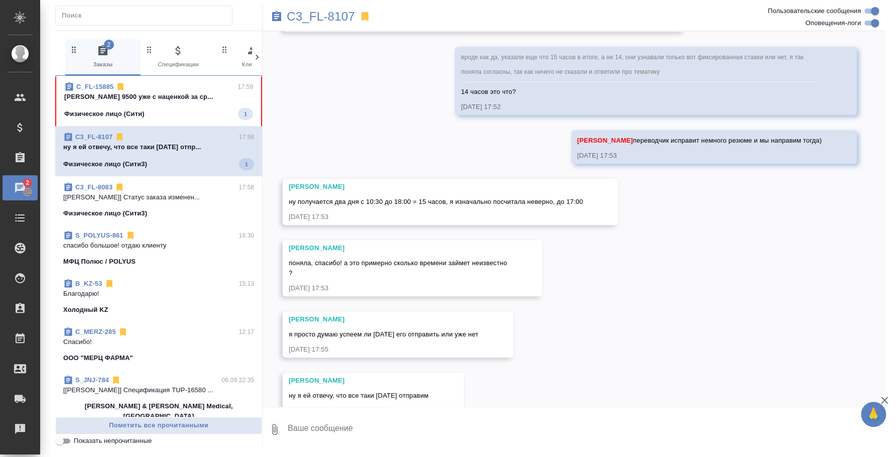
click at [375, 420] on textarea at bounding box center [586, 429] width 598 height 34
click at [161, 111] on div "Физическое лицо (Сити) 1" at bounding box center [158, 114] width 189 height 12
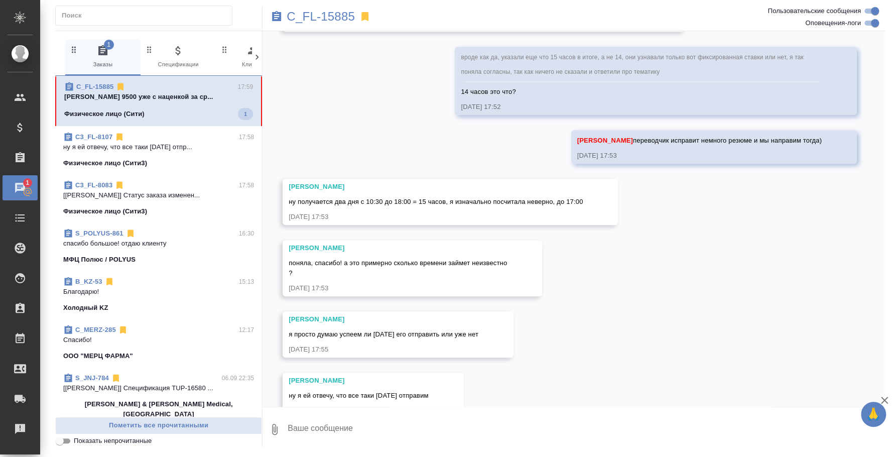
scroll to position [361, 0]
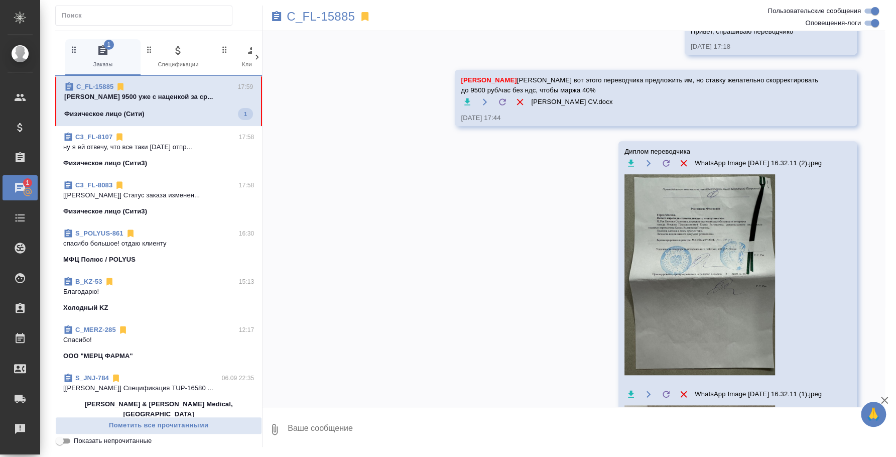
click at [372, 335] on div "08.09, понедельник [Зайцева Светлана] Работа "Сопровождение «1 категория»" была…" at bounding box center [574, 219] width 622 height 376
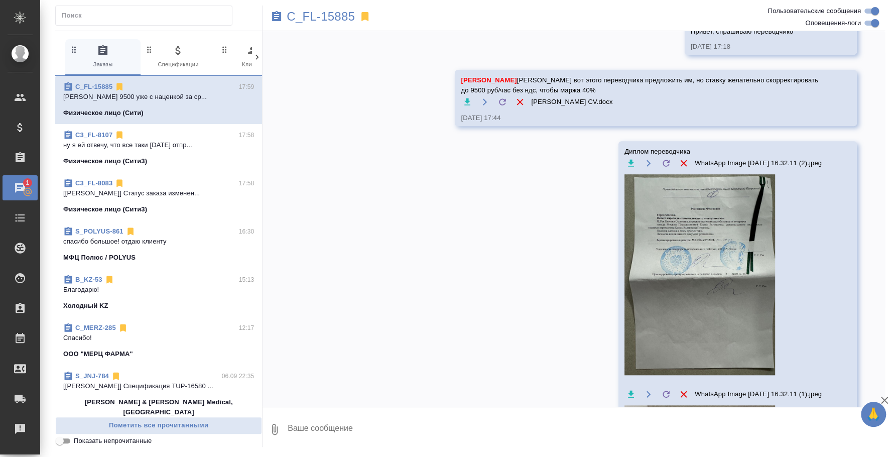
click at [885, 398] on icon "button" at bounding box center [884, 400] width 7 height 7
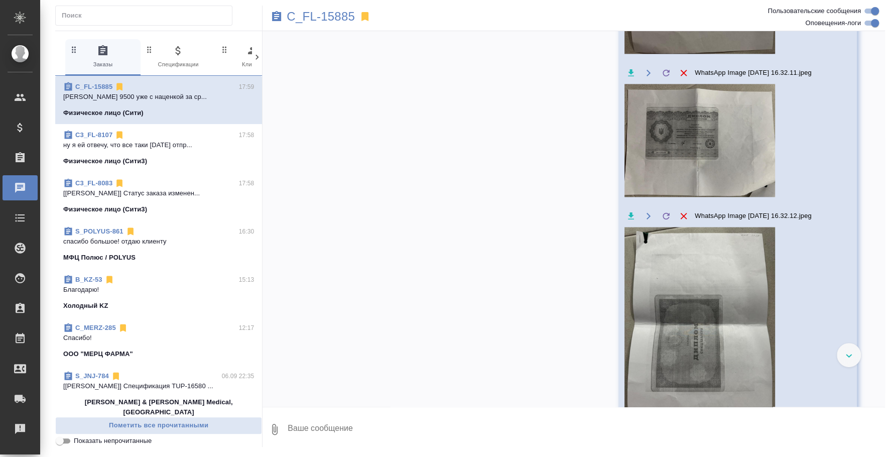
scroll to position [1076, 0]
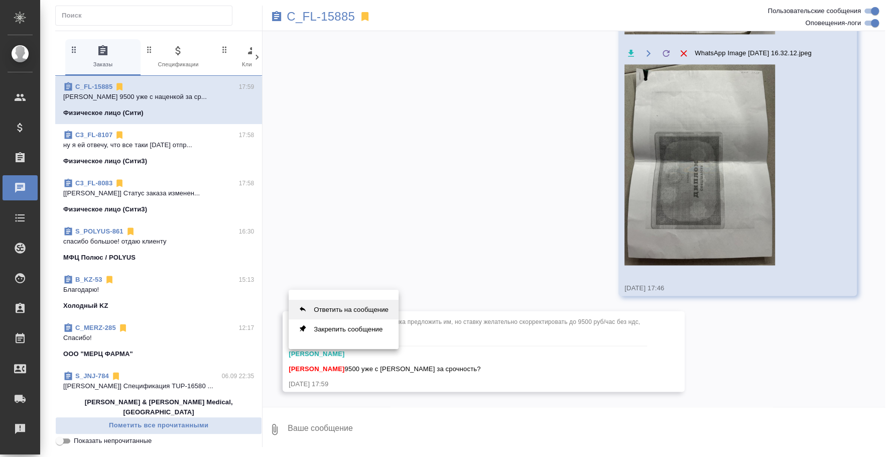
click at [329, 312] on button "Ответить на сообщение" at bounding box center [344, 310] width 110 height 20
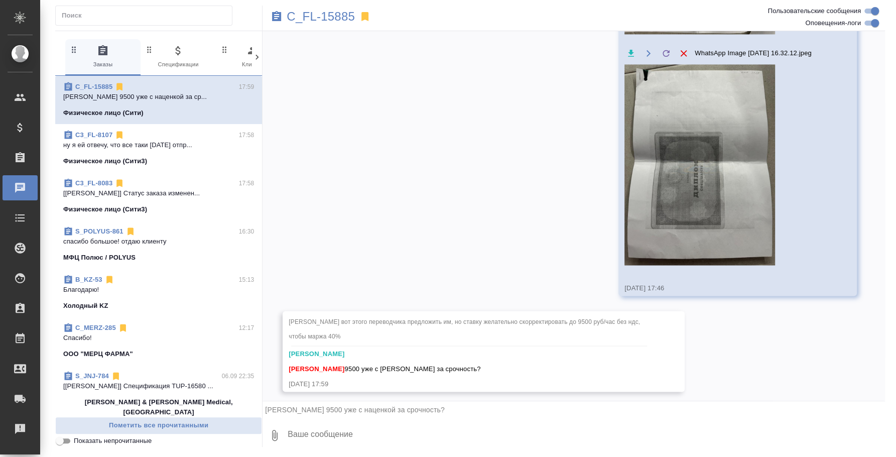
click at [390, 445] on textarea at bounding box center [586, 435] width 598 height 34
type textarea "L"
type textarea "l"
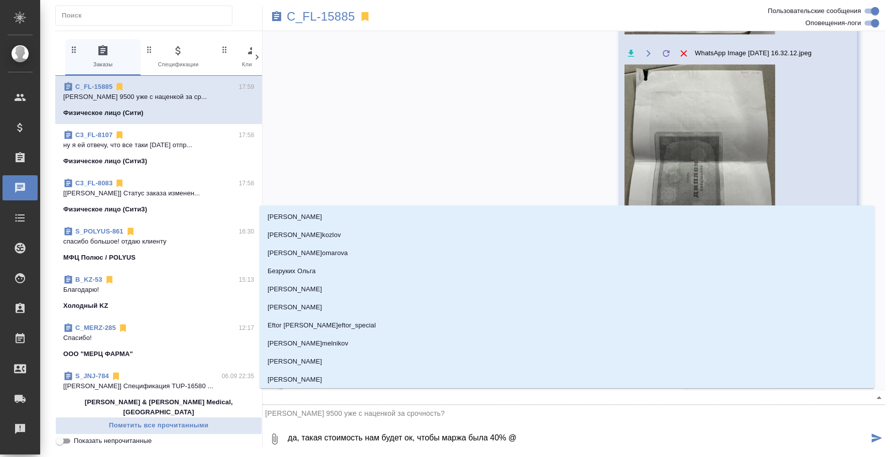
click at [607, 455] on div ".cls-1 fill:#fff; AWATERA Fedotova Irina Клиенты Спецификации Заказы 0 Чаты Tod…" at bounding box center [448, 228] width 896 height 457
click at [575, 439] on textarea "да, такая стоимость нам будет ок, чтобы маржа была 40% @" at bounding box center [578, 439] width 582 height 34
type textarea "да, такая стоимость нам будет ок, чтобы маржа была 40% @з"
type input "з"
type textarea "да, такая стоимость нам будет ок, чтобы маржа была 40% @за"
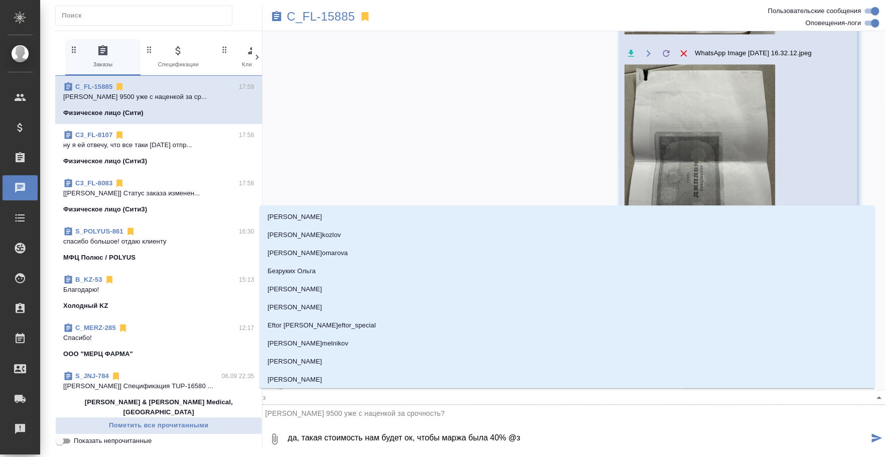
type input "за"
type textarea "да, такая стоимость нам будет ок, чтобы маржа была 40% @зай"
type input "зай"
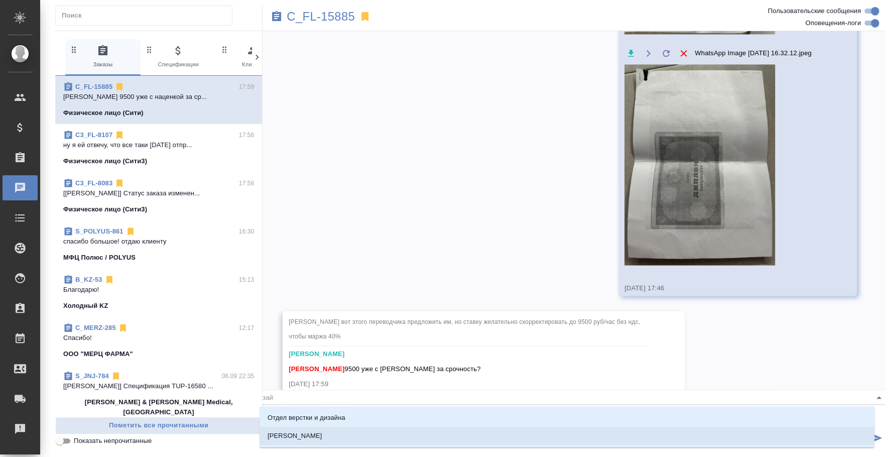
type textarea "да, такая стоимость нам будет ок, чтобы маржа была 40% @зайц"
type input "зайц"
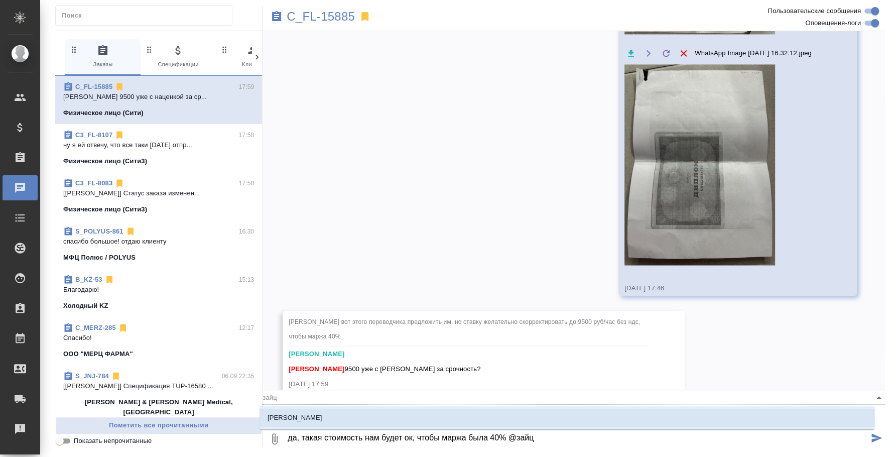
click at [553, 412] on li "Зайцева Светлана" at bounding box center [567, 418] width 615 height 18
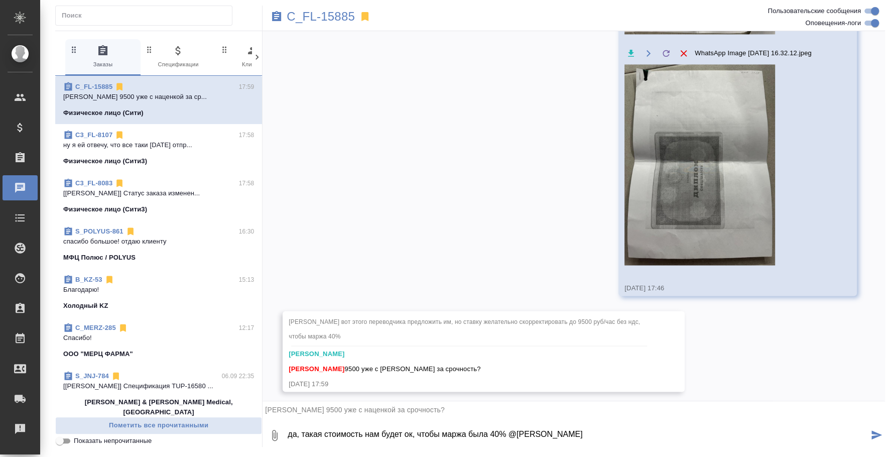
type textarea "да, такая стоимость нам будет ок, чтобы маржа была 40% @Зайцева Светлана"
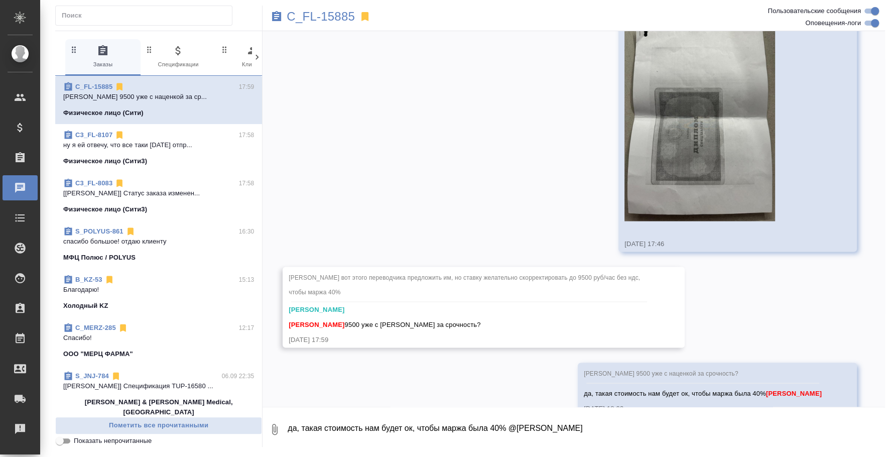
scroll to position [1146, 0]
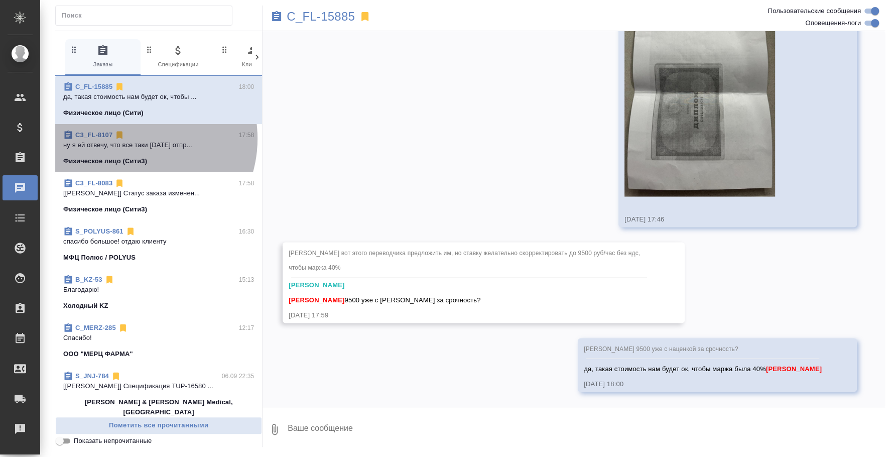
click at [132, 139] on div "C3_FL-8107 17:58" at bounding box center [158, 135] width 191 height 10
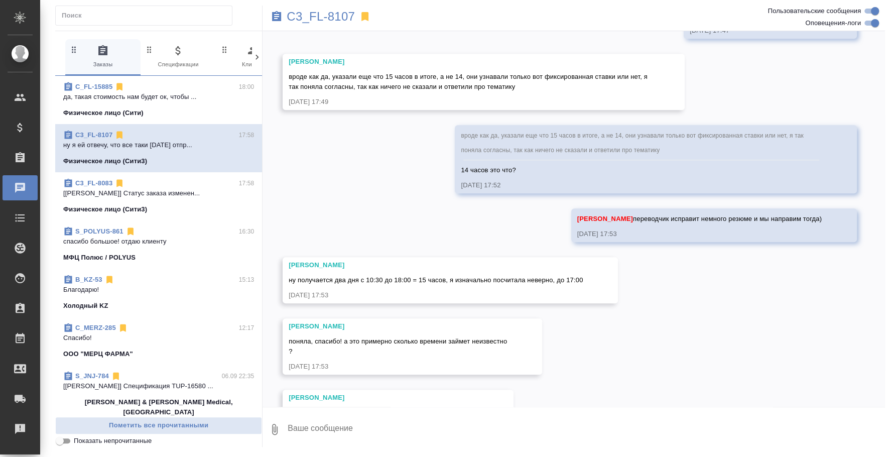
scroll to position [3055, 0]
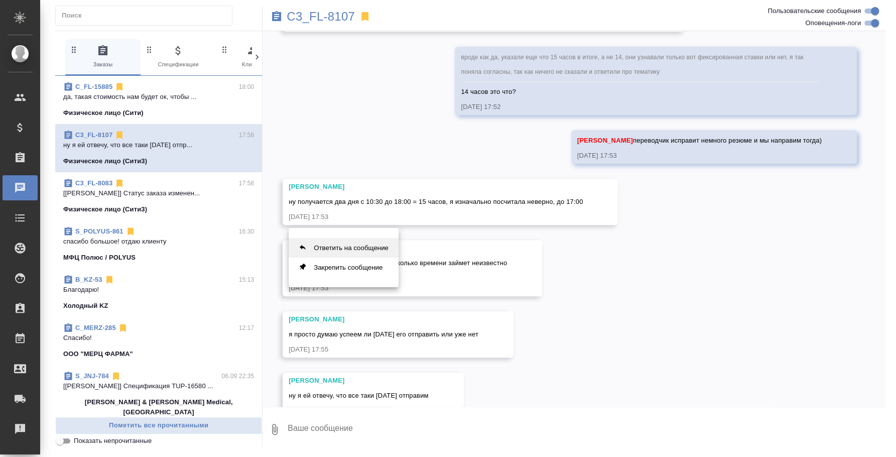
click at [377, 243] on button "Ответить на сообщение" at bounding box center [344, 248] width 110 height 20
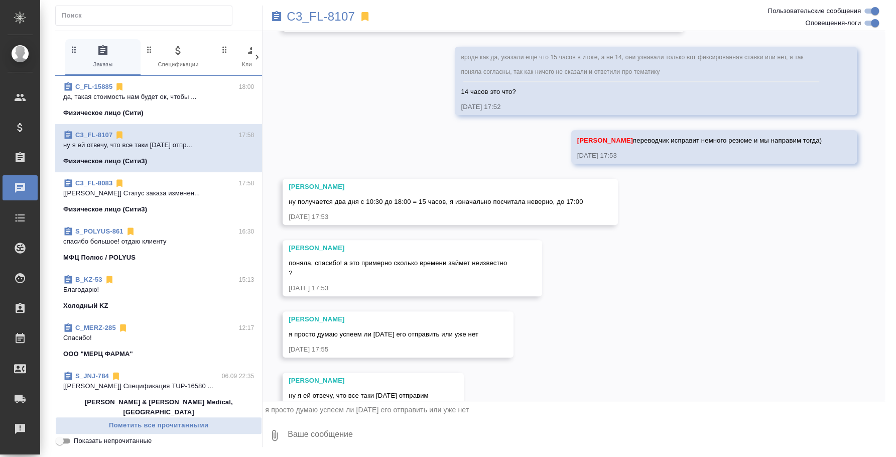
click at [478, 432] on textarea at bounding box center [586, 435] width 598 height 34
type textarea "D"
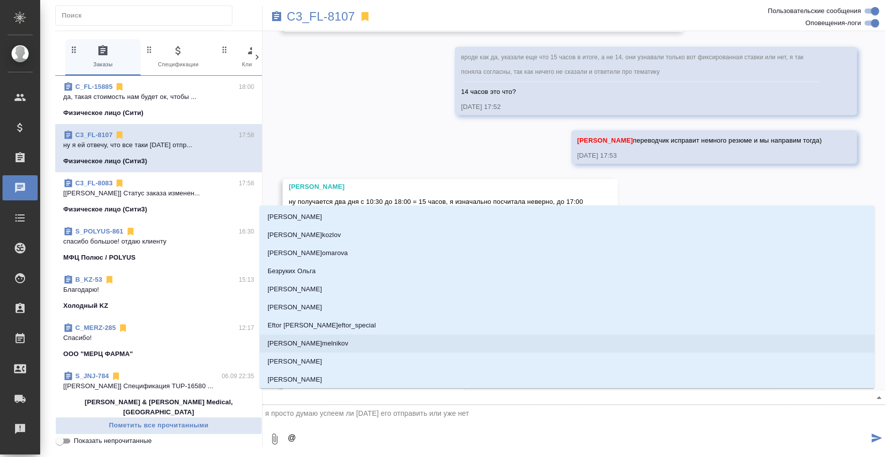
type textarea "@м"
type input "м"
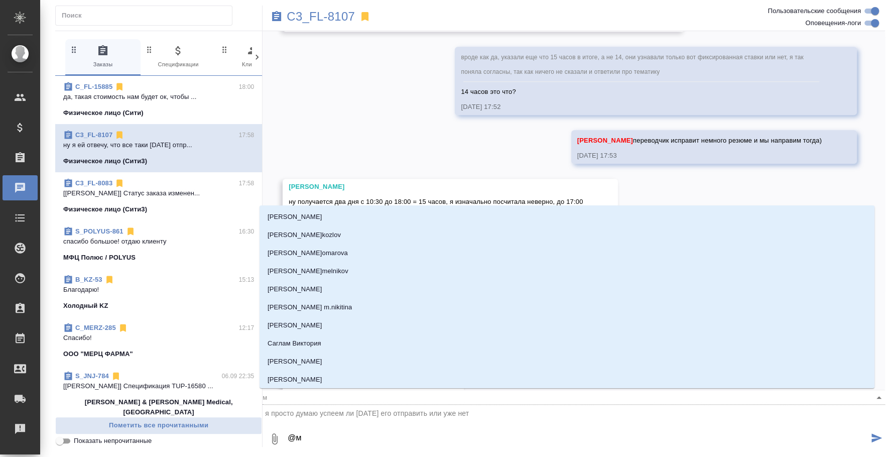
type textarea "@мо"
type input "мо"
type textarea "@мос"
type input "мос"
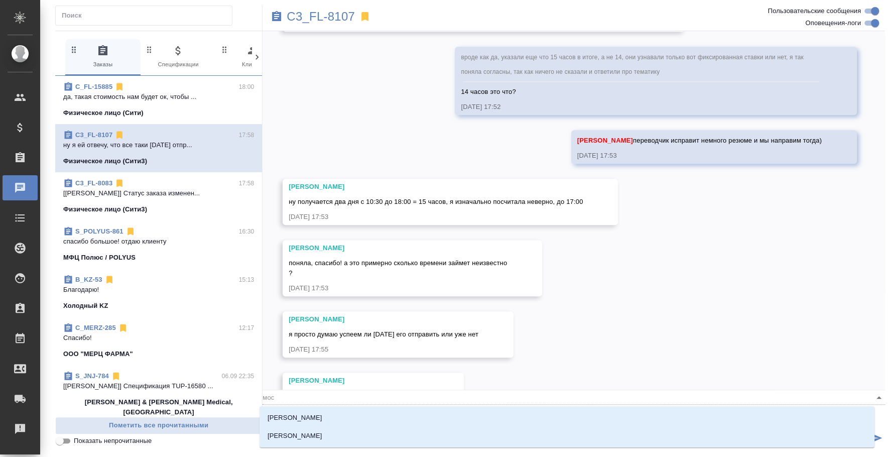
type textarea "@моск"
type input "моск"
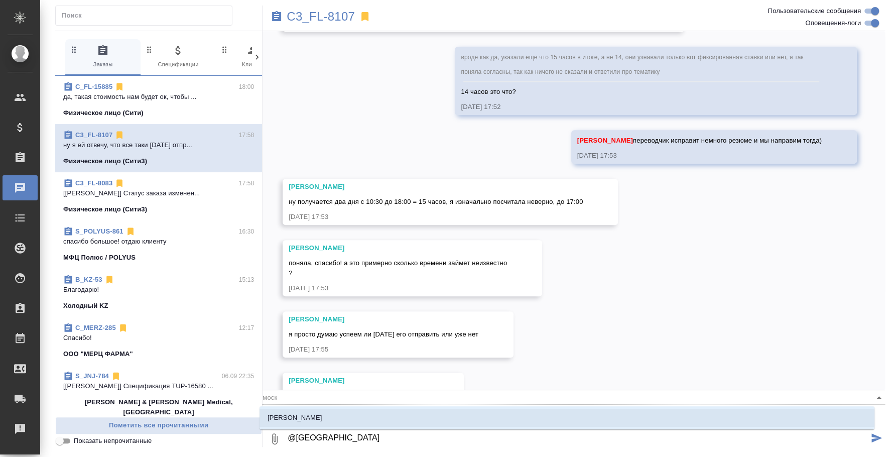
click at [590, 419] on li "Москалец Алина" at bounding box center [567, 418] width 615 height 18
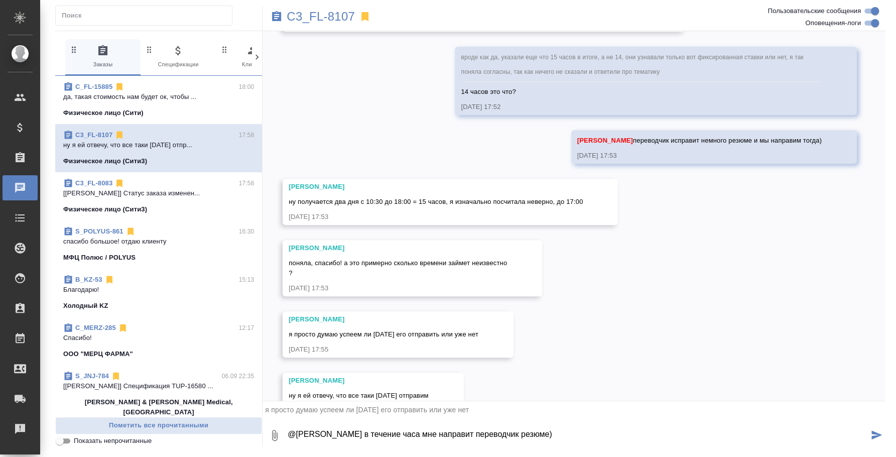
type textarea "@Москалец Алина в течение часа мне направит переводчик резюме)"
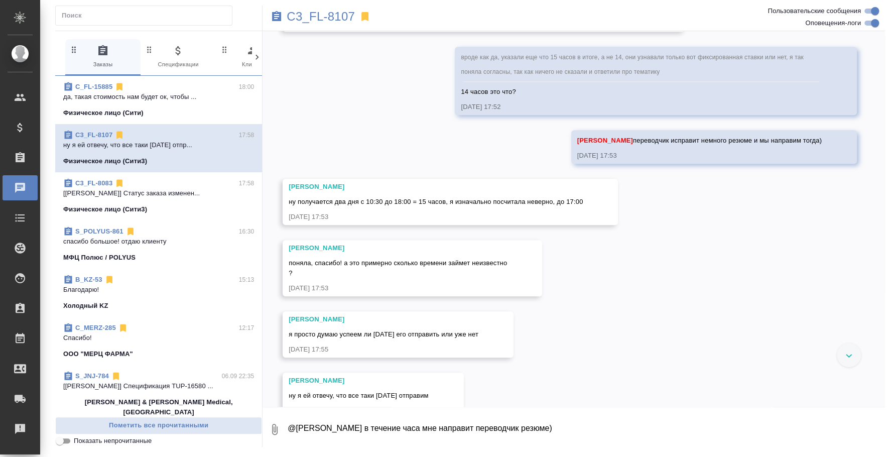
scroll to position [3124, 0]
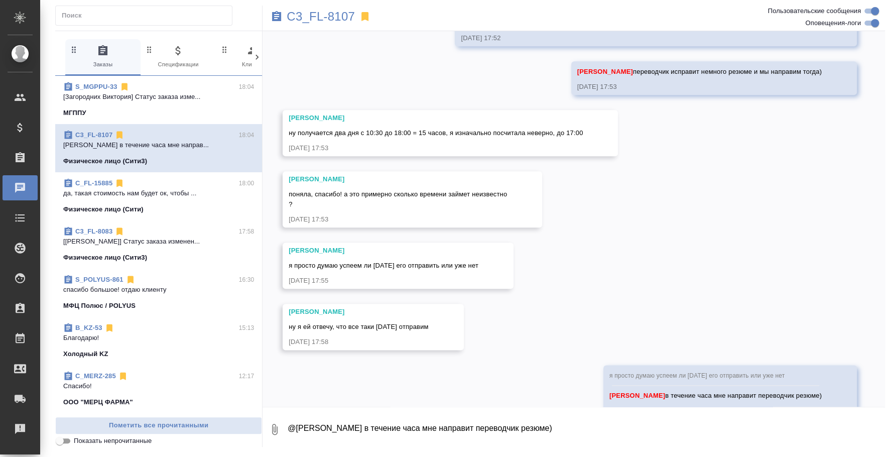
click at [140, 88] on div "S_MGPPU-33 18:04" at bounding box center [158, 87] width 191 height 10
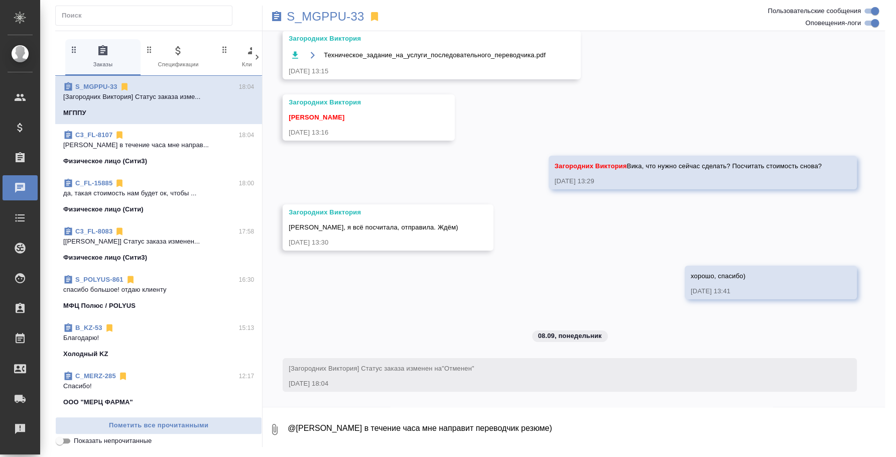
scroll to position [2494, 0]
click at [384, 432] on textarea "@Москалец Алина в течение часа мне направит переводчик резюме)" at bounding box center [586, 429] width 598 height 34
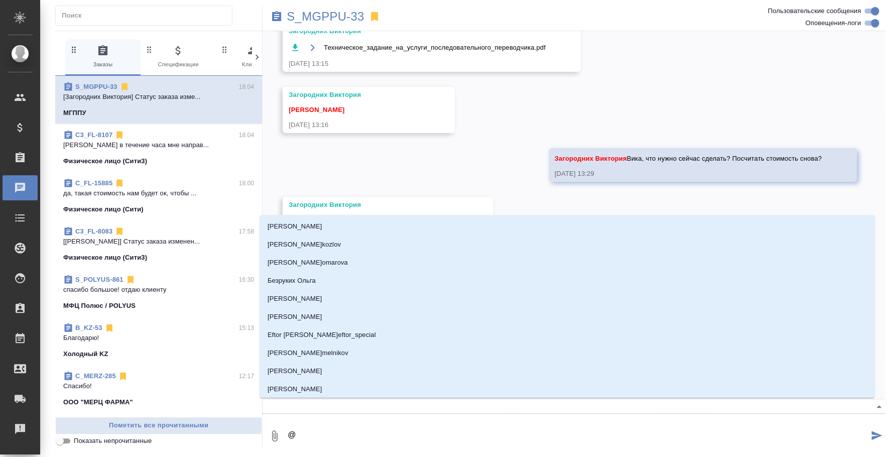
type textarea "@p"
type input "p"
type textarea "@p'f"
type input "p'f"
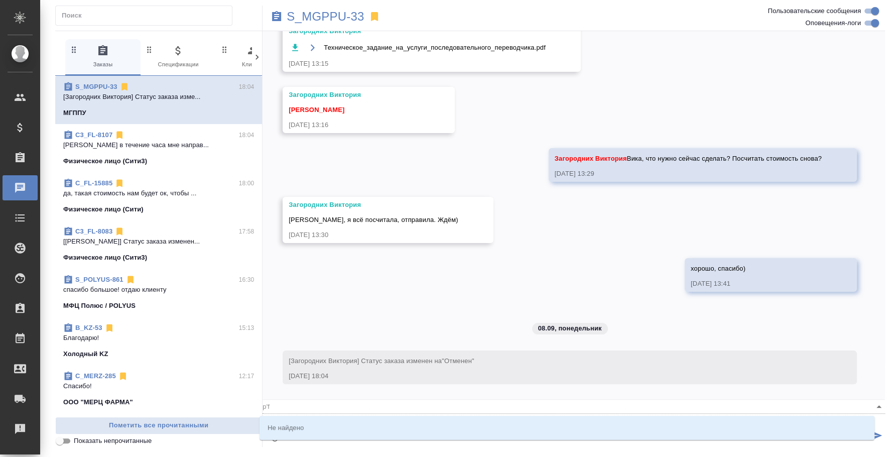
type textarea "@"
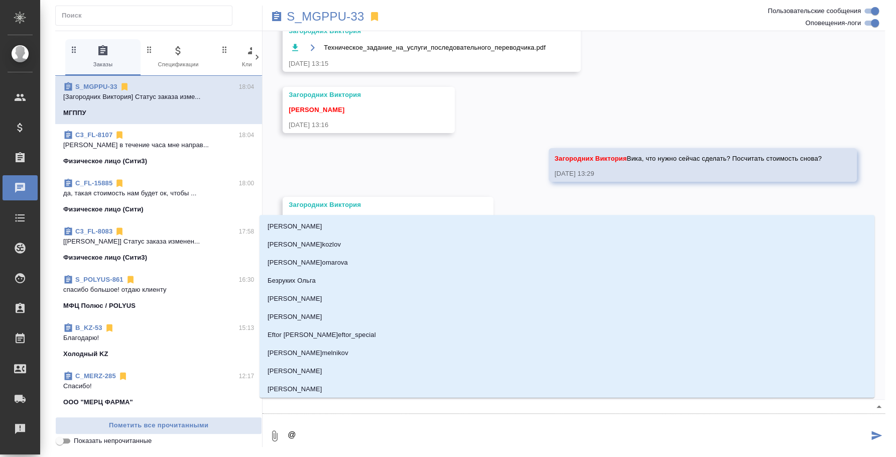
type textarea "@з"
type input "з"
type textarea "@за"
type input "за"
type textarea "@заг"
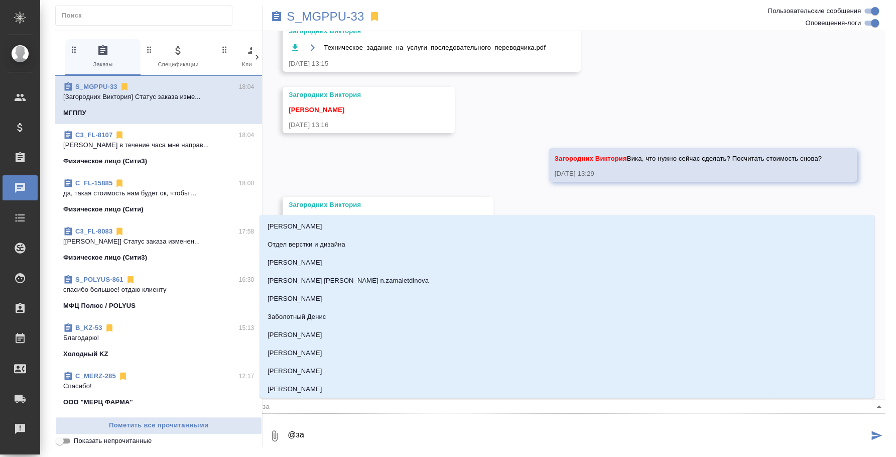
type input "заг"
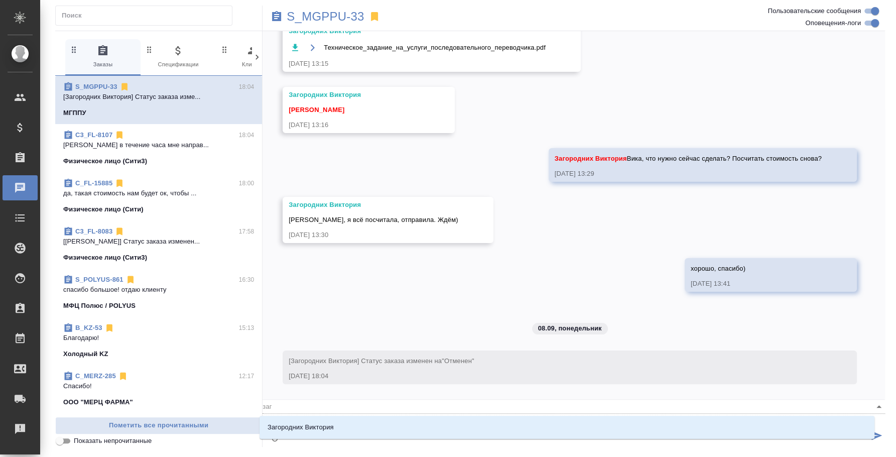
type textarea "@заго"
type input "заго"
click at [398, 418] on li "Загородних Виктория" at bounding box center [567, 427] width 615 height 18
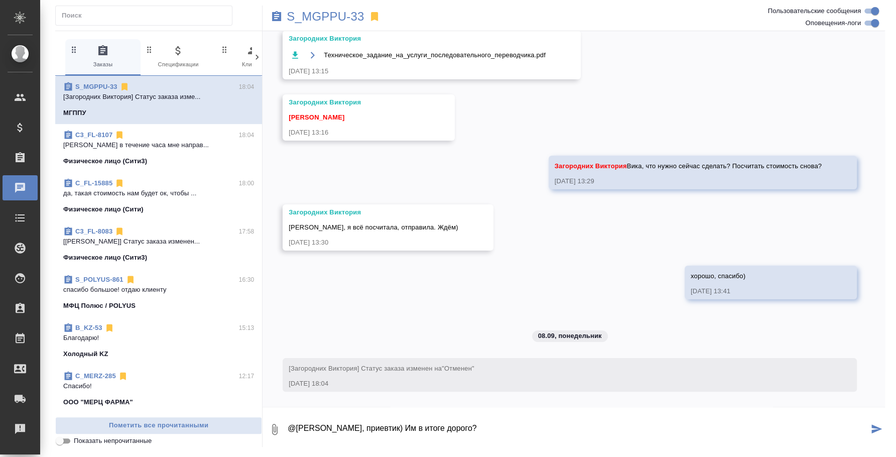
click at [418, 425] on textarea "@Загородних Виктория Вика, приевтик) Им в итоге дорого?" at bounding box center [578, 429] width 582 height 34
type textarea "@Загородних Виктория Вика, приветик) Им в итоге дорого?"
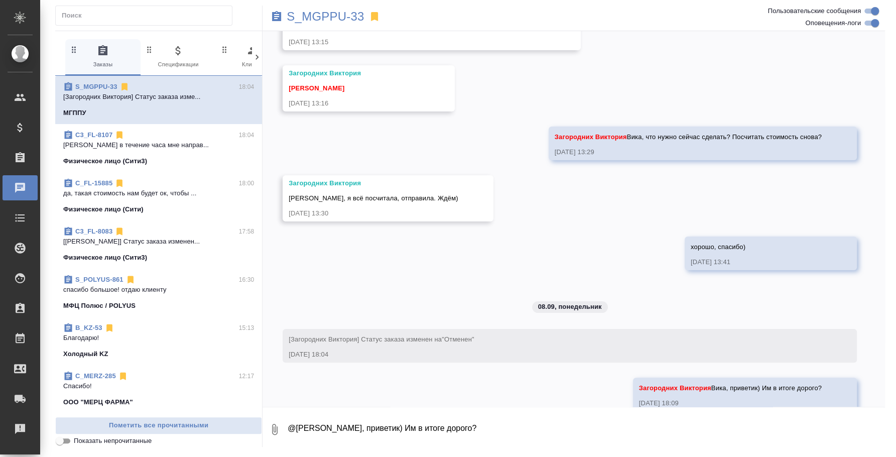
scroll to position [2542, 0]
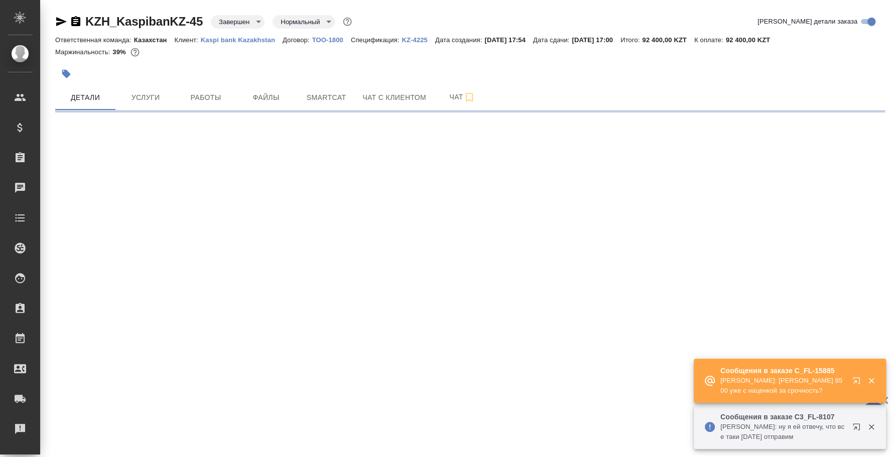
select select "RU"
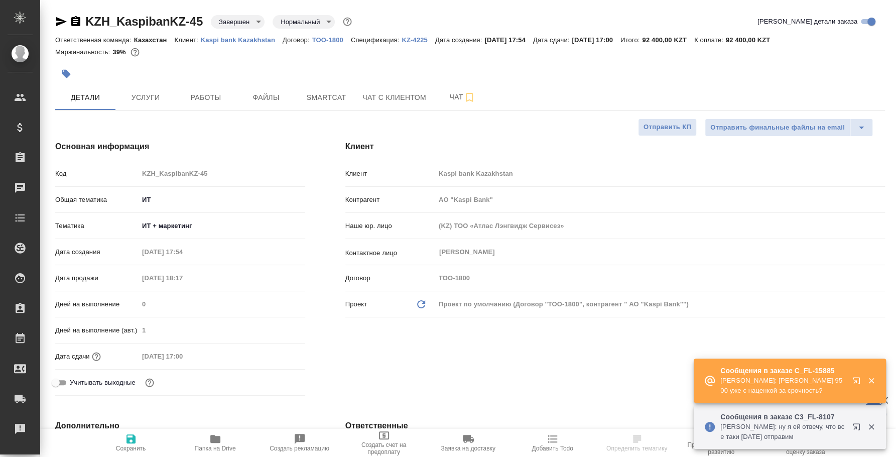
type textarea "x"
type input "АО "Kaspi Bank""
type textarea "x"
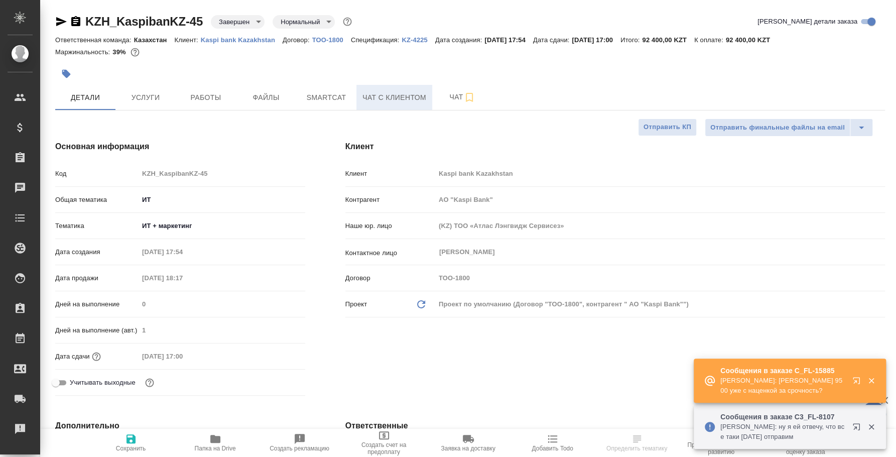
type textarea "x"
click at [257, 42] on p "Kaspi bank Kazakhstan" at bounding box center [242, 40] width 82 height 8
select select "RU"
type textarea "x"
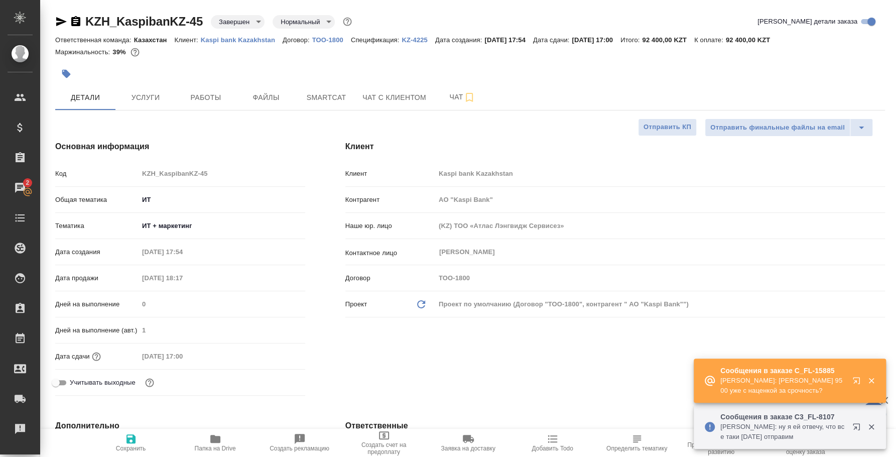
type textarea "x"
type input "АО "Kaspi Bank""
type textarea "x"
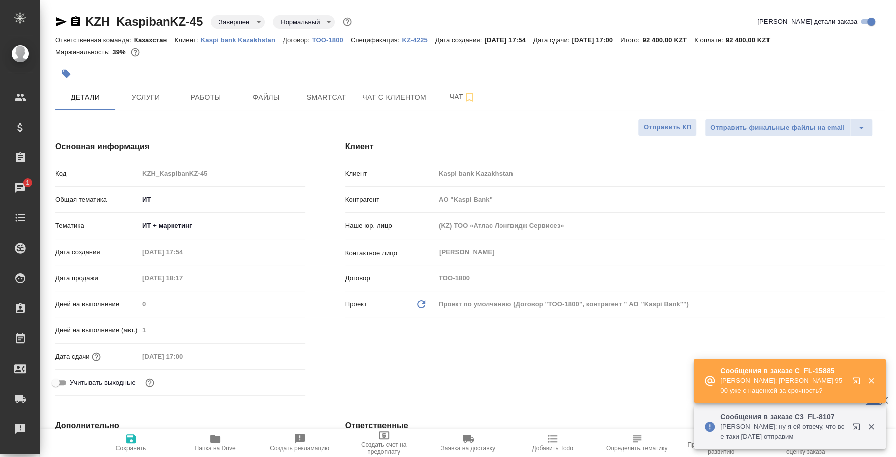
type textarea "x"
type input "АО "Kaspi Bank""
type textarea "x"
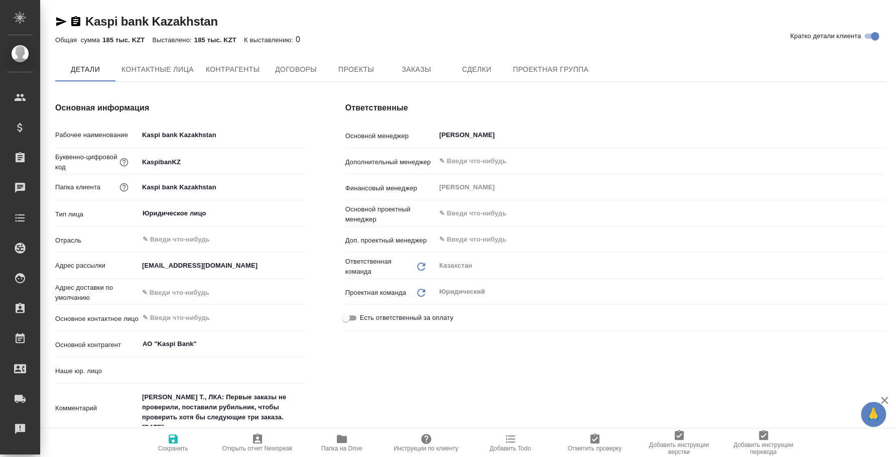
type input "АО "Kaspi Bank""
type input "(KZ) ТОО «Атлас Лэнгвидж Сервисез»"
type textarea "x"
type input "АО "Kaspi Bank""
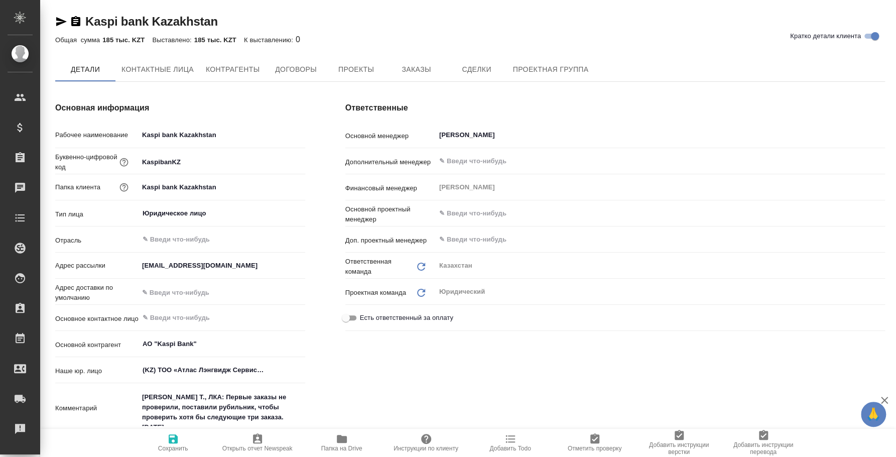
type textarea "x"
type input "АО "Kaspi Bank""
type textarea "x"
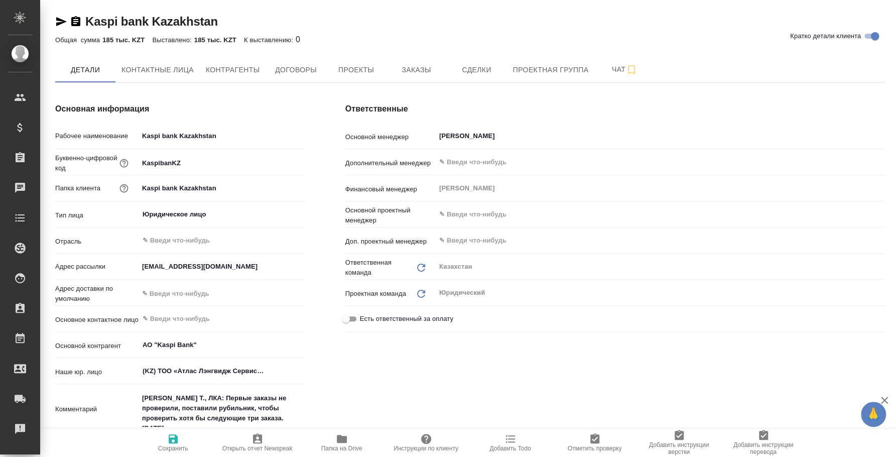
type input "АО "Kaspi Bank""
type textarea "x"
type input "АО "Kaspi Bank""
type textarea "x"
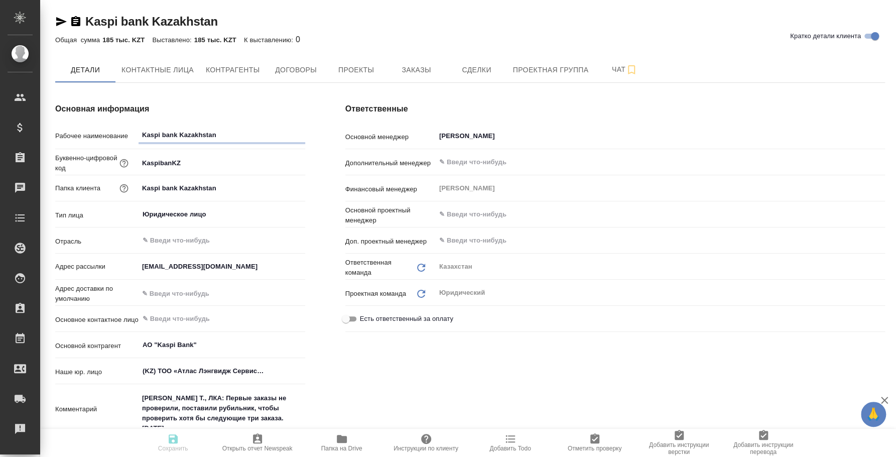
type textarea "x"
type input "АО "Kaspi Bank""
type textarea "x"
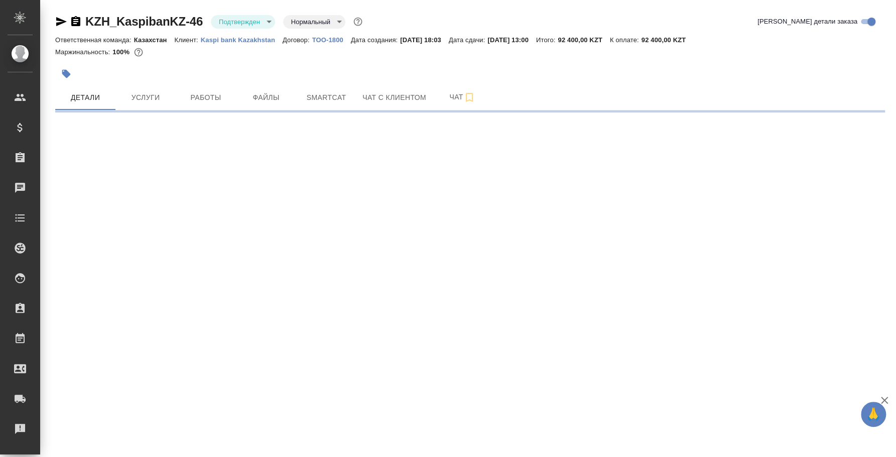
select select "RU"
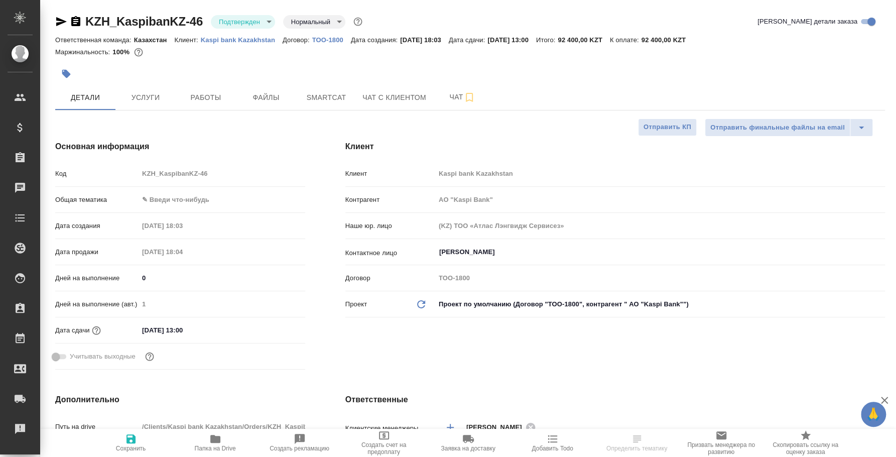
type textarea "x"
type input "АО "Kaspi Bank""
type textarea "x"
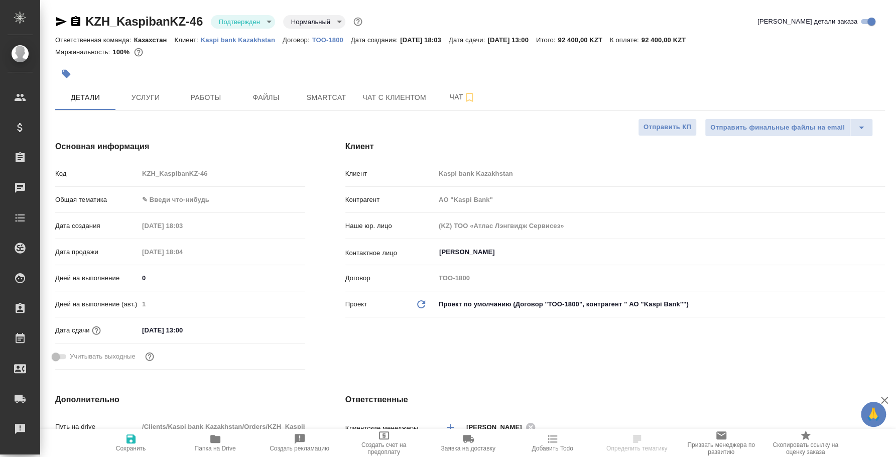
type textarea "x"
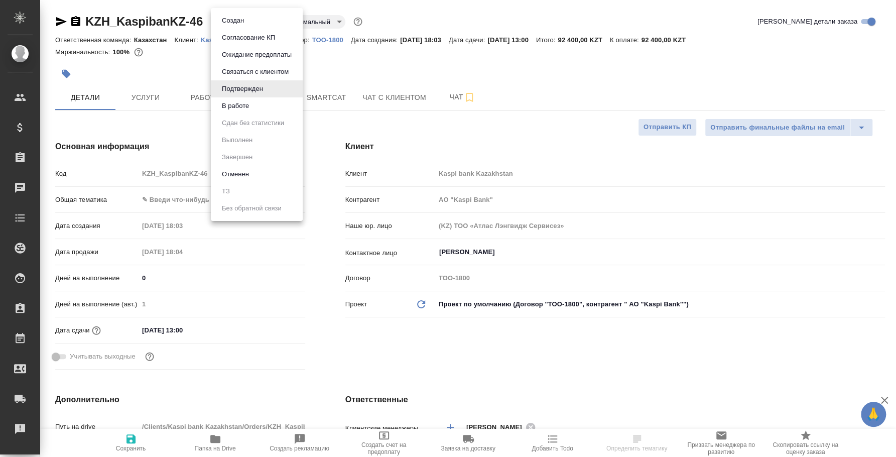
click at [267, 19] on body "🙏 .cls-1 fill:#fff; AWATERA Fedotova Irina Клиенты Спецификации Заказы Чаты Tod…" at bounding box center [448, 228] width 896 height 457
click at [257, 112] on li "В работе" at bounding box center [257, 105] width 92 height 17
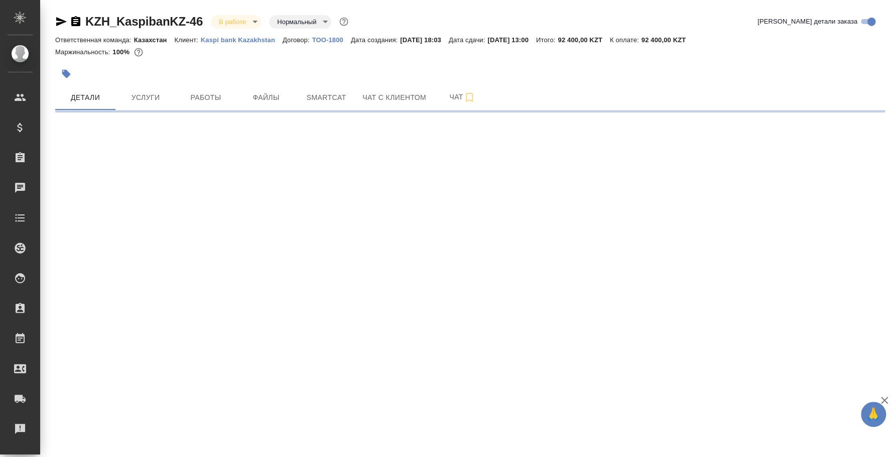
select select "RU"
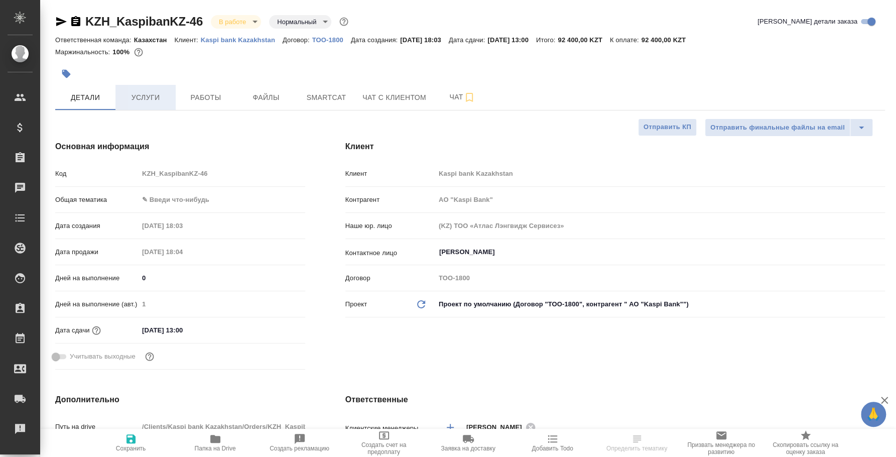
type textarea "x"
click at [136, 103] on span "Услуги" at bounding box center [145, 97] width 48 height 13
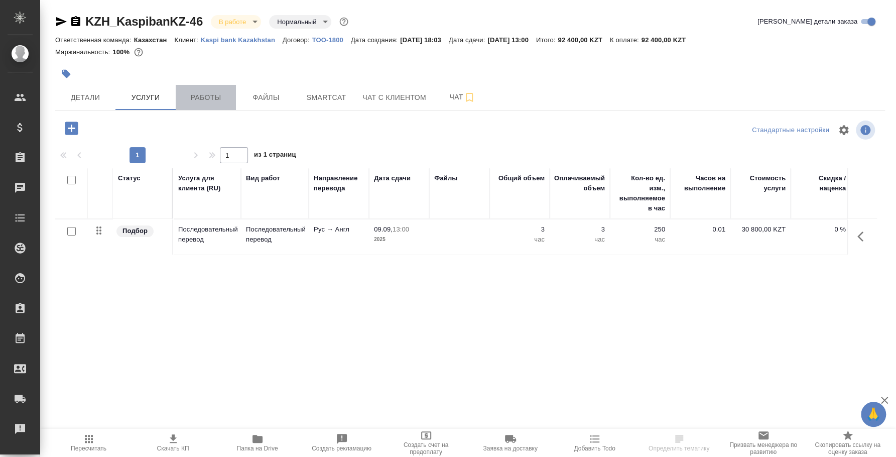
click at [213, 98] on span "Работы" at bounding box center [206, 97] width 48 height 13
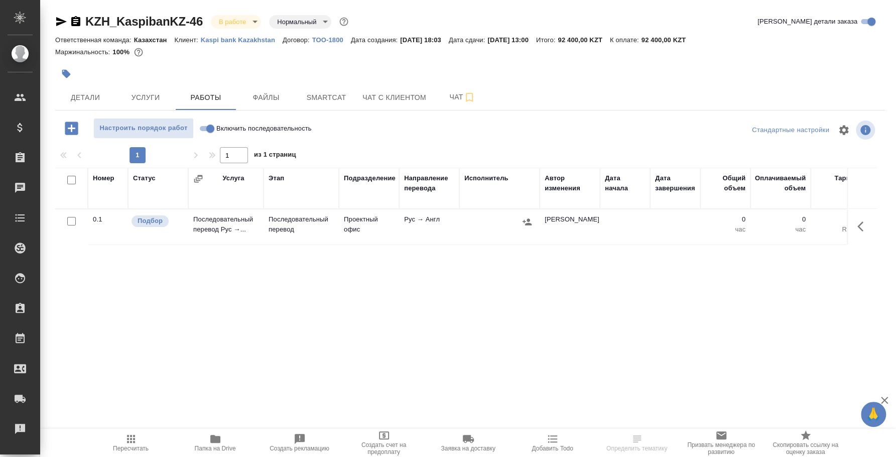
click at [853, 224] on button "button" at bounding box center [863, 226] width 24 height 24
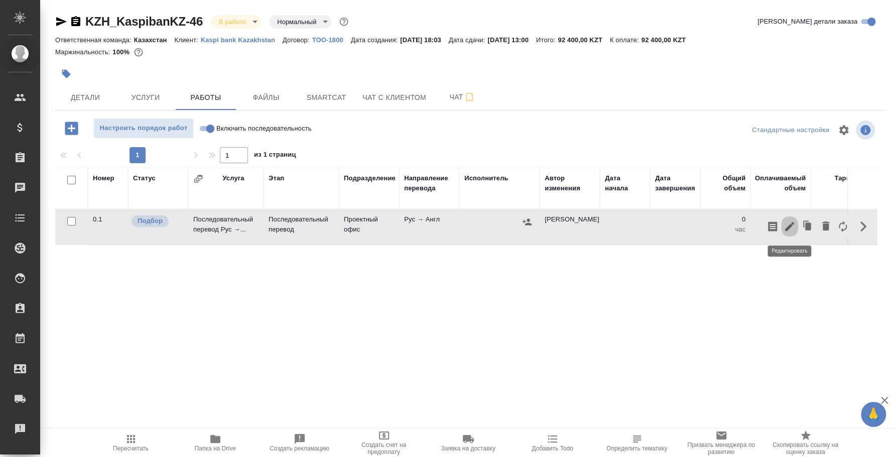
click at [787, 233] on button "button" at bounding box center [789, 226] width 17 height 24
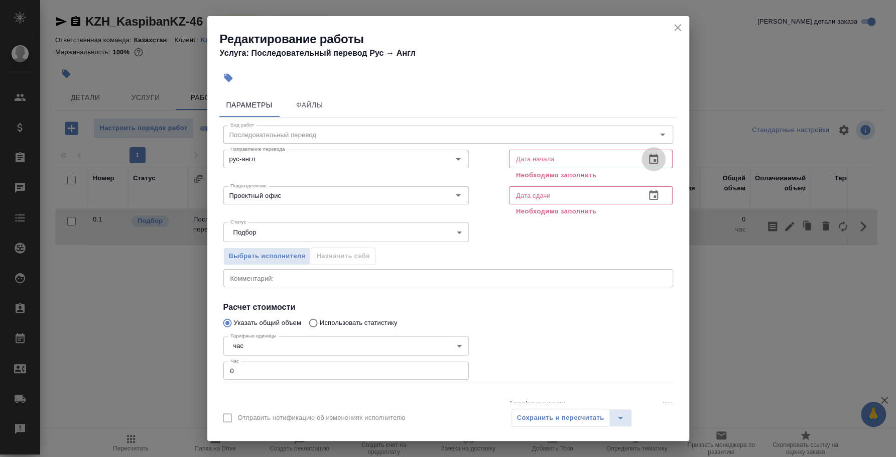
click at [649, 156] on icon "button" at bounding box center [653, 159] width 9 height 10
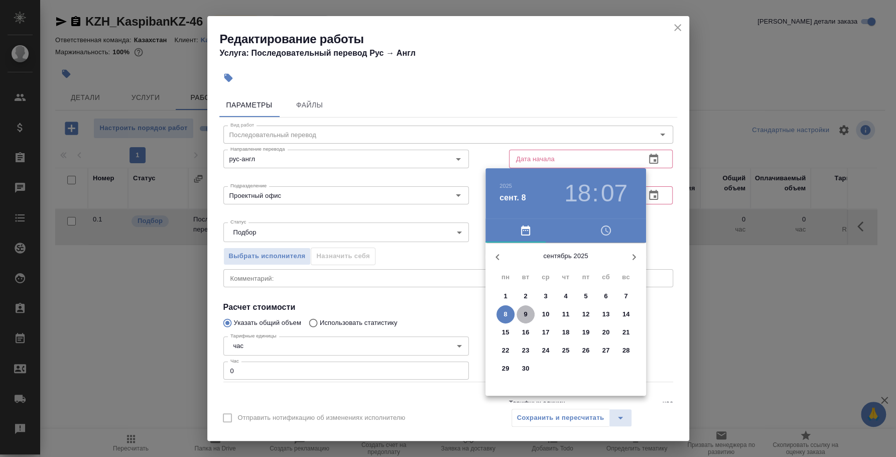
click at [529, 309] on span "9" at bounding box center [526, 314] width 18 height 10
type input "09.09.2025 18:07"
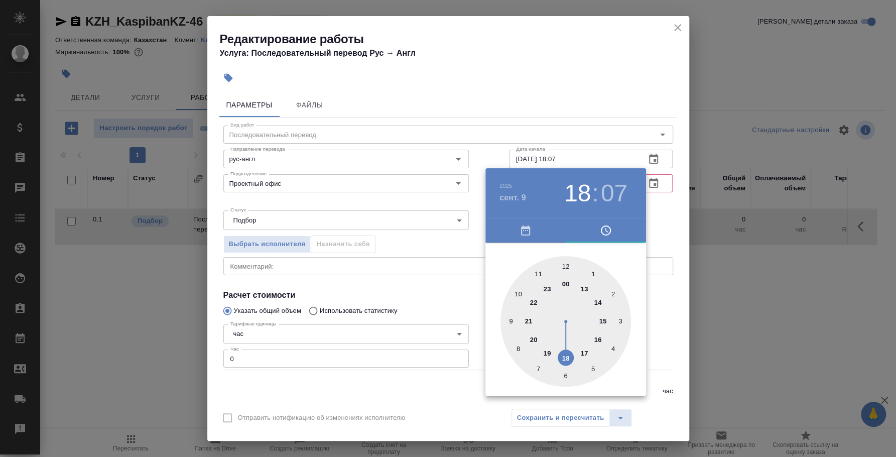
click at [666, 220] on div at bounding box center [448, 228] width 896 height 457
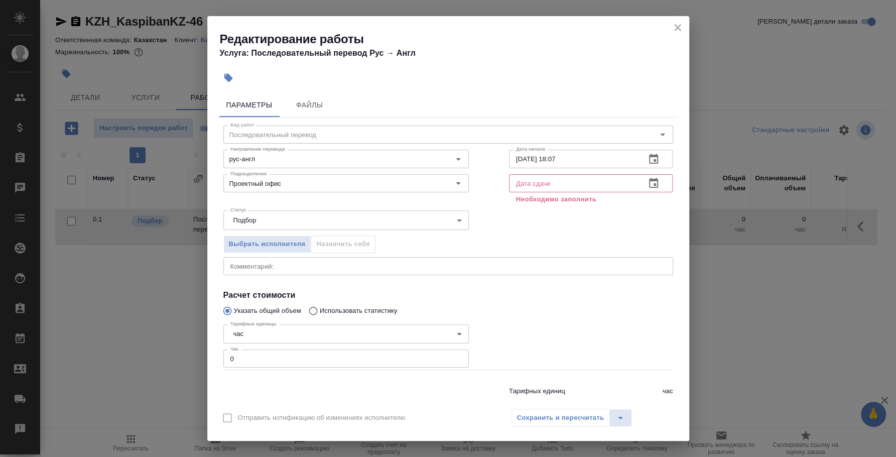
click at [649, 185] on icon "button" at bounding box center [653, 183] width 9 height 10
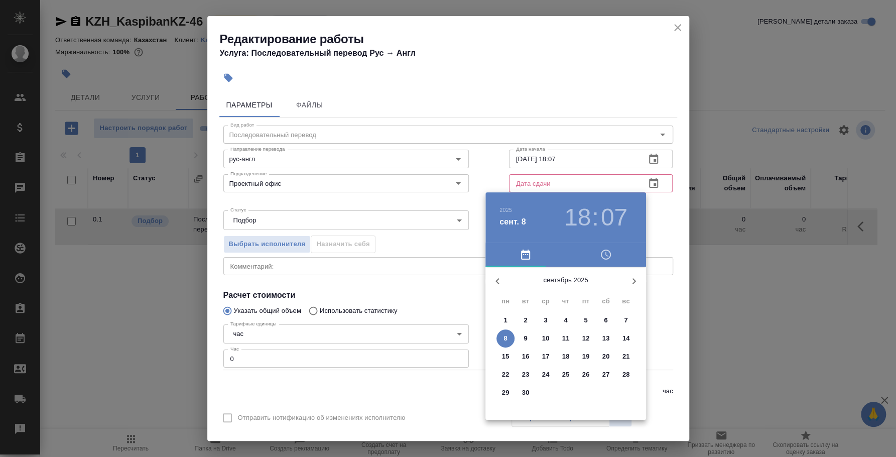
click at [522, 338] on span "9" at bounding box center [526, 338] width 18 height 10
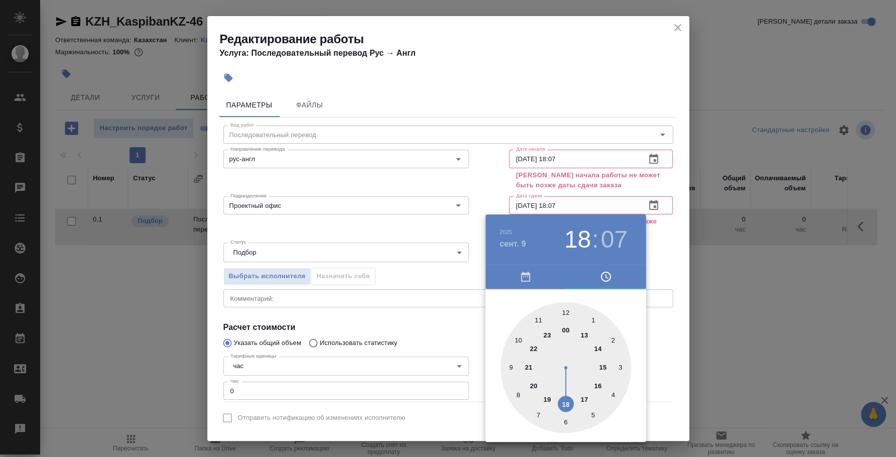
click at [583, 205] on div at bounding box center [448, 228] width 896 height 457
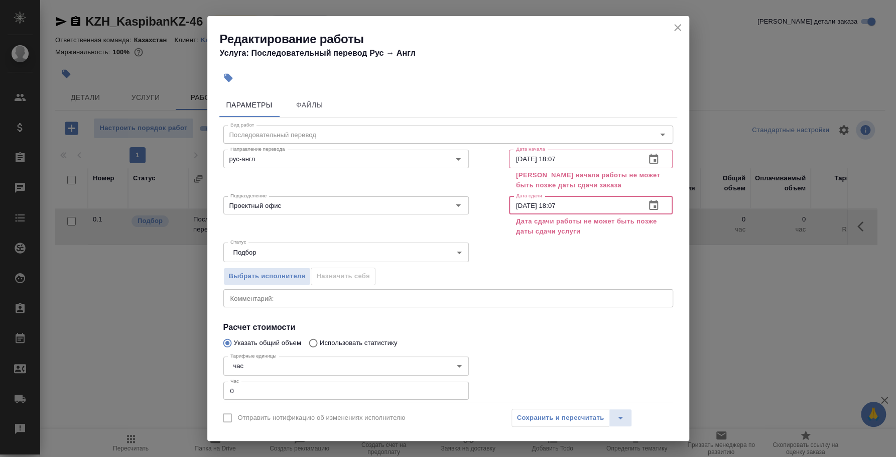
click at [551, 205] on input "09.09.2025 18:07" at bounding box center [573, 205] width 129 height 18
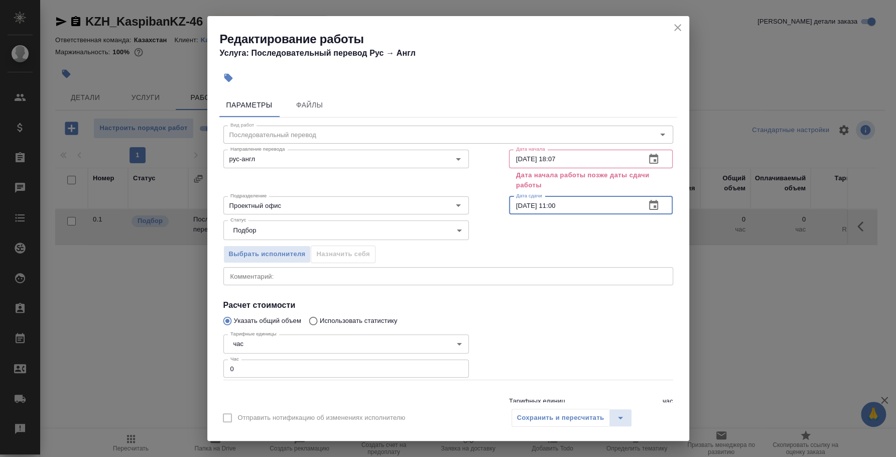
type input "09.09.2025 11:00"
click at [552, 159] on input "09.09.2025 18:07" at bounding box center [573, 159] width 129 height 18
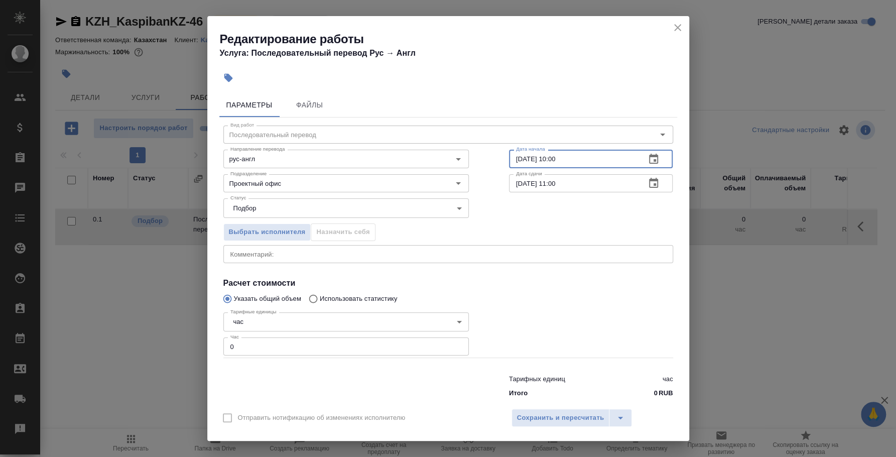
type input "09.09.2025 10:00"
drag, startPoint x: 246, startPoint y: 345, endPoint x: 215, endPoint y: 337, distance: 31.8
click at [215, 337] on div "Параметры Файлы Вид работ Последовательный перевод Вид работ Направление перево…" at bounding box center [448, 245] width 482 height 313
drag, startPoint x: 273, startPoint y: 353, endPoint x: 174, endPoint y: 331, distance: 100.7
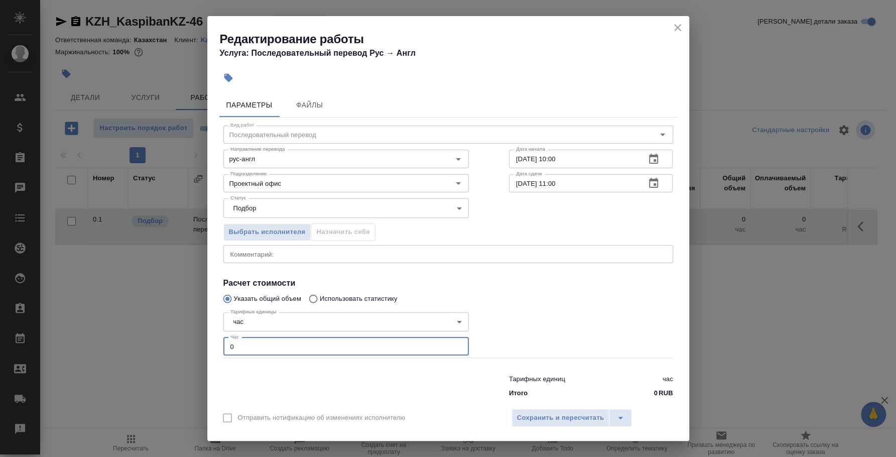
click at [174, 331] on div "Редактирование работы Услуга: Последовательный перевод Рус → Англ Параметры Фай…" at bounding box center [448, 228] width 896 height 457
type input "3"
click at [537, 409] on button "Сохранить и пересчитать" at bounding box center [561, 418] width 98 height 18
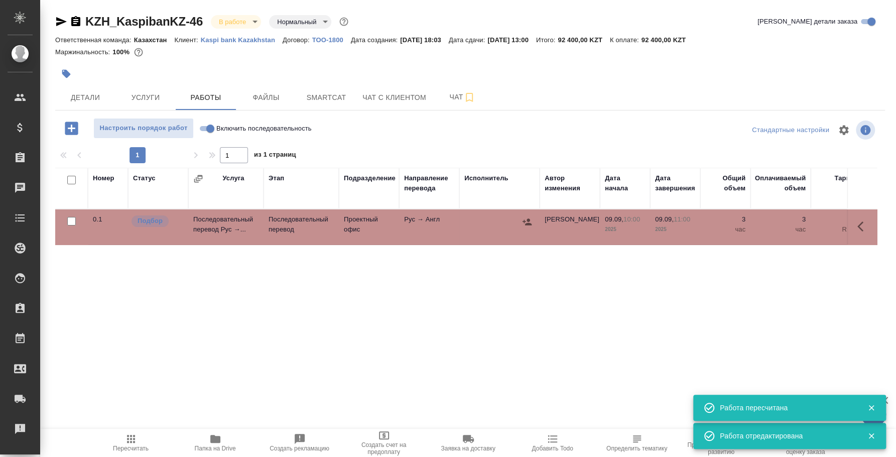
click at [528, 221] on icon "button" at bounding box center [527, 221] width 9 height 7
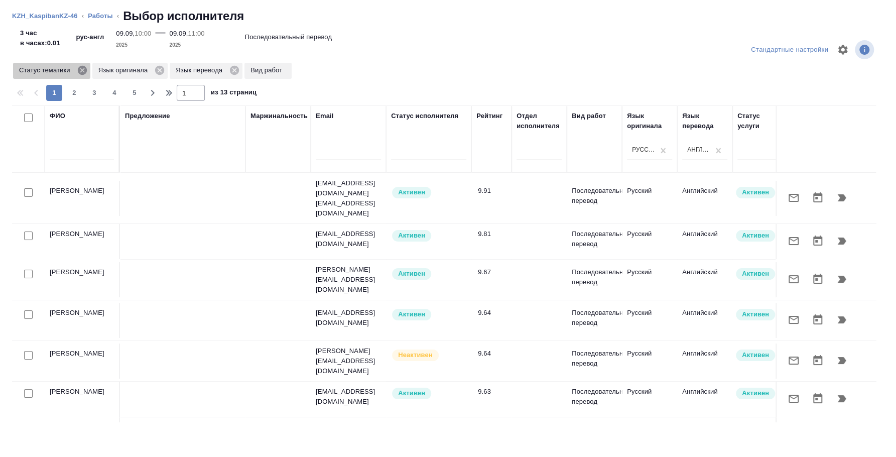
click at [85, 72] on icon at bounding box center [81, 70] width 9 height 9
click at [82, 69] on icon at bounding box center [80, 70] width 11 height 11
click at [80, 71] on icon at bounding box center [77, 70] width 9 height 9
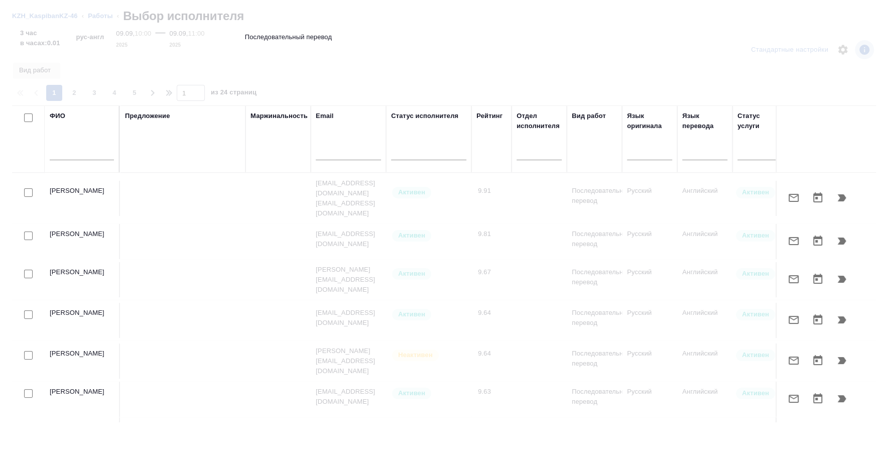
click at [87, 153] on input "text" at bounding box center [82, 154] width 64 height 13
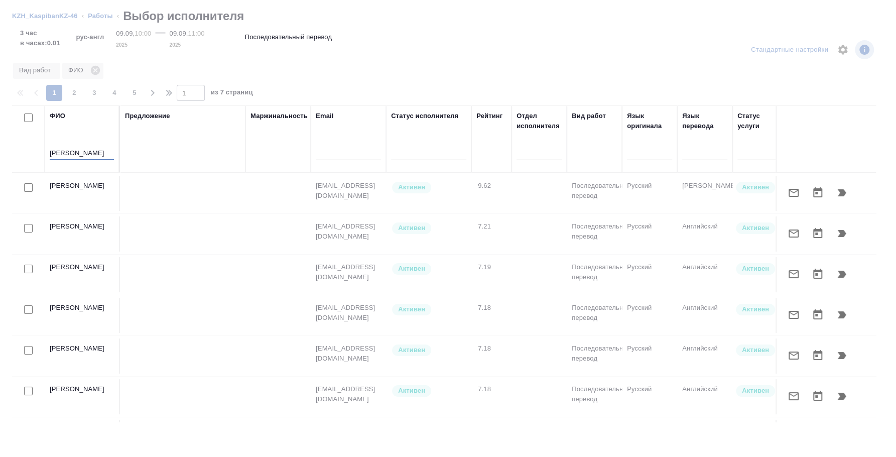
type input "шишкина"
click at [30, 185] on input "checkbox" at bounding box center [28, 187] width 9 height 9
checkbox input "true"
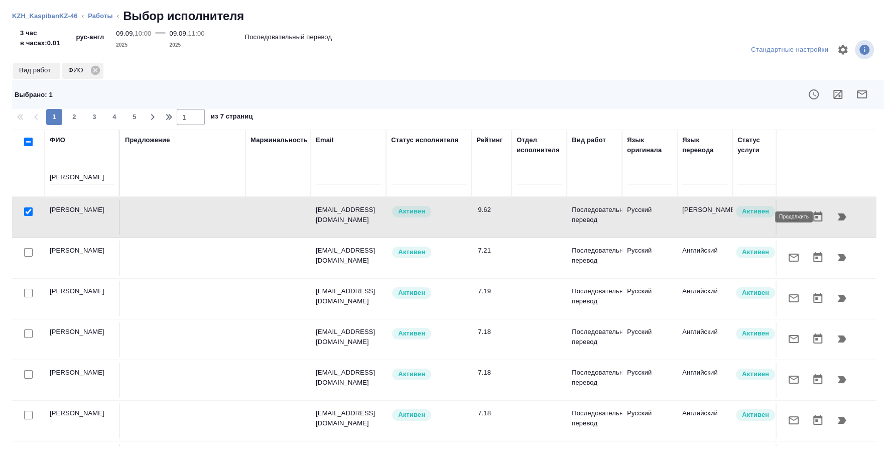
click at [837, 213] on icon "button" at bounding box center [842, 217] width 12 height 12
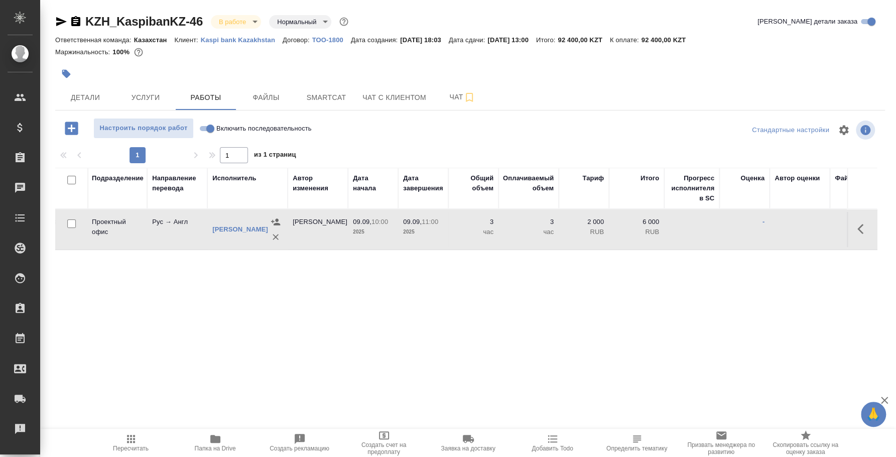
scroll to position [0, 295]
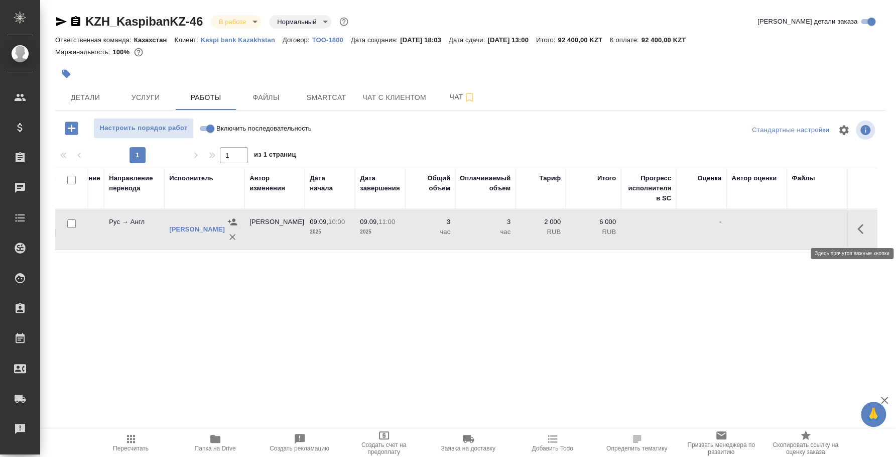
click at [859, 234] on button "button" at bounding box center [863, 229] width 24 height 24
click at [795, 224] on icon "button" at bounding box center [790, 229] width 12 height 12
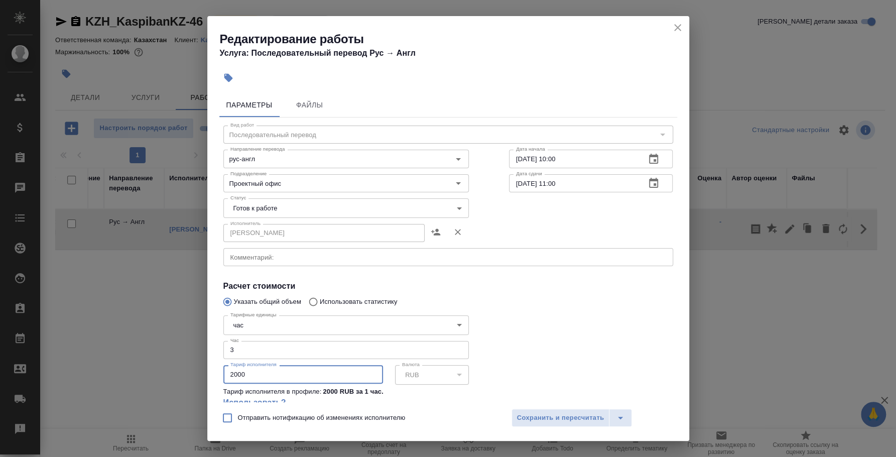
drag, startPoint x: 244, startPoint y: 376, endPoint x: 232, endPoint y: 374, distance: 12.6
click at [232, 374] on input "2000" at bounding box center [303, 374] width 160 height 18
type input "2500"
click at [532, 416] on span "Сохранить и пересчитать" at bounding box center [560, 418] width 87 height 12
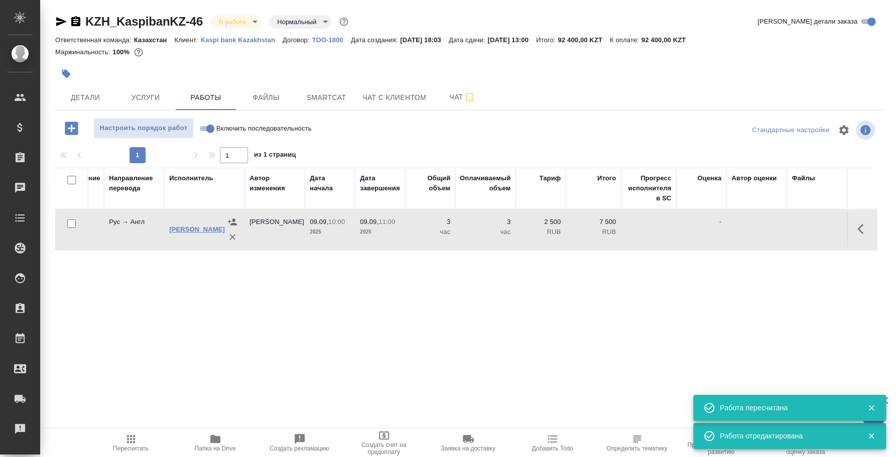
click at [189, 229] on link "Шишкина Екатерина Сергеевна" at bounding box center [197, 229] width 56 height 8
click at [74, 85] on button "Детали" at bounding box center [85, 97] width 60 height 25
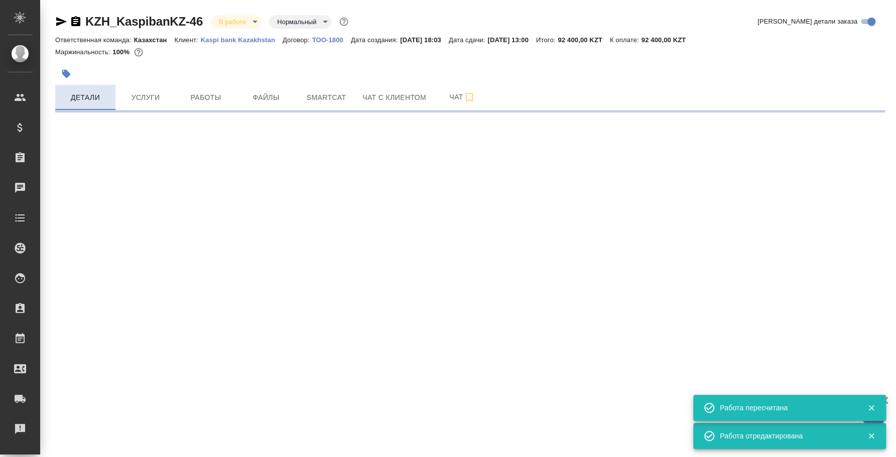
select select "RU"
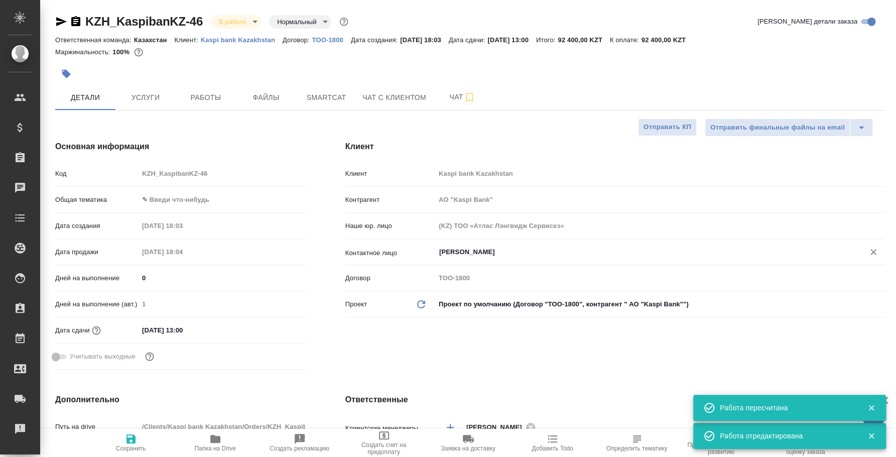
type textarea "x"
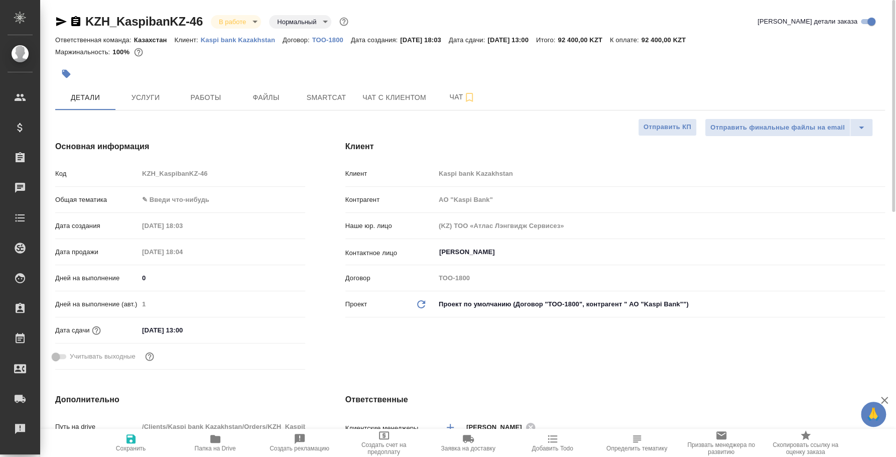
type input "АО "Kaspi Bank""
type textarea "x"
type input "АО "Kaspi Bank""
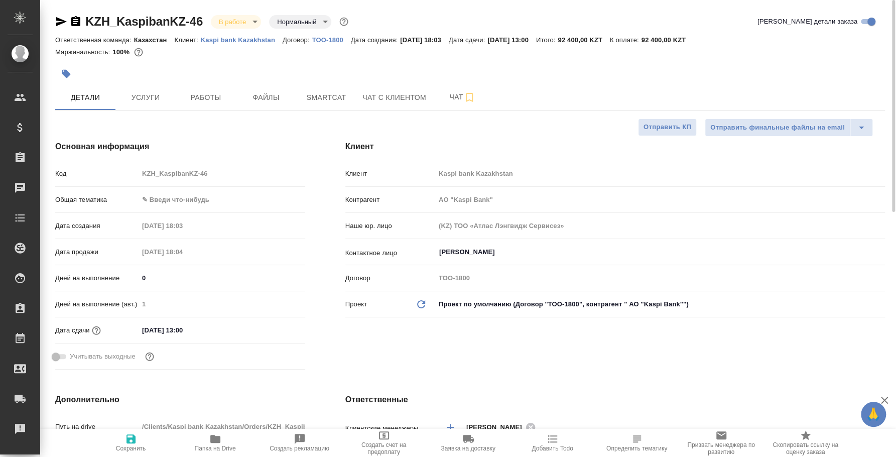
type textarea "x"
click at [205, 107] on button "Работы" at bounding box center [206, 97] width 60 height 25
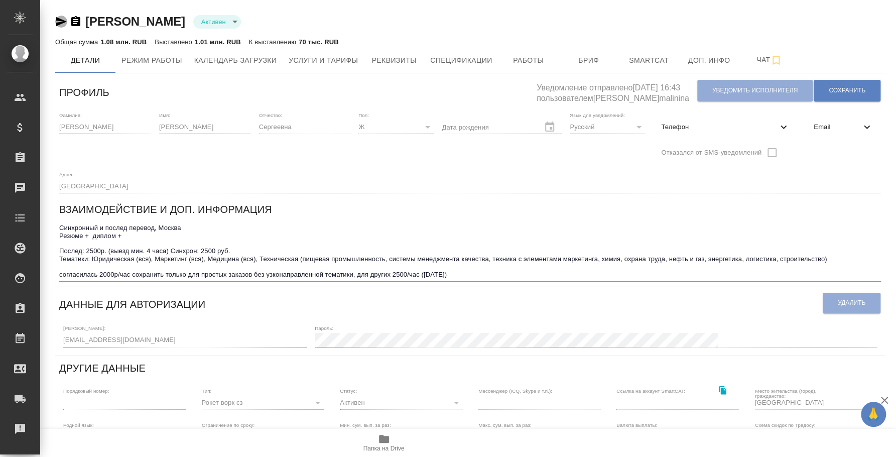
click at [61, 16] on icon "button" at bounding box center [61, 22] width 12 height 12
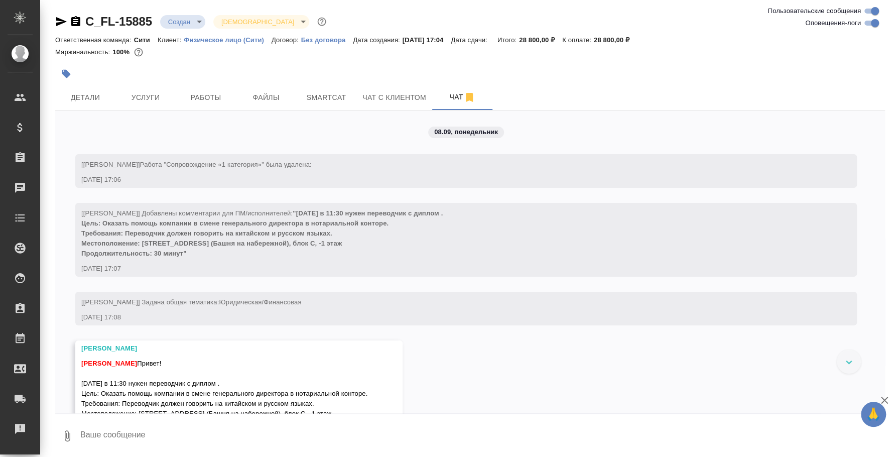
scroll to position [478, 0]
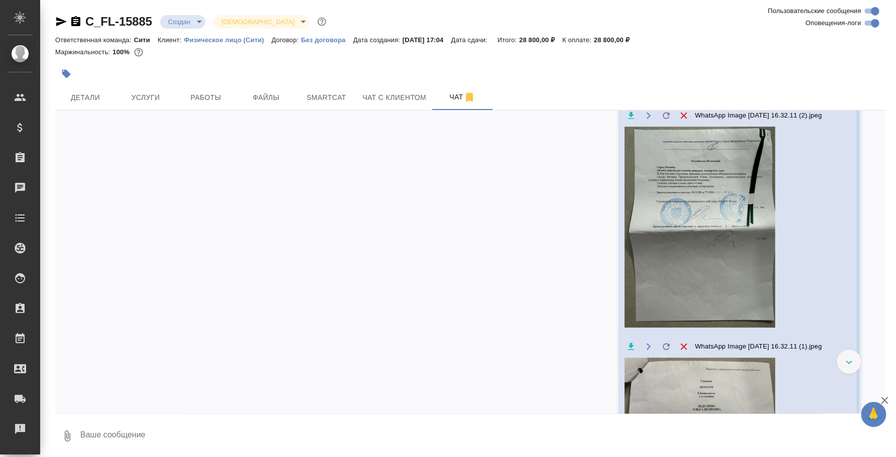
click at [845, 364] on div at bounding box center [849, 361] width 24 height 24
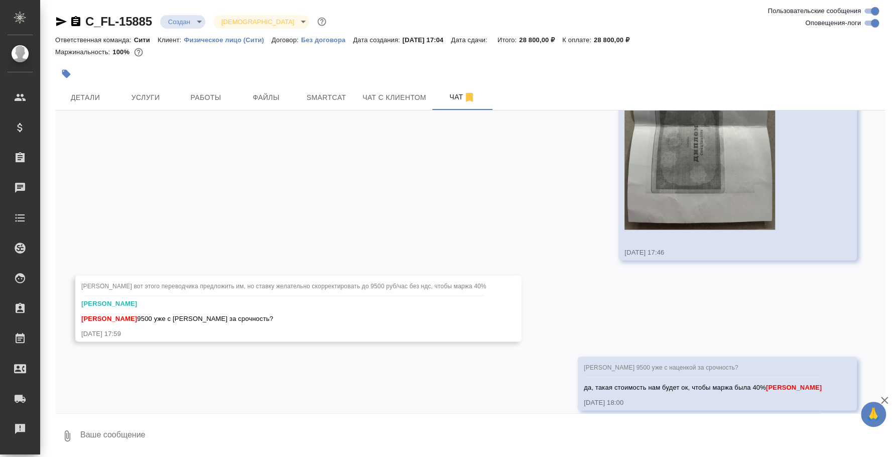
scroll to position [1193, 0]
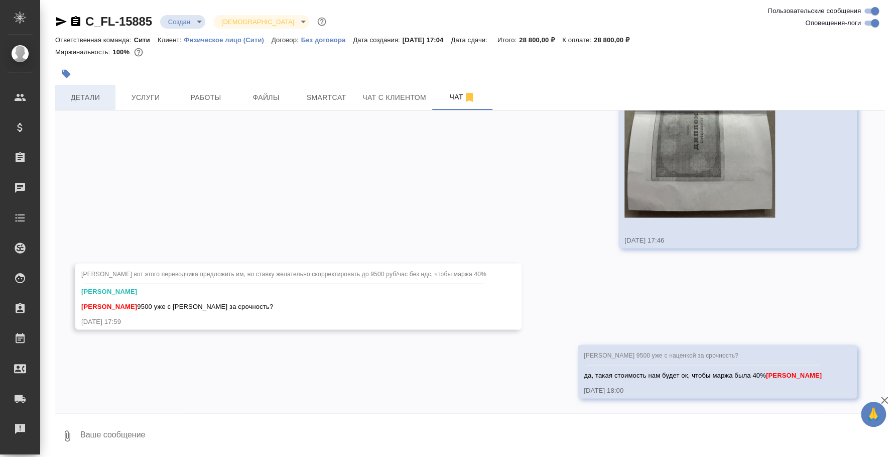
click at [89, 91] on span "Детали" at bounding box center [85, 97] width 48 height 13
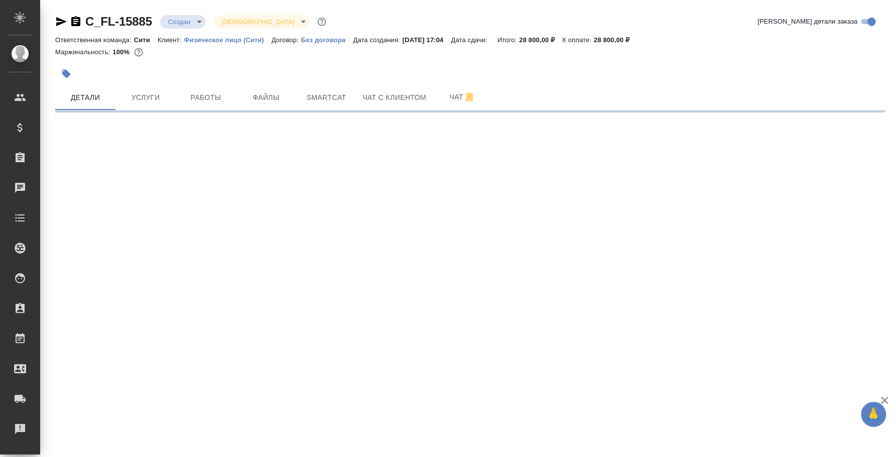
select select "RU"
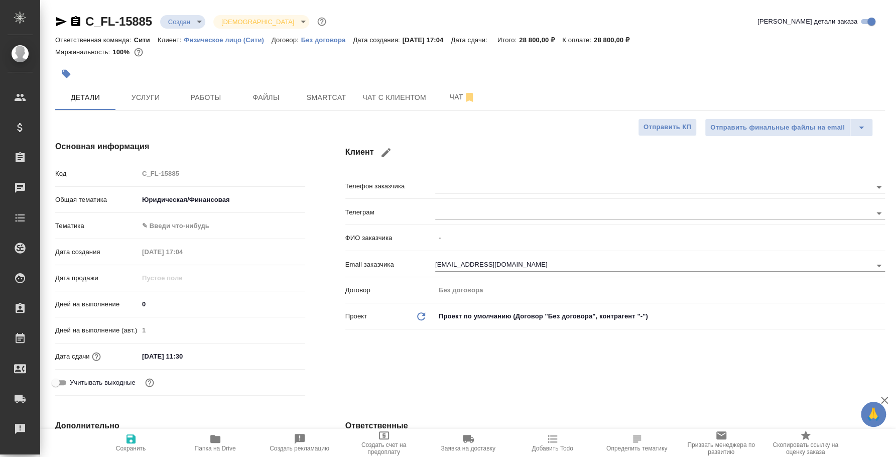
type textarea "x"
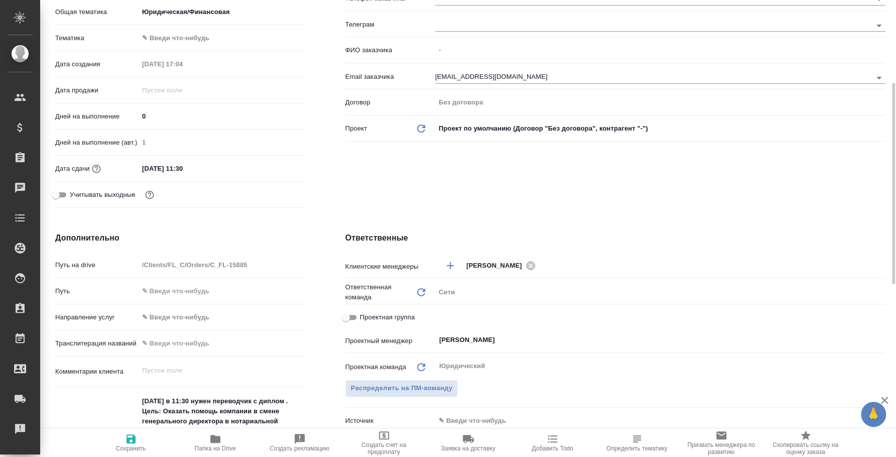
type textarea "x"
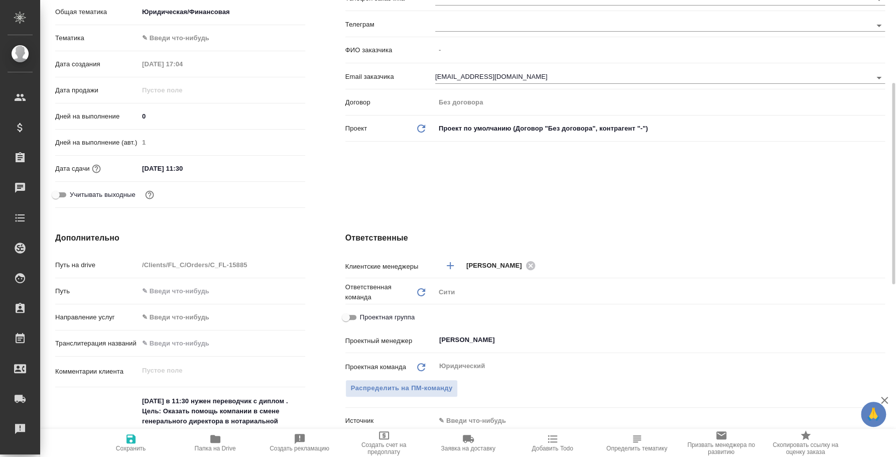
type textarea "x"
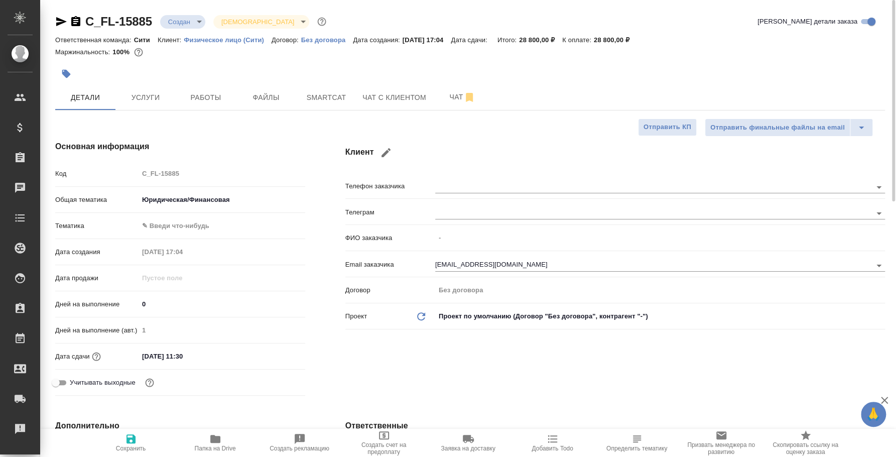
type textarea "x"
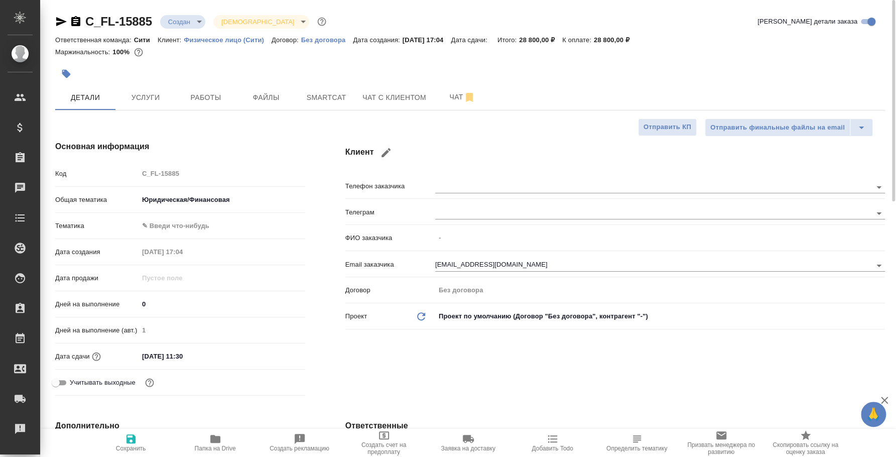
type textarea "x"
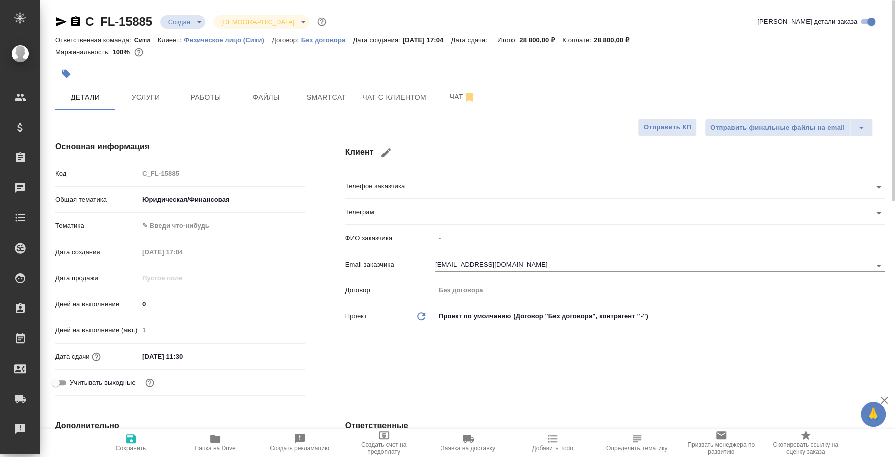
type textarea "x"
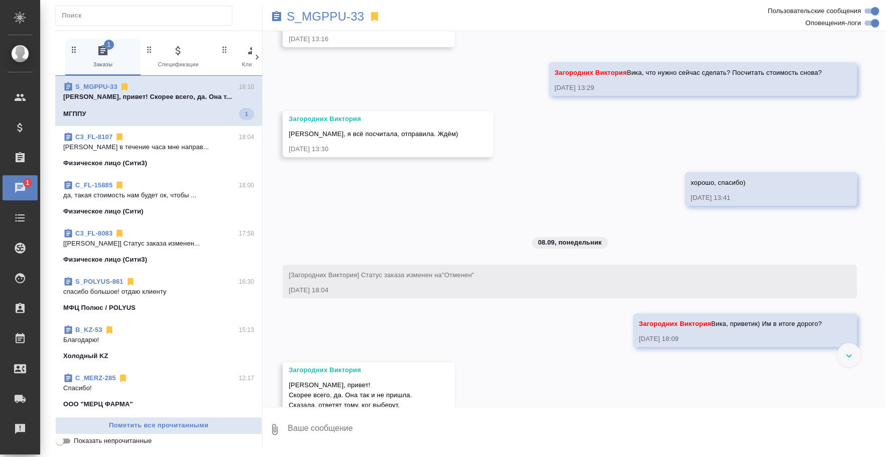
scroll to position [2624, 0]
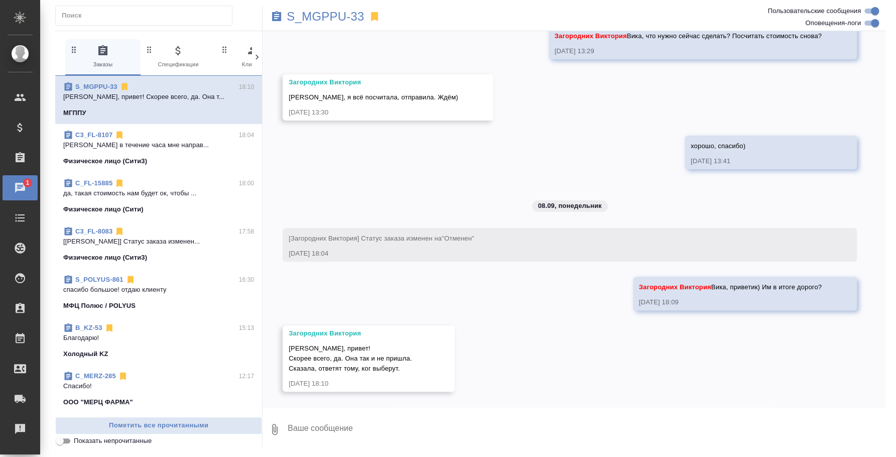
click at [436, 413] on textarea at bounding box center [586, 429] width 598 height 34
type textarea "Понятно, жалко ("
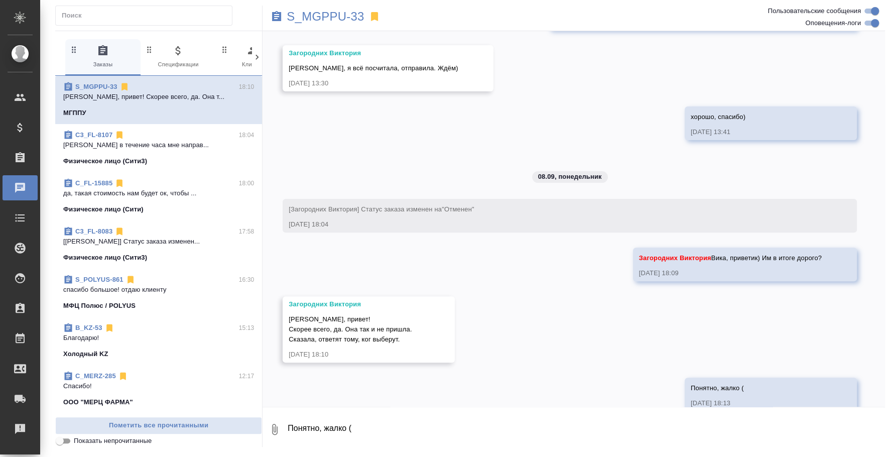
scroll to position [2673, 0]
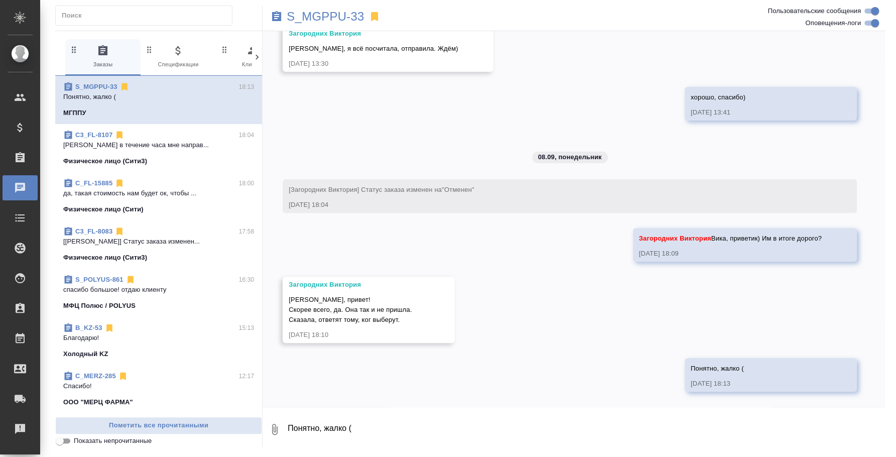
click at [158, 157] on div "Физическое лицо (Сити3)" at bounding box center [158, 161] width 191 height 10
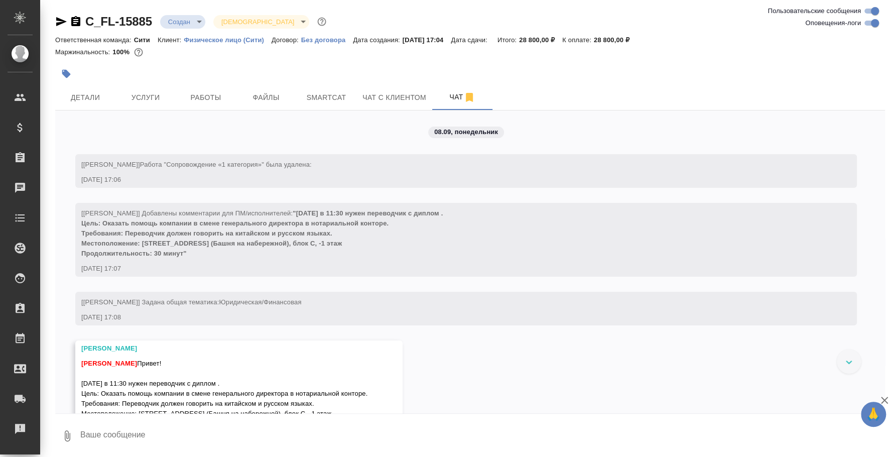
scroll to position [478, 0]
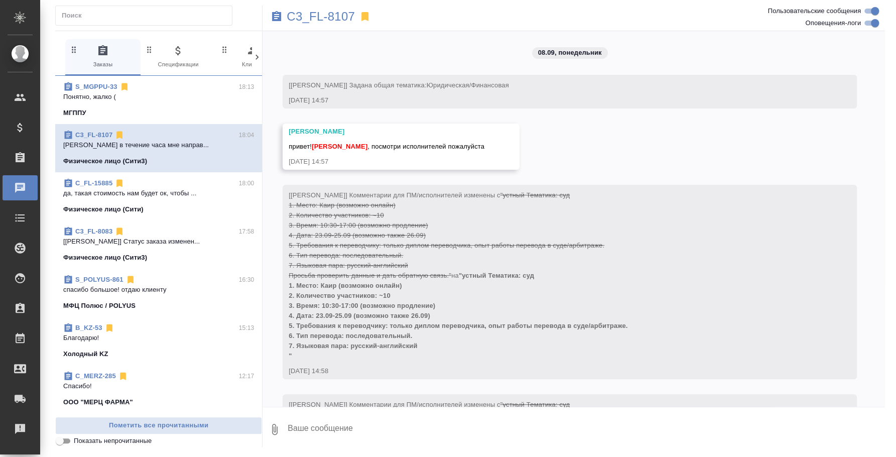
scroll to position [2673, 0]
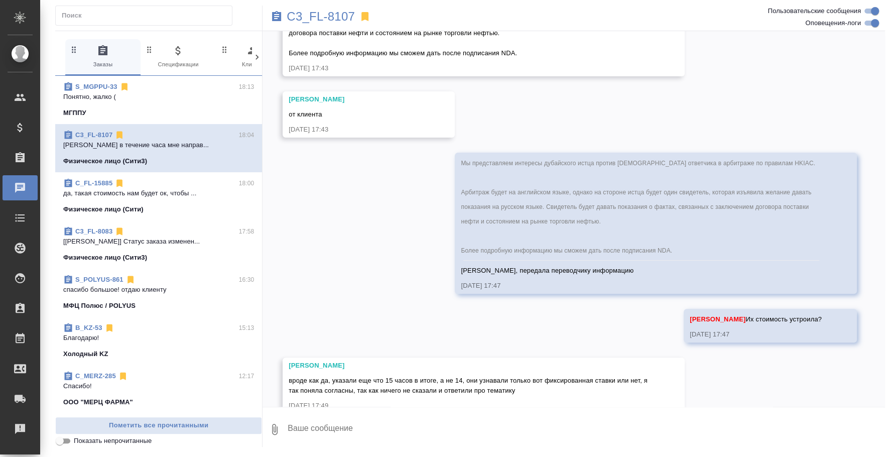
click at [274, 429] on icon "button" at bounding box center [275, 429] width 12 height 12
click at [223, 370] on span "С локального диска" at bounding box center [193, 376] width 68 height 13
click at [0, 0] on input "С локального диска" at bounding box center [0, 0] width 0 height 0
click at [390, 428] on textarea at bounding box center [578, 429] width 582 height 34
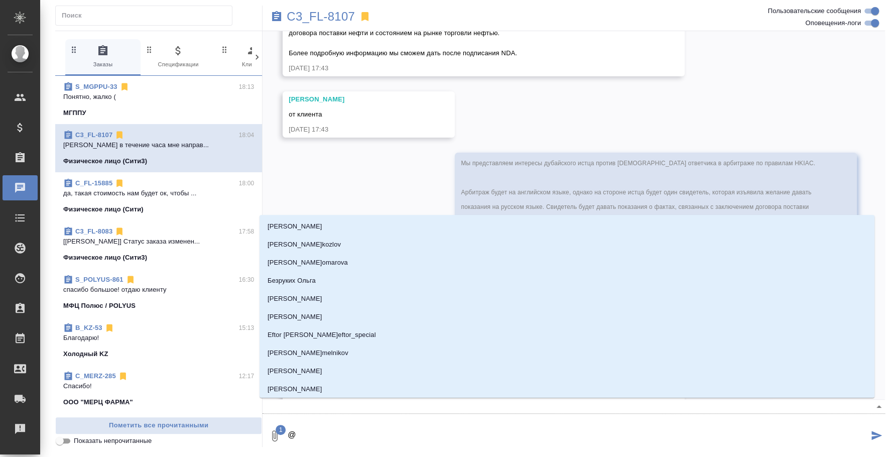
type textarea "@м"
type input "м"
type textarea "@мо"
type input "мо"
type textarea "@моск"
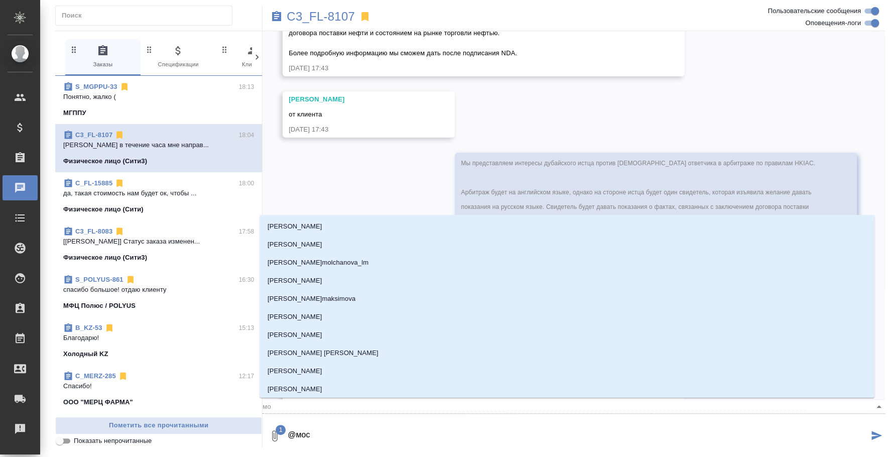
type input "моск"
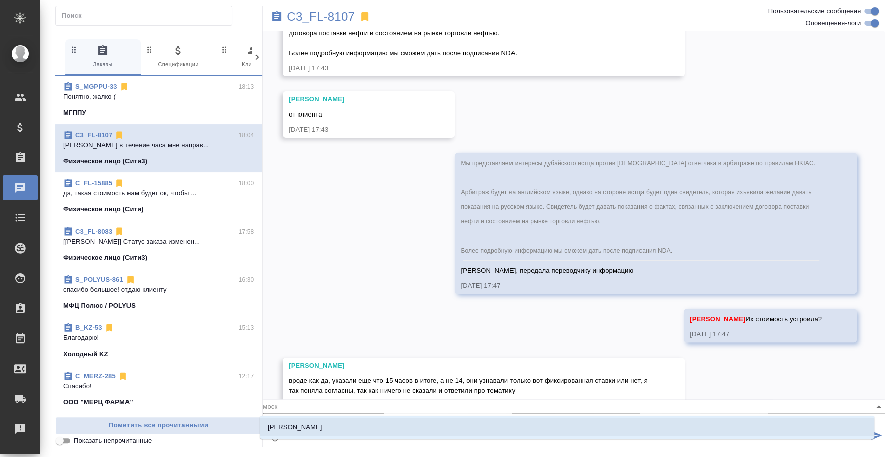
click at [390, 424] on li "[PERSON_NAME]" at bounding box center [567, 427] width 615 height 18
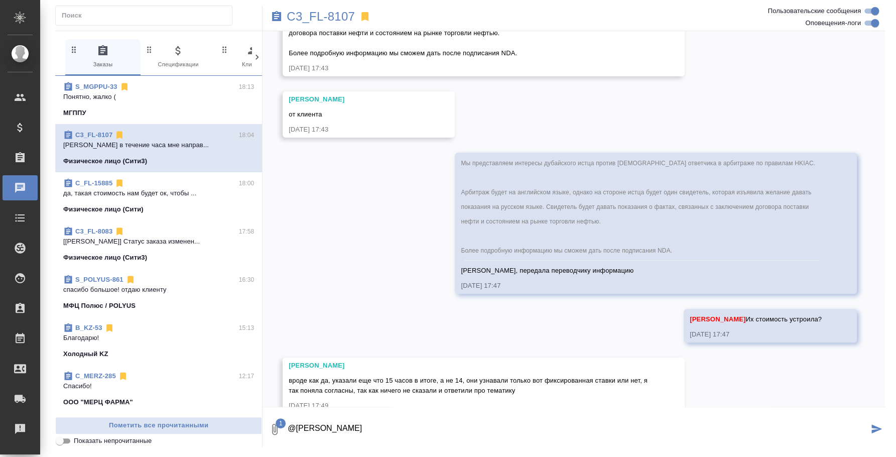
click at [272, 430] on icon "button" at bounding box center [275, 429] width 12 height 12
click at [228, 376] on span "С локального диска" at bounding box center [199, 375] width 117 height 13
click at [0, 0] on input "С локального диска" at bounding box center [0, 0] width 0 height 0
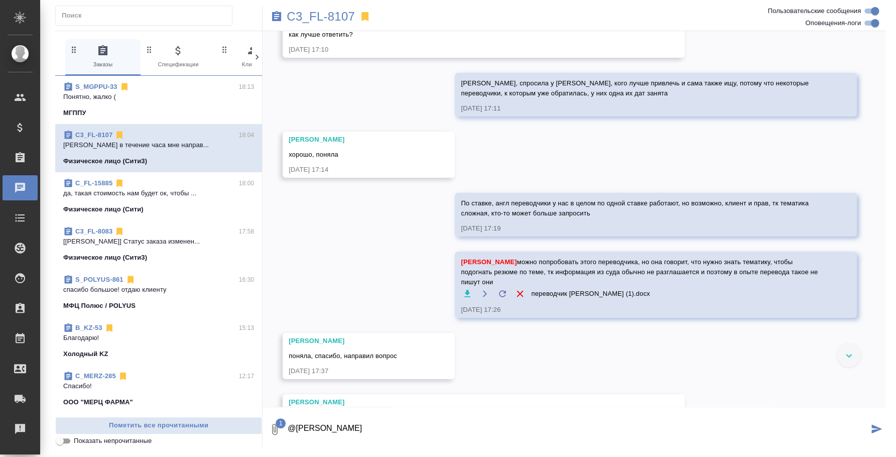
scroll to position [2233, 0]
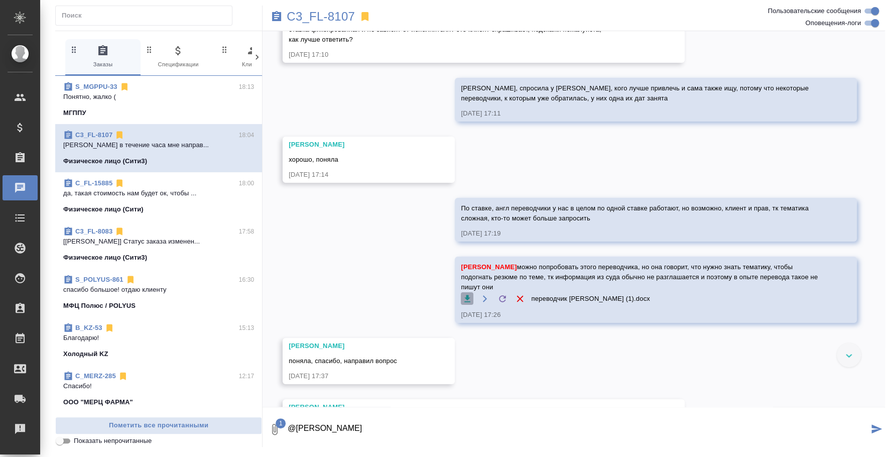
click at [463, 294] on icon "button" at bounding box center [467, 299] width 10 height 10
click at [391, 433] on textarea "@Москалец Алина" at bounding box center [578, 429] width 582 height 34
type textarea "@Москалец Алина резюме переводчика)"
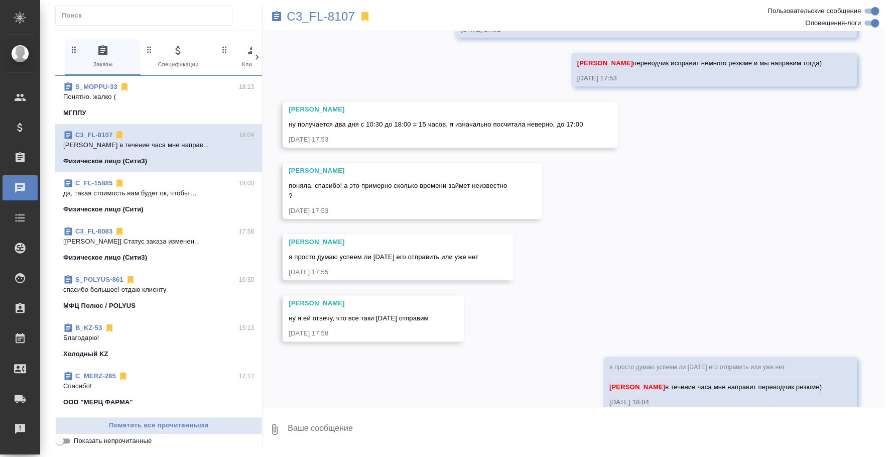
scroll to position [3185, 0]
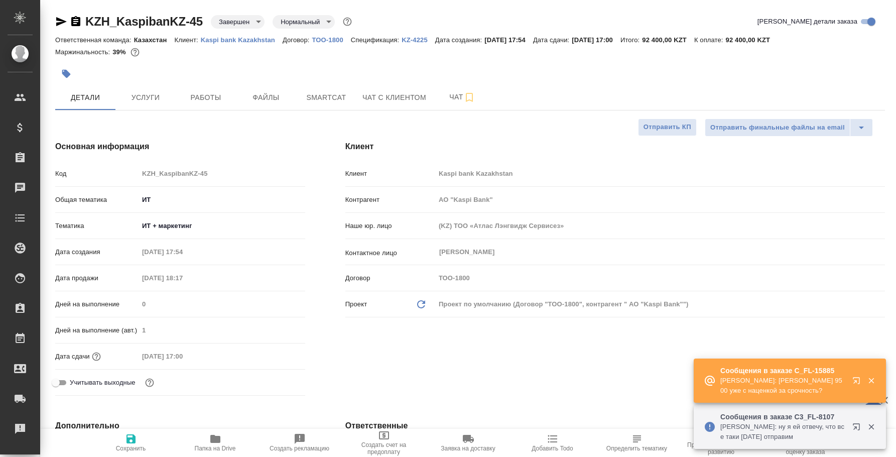
select select "RU"
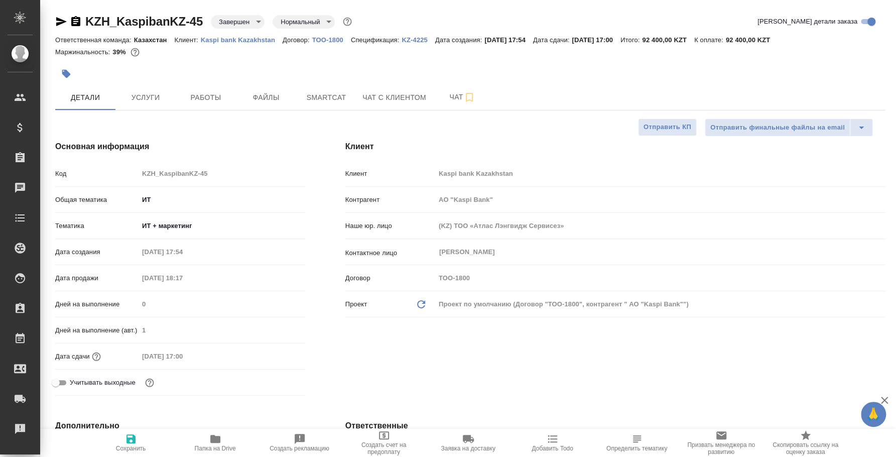
type input "АО "Kaspi Bank""
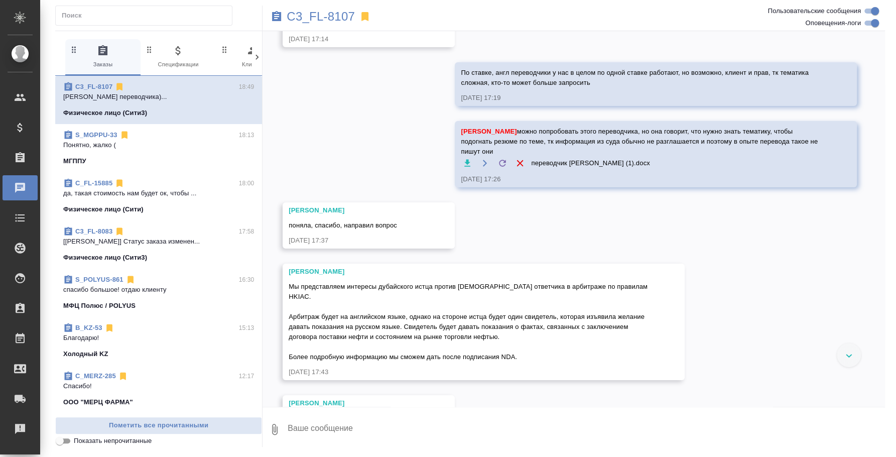
scroll to position [2306, 0]
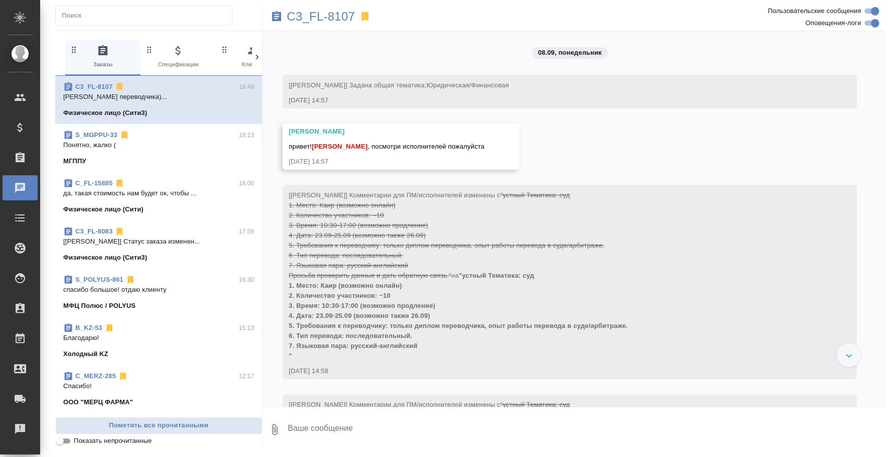
scroll to position [2306, 0]
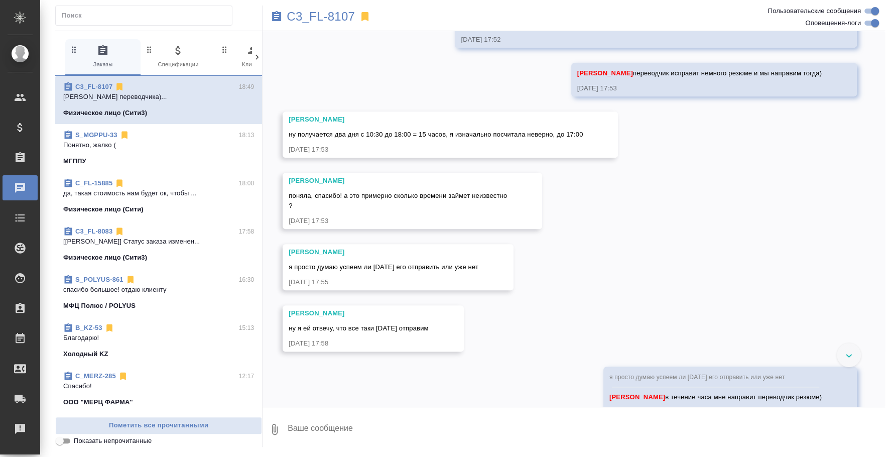
scroll to position [3185, 0]
